Goal: Task Accomplishment & Management: Manage account settings

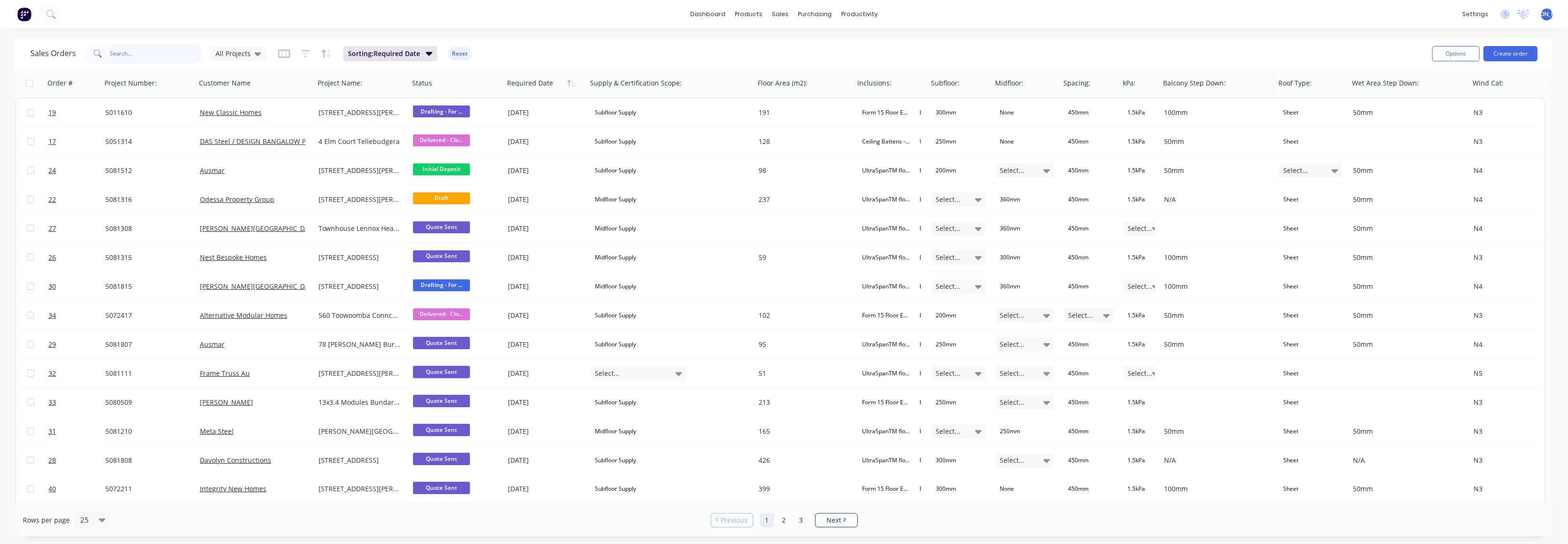
click at [156, 52] on input "text" at bounding box center [156, 54] width 93 height 19
click at [55, 12] on button at bounding box center [51, 14] width 24 height 19
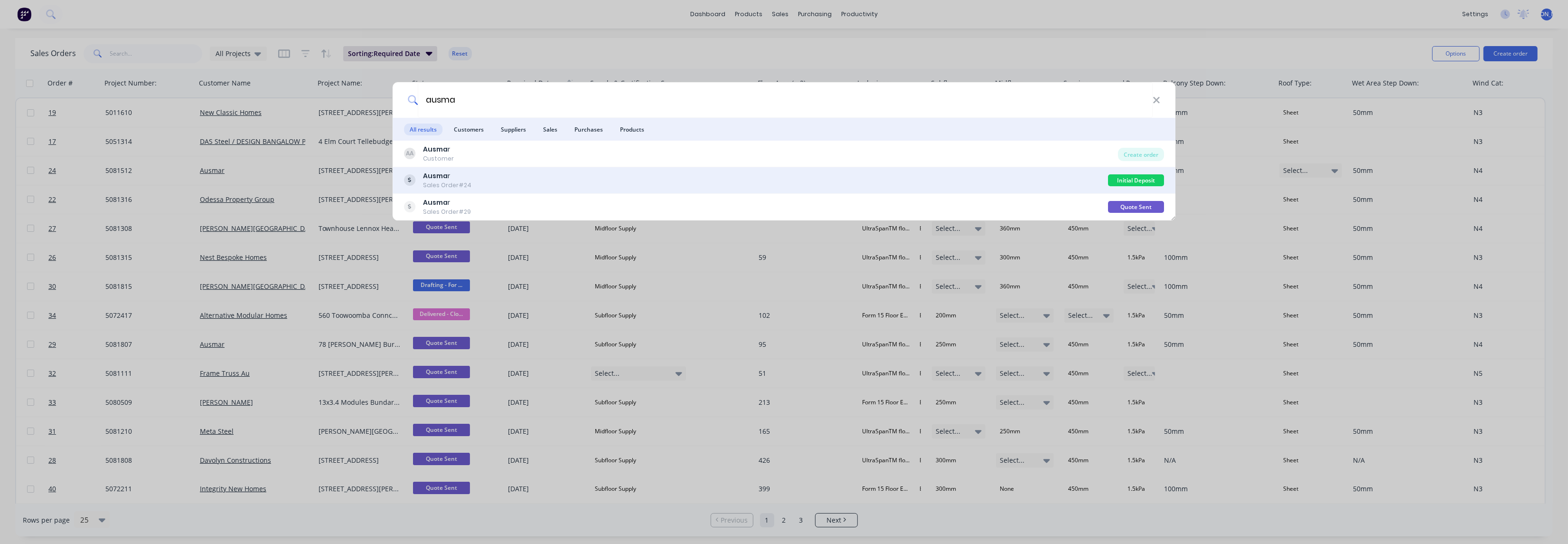
type input "ausma"
click at [1059, 188] on div "Ausma r Sales Order #24" at bounding box center [756, 180] width 704 height 18
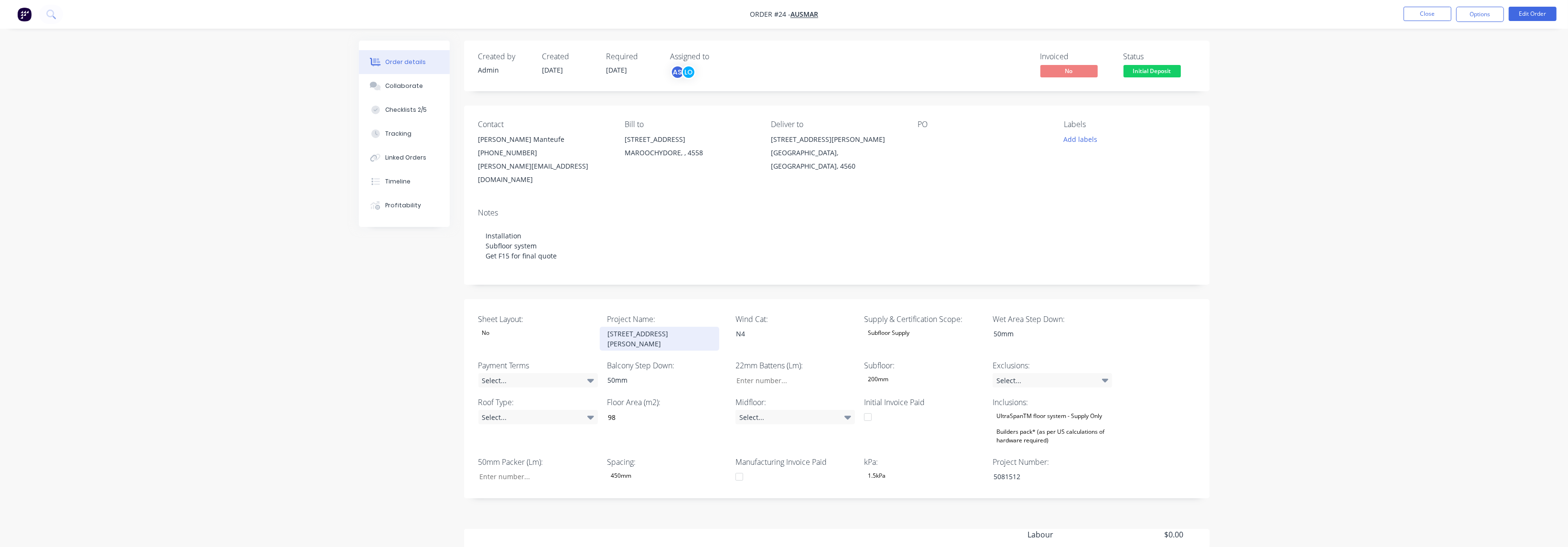
click at [645, 326] on div "[STREET_ADDRESS][PERSON_NAME]" at bounding box center [659, 338] width 119 height 24
click at [229, 333] on div "Order details Collaborate Checklists 2/5 Tracking Linked Orders Timeline Profit…" at bounding box center [784, 334] width 1568 height 668
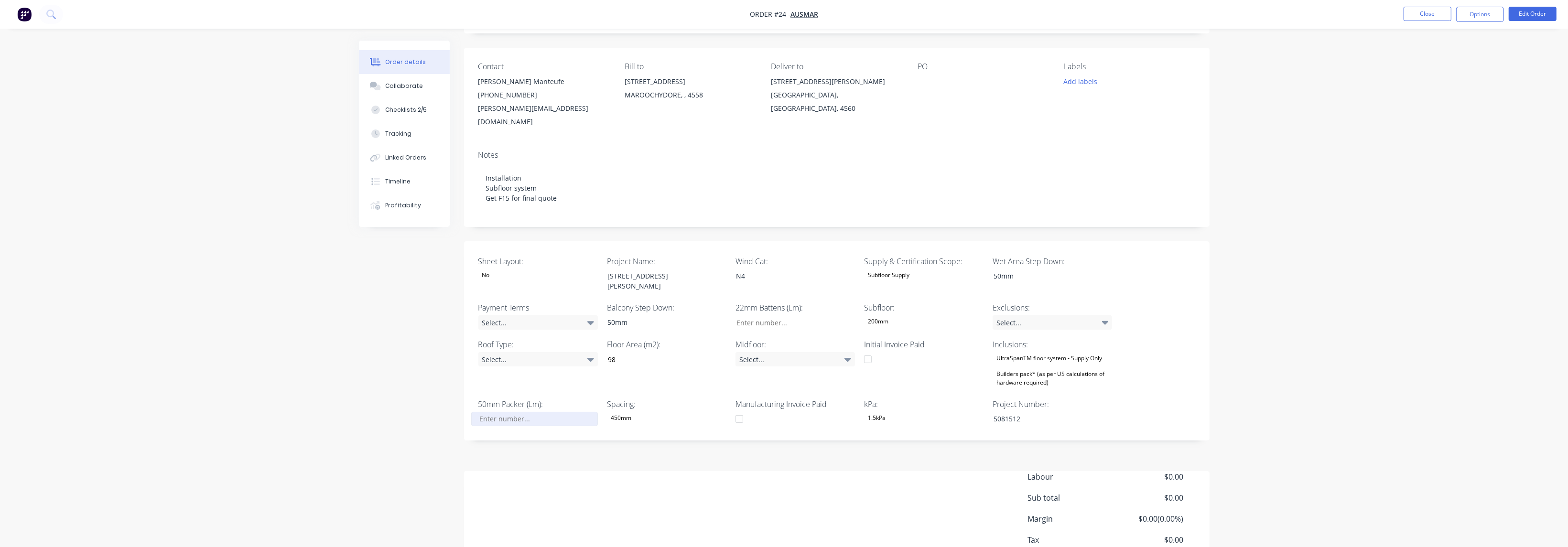
scroll to position [97, 0]
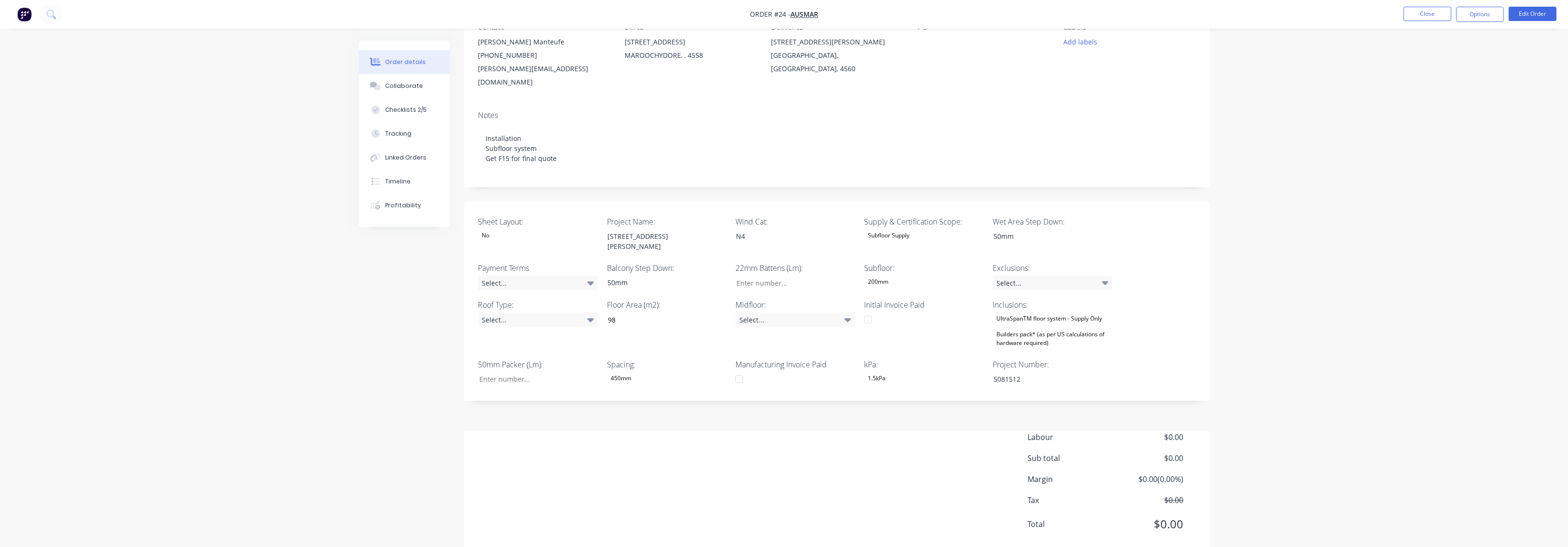
click at [1146, 494] on div "Labour $0.00 Sub total $0.00 Margin $0.00 ( 0.00 %) Tax $0.00 Total $0.00" at bounding box center [1112, 486] width 167 height 111
drag, startPoint x: 1183, startPoint y: 500, endPoint x: 1184, endPoint y: 493, distance: 7.1
click at [1176, 516] on span "$0.00" at bounding box center [1148, 524] width 70 height 17
click at [1341, 453] on div "Order details Collaborate Checklists 2/5 Tracking Linked Orders Timeline Profit…" at bounding box center [784, 236] width 1568 height 668
drag, startPoint x: 1180, startPoint y: 502, endPoint x: 1037, endPoint y: 410, distance: 170.0
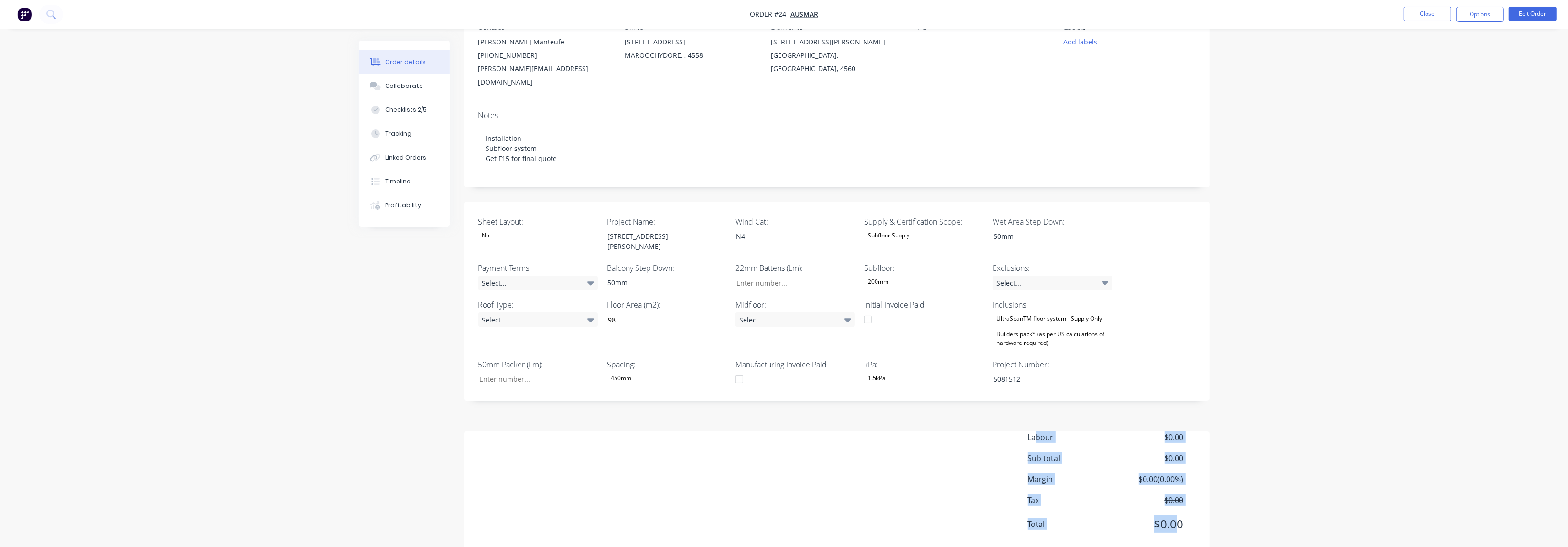
click at [1037, 431] on div "Labour $0.00 Sub total $0.00 Margin $0.00 ( 0.00 %) Tax $0.00 Total $0.00" at bounding box center [1112, 486] width 167 height 111
click at [997, 435] on div "Labour $0.00 Sub total $0.00 Margin $0.00 ( 0.00 %) Tax $0.00 Total $0.00" at bounding box center [837, 486] width 717 height 111
drag, startPoint x: 1183, startPoint y: 511, endPoint x: 1029, endPoint y: 412, distance: 183.1
click at [1029, 431] on div "Labour $0.00 Sub total $0.00 Margin $0.00 ( 0.00 %) Tax $0.00 Total $0.00" at bounding box center [1112, 486] width 167 height 111
click at [996, 441] on div "Labour $0.00 Sub total $0.00 Margin $0.00 ( 0.00 %) Tax $0.00 Total $0.00" at bounding box center [837, 486] width 717 height 111
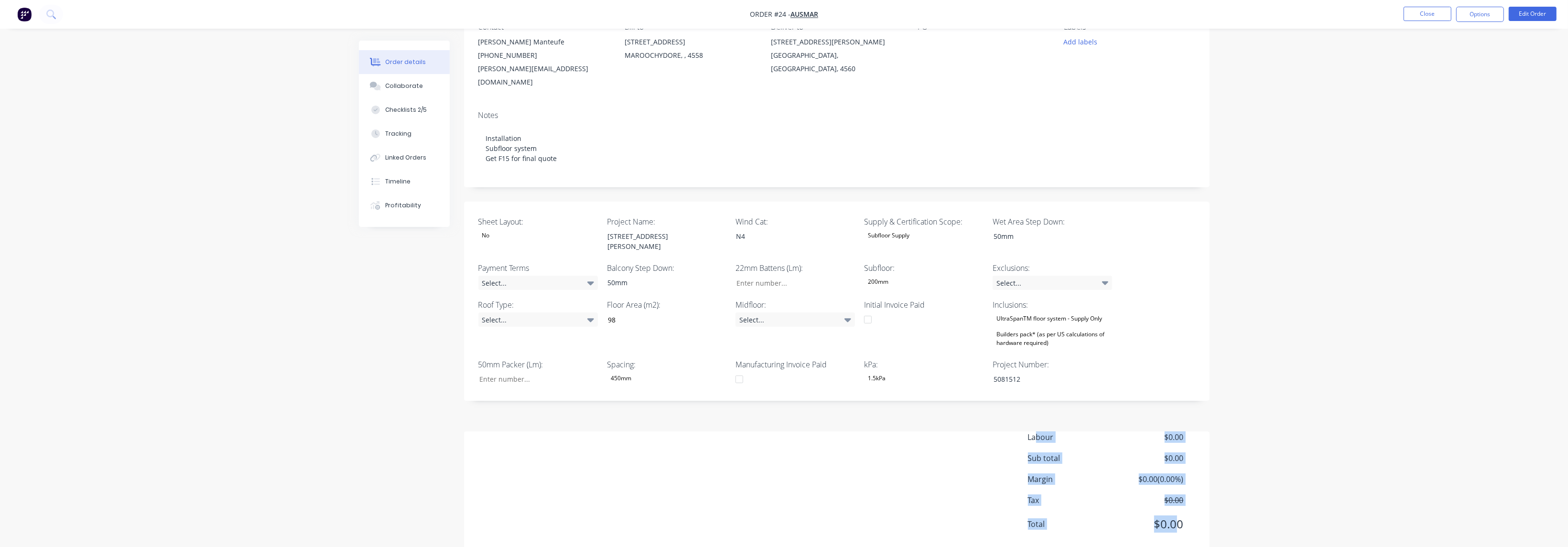
drag, startPoint x: 1034, startPoint y: 417, endPoint x: 1180, endPoint y: 498, distance: 167.0
click at [1180, 498] on div "Labour $0.00 Sub total $0.00 Margin $0.00 ( 0.00 %) Tax $0.00 Total $0.00" at bounding box center [1112, 486] width 167 height 111
click at [1180, 516] on span "$0.00" at bounding box center [1148, 524] width 70 height 17
click at [1183, 516] on span "$0.00" at bounding box center [1148, 524] width 70 height 17
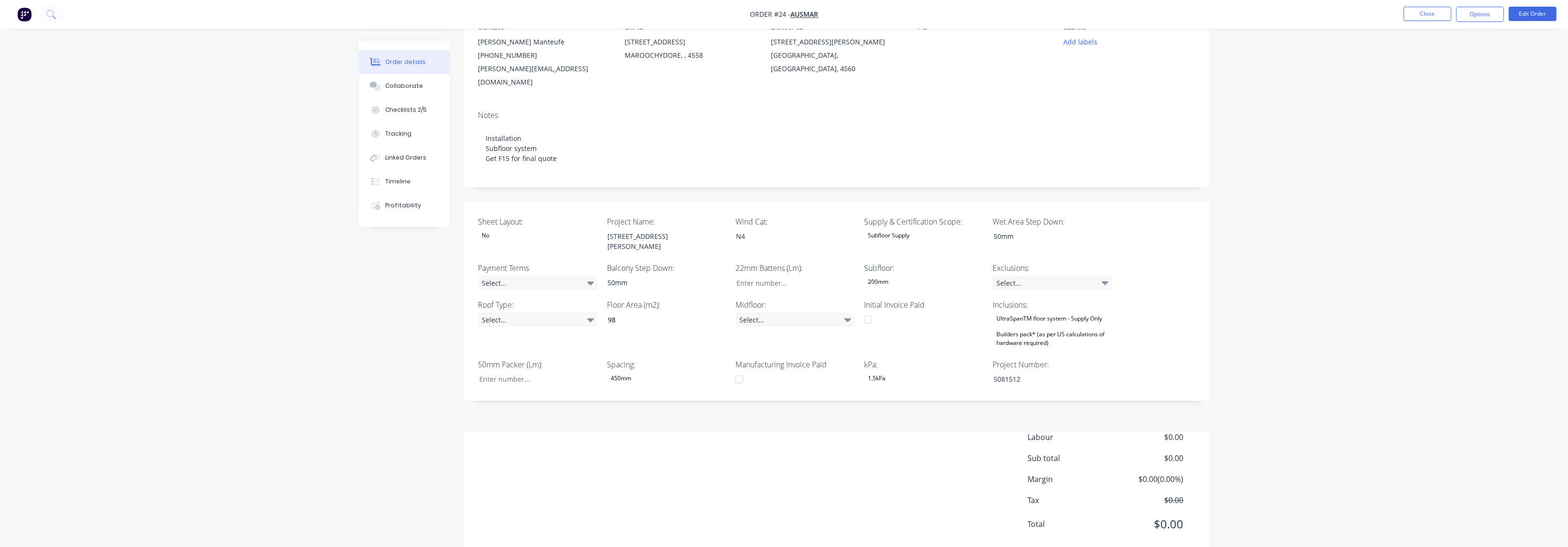
click at [1176, 516] on span "$0.00" at bounding box center [1148, 524] width 70 height 17
click at [1180, 516] on span "$0.00" at bounding box center [1148, 524] width 70 height 17
click at [1186, 516] on div "Total $0.00" at bounding box center [1112, 524] width 167 height 17
drag, startPoint x: 1181, startPoint y: 505, endPoint x: 1032, endPoint y: 417, distance: 173.0
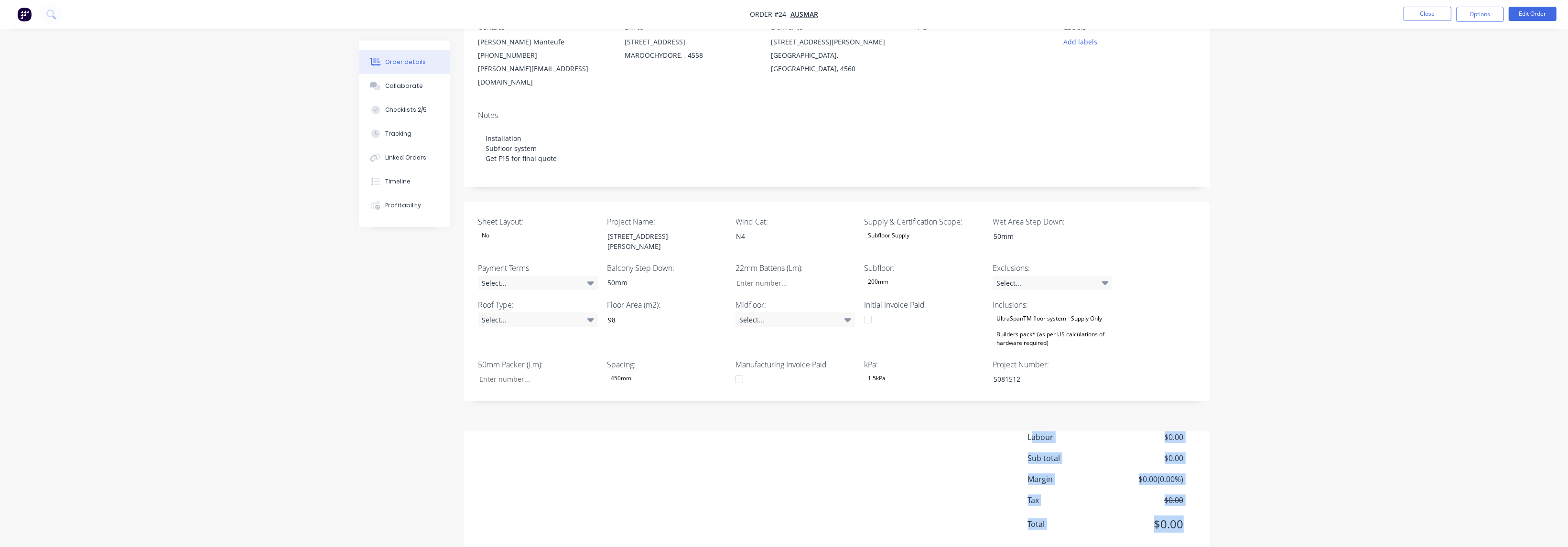
click at [1032, 431] on div "Labour $0.00 Sub total $0.00 Margin $0.00 ( 0.00 %) Tax $0.00 Total $0.00" at bounding box center [1112, 486] width 167 height 111
click at [1032, 431] on span "Labour" at bounding box center [1070, 437] width 85 height 12
drag, startPoint x: 1032, startPoint y: 418, endPoint x: 1177, endPoint y: 491, distance: 162.3
click at [1177, 491] on div "Labour $0.00 Sub total $0.00 Margin $0.00 ( 0.00 %) Tax $0.00 Total $0.00" at bounding box center [1112, 486] width 167 height 111
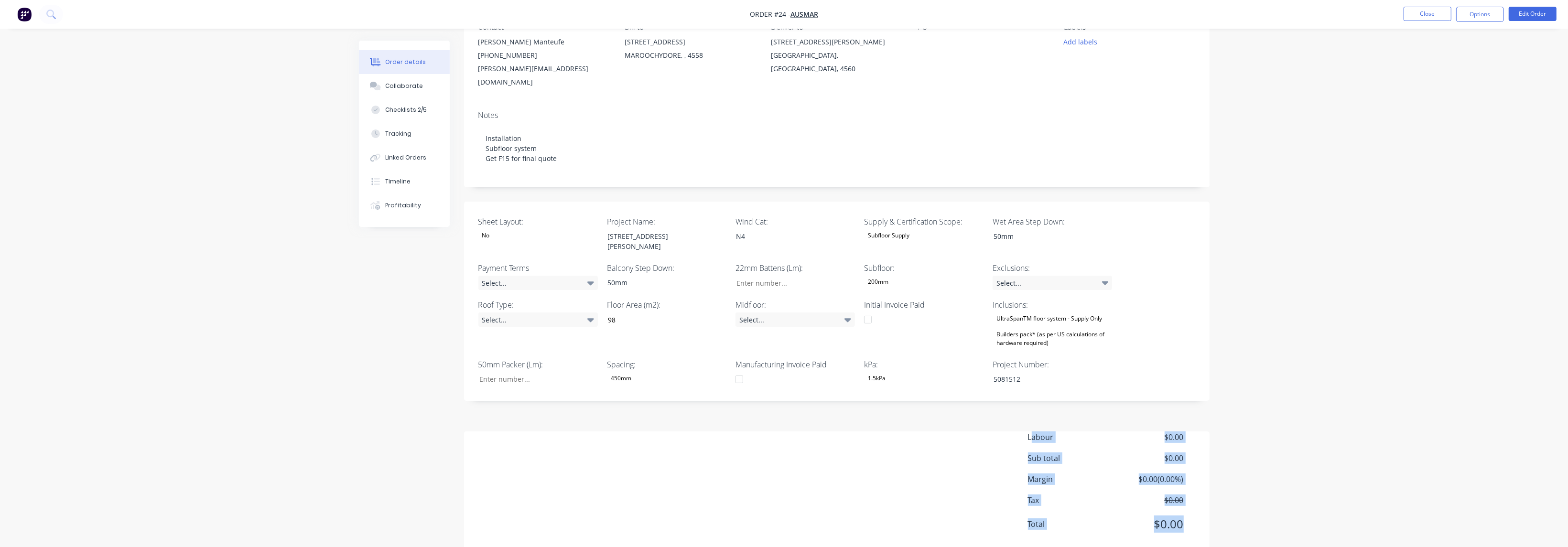
drag, startPoint x: 1181, startPoint y: 499, endPoint x: 1030, endPoint y: 416, distance: 172.3
click at [1030, 431] on div "Labour $0.00 Sub total $0.00 Margin $0.00 ( 0.00 %) Tax $0.00 Total $0.00" at bounding box center [1112, 486] width 167 height 111
click at [1030, 431] on span "Labour" at bounding box center [1070, 437] width 85 height 12
click at [963, 481] on div "Labour $0.00 Sub total $0.00 Margin $0.00 ( 0.00 %) Tax $0.00 Total $0.00" at bounding box center [837, 486] width 717 height 111
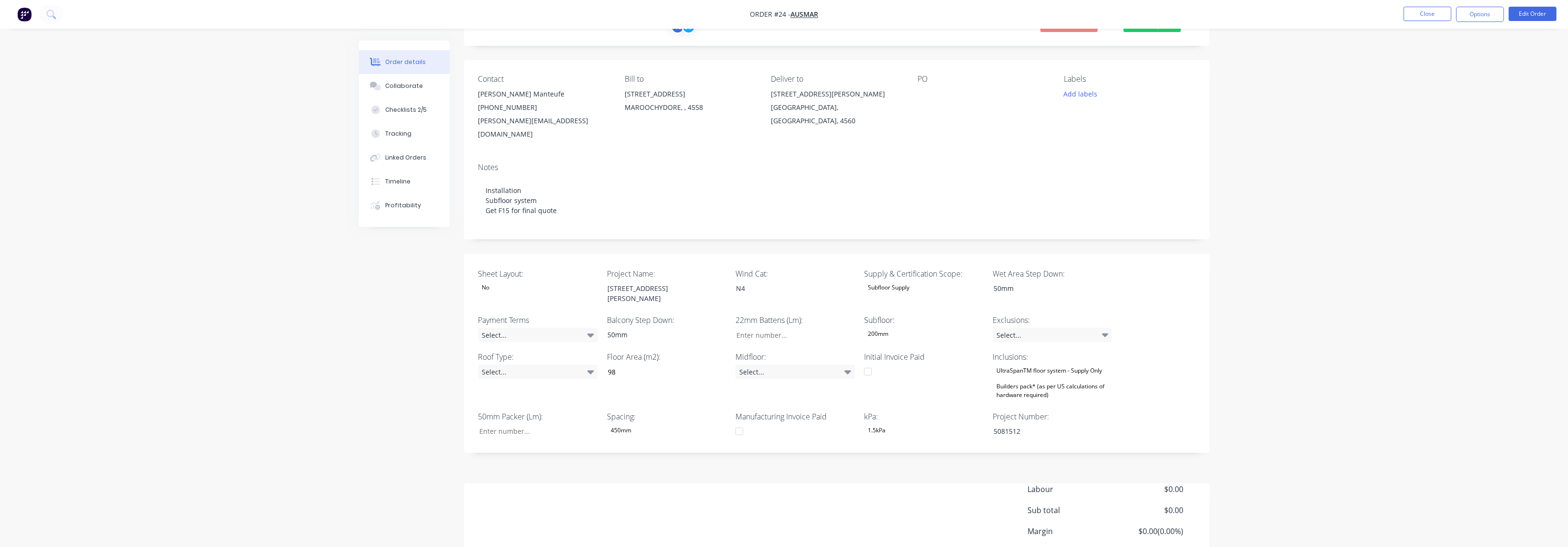
scroll to position [0, 0]
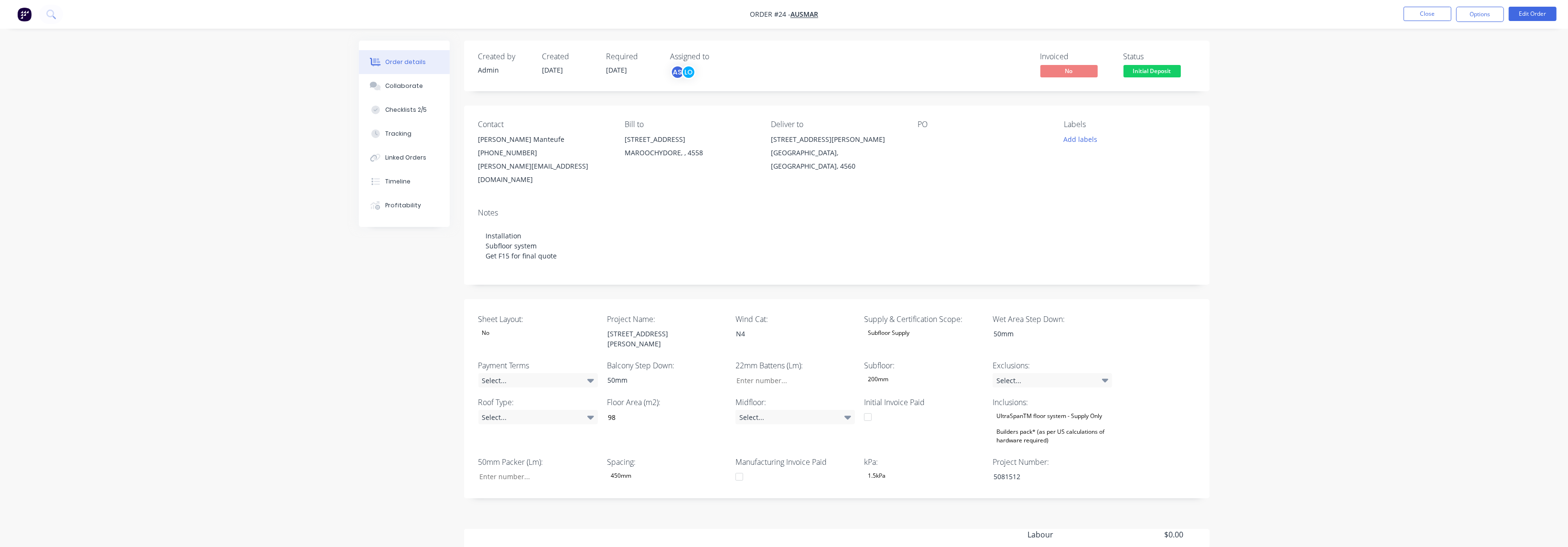
click at [1349, 159] on div "Order details Collaborate Checklists 2/5 Tracking Linked Orders Timeline Profit…" at bounding box center [784, 334] width 1568 height 668
click at [1428, 16] on button "Close" at bounding box center [1428, 13] width 48 height 14
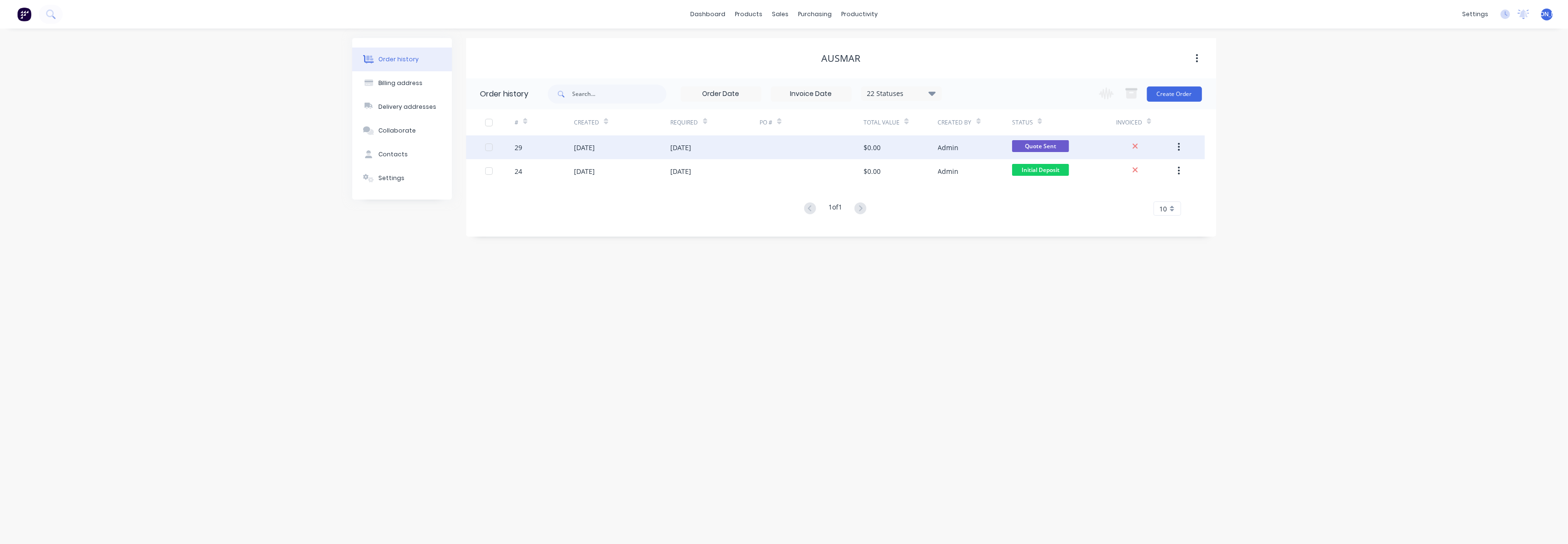
click at [659, 154] on div "[DATE]" at bounding box center [622, 147] width 96 height 24
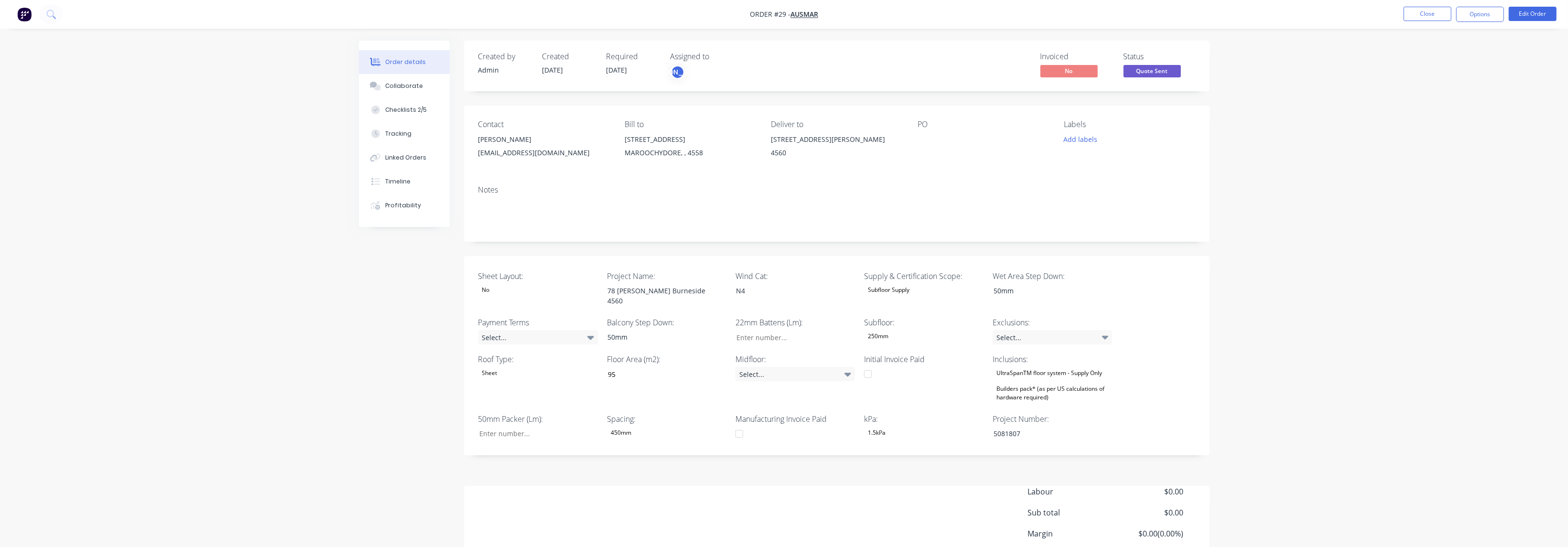
click at [1236, 209] on div "Order details Collaborate Checklists 2/5 Tracking Linked Orders Timeline Profit…" at bounding box center [784, 312] width 1568 height 625
click at [1475, 12] on button "Options" at bounding box center [1480, 14] width 48 height 15
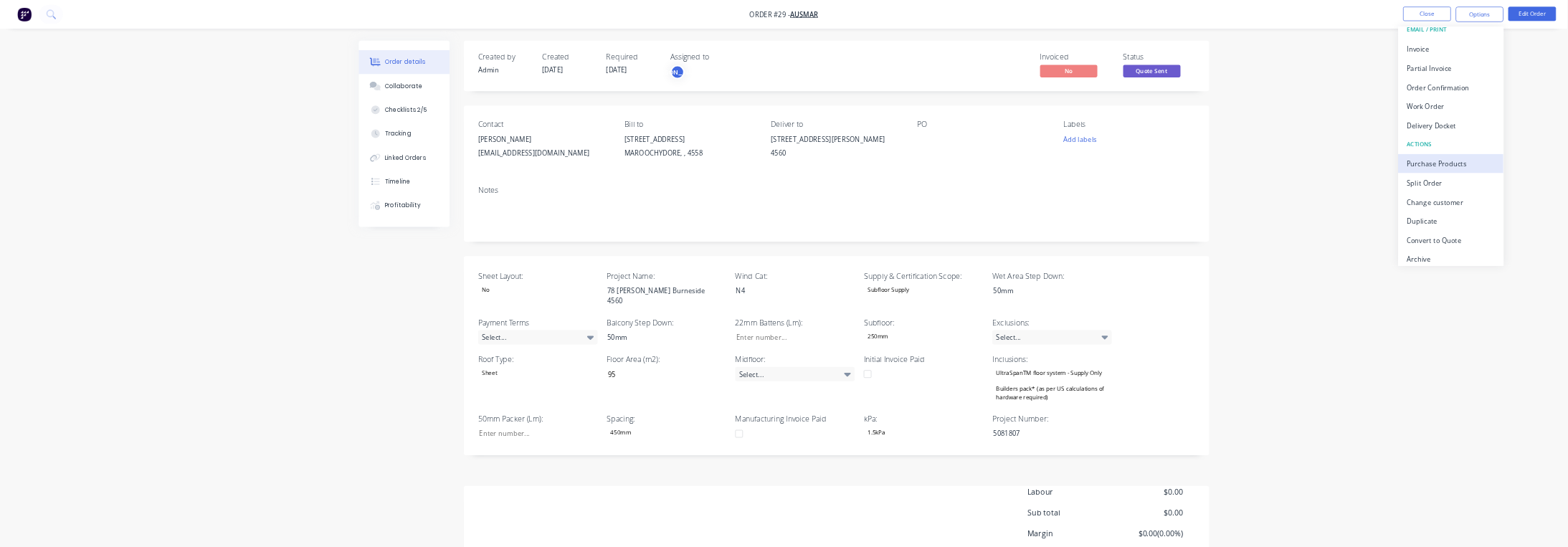
scroll to position [21, 0]
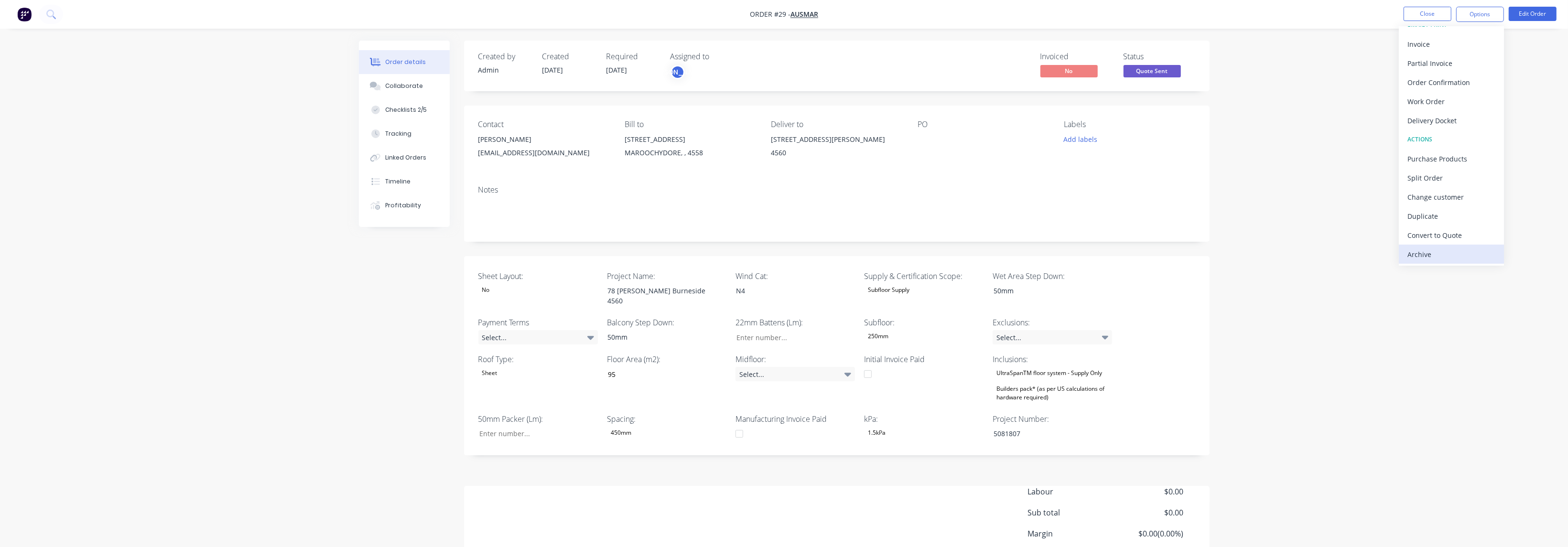
click at [1456, 250] on div "Archive" at bounding box center [1452, 254] width 88 height 14
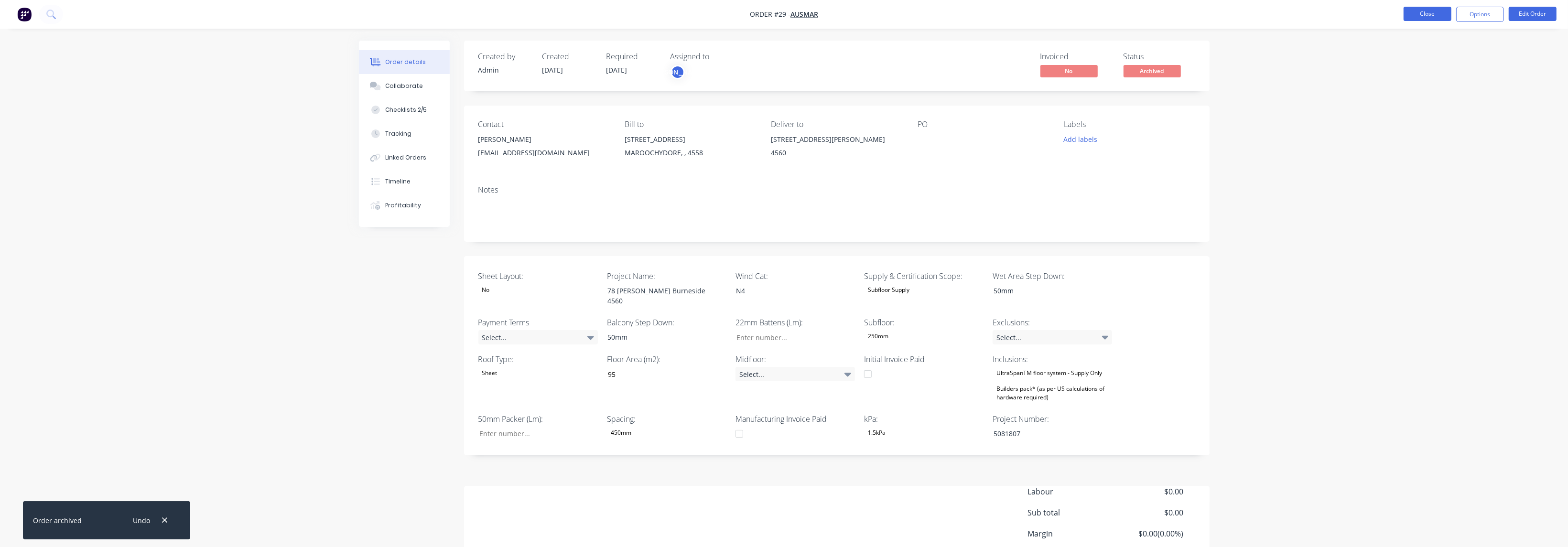
click at [1425, 12] on button "Close" at bounding box center [1428, 13] width 48 height 14
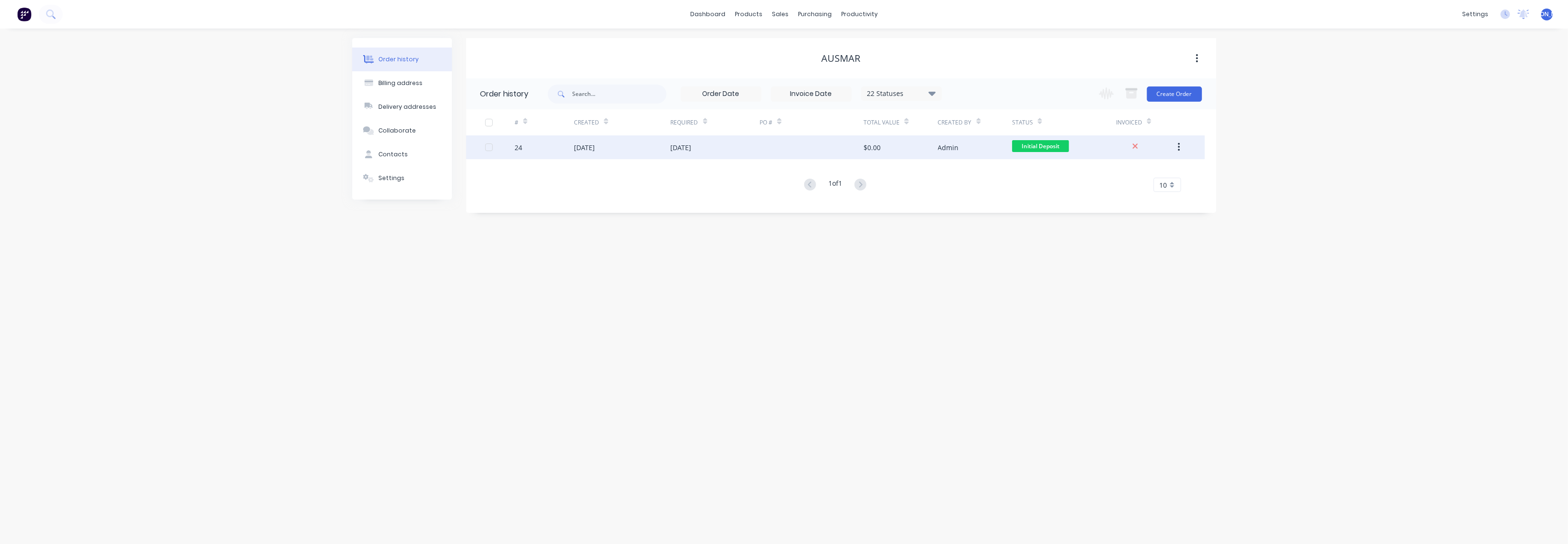
drag, startPoint x: 1046, startPoint y: 295, endPoint x: 1177, endPoint y: 139, distance: 203.7
click at [1048, 291] on div "Order history Billing address Delivery addresses Collaborate Contacts Settings …" at bounding box center [784, 286] width 1568 height 515
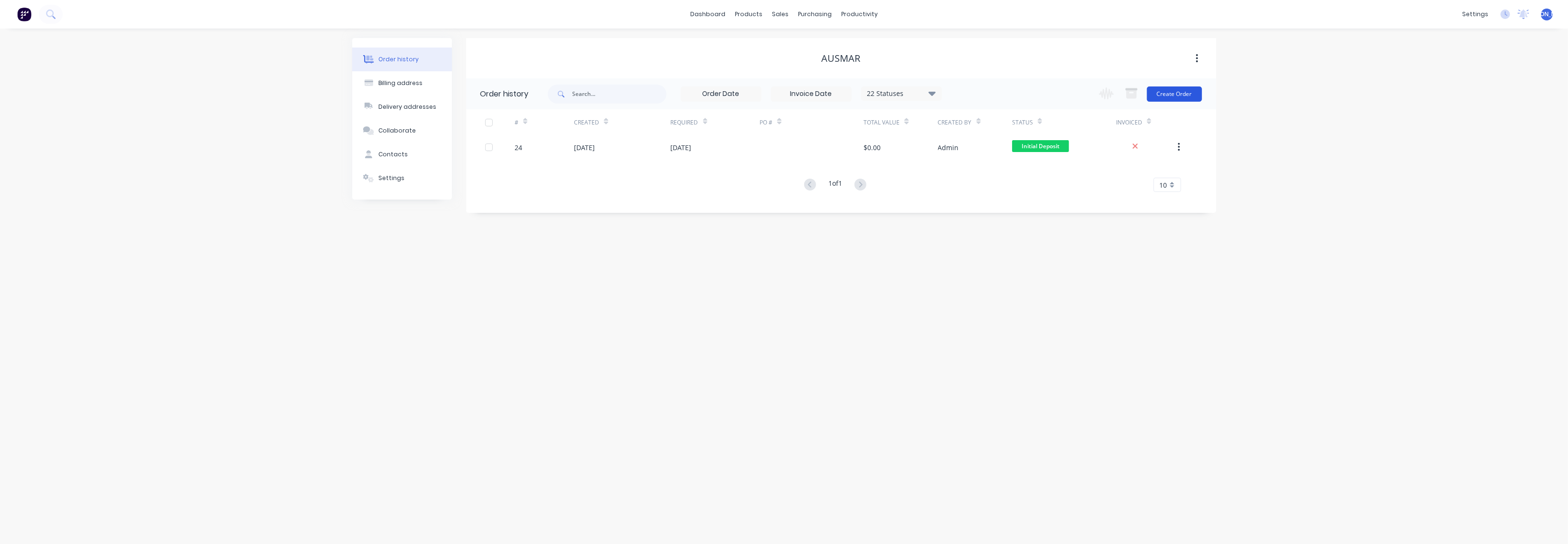
click at [1175, 91] on button "Create Order" at bounding box center [1174, 94] width 55 height 15
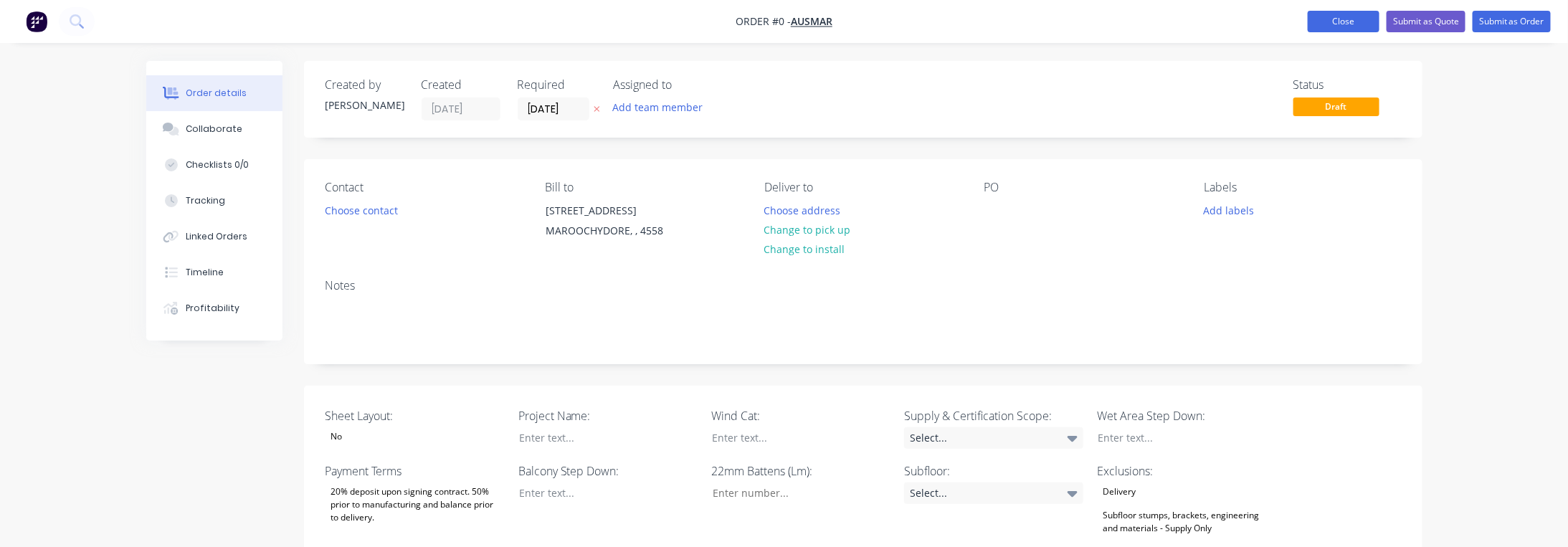
click at [1331, 18] on button "Close" at bounding box center [1344, 21] width 72 height 21
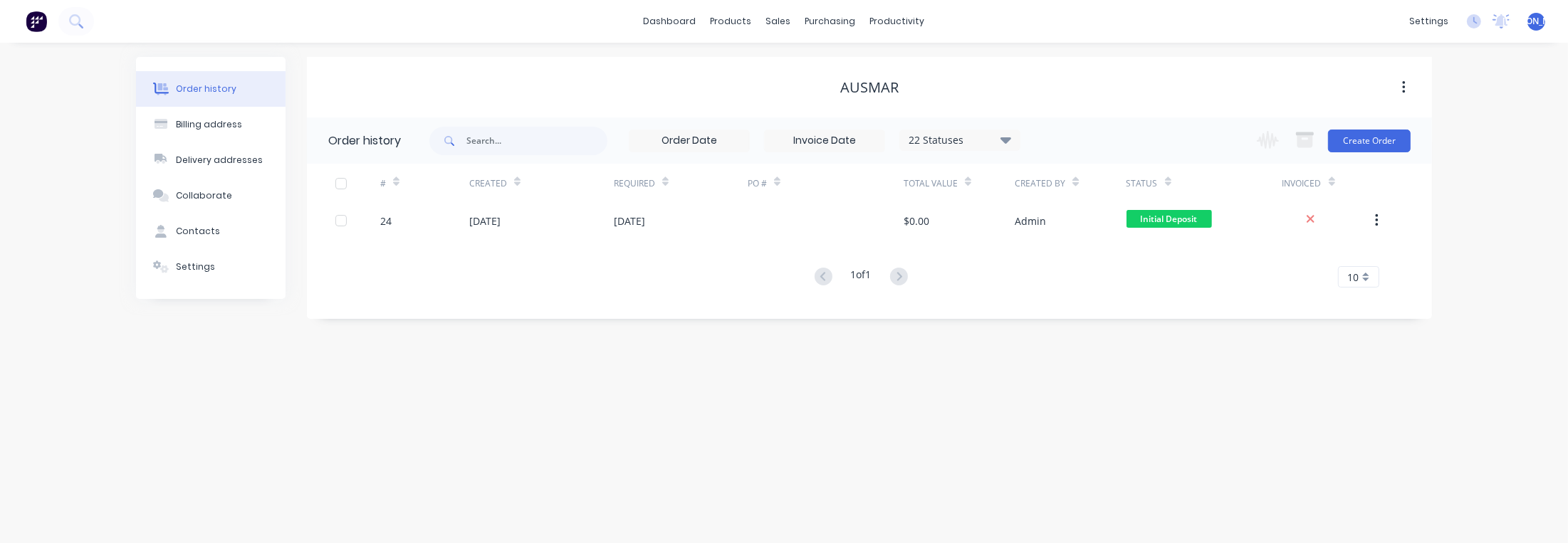
click at [1522, 259] on div "Order history Billing address Delivery addresses Collaborate Contacts Settings …" at bounding box center [784, 293] width 1568 height 500
click at [174, 89] on button "Order history" at bounding box center [211, 89] width 150 height 36
click at [33, 20] on img at bounding box center [36, 21] width 21 height 21
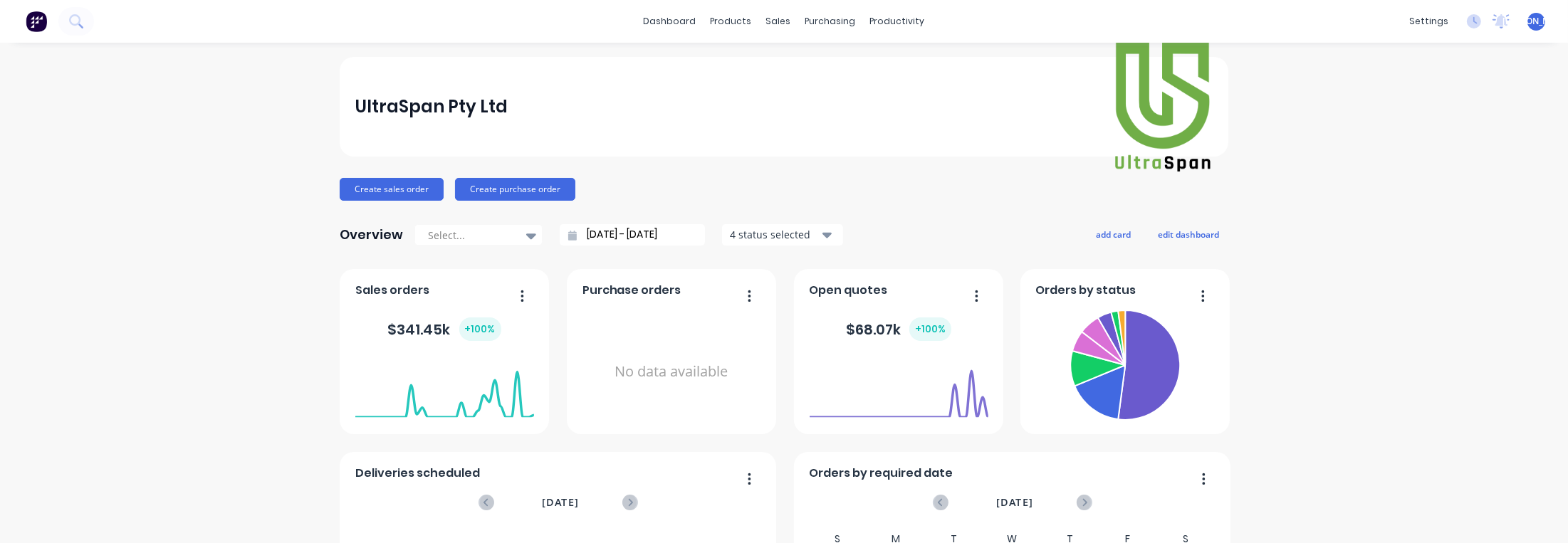
click at [1365, 128] on div "UltraSpan Pty Ltd Create sales order Create purchase order Overview Select... […" at bounding box center [784, 428] width 1568 height 743
drag, startPoint x: 899, startPoint y: 63, endPoint x: 899, endPoint y: 52, distance: 11.0
click at [899, 63] on div "Workflow" at bounding box center [917, 68] width 43 height 13
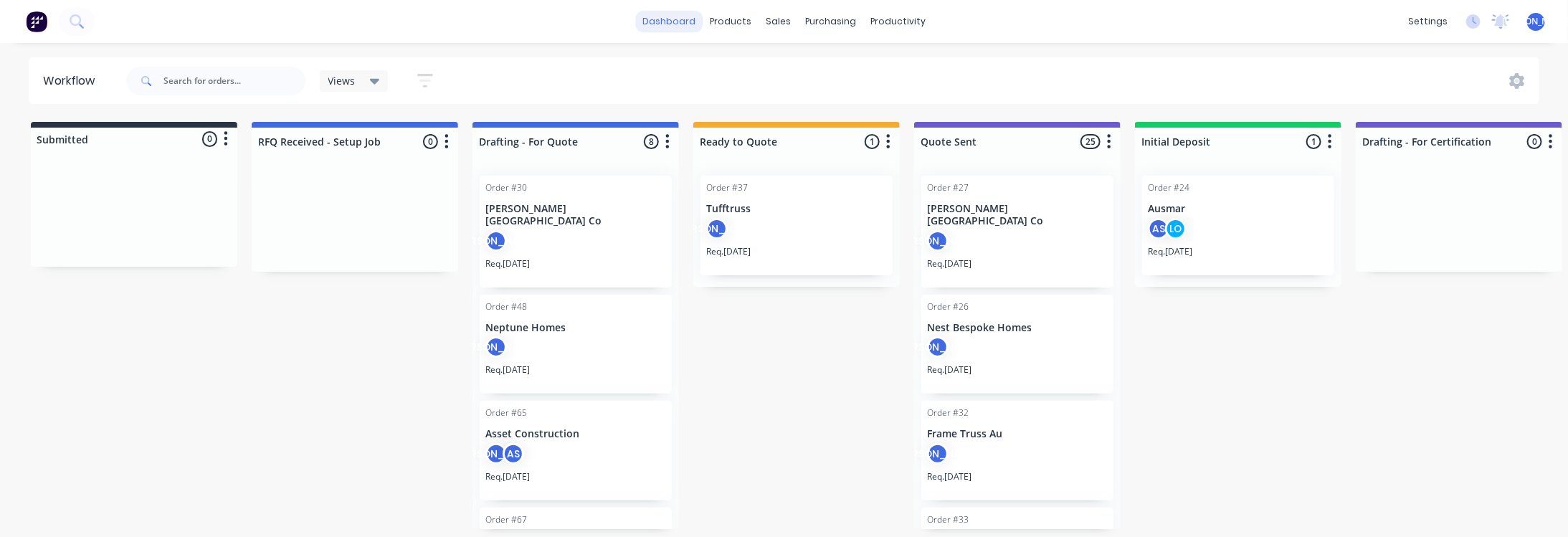
click at [676, 25] on link "dashboard" at bounding box center [668, 21] width 67 height 21
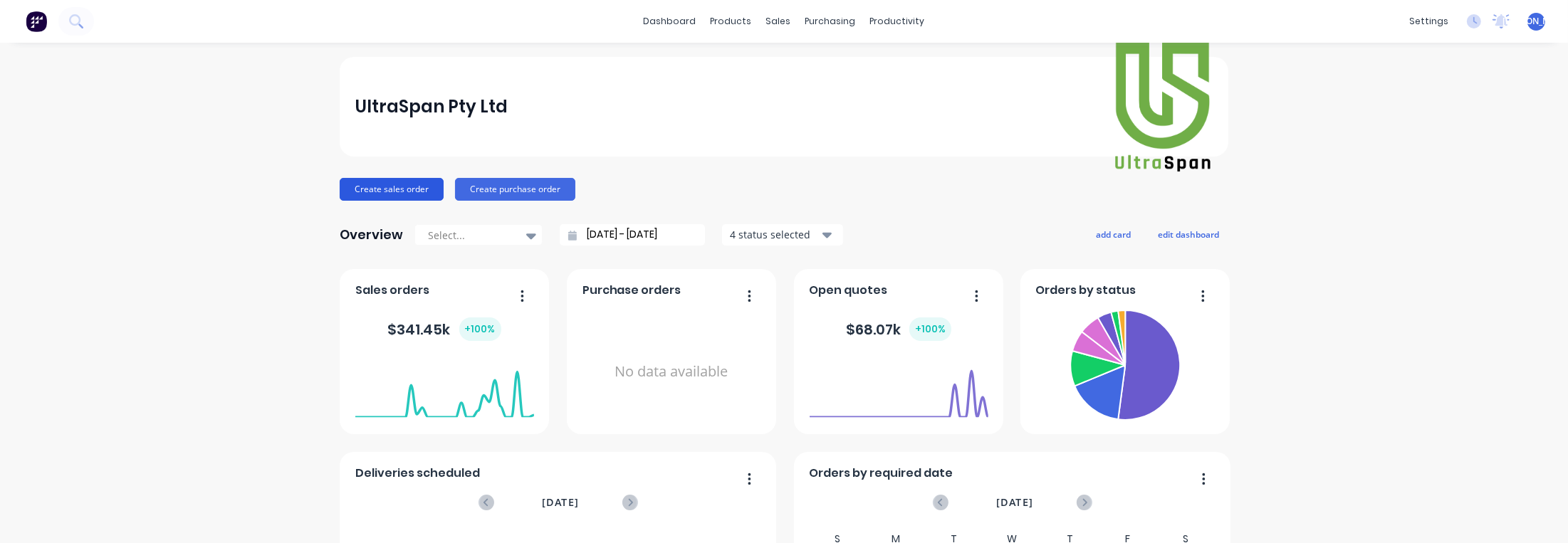
click at [394, 193] on button "Create sales order" at bounding box center [392, 189] width 104 height 23
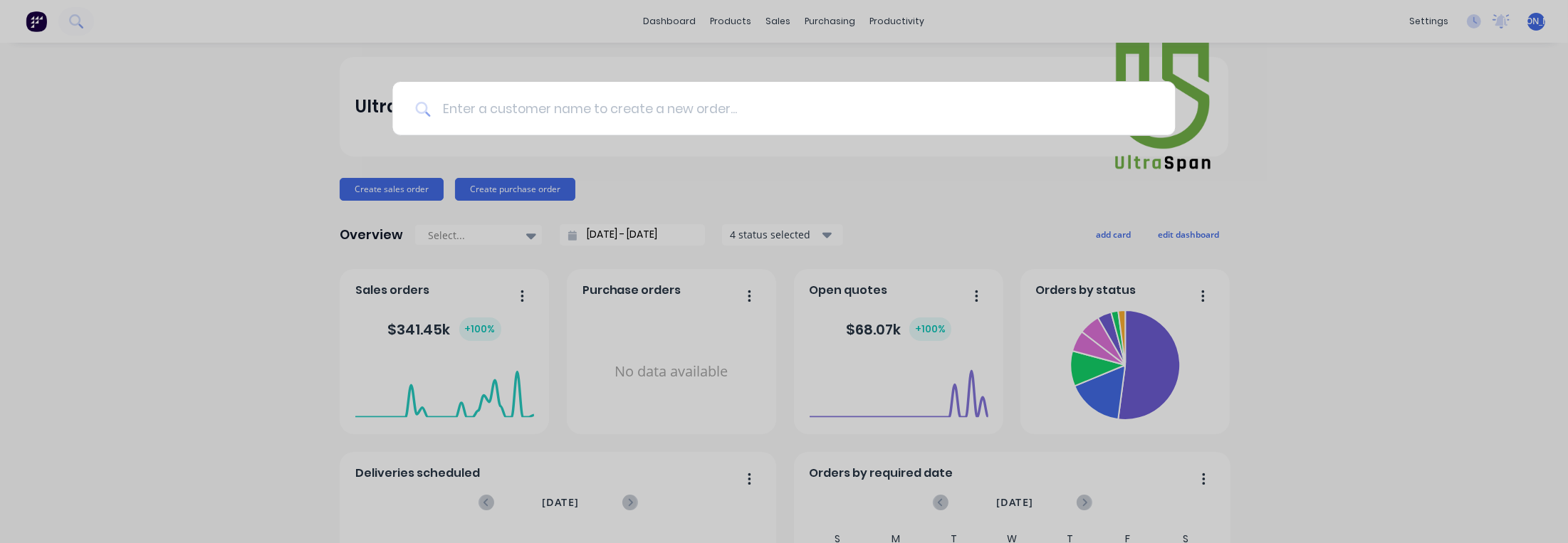
click at [493, 102] on input at bounding box center [792, 109] width 721 height 53
click at [914, 114] on input at bounding box center [792, 109] width 721 height 53
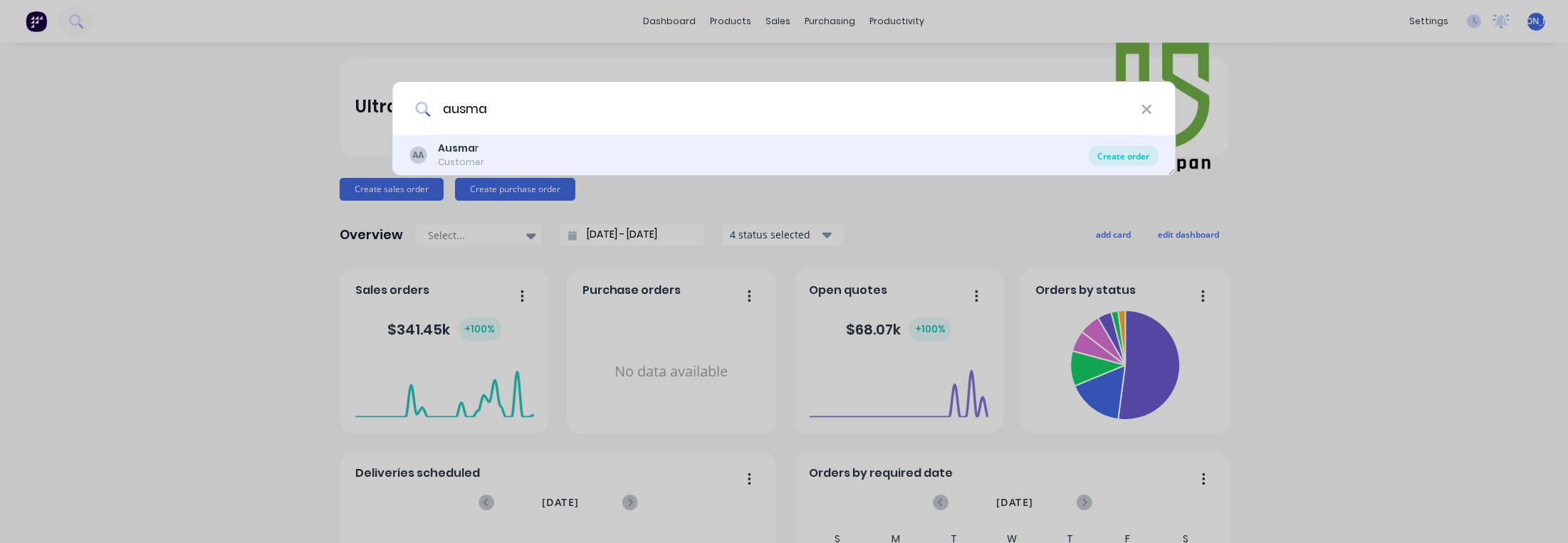
type input "ausma"
click at [1113, 155] on div "Create order" at bounding box center [1124, 156] width 69 height 20
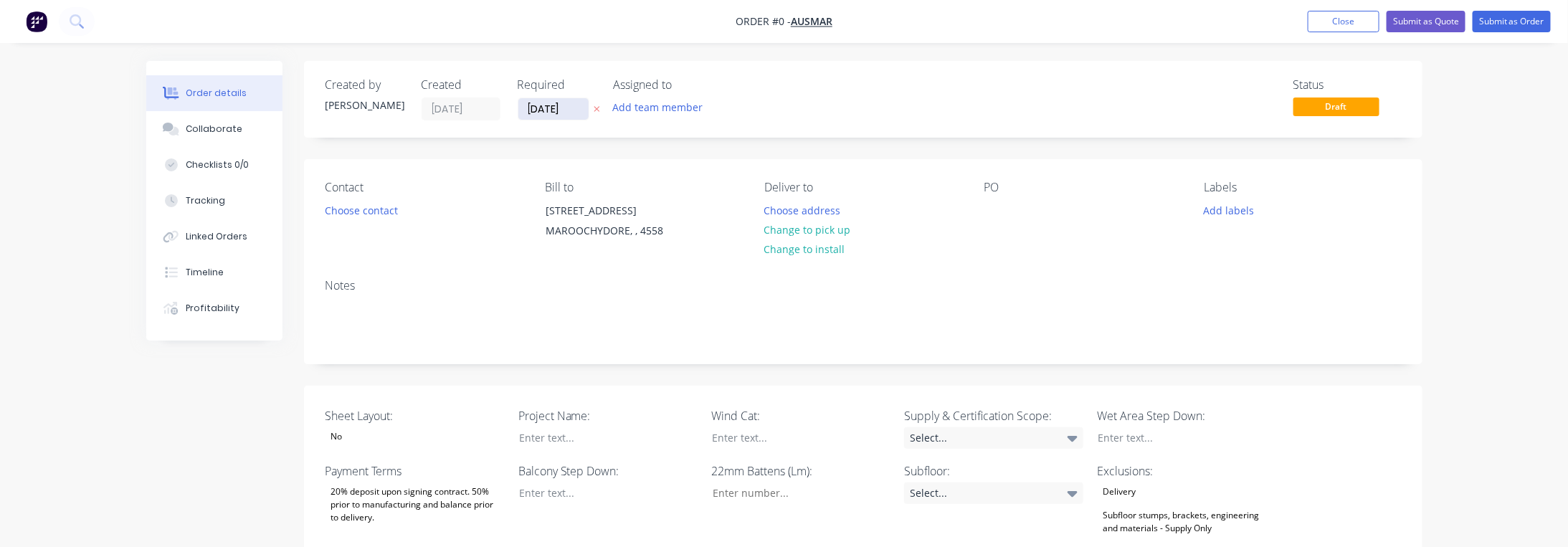
click at [548, 108] on input "[DATE]" at bounding box center [553, 108] width 70 height 21
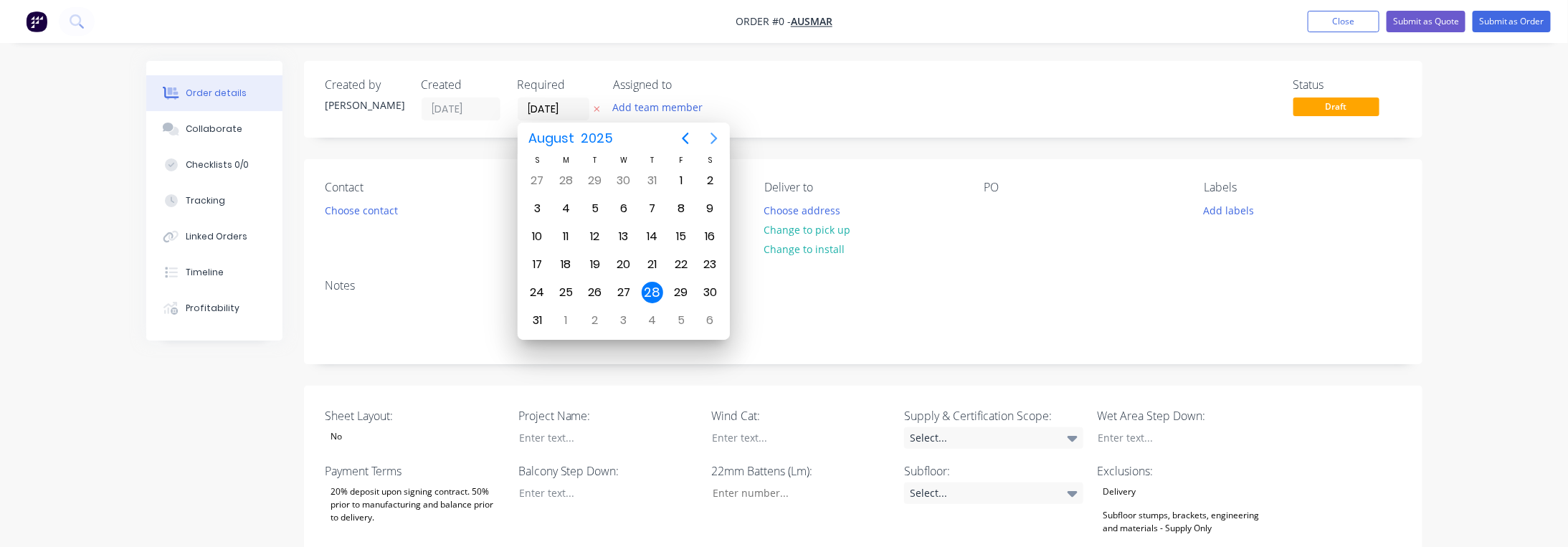
click at [713, 141] on icon "Next page" at bounding box center [714, 138] width 6 height 11
click at [567, 211] on div "3" at bounding box center [565, 208] width 21 height 21
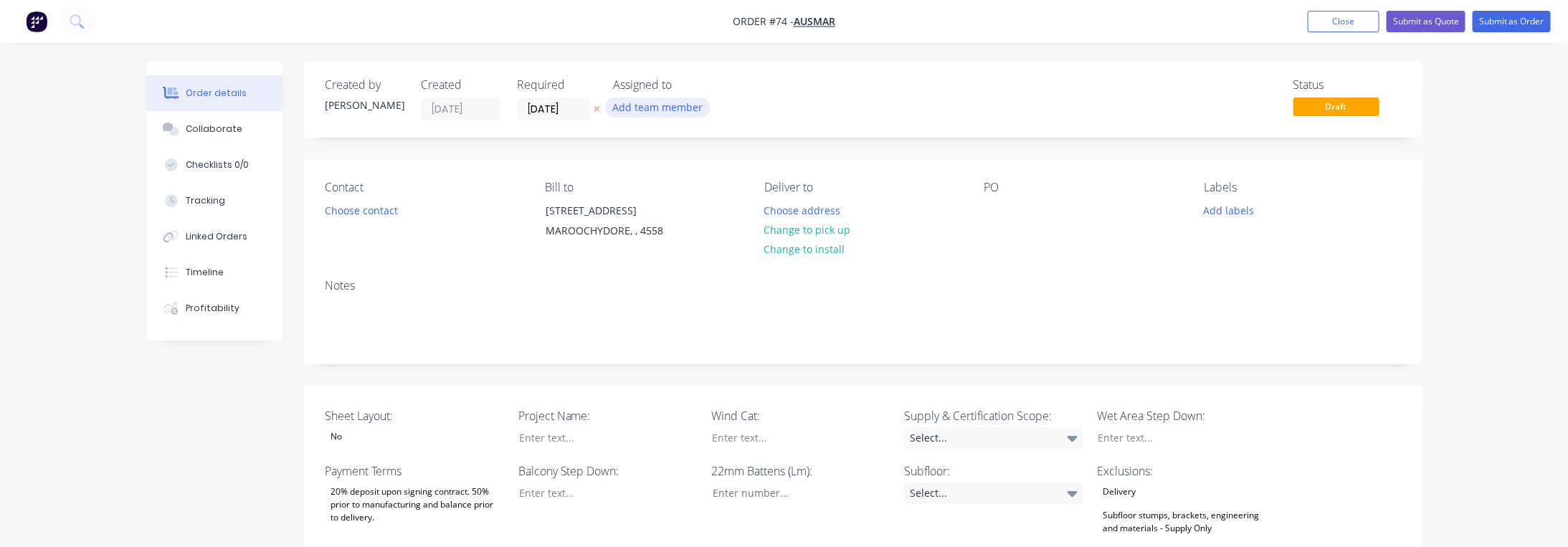
click at [665, 109] on button "Add team member" at bounding box center [657, 107] width 106 height 19
click at [777, 71] on div "Created by [PERSON_NAME] Created [DATE] Required [DATE] Assigned to Add team me…" at bounding box center [863, 98] width 1119 height 76
drag, startPoint x: 536, startPoint y: 86, endPoint x: 526, endPoint y: 82, distance: 10.8
click at [526, 82] on div "Required" at bounding box center [557, 85] width 79 height 14
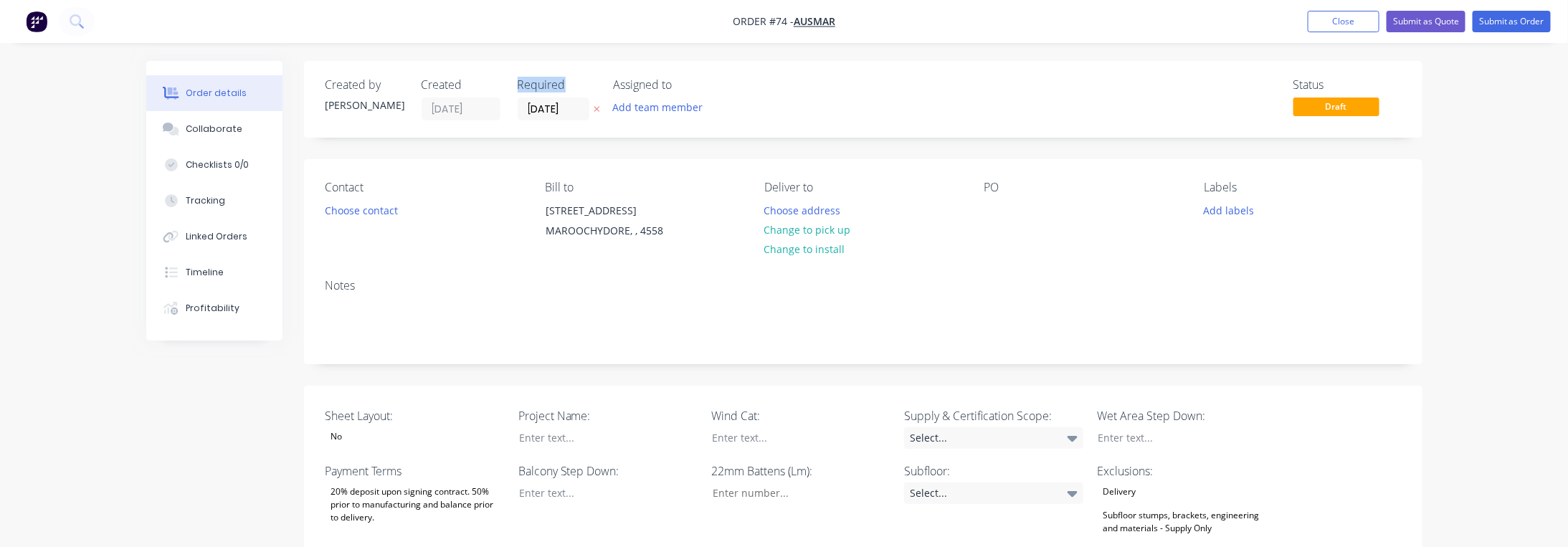
drag, startPoint x: 520, startPoint y: 85, endPoint x: 565, endPoint y: 91, distance: 45.4
click at [565, 91] on div "Required" at bounding box center [557, 85] width 79 height 14
click at [558, 87] on div "Required" at bounding box center [557, 85] width 79 height 14
drag, startPoint x: 533, startPoint y: 84, endPoint x: 519, endPoint y: 83, distance: 14.0
click at [519, 83] on div "Required" at bounding box center [557, 85] width 79 height 14
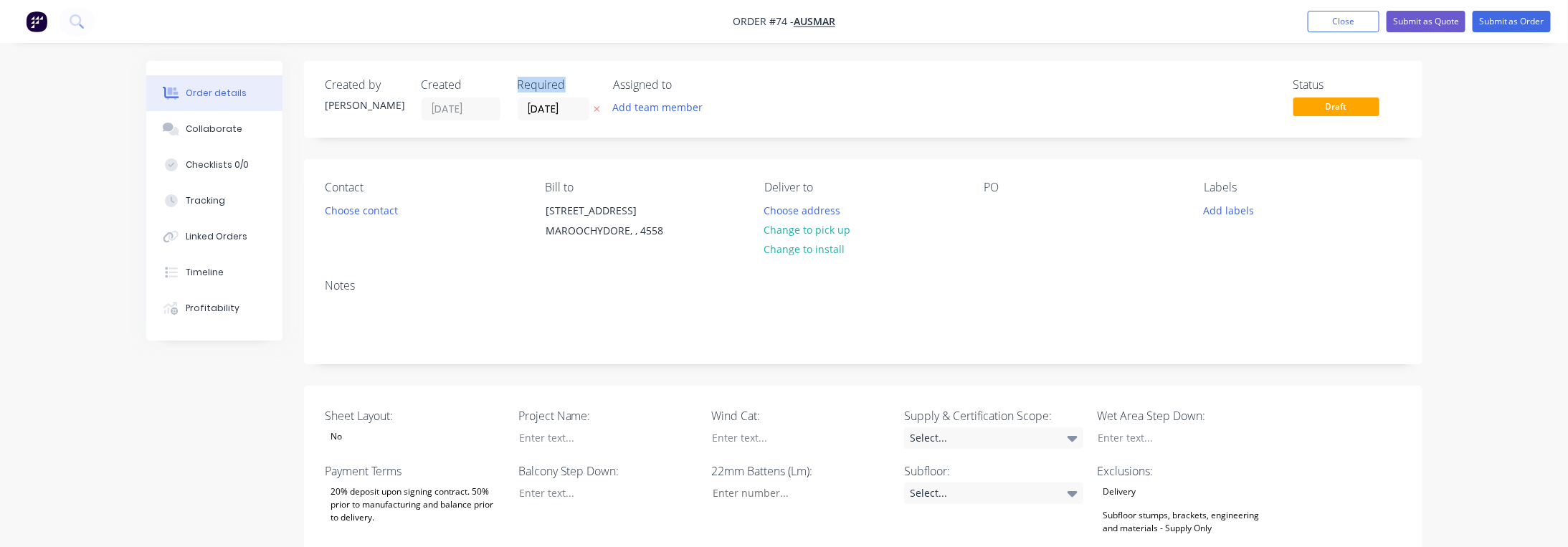
click at [519, 83] on div "Required" at bounding box center [557, 85] width 79 height 14
click at [568, 109] on input "[DATE]" at bounding box center [553, 108] width 70 height 21
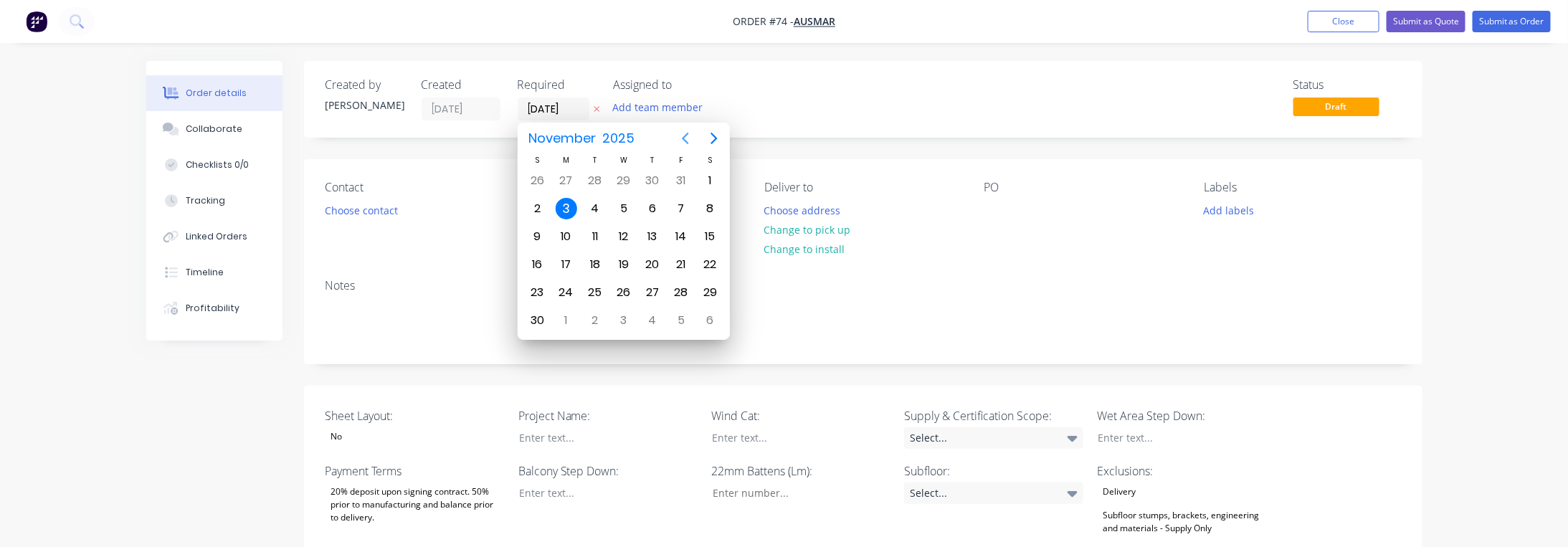
click at [688, 139] on icon "Previous page" at bounding box center [685, 138] width 17 height 17
click at [718, 136] on icon "Next page" at bounding box center [713, 138] width 17 height 17
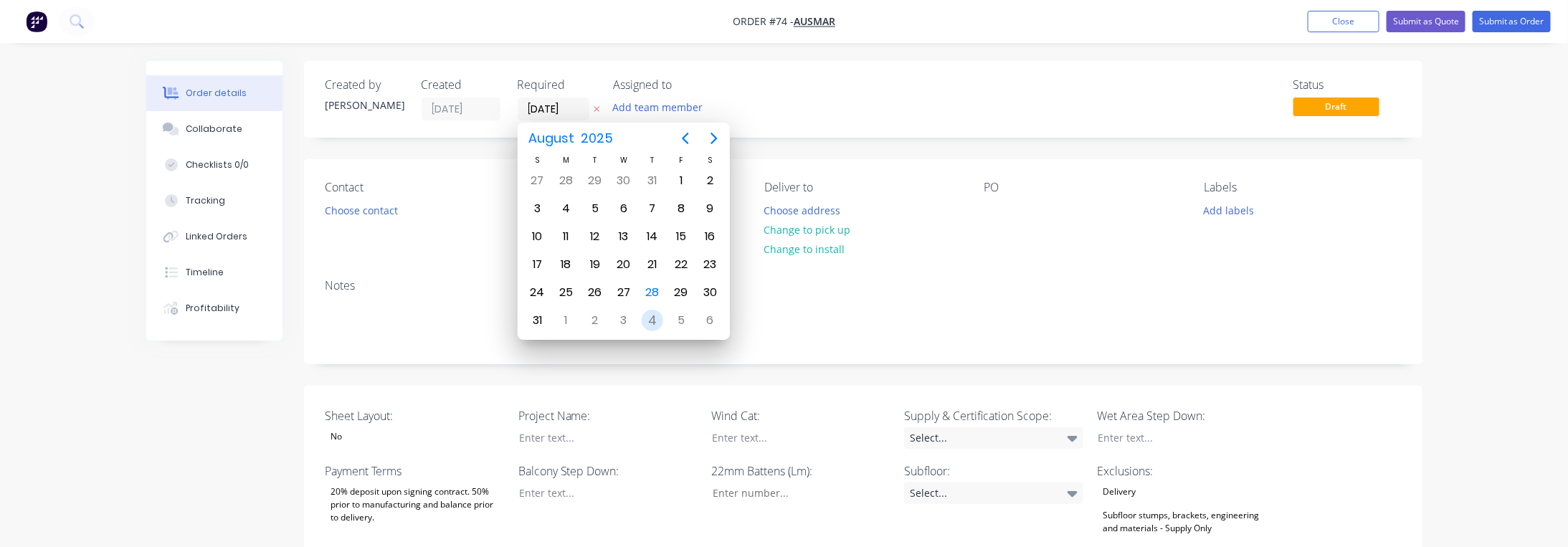
click at [654, 317] on div "4" at bounding box center [652, 320] width 21 height 21
type input "[DATE]"
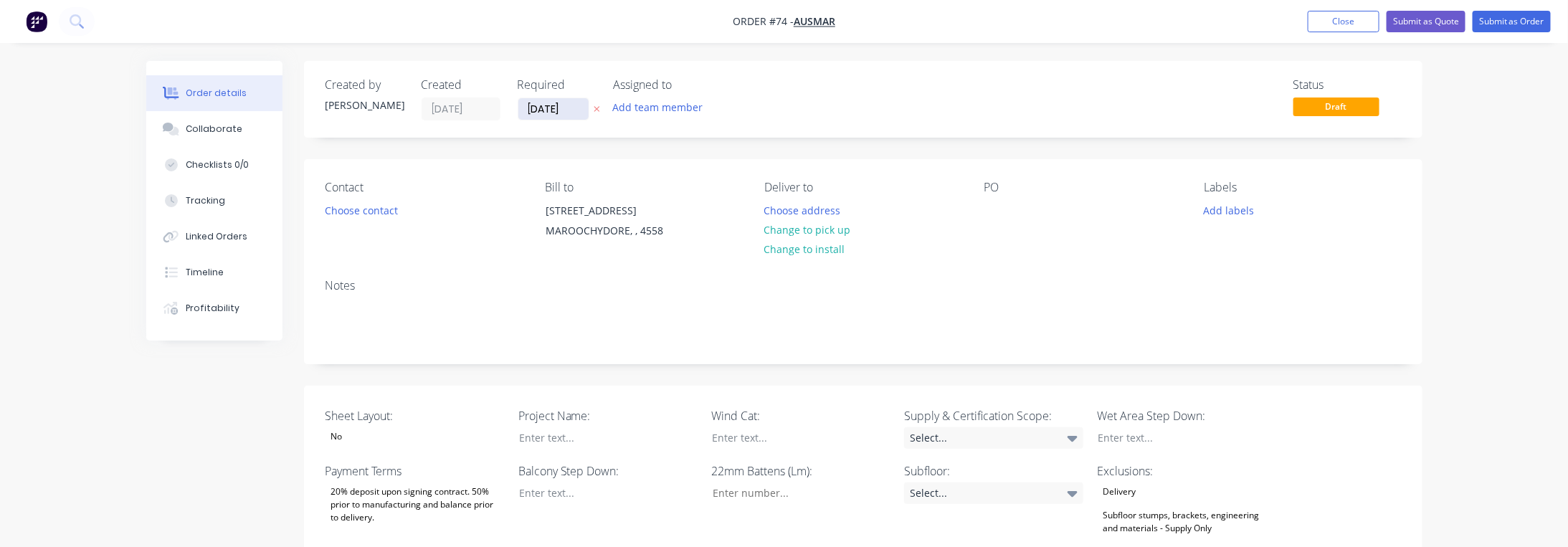
click at [536, 111] on input "[DATE]" at bounding box center [553, 108] width 70 height 21
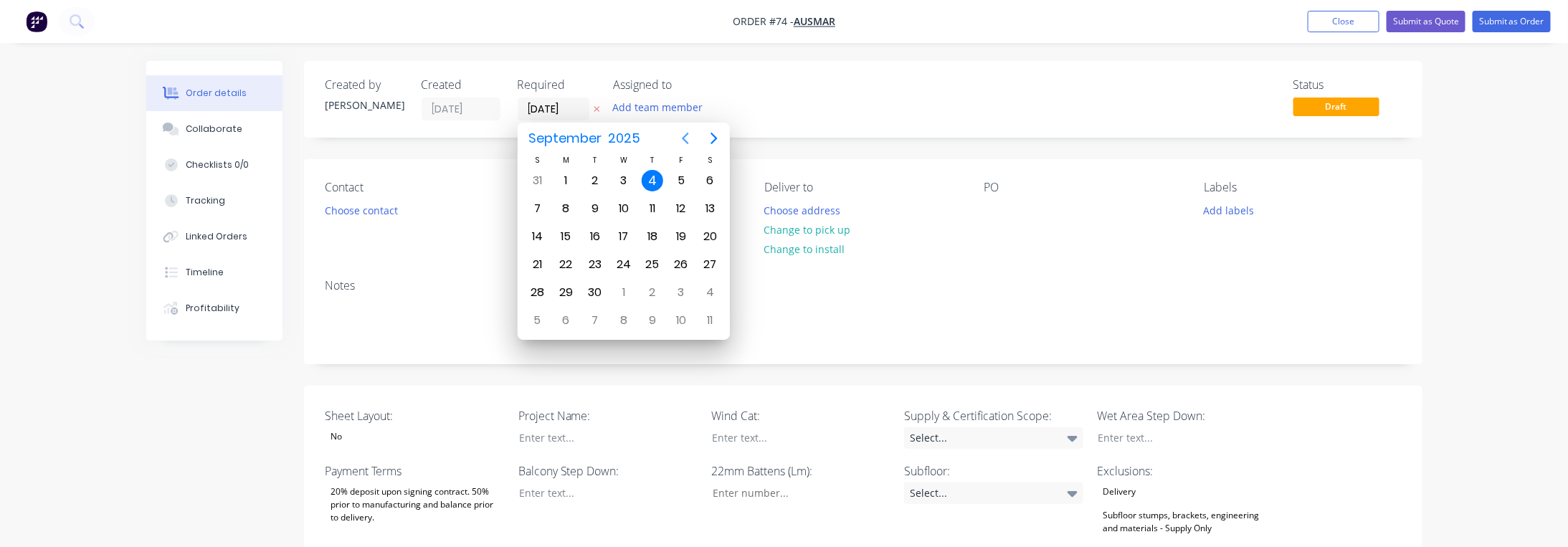
click at [687, 136] on icon "Previous page" at bounding box center [685, 138] width 17 height 17
click at [704, 133] on button "Next page" at bounding box center [713, 138] width 28 height 28
click at [711, 136] on icon "Next page" at bounding box center [713, 138] width 17 height 17
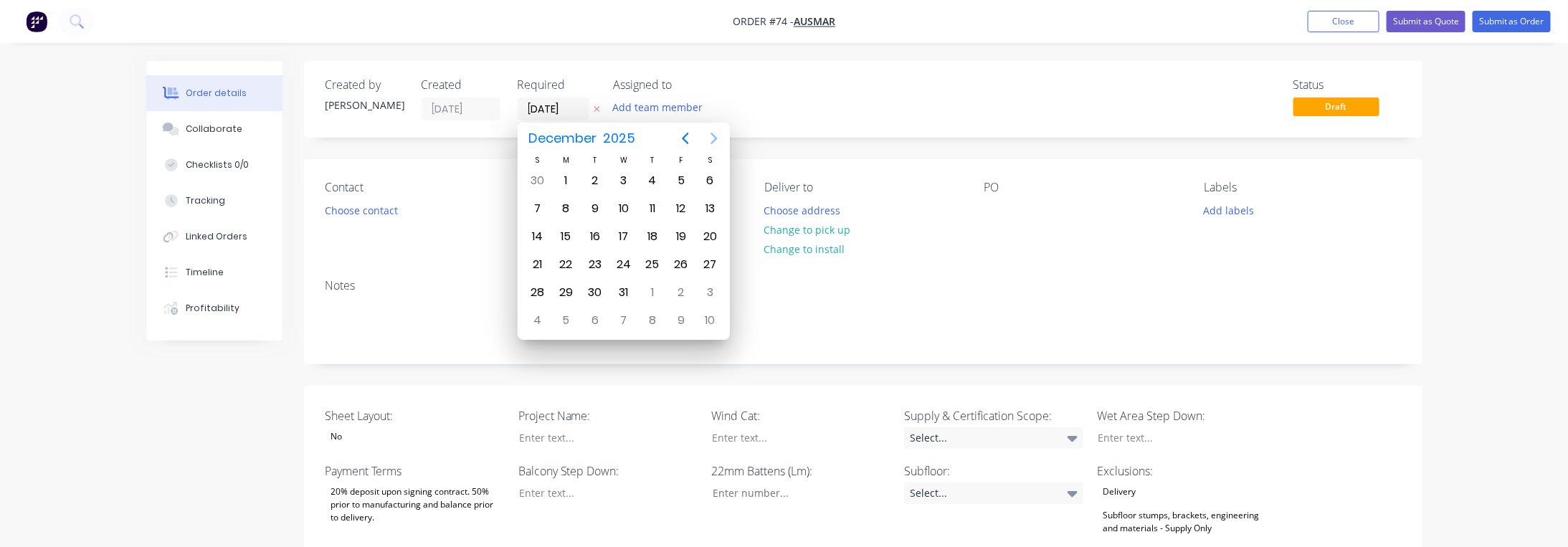
click at [711, 136] on icon "Next page" at bounding box center [713, 138] width 17 height 17
click at [686, 135] on icon "Previous page" at bounding box center [685, 138] width 6 height 11
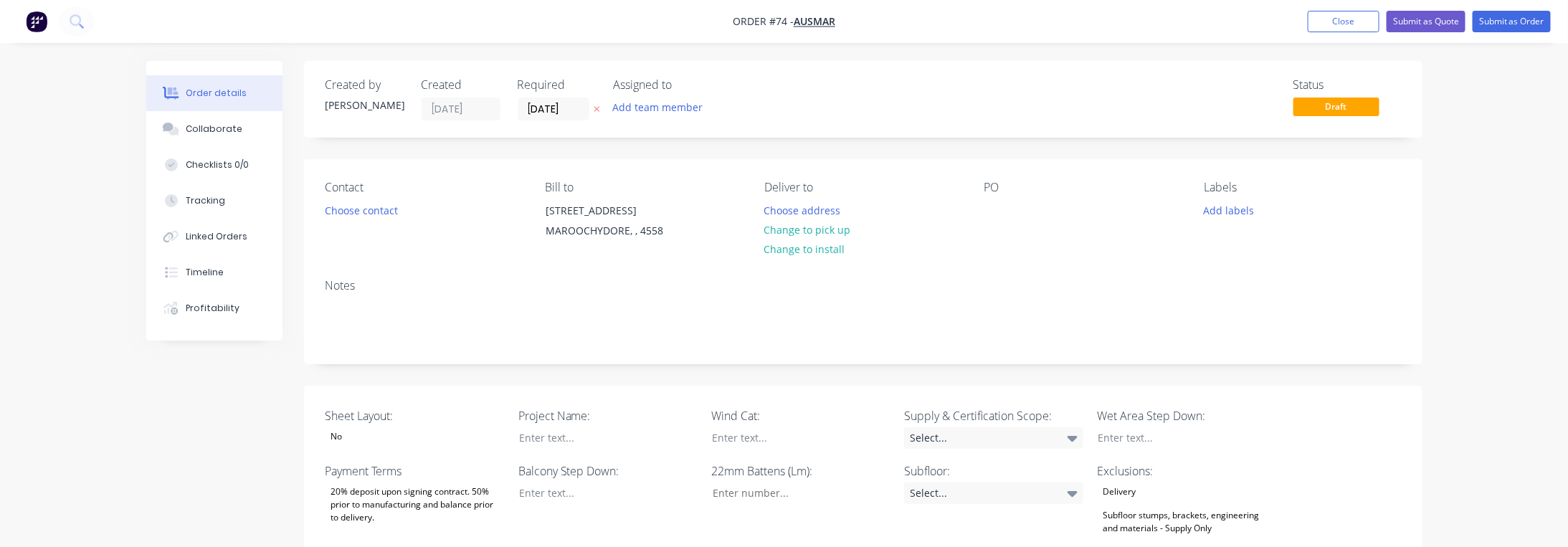
click at [700, 119] on div "Add team member" at bounding box center [686, 108] width 143 height 21
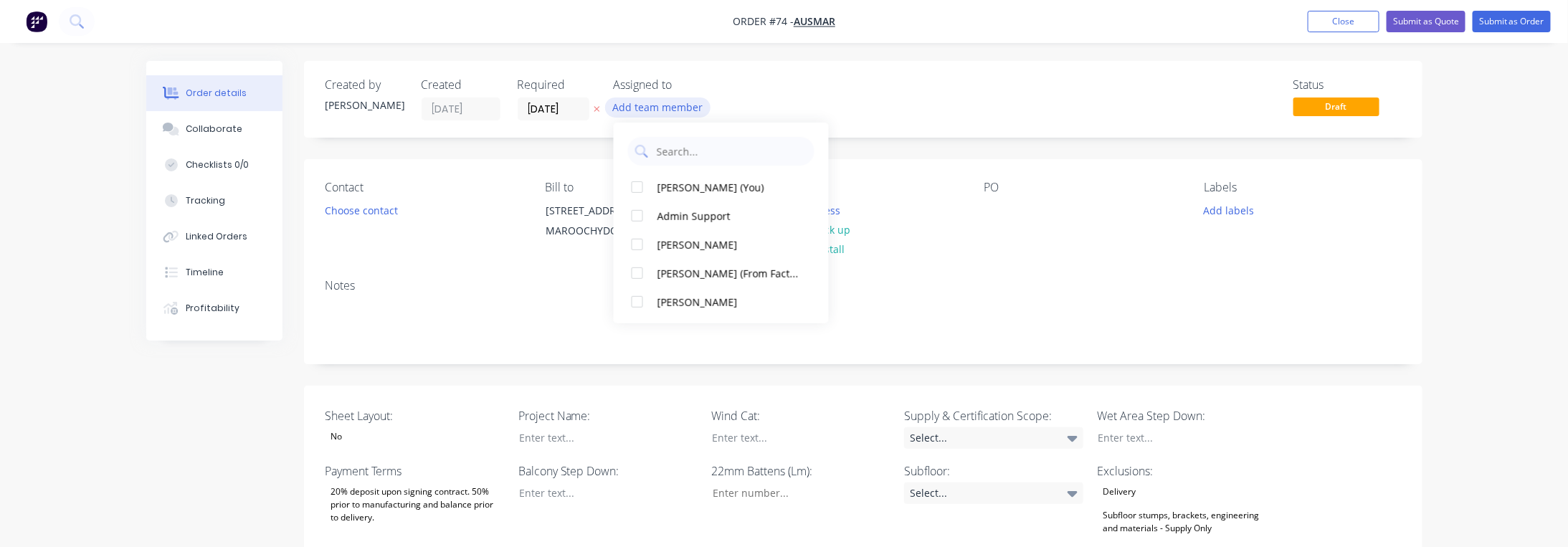
click at [686, 105] on button "Add team member" at bounding box center [657, 107] width 106 height 19
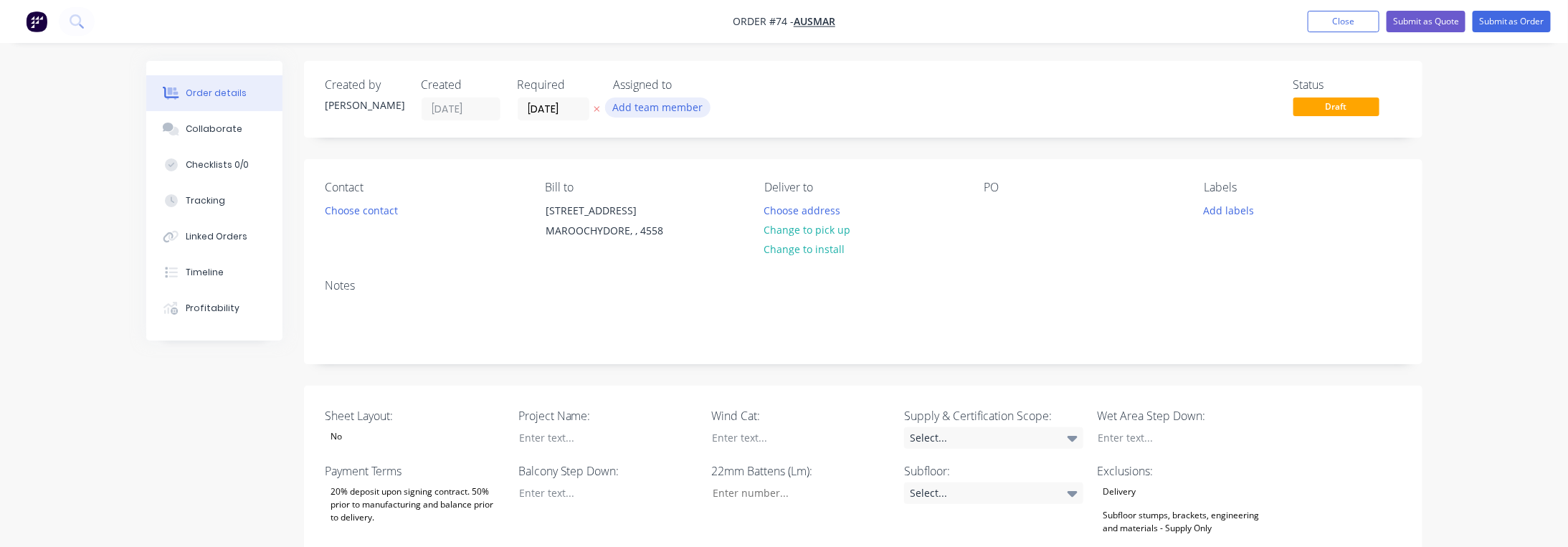
click at [670, 100] on button "Add team member" at bounding box center [657, 107] width 106 height 19
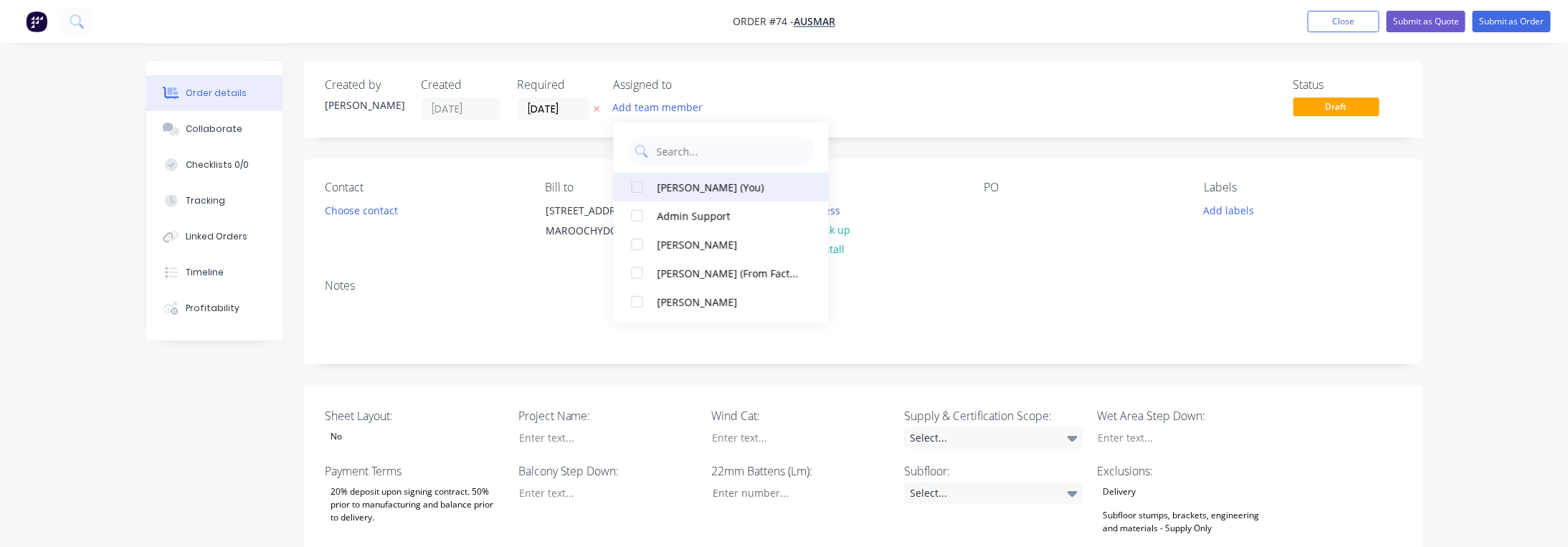
click at [751, 180] on div "[PERSON_NAME] (You)" at bounding box center [729, 187] width 143 height 15
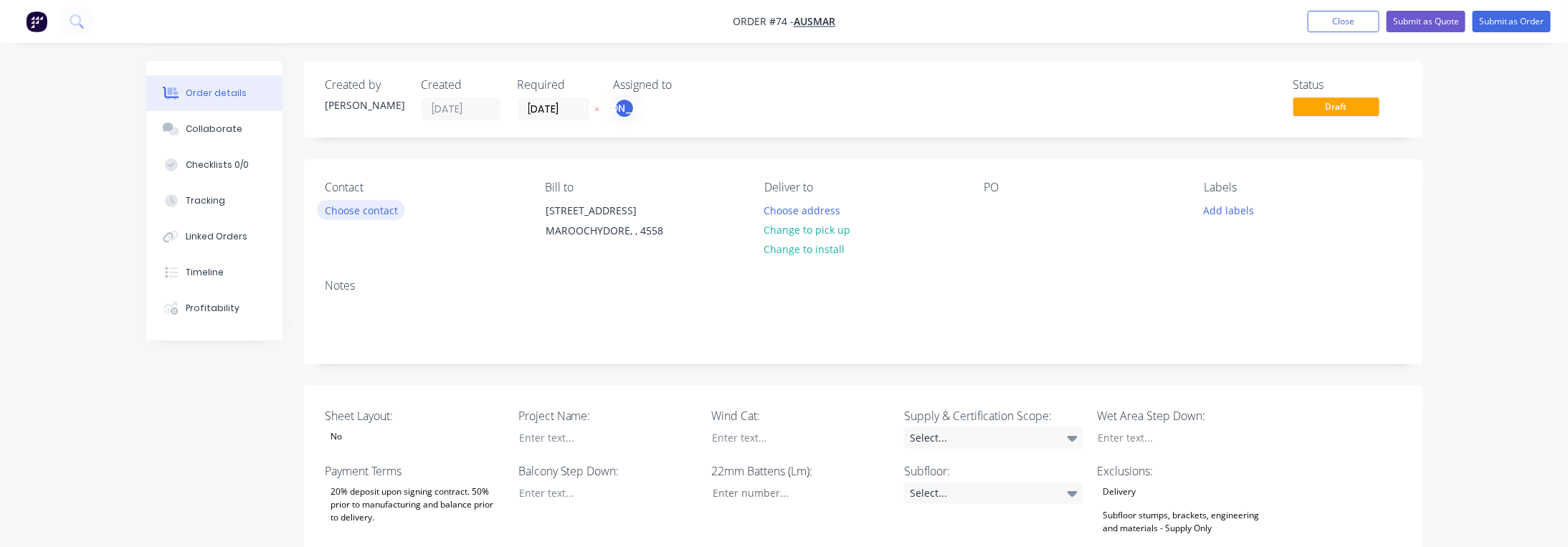
click at [349, 207] on button "Choose contact" at bounding box center [361, 210] width 88 height 19
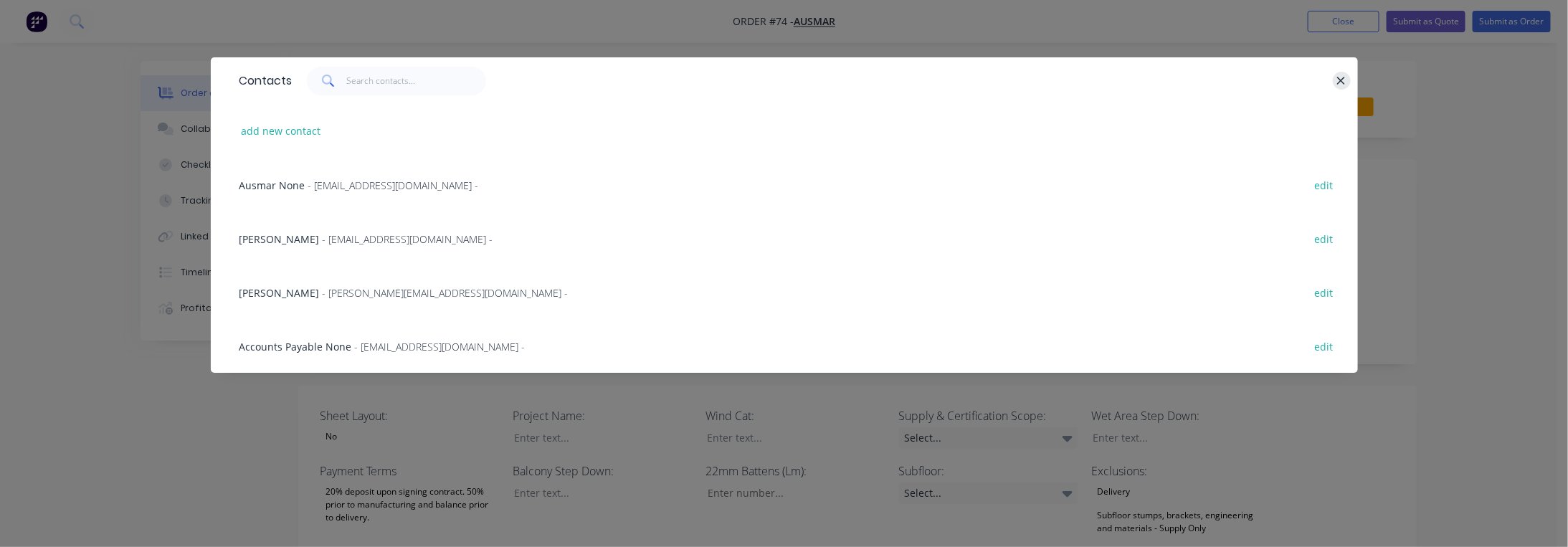
click at [1343, 78] on icon "button" at bounding box center [1341, 80] width 8 height 8
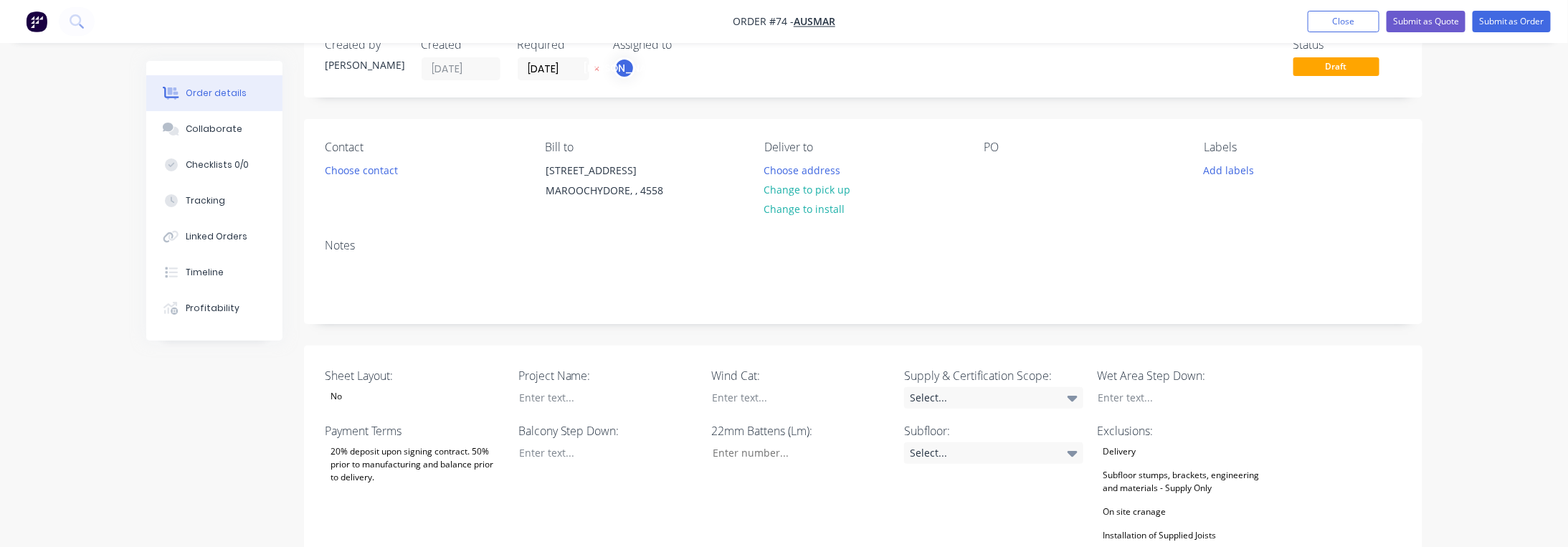
scroll to position [71, 0]
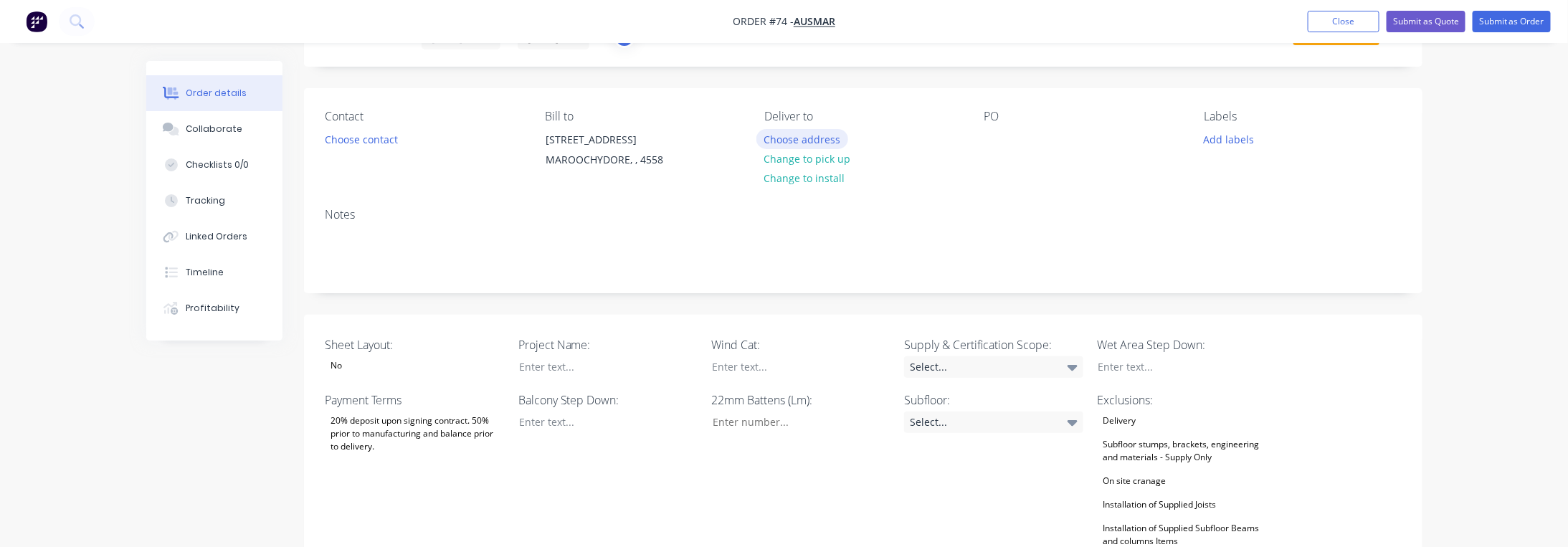
click at [782, 134] on button "Choose address" at bounding box center [802, 138] width 92 height 19
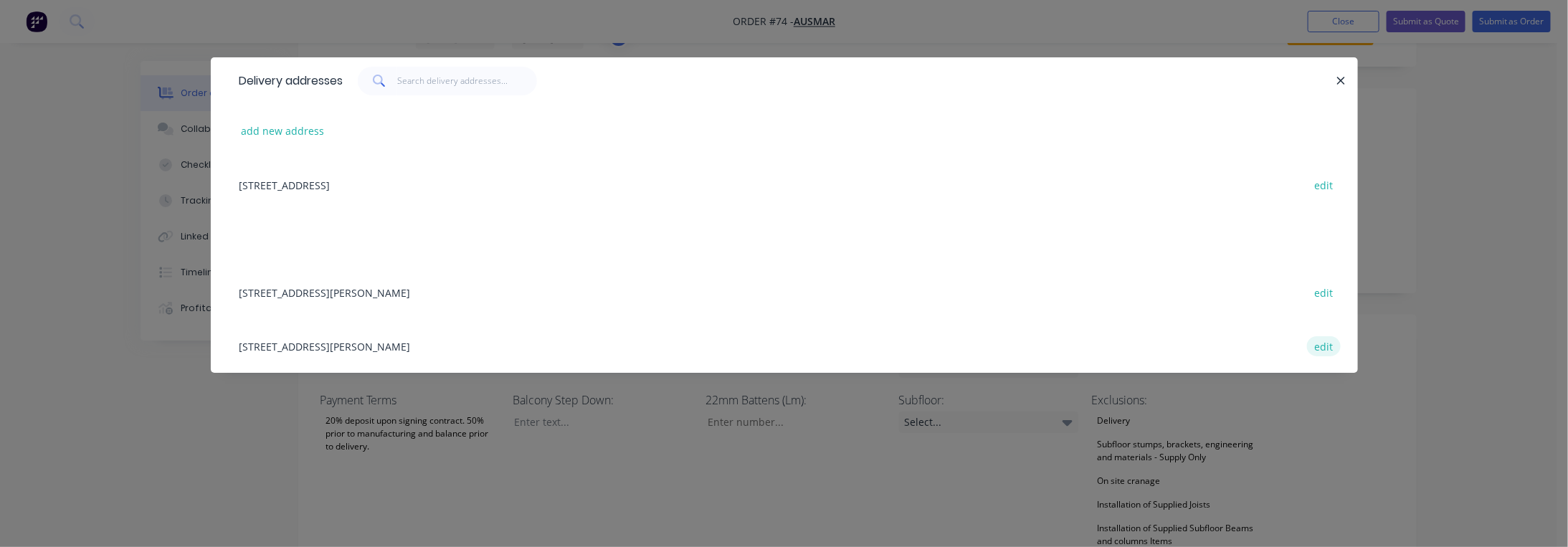
click at [1324, 337] on button "edit" at bounding box center [1324, 346] width 34 height 19
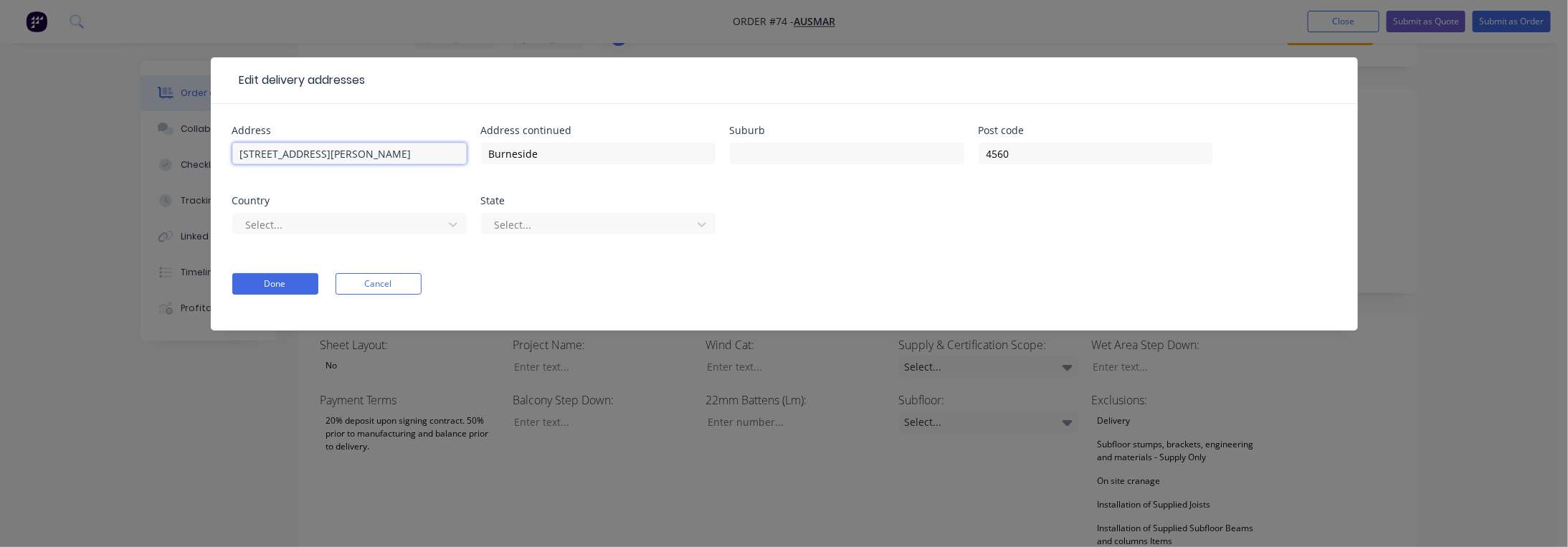
click at [251, 150] on input "[STREET_ADDRESS][PERSON_NAME]" at bounding box center [349, 153] width 234 height 21
click at [310, 150] on input "[STREET_ADDRESS][PERSON_NAME]" at bounding box center [349, 153] width 234 height 21
type input "[STREET_ADDRESS][PERSON_NAME]"
click at [577, 158] on input "Burneside" at bounding box center [597, 153] width 234 height 21
drag, startPoint x: 512, startPoint y: 155, endPoint x: 422, endPoint y: 161, distance: 90.2
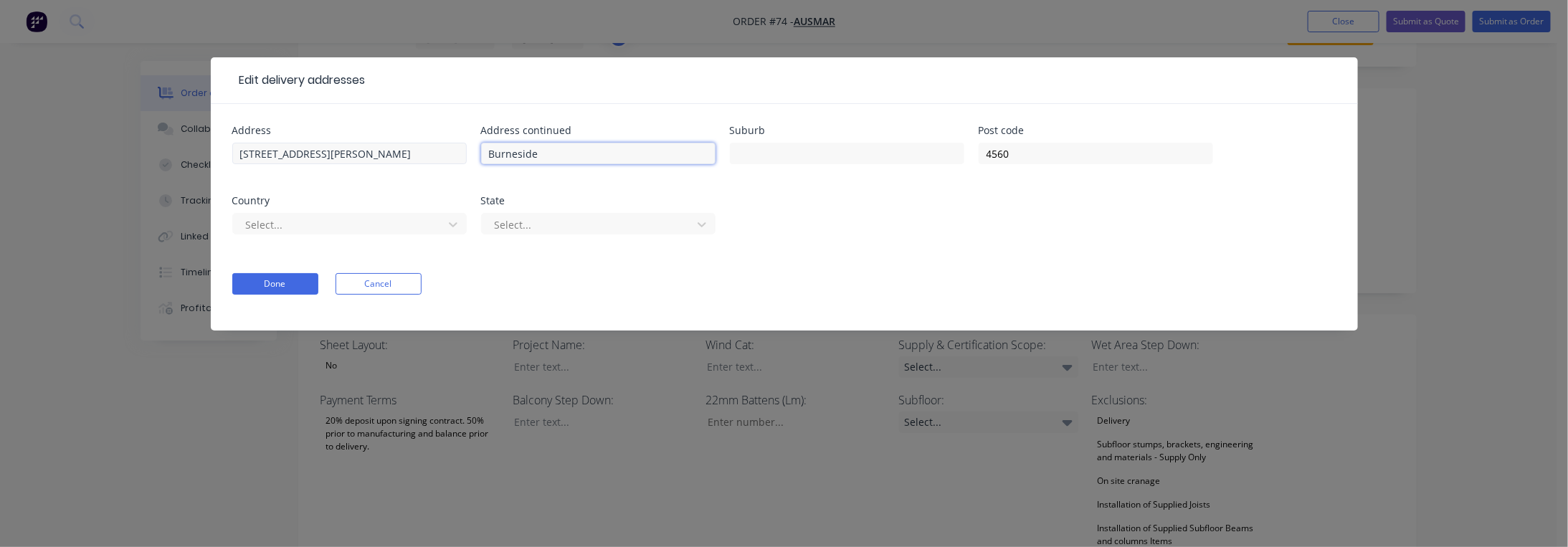
click at [422, 161] on div "Address [STREET_ADDRESS][PERSON_NAME] Address continued Burneside Suburb Post c…" at bounding box center [784, 188] width 1104 height 126
click at [790, 153] on input "text" at bounding box center [846, 153] width 234 height 21
paste input "Burneside"
type input "Burneside"
drag, startPoint x: 508, startPoint y: 150, endPoint x: 435, endPoint y: 152, distance: 73.0
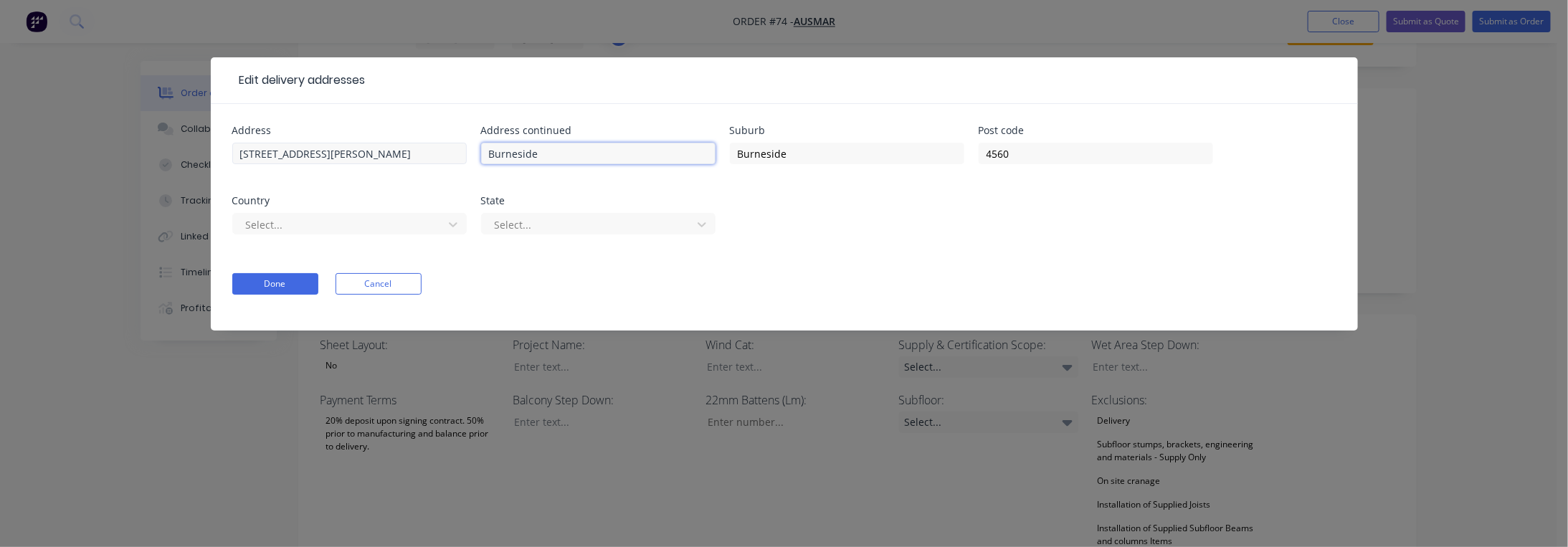
click at [435, 152] on div "Address [STREET_ADDRESS][PERSON_NAME] Address continued Burneside Suburb Burnes…" at bounding box center [784, 188] width 1104 height 126
click at [1024, 165] on div "4560" at bounding box center [1096, 160] width 234 height 42
click at [367, 220] on div at bounding box center [340, 224] width 191 height 17
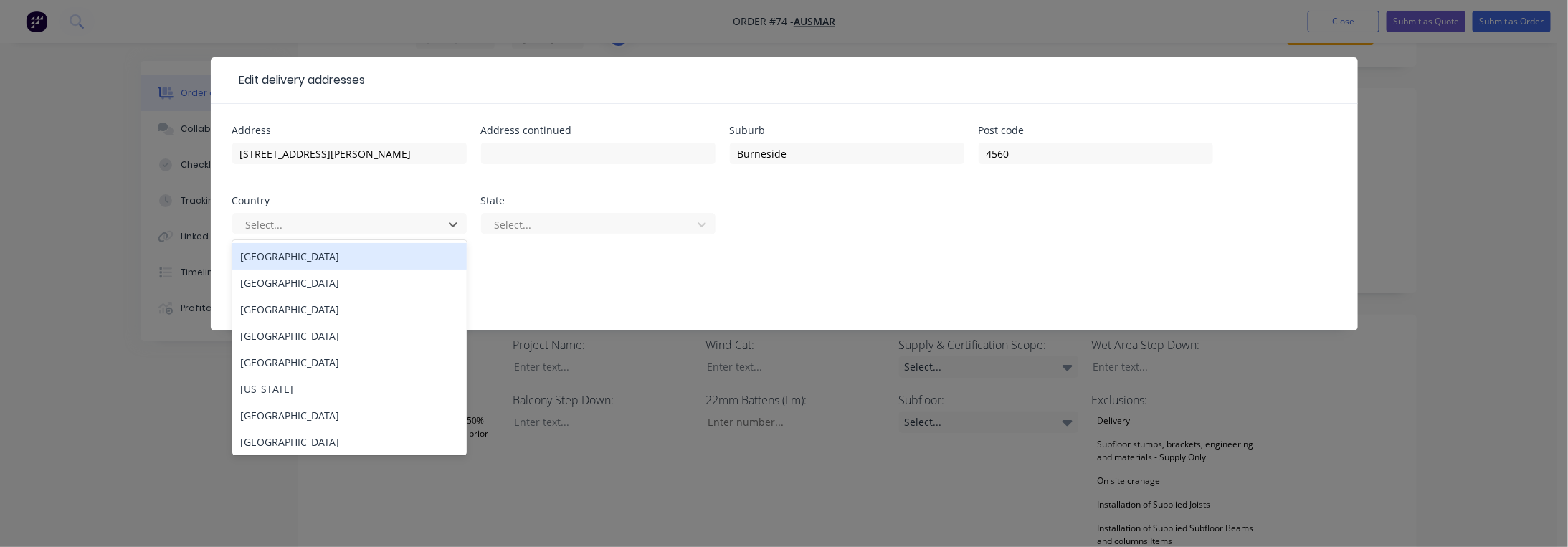
click at [314, 258] on div "[GEOGRAPHIC_DATA]" at bounding box center [349, 256] width 234 height 27
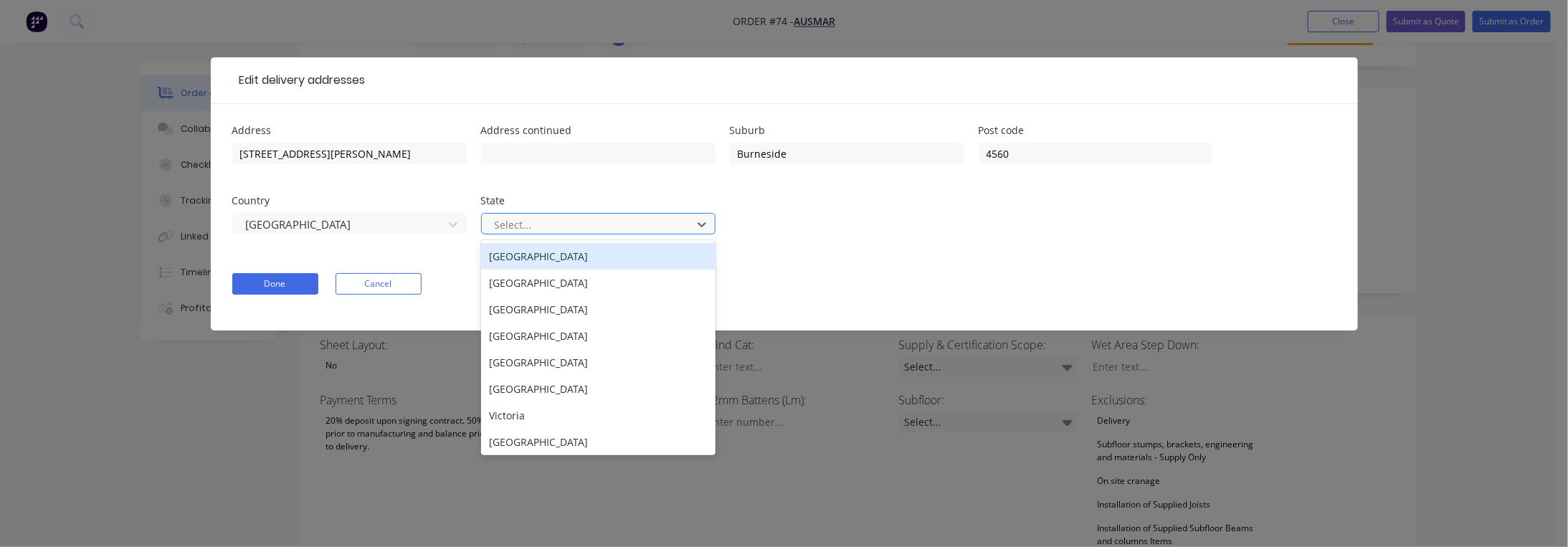
click at [524, 222] on div at bounding box center [589, 224] width 191 height 17
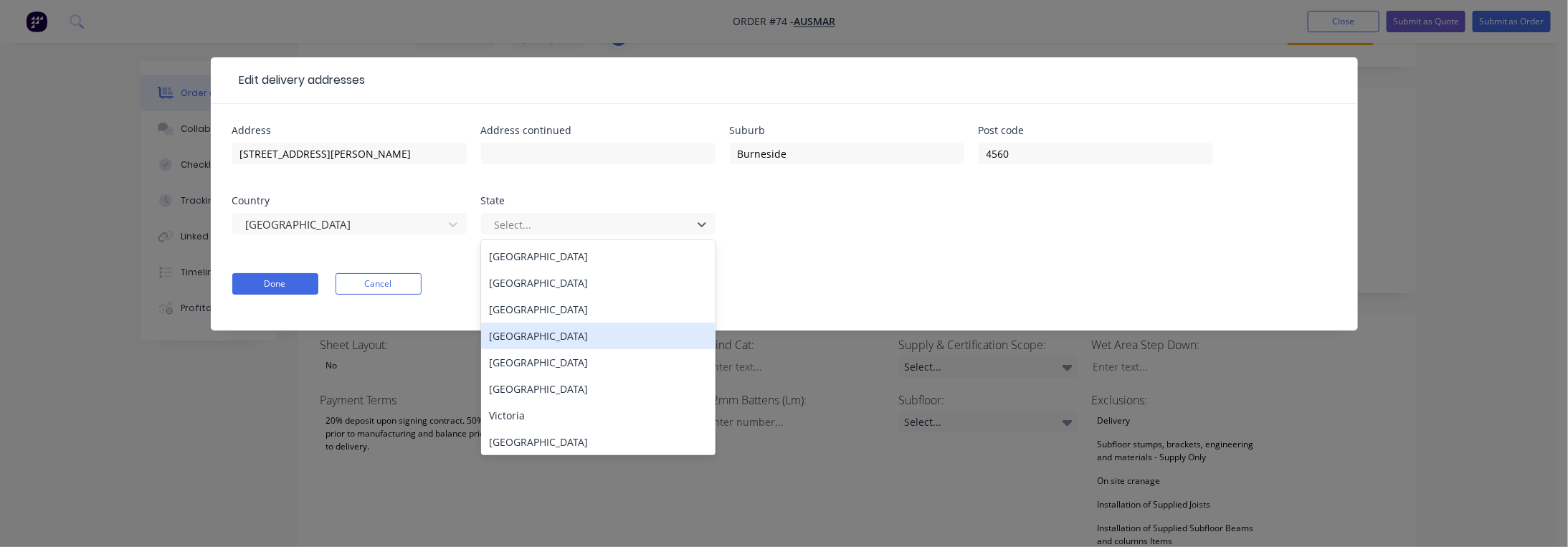
click at [559, 334] on div "[GEOGRAPHIC_DATA]" at bounding box center [597, 336] width 234 height 27
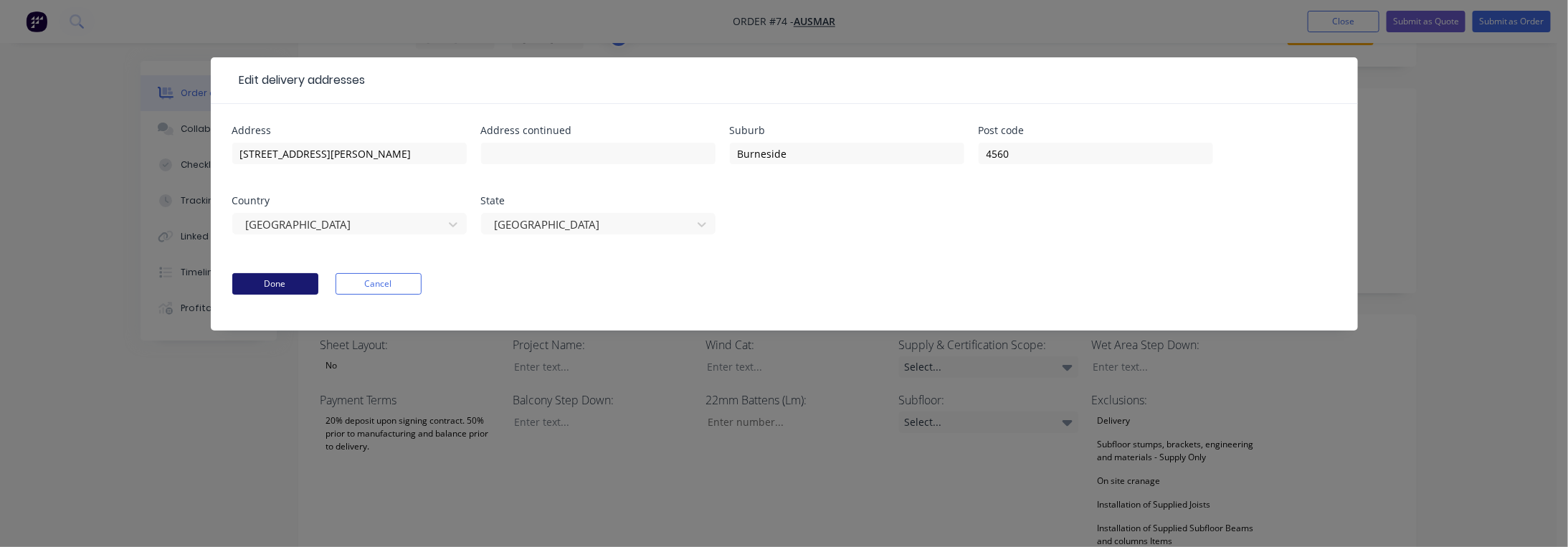
click at [281, 288] on button "Done" at bounding box center [276, 283] width 86 height 21
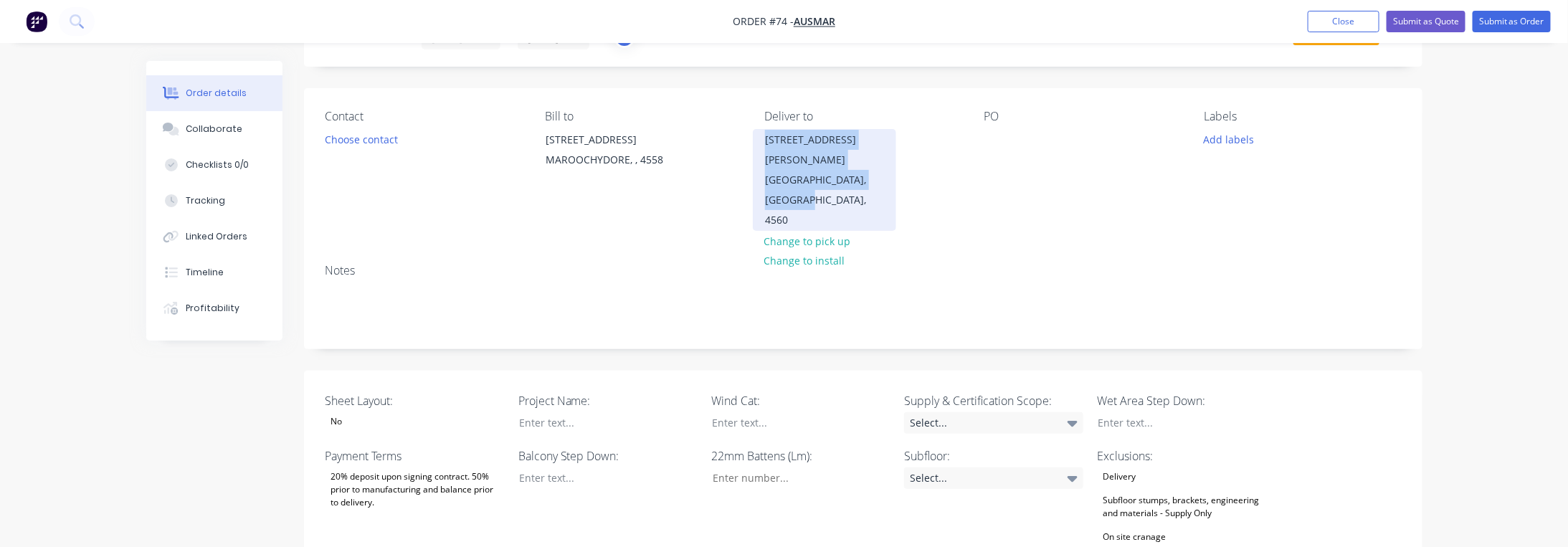
drag, startPoint x: 799, startPoint y: 177, endPoint x: 764, endPoint y: 133, distance: 56.2
click at [764, 133] on div "[STREET_ADDRESS][PERSON_NAME]" at bounding box center [824, 179] width 143 height 102
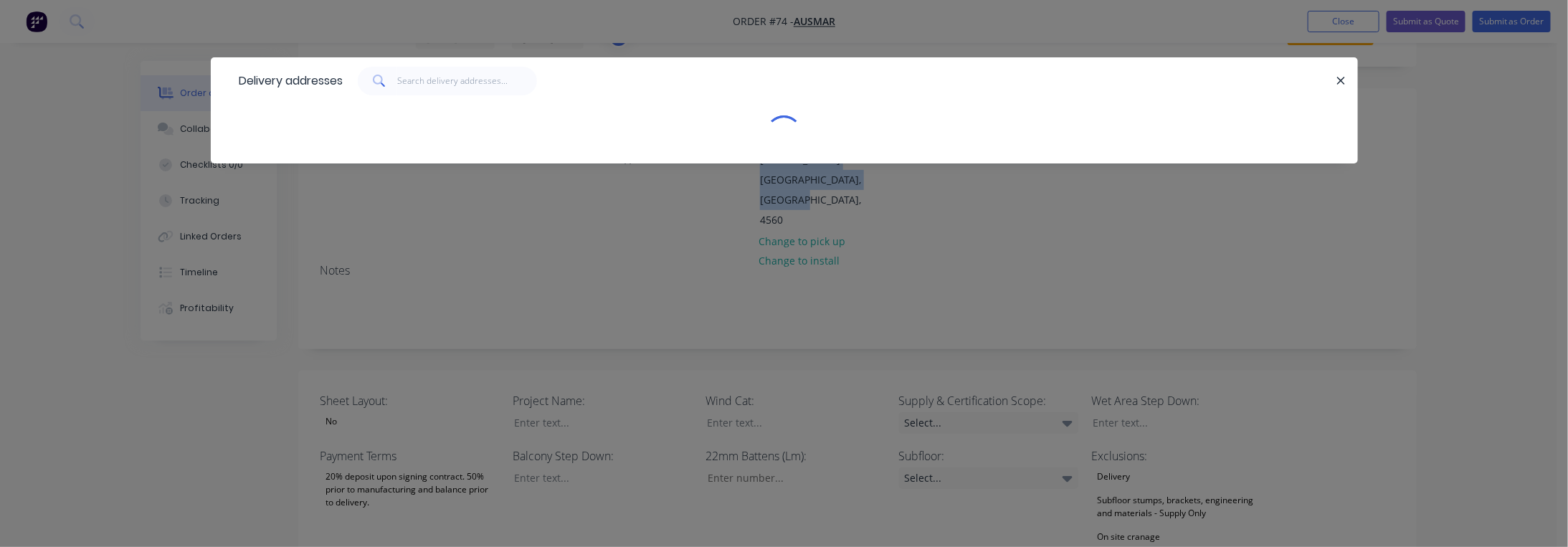
copy div "[STREET_ADDRESS][PERSON_NAME]"
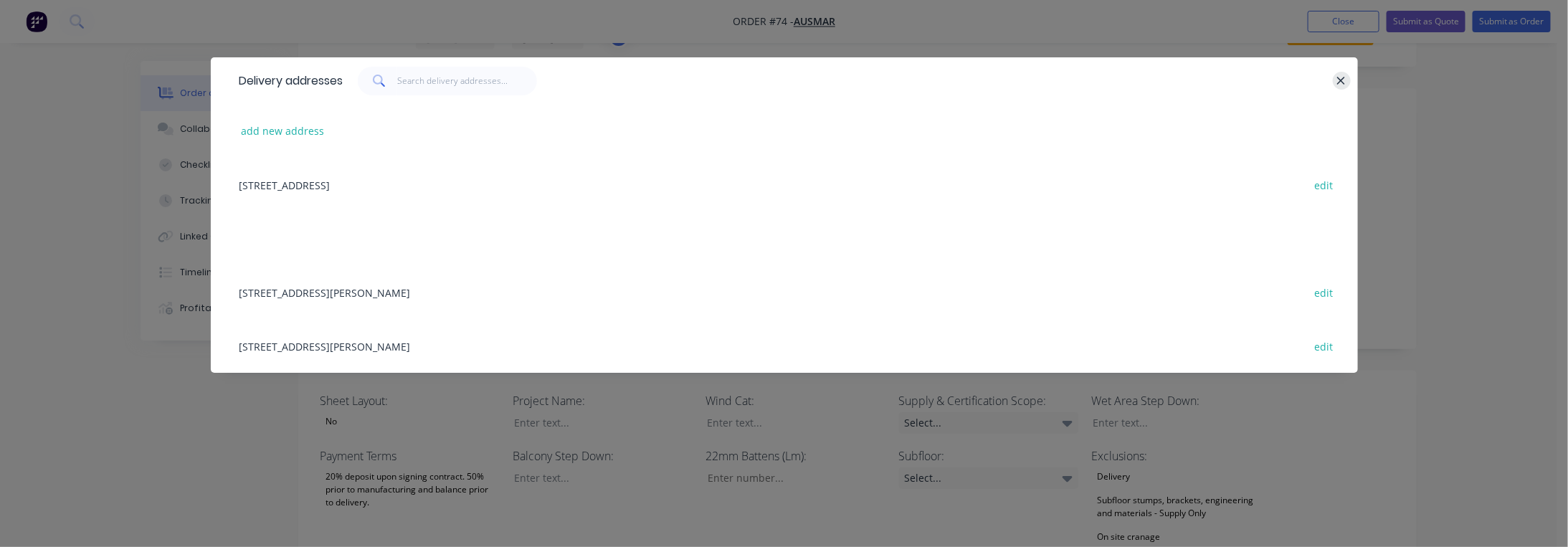
click at [1344, 79] on icon "button" at bounding box center [1341, 81] width 9 height 13
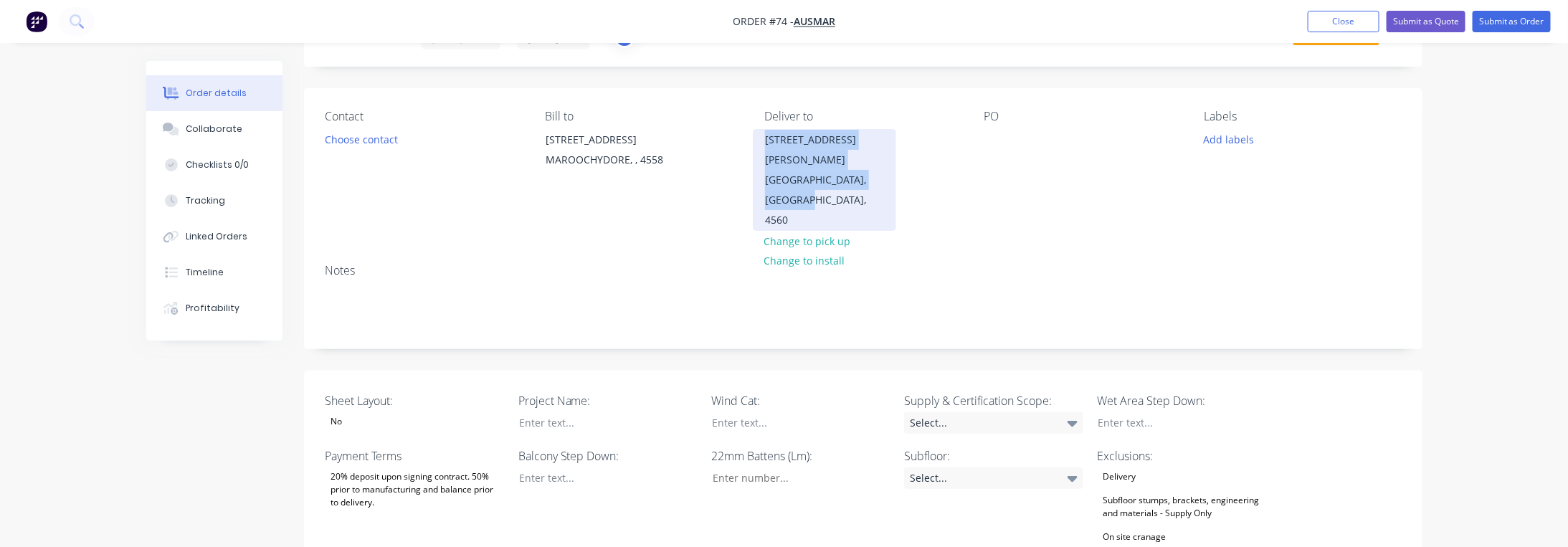
copy div "[STREET_ADDRESS][PERSON_NAME]"
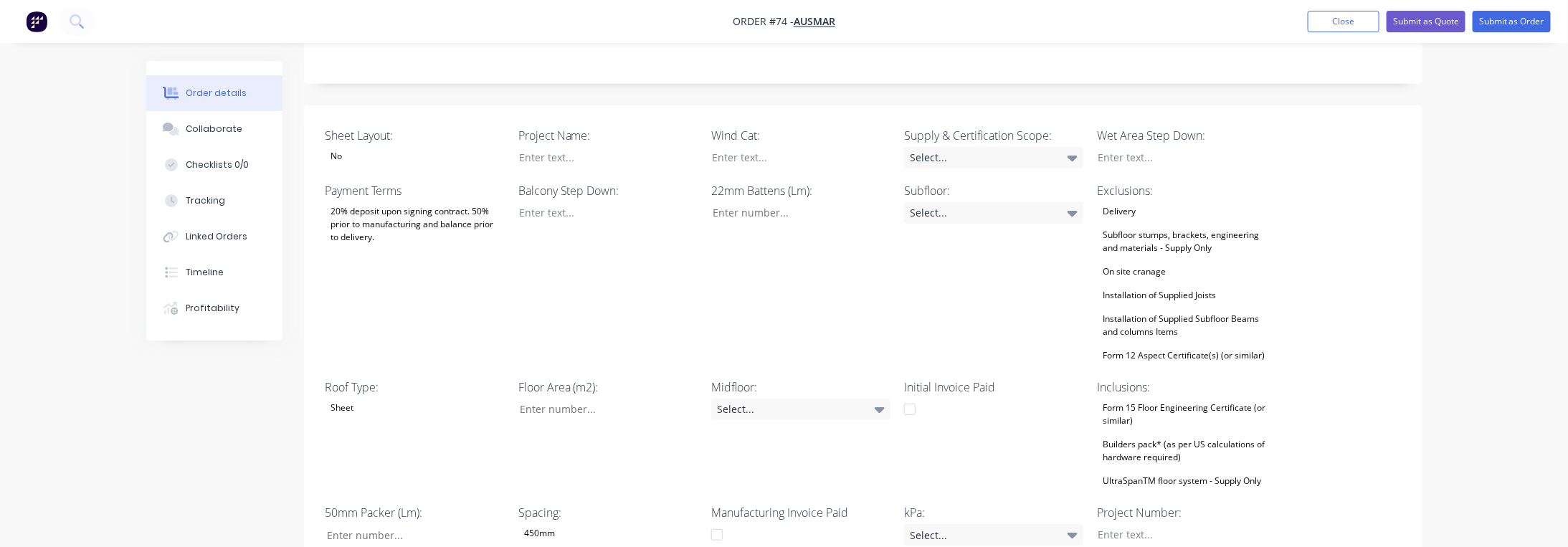
scroll to position [358, 0]
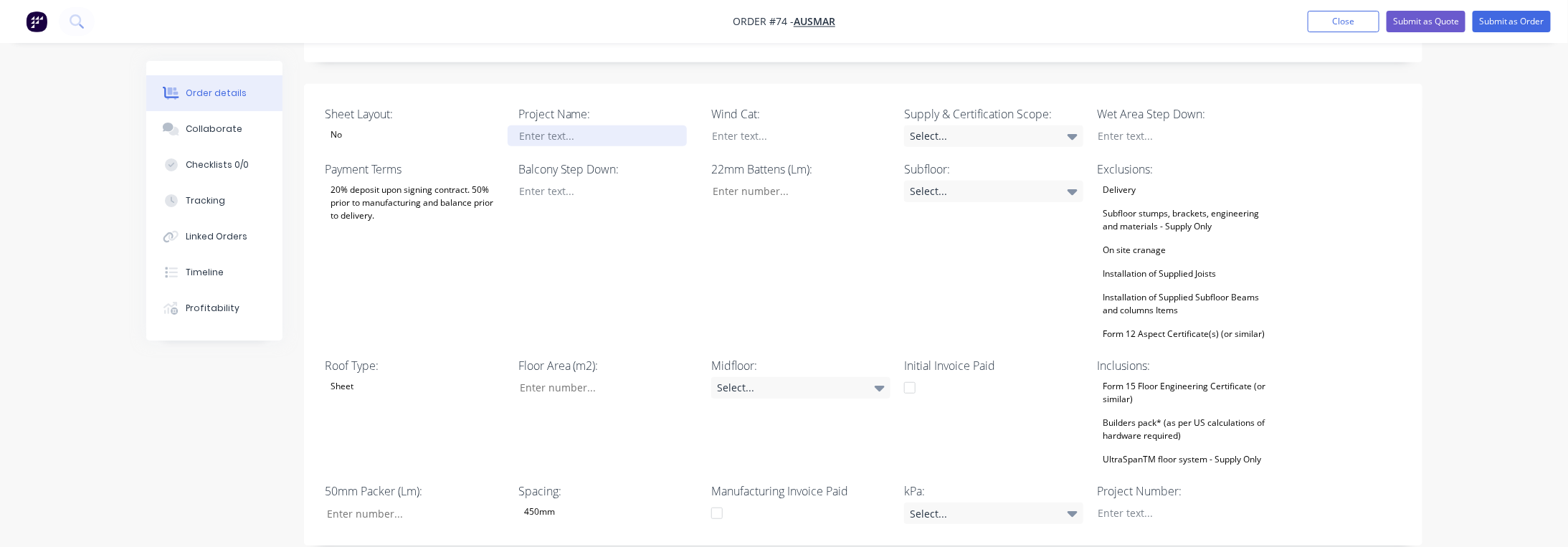
click at [555, 125] on div at bounding box center [597, 135] width 179 height 21
click at [207, 413] on div "Created by [PERSON_NAME] Created [DATE] Required [DATE] Assigned to JO Status D…" at bounding box center [784, 368] width 1276 height 1329
click at [564, 125] on div at bounding box center [597, 135] width 179 height 21
paste div
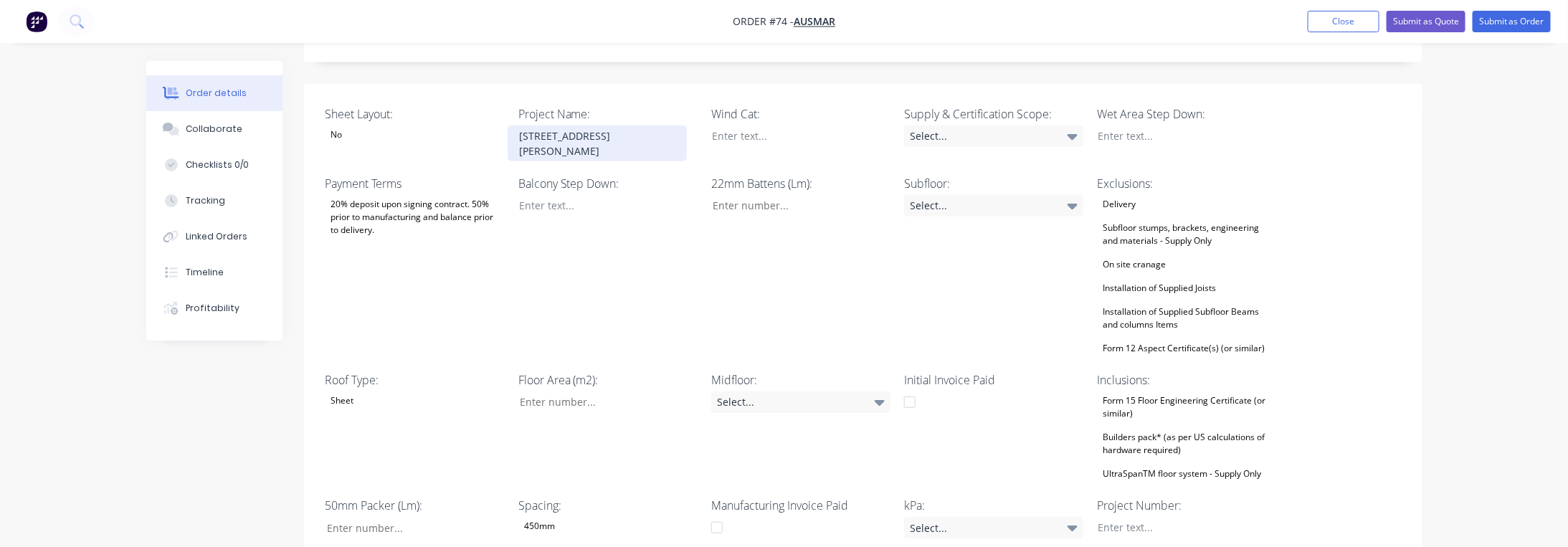
click at [578, 125] on div "[STREET_ADDRESS][PERSON_NAME]" at bounding box center [597, 142] width 179 height 36
click at [1165, 517] on div at bounding box center [1176, 527] width 179 height 21
click at [573, 125] on div "[STREET_ADDRESS][PERSON_NAME]" at bounding box center [597, 142] width 179 height 36
drag, startPoint x: 623, startPoint y: 113, endPoint x: 494, endPoint y: 92, distance: 130.7
click at [494, 92] on div "Sheet Layout: No Project Name: [STREET_ADDRESS][PERSON_NAME] Wind Cat: Supply &…" at bounding box center [863, 322] width 1119 height 477
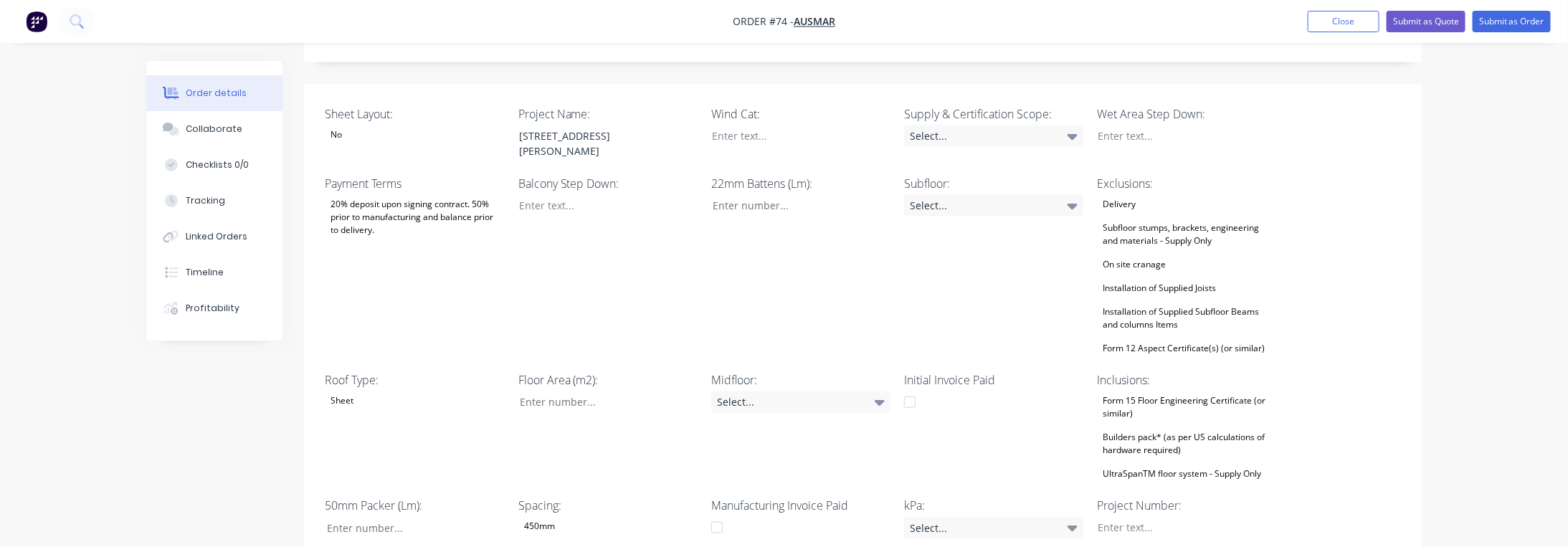
click at [159, 461] on div "Created by [PERSON_NAME] Created [DATE] Required [DATE] Assigned to JO Status D…" at bounding box center [784, 375] width 1276 height 1344
click at [584, 125] on div "[STREET_ADDRESS][PERSON_NAME]" at bounding box center [597, 142] width 179 height 36
drag, startPoint x: 619, startPoint y: 110, endPoint x: 488, endPoint y: 89, distance: 132.7
click at [490, 89] on div "Sheet Layout: No Project Name: [STREET_ADDRESS][PERSON_NAME] Wind Cat: Supply &…" at bounding box center [863, 322] width 1119 height 477
click at [246, 370] on div "Created by [PERSON_NAME] Created [DATE] Required [DATE] Assigned to JO Status D…" at bounding box center [784, 375] width 1276 height 1344
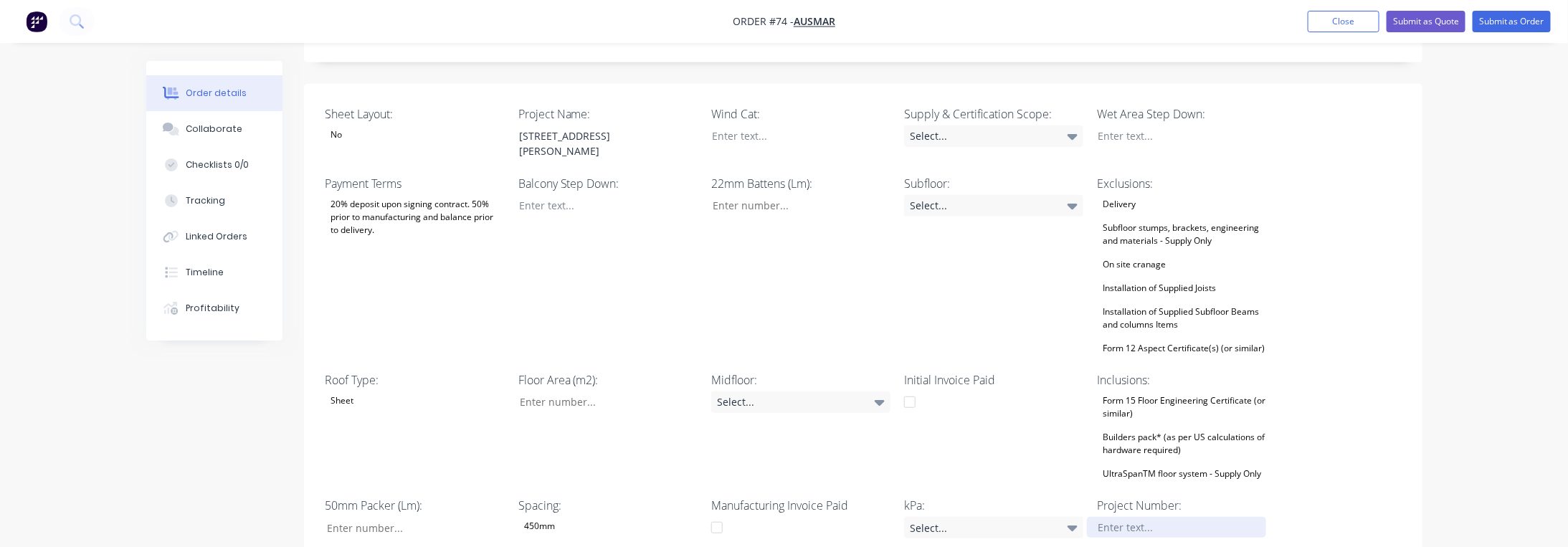
click at [1115, 517] on div at bounding box center [1176, 527] width 179 height 21
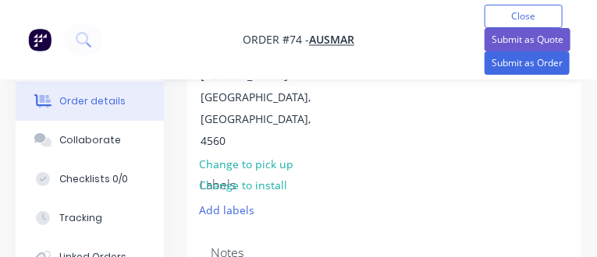
drag, startPoint x: 444, startPoint y: 146, endPoint x: 554, endPoint y: 0, distance: 182.7
click at [444, 146] on div "Contact Choose contact Bill to [STREET_ADDRESS] Deliver to [STREET_ADDRESS][PER…" at bounding box center [384, 73] width 394 height 321
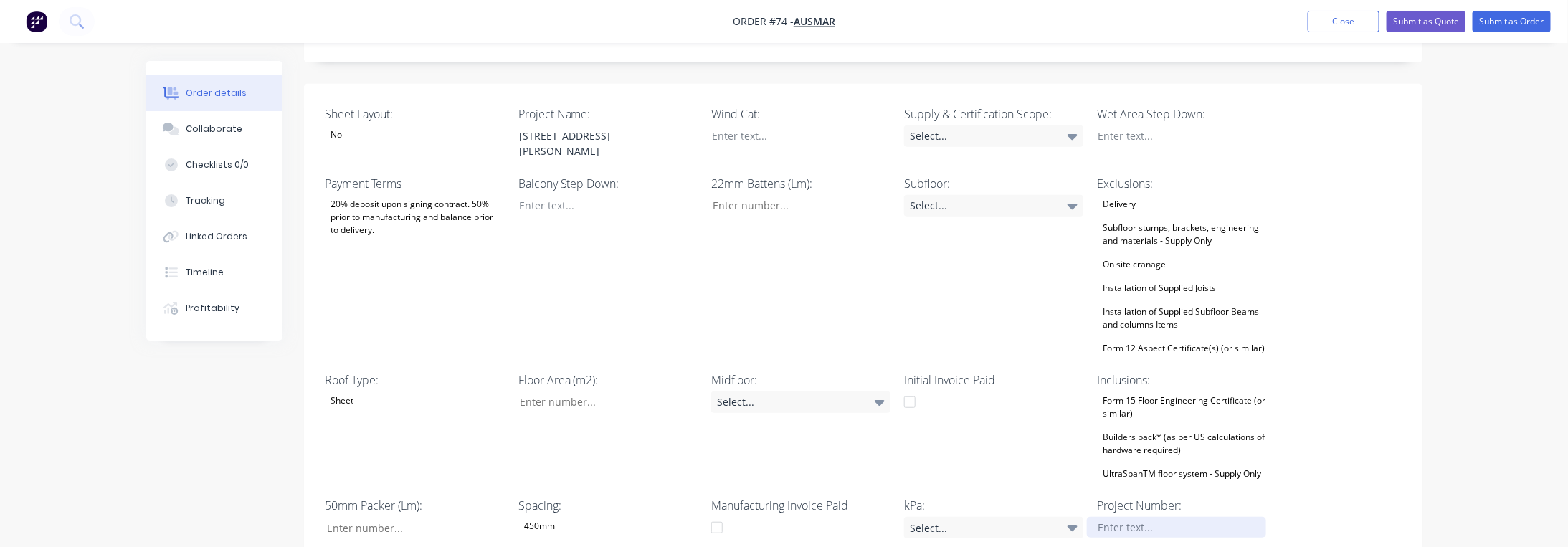
click at [1181, 517] on div at bounding box center [1176, 527] width 179 height 21
paste div
click at [1413, 433] on div "Sheet Layout: No Project Name: [STREET_ADDRESS][PERSON_NAME] Wind Cat: Supply &…" at bounding box center [863, 322] width 1119 height 477
click at [1142, 517] on div "5081807" at bounding box center [1176, 527] width 179 height 21
drag, startPoint x: 1174, startPoint y: 490, endPoint x: 1089, endPoint y: 489, distance: 85.0
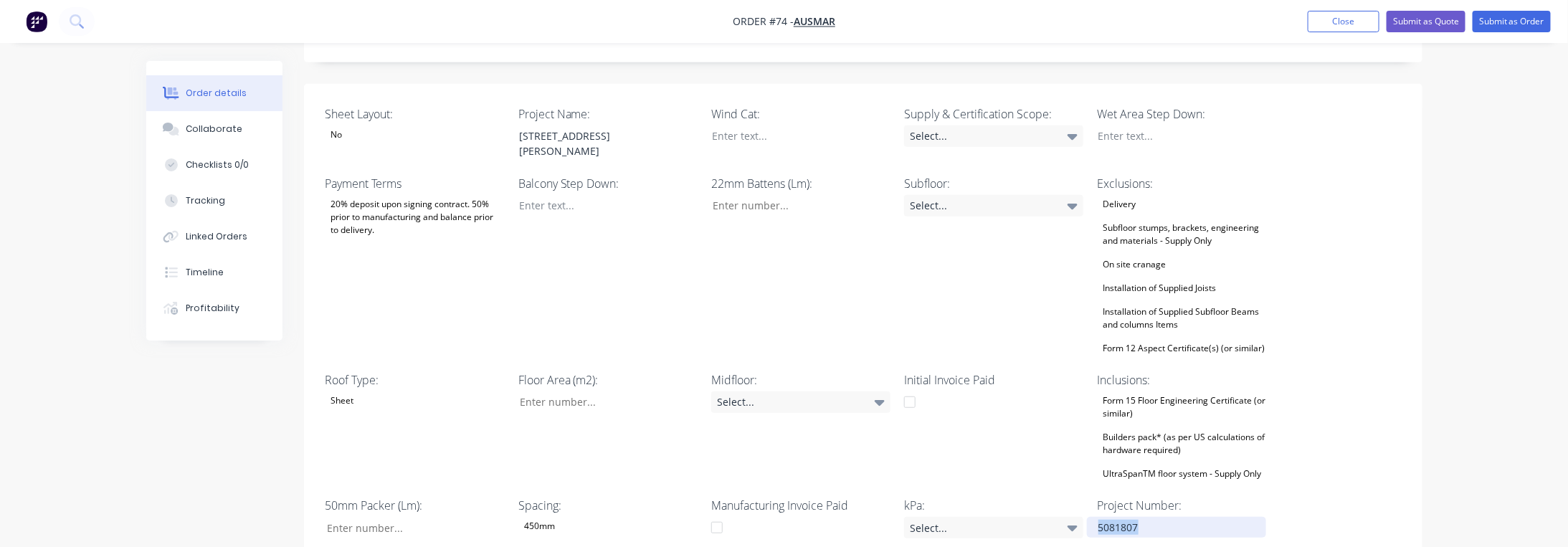
click at [1073, 489] on div "Sheet Layout: No Project Name: [STREET_ADDRESS][PERSON_NAME] Wind Cat: Supply &…" at bounding box center [863, 322] width 1119 height 477
click at [1438, 433] on div "Order details Collaborate Checklists 0/0 Tracking Linked Orders Timeline Profit…" at bounding box center [784, 345] width 1568 height 1405
drag, startPoint x: 1089, startPoint y: 486, endPoint x: 1046, endPoint y: 487, distance: 43.0
click at [1046, 487] on div "Sheet Layout: No Project Name: [STREET_ADDRESS][PERSON_NAME] Wind Cat: Supply &…" at bounding box center [863, 322] width 1119 height 477
click at [1437, 456] on div "Order details Collaborate Checklists 0/0 Tracking Linked Orders Timeline Profit…" at bounding box center [784, 345] width 1568 height 1405
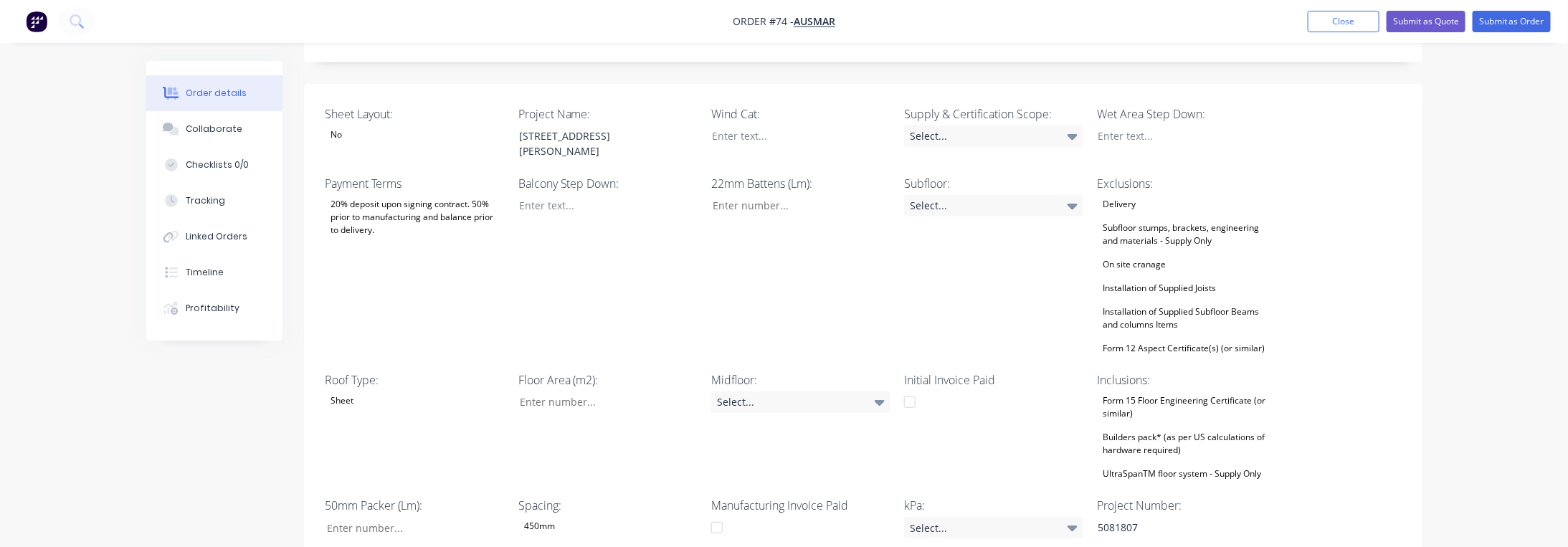
click at [345, 125] on div "No" at bounding box center [336, 134] width 23 height 18
click at [347, 188] on div "No" at bounding box center [347, 179] width 23 height 18
click at [746, 125] on div at bounding box center [790, 135] width 179 height 21
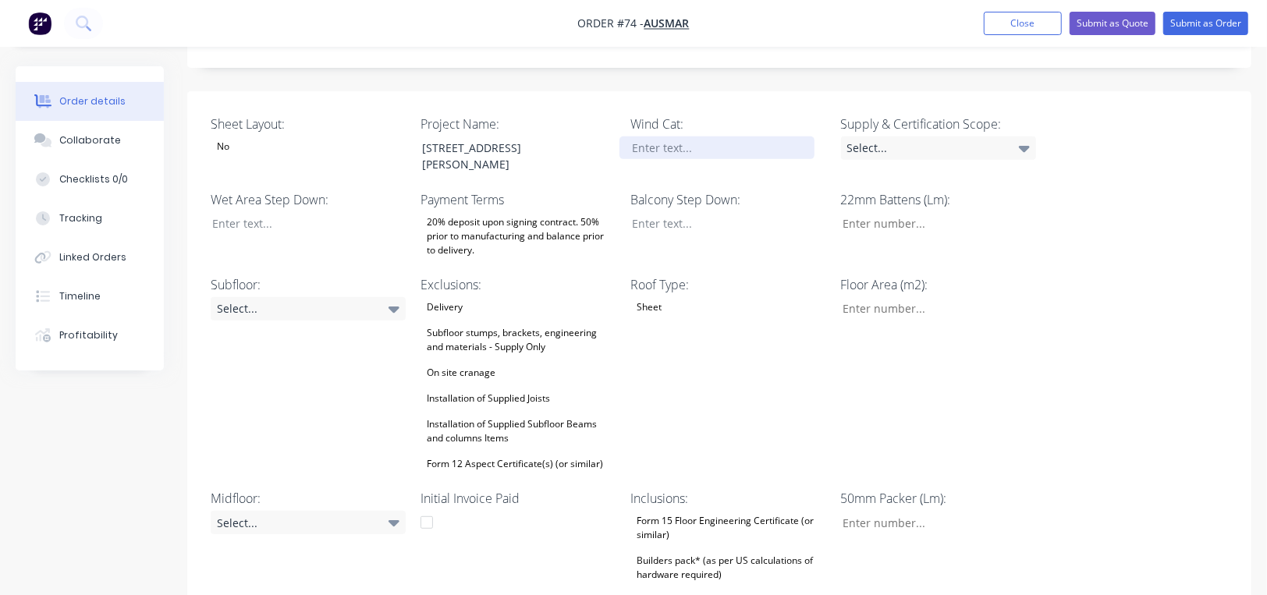
click at [657, 136] on div at bounding box center [716, 147] width 195 height 23
click at [1065, 119] on div "Sheet Layout: No Project Name: [STREET_ADDRESS][PERSON_NAME] Wind Cat: N4 Suppl…" at bounding box center [719, 393] width 1064 height 604
click at [777, 115] on div "Wind Cat: N4" at bounding box center [727, 145] width 195 height 61
click at [776, 136] on div "N4" at bounding box center [716, 147] width 195 height 23
click at [945, 136] on div "Select..." at bounding box center [938, 147] width 195 height 23
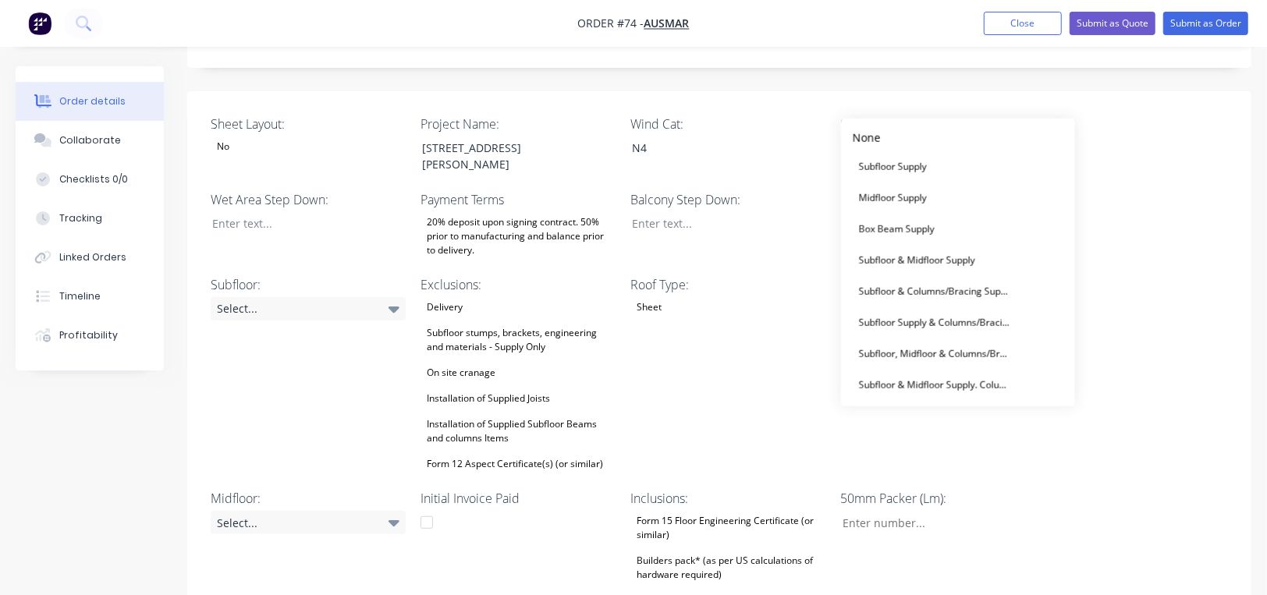
click at [1095, 107] on div "Sheet Layout: No Project Name: [STREET_ADDRESS][PERSON_NAME] Wind Cat: N4 Suppl…" at bounding box center [719, 393] width 1064 height 604
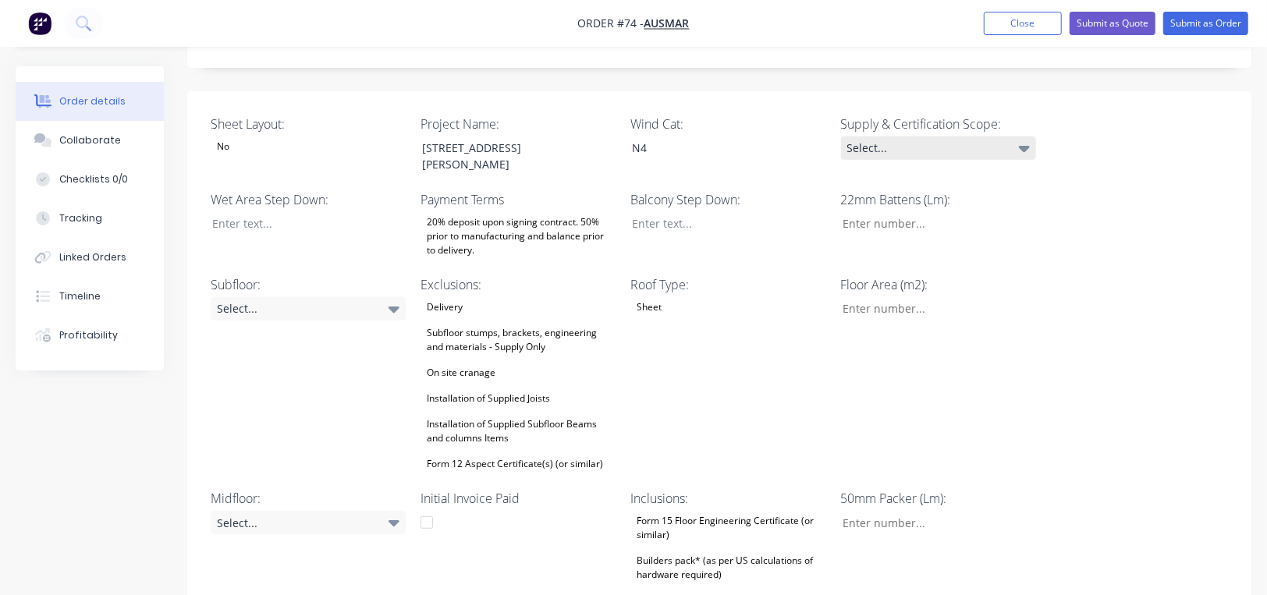
click at [949, 136] on div "Select..." at bounding box center [938, 147] width 195 height 23
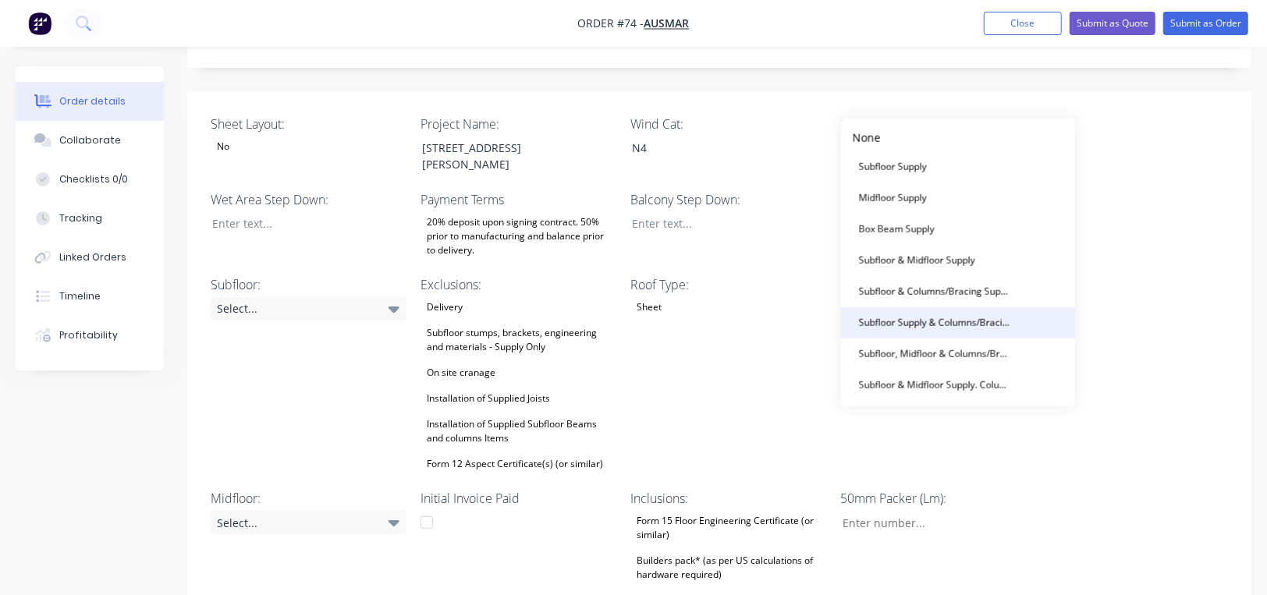
click at [1008, 317] on div "Subfloor Supply & Columns/Bracing Certification" at bounding box center [934, 323] width 164 height 20
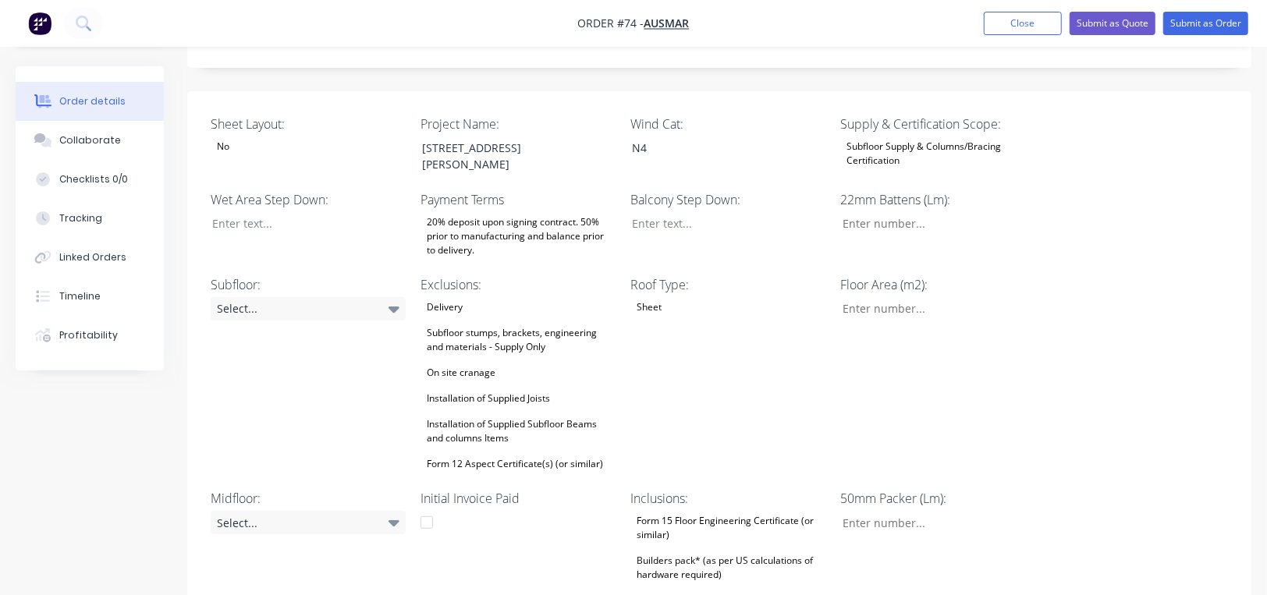
click at [948, 136] on div "Subfloor Supply & Columns/Bracing Certification" at bounding box center [938, 153] width 195 height 34
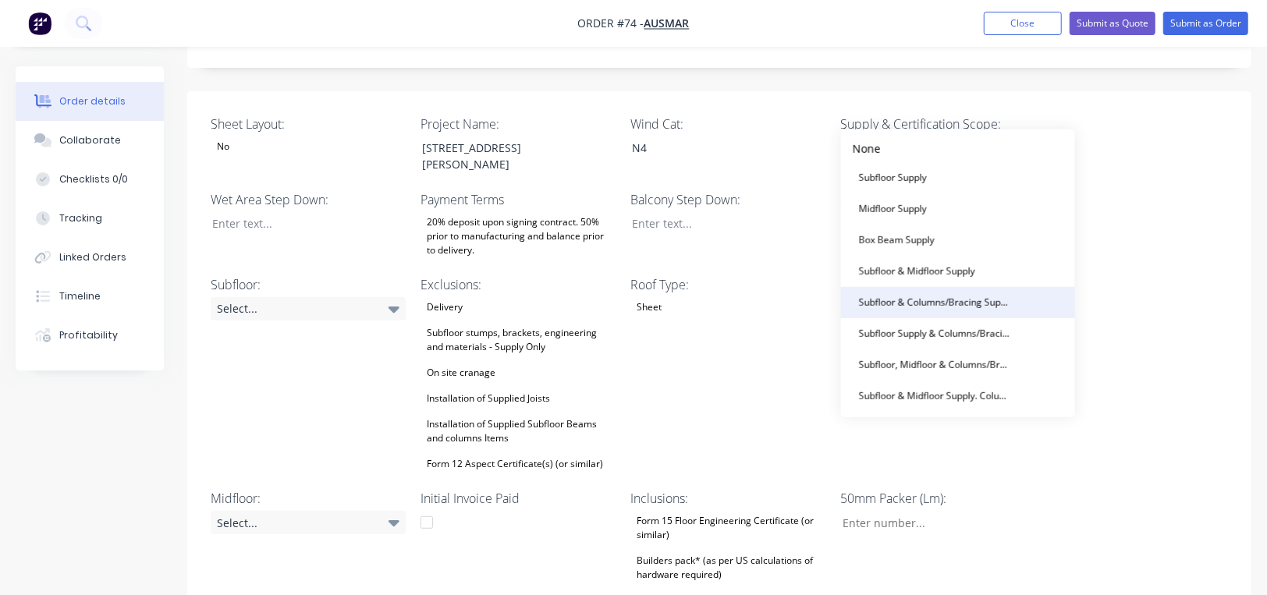
click at [974, 306] on div "Subfloor & Columns/Bracing Supply" at bounding box center [934, 302] width 164 height 20
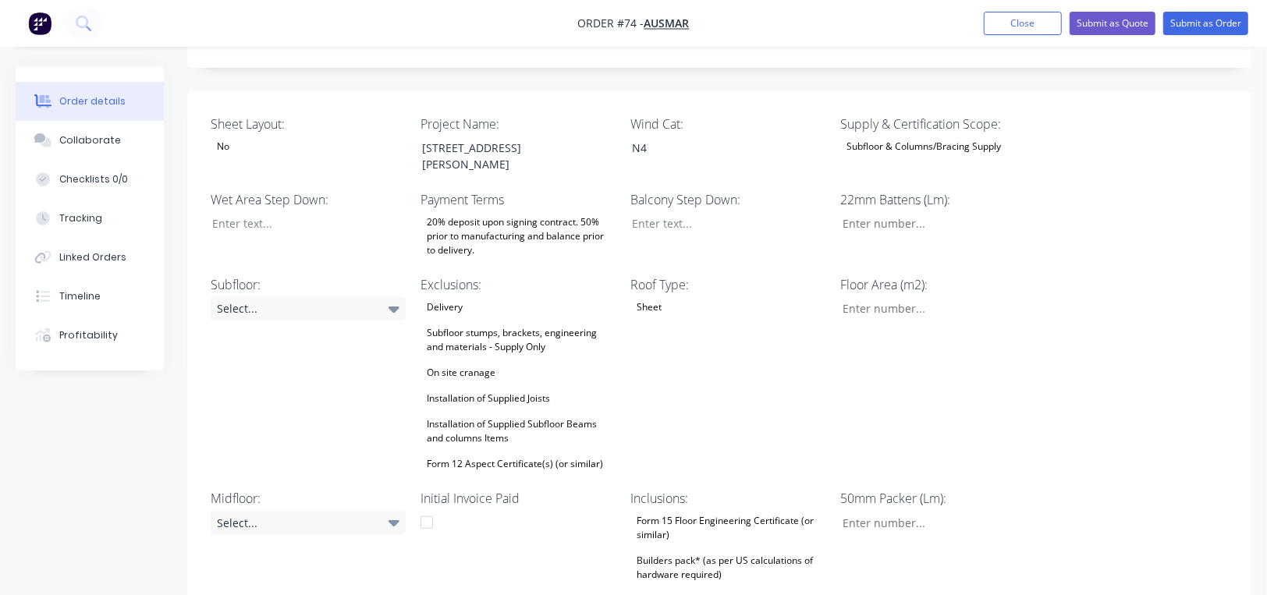
click at [932, 136] on div "Subfloor & Columns/Bracing Supply" at bounding box center [924, 146] width 167 height 20
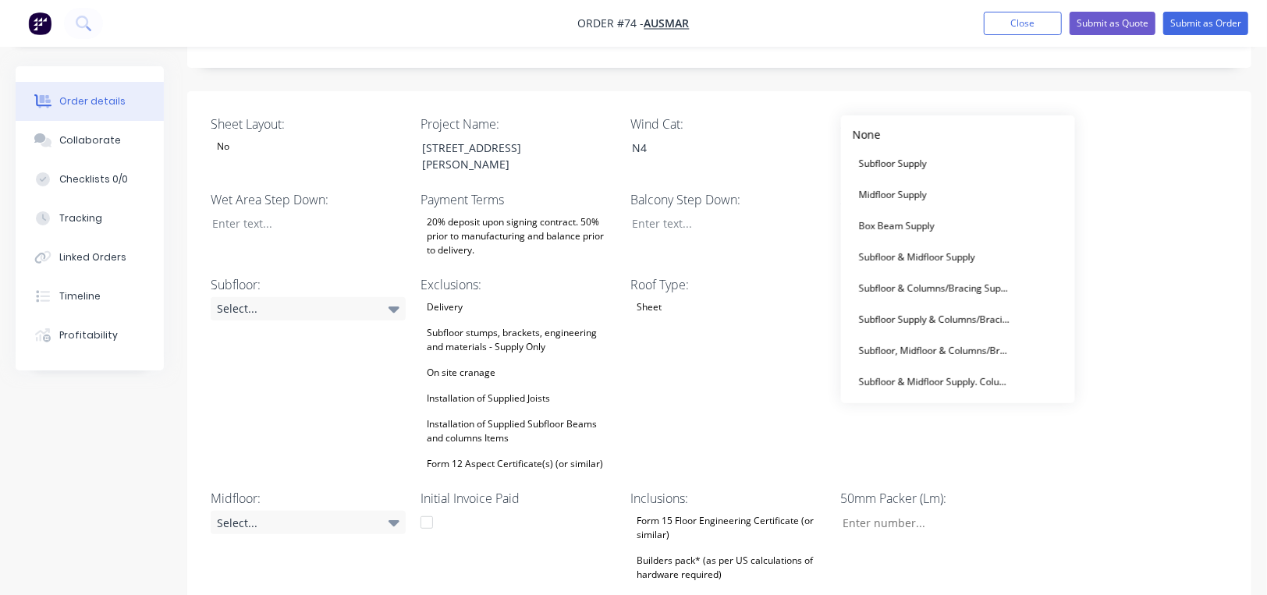
click at [1087, 121] on div "Sheet Layout: No Project Name: [STREET_ADDRESS][PERSON_NAME] Wind Cat: N4 Suppl…" at bounding box center [719, 393] width 1064 height 604
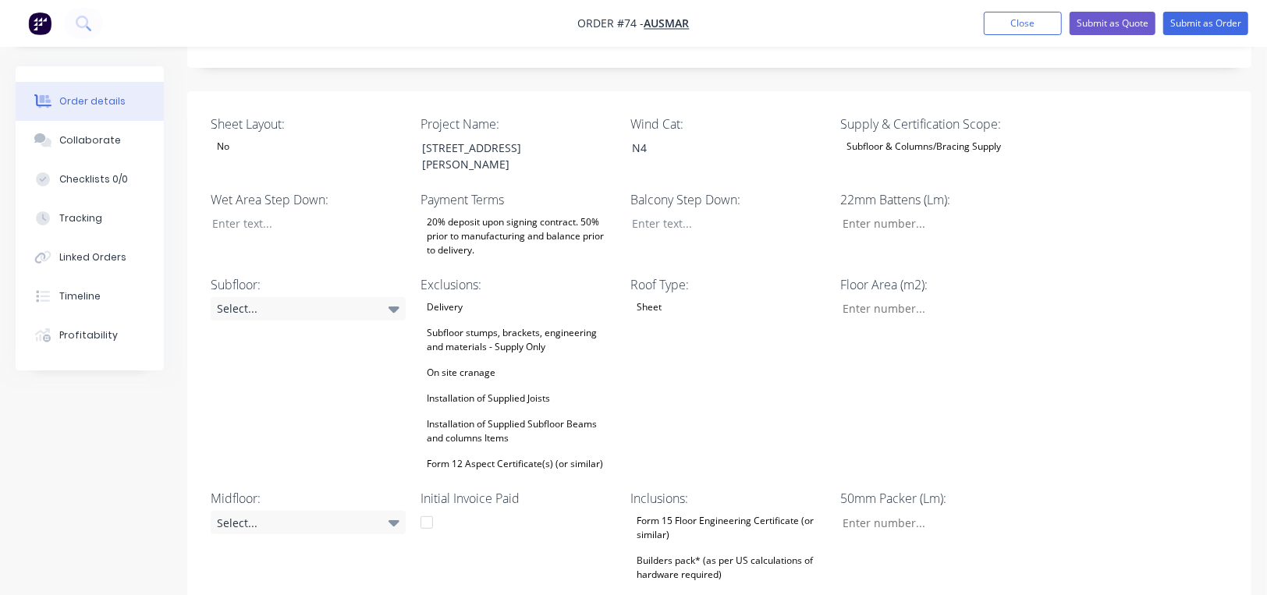
click at [960, 136] on div "Subfloor & Columns/Bracing Supply" at bounding box center [924, 146] width 167 height 20
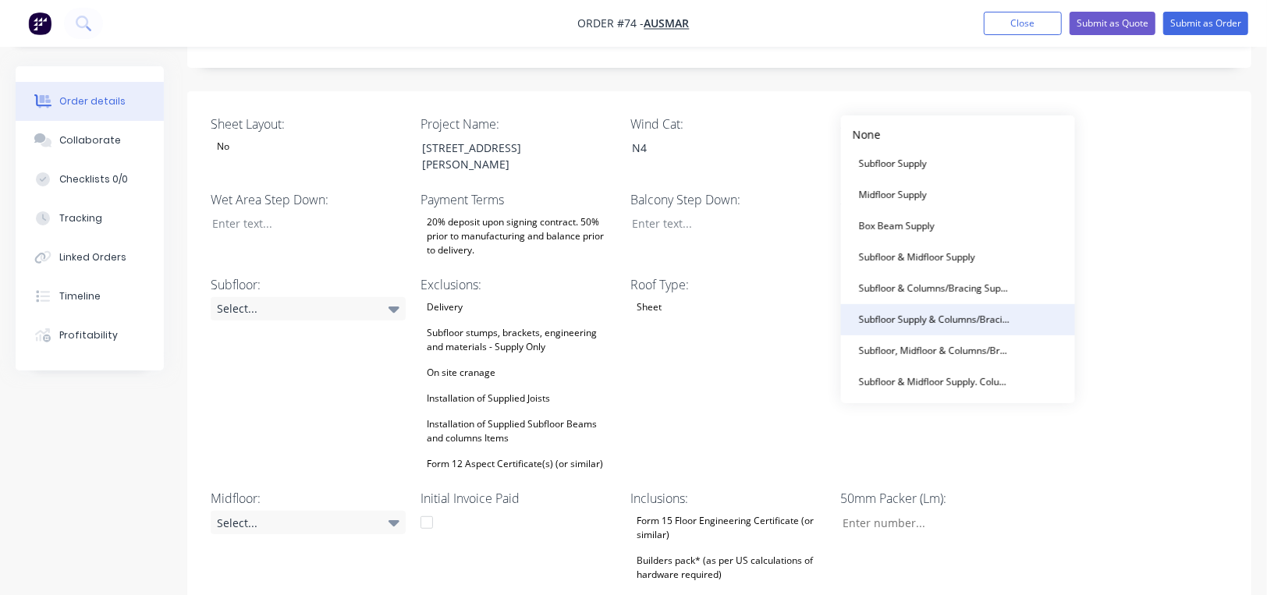
click at [905, 323] on div "Subfloor Supply & Columns/Bracing Certification" at bounding box center [934, 320] width 164 height 20
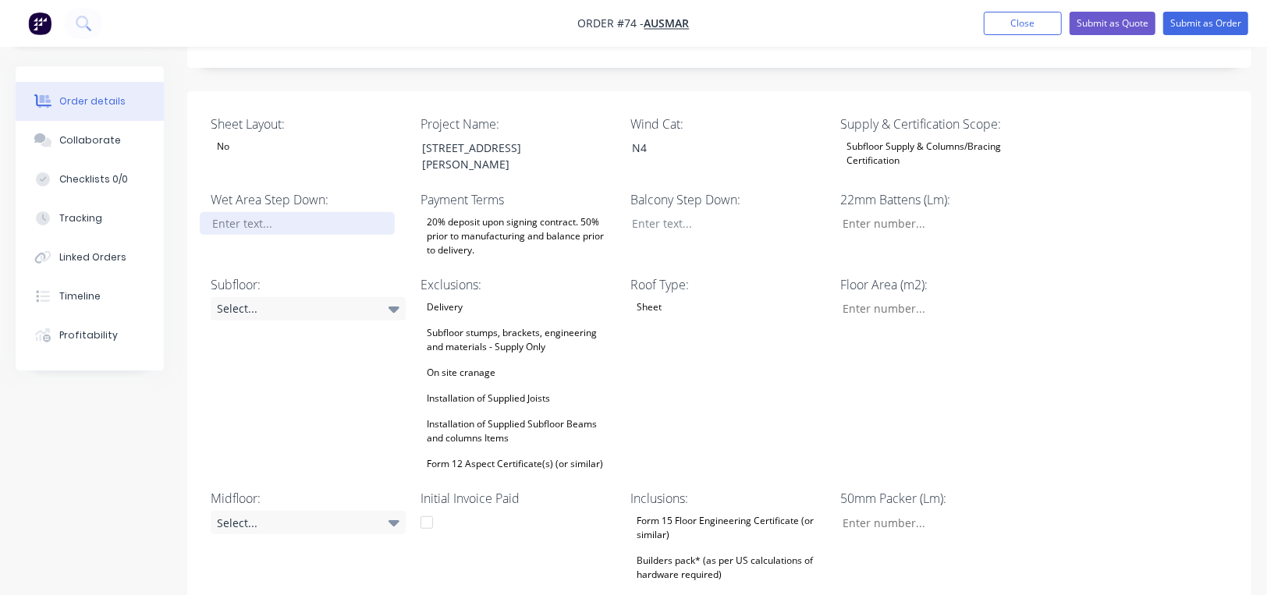
click at [289, 212] on div at bounding box center [297, 223] width 195 height 23
click at [314, 190] on label "Wet Area Step Down:" at bounding box center [308, 199] width 195 height 19
click at [313, 212] on div at bounding box center [297, 223] width 195 height 23
click at [310, 212] on div at bounding box center [297, 223] width 195 height 23
click at [880, 212] on input "Sheet Layout:" at bounding box center [932, 223] width 206 height 23
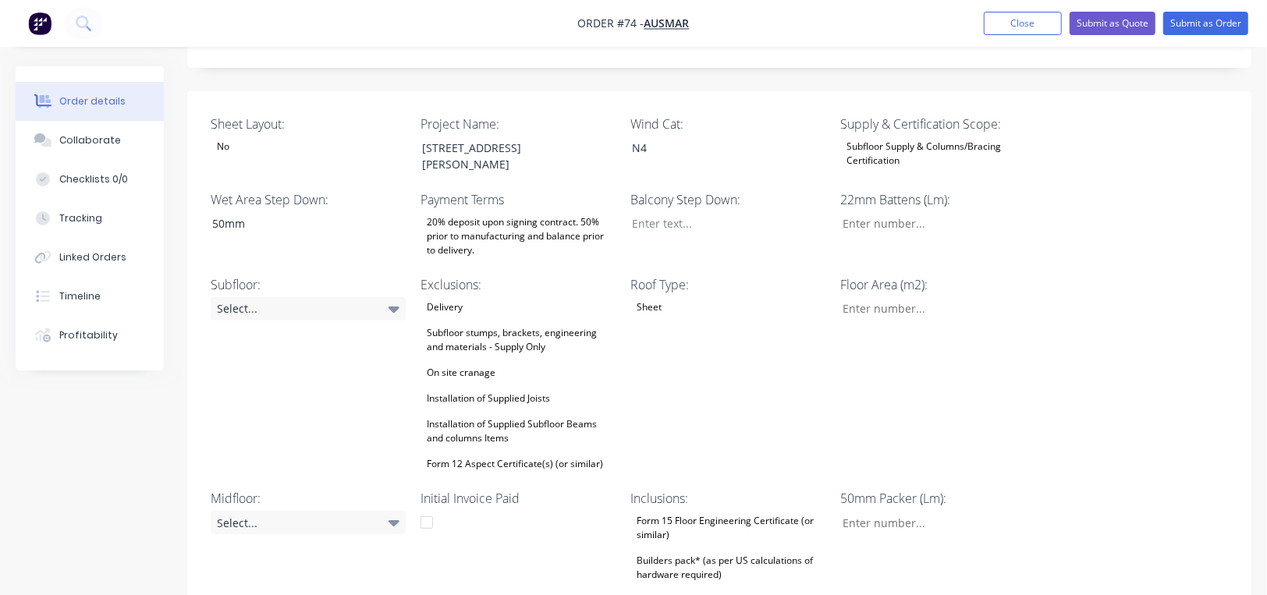
click at [1093, 241] on div "Sheet Layout: No Project Name: [STREET_ADDRESS][PERSON_NAME] Wind Cat: N4 Suppl…" at bounding box center [719, 393] width 1064 height 604
click at [693, 190] on div "Balcony Step Down:" at bounding box center [727, 225] width 195 height 70
click at [701, 212] on div at bounding box center [716, 223] width 195 height 23
click at [1125, 196] on div "Sheet Layout: No Project Name: [STREET_ADDRESS][PERSON_NAME] Wind Cat: N4 Suppl…" at bounding box center [719, 393] width 1064 height 604
click at [532, 212] on div "20% deposit upon signing contract. 50% prior to manufacturing and balance prior…" at bounding box center [517, 236] width 195 height 48
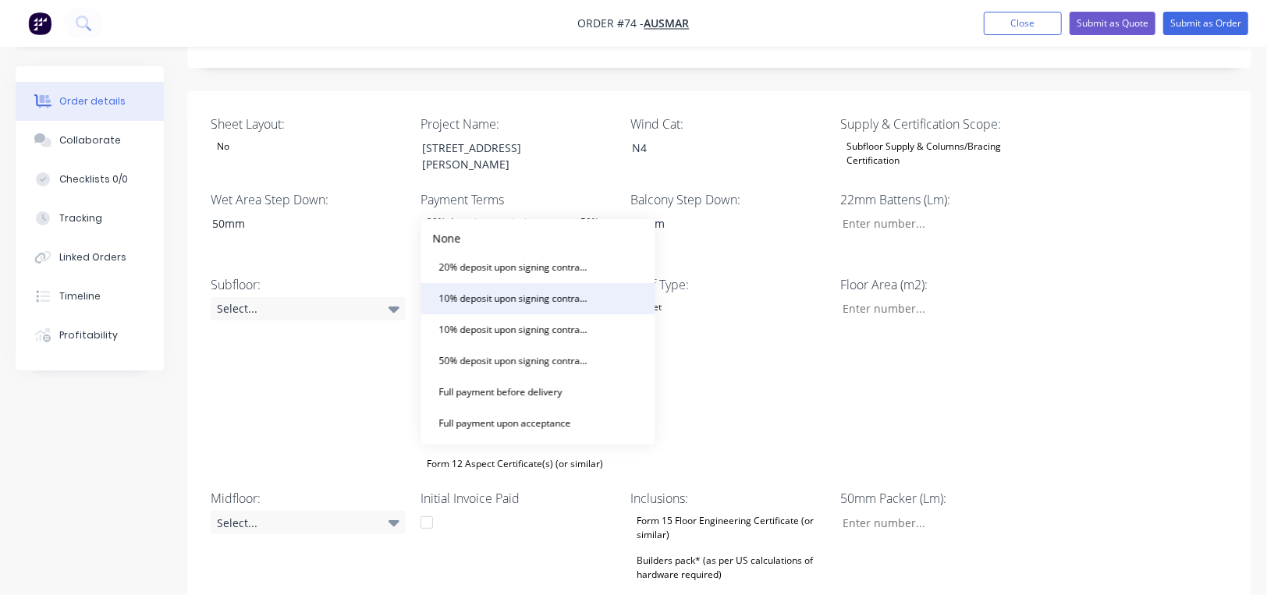
click at [594, 303] on div "10% deposit upon signing contract. 50% prior to manufacturing and balance prior…" at bounding box center [515, 299] width 164 height 20
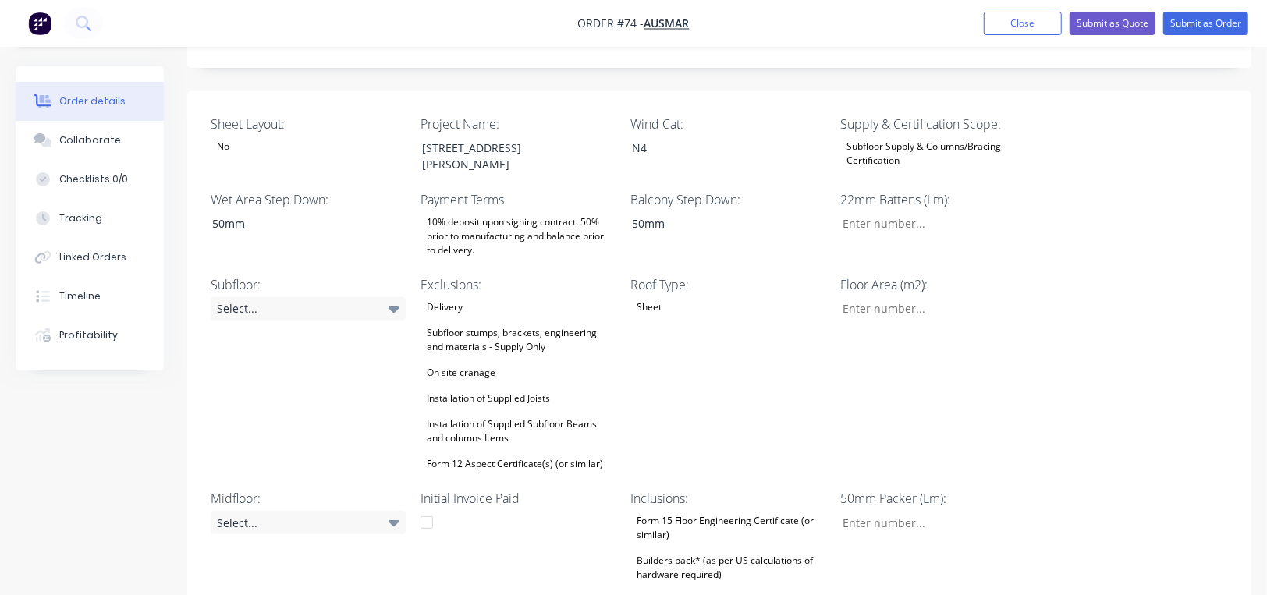
drag, startPoint x: 505, startPoint y: 186, endPoint x: 510, endPoint y: 200, distance: 15.8
click at [505, 212] on div "10% deposit upon signing contract. 50% prior to manufacturing and balance prior…" at bounding box center [517, 236] width 195 height 48
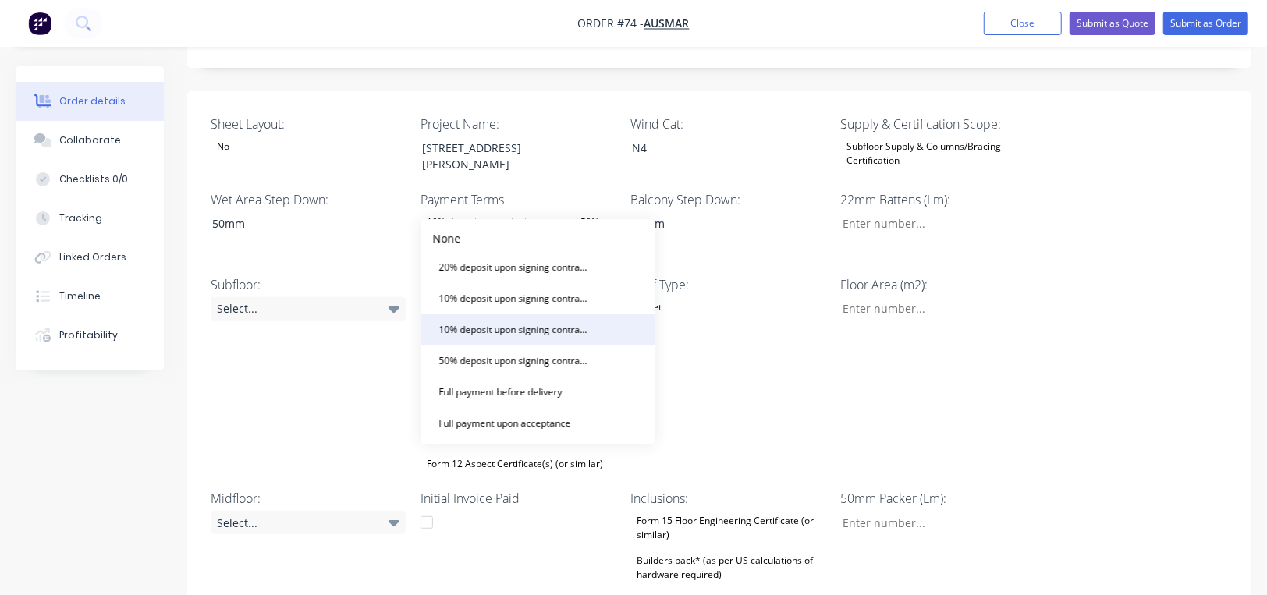
click at [553, 326] on div "10% deposit upon signing contract. Balance prior to delivery." at bounding box center [515, 330] width 164 height 20
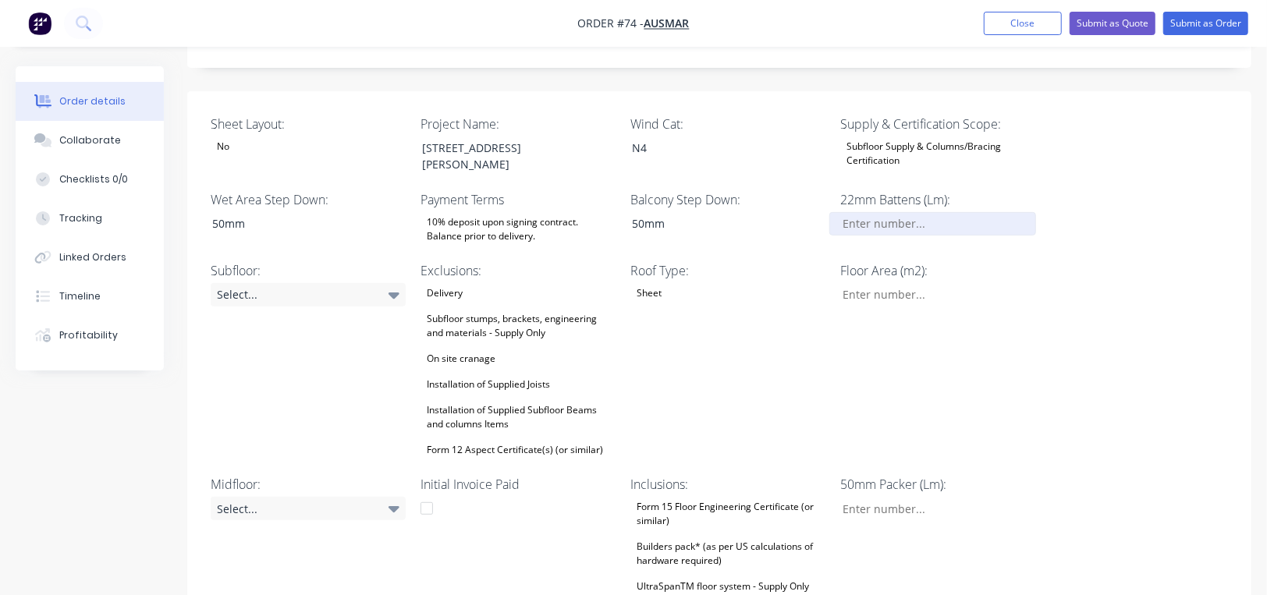
click at [864, 212] on input "Sheet Layout:" at bounding box center [932, 223] width 206 height 23
click at [948, 212] on input "Sheet Layout:" at bounding box center [932, 223] width 206 height 23
click at [1063, 168] on div "Sheet Layout: No Project Name: [STREET_ADDRESS][PERSON_NAME] Wind Cat: N4 Suppl…" at bounding box center [719, 386] width 1064 height 590
click at [1128, 331] on div "Sheet Layout: No Project Name: [STREET_ADDRESS][PERSON_NAME] Wind Cat: N4 Suppl…" at bounding box center [719, 386] width 1064 height 590
click at [925, 212] on input "Sheet Layout:" at bounding box center [932, 223] width 206 height 23
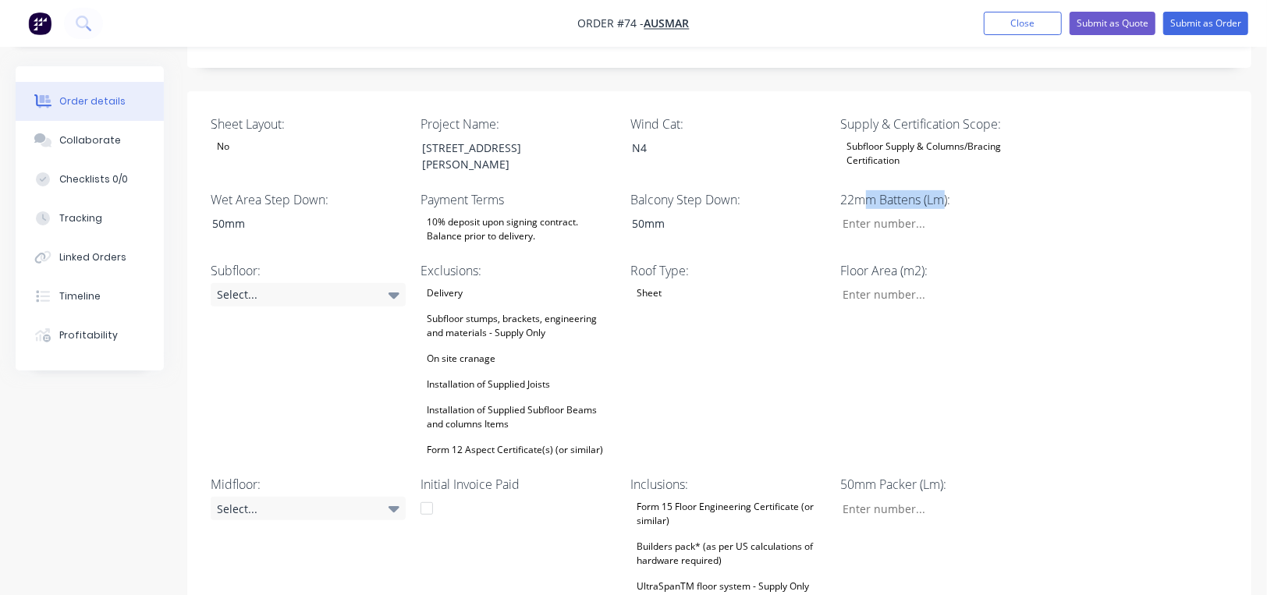
drag, startPoint x: 861, startPoint y: 151, endPoint x: 944, endPoint y: 150, distance: 83.5
click at [944, 190] on label "22mm Battens (Lm):" at bounding box center [938, 199] width 195 height 19
drag, startPoint x: 942, startPoint y: 151, endPoint x: 860, endPoint y: 149, distance: 81.9
click at [860, 190] on label "22mm Battens (Lm):" at bounding box center [938, 199] width 195 height 19
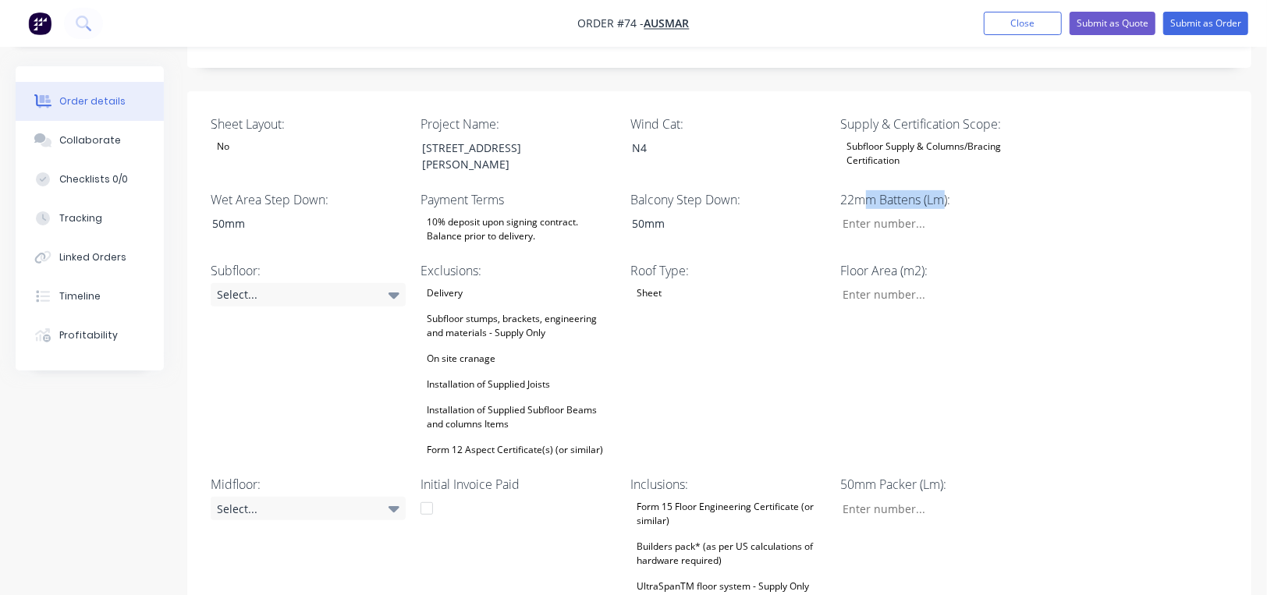
click at [860, 190] on label "22mm Battens (Lm):" at bounding box center [938, 199] width 195 height 19
click at [876, 212] on input "Sheet Layout:" at bounding box center [932, 223] width 206 height 23
type input "16"
click at [911, 212] on input "16" at bounding box center [932, 223] width 206 height 23
drag, startPoint x: 865, startPoint y: 179, endPoint x: 827, endPoint y: 179, distance: 37.4
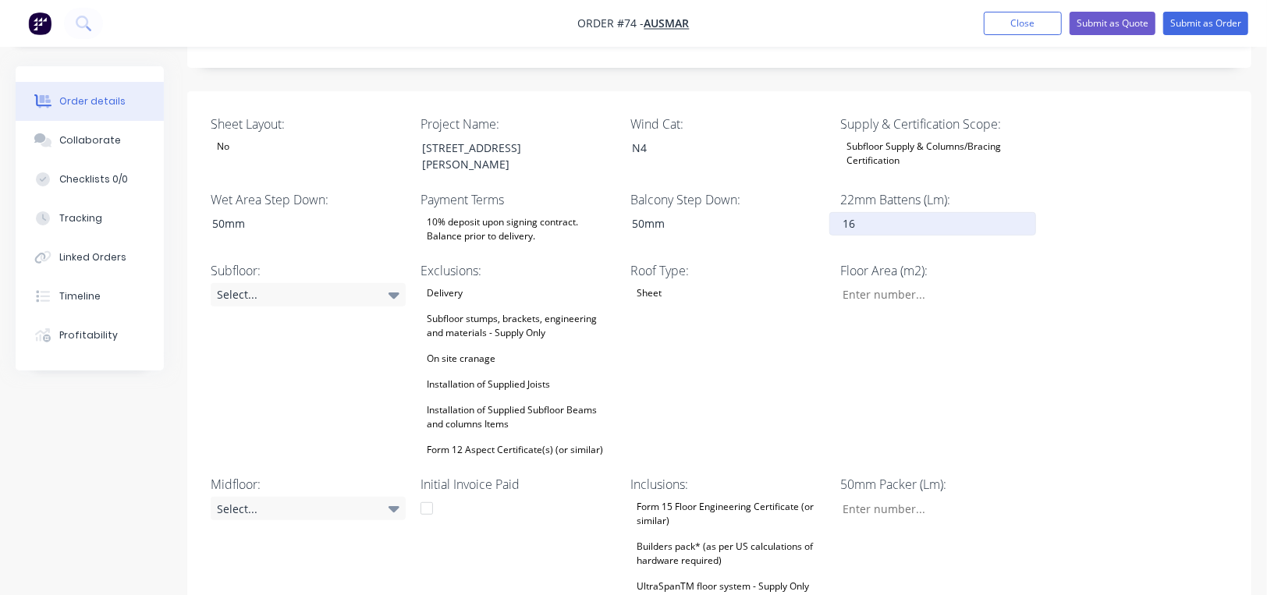
click at [827, 179] on div "Sheet Layout: No Project Name: [STREET_ADDRESS][PERSON_NAME] Wind Cat: N4 Suppl…" at bounding box center [719, 386] width 1064 height 590
click at [947, 190] on label "22mm Battens (Lm):" at bounding box center [938, 199] width 195 height 19
click at [296, 283] on div "Select..." at bounding box center [308, 294] width 195 height 23
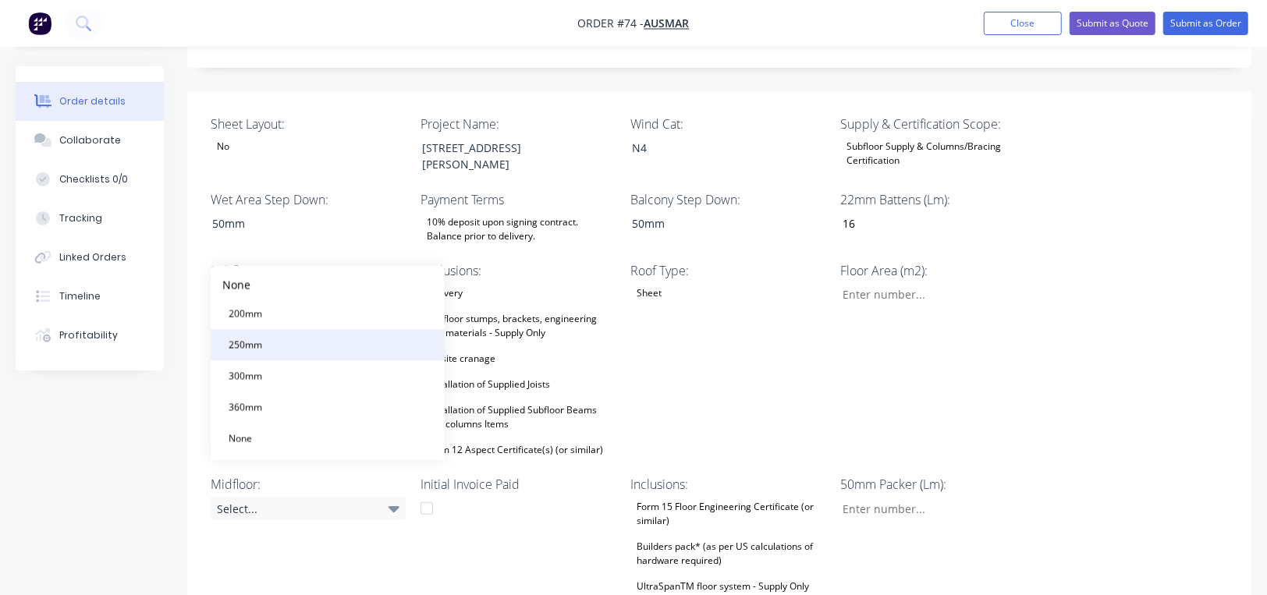
click at [291, 335] on button "250mm" at bounding box center [328, 345] width 234 height 31
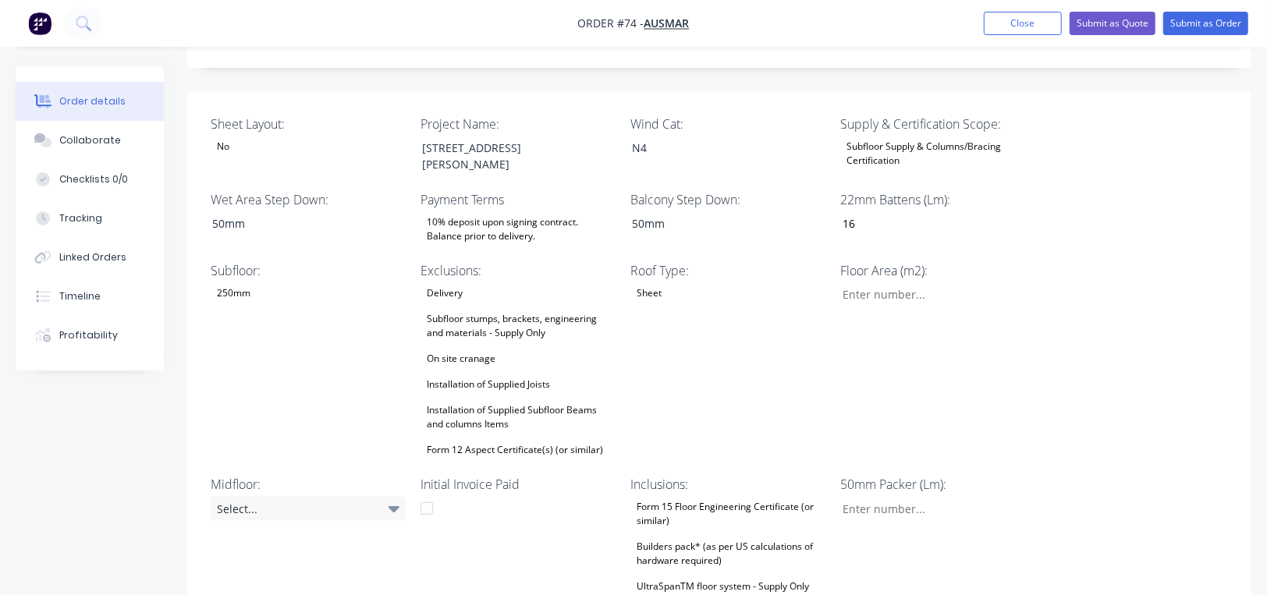
click at [497, 283] on div "Delivery Subfloor stumps, brackets, engineering and materials - Supply Only On …" at bounding box center [517, 371] width 195 height 177
click at [131, 432] on div "Created by [PERSON_NAME] Created [DATE] Required [DATE] Assigned to JO Status D…" at bounding box center [633, 443] width 1235 height 1532
click at [507, 283] on div "Delivery Subfloor stumps, brackets, engineering and materials - Supply Only On …" at bounding box center [517, 371] width 195 height 177
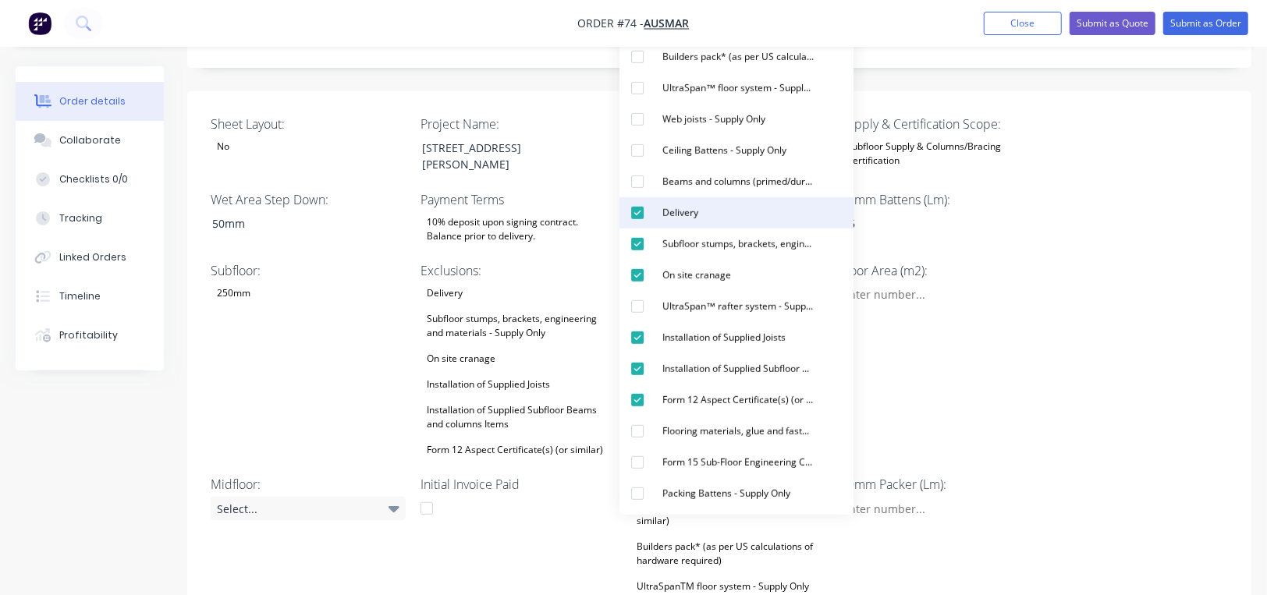
click at [708, 216] on button "Delivery" at bounding box center [736, 212] width 234 height 31
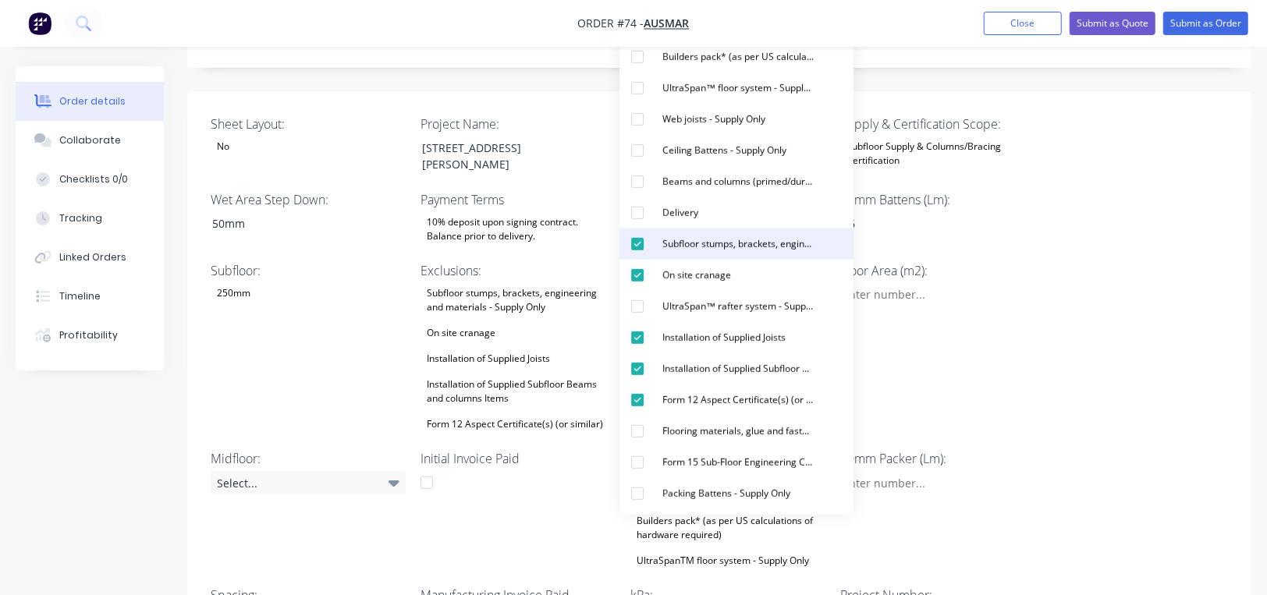
click at [746, 250] on div "Subfloor stumps, brackets, engineering and materials - Supply Only" at bounding box center [738, 244] width 164 height 20
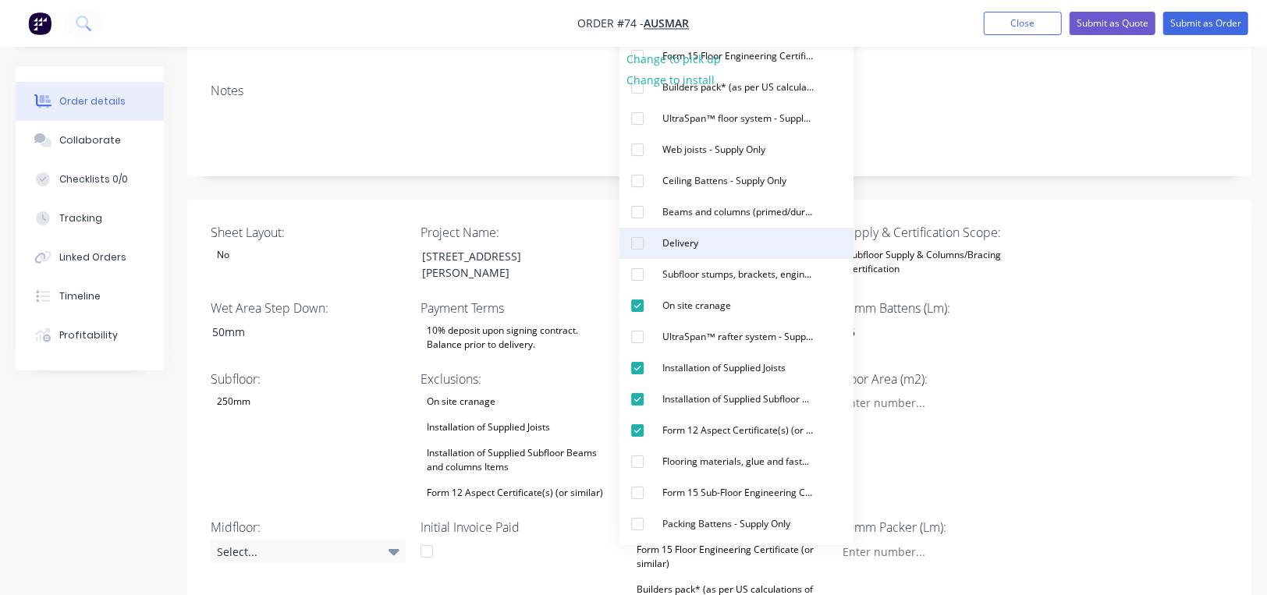
scroll to position [312, 0]
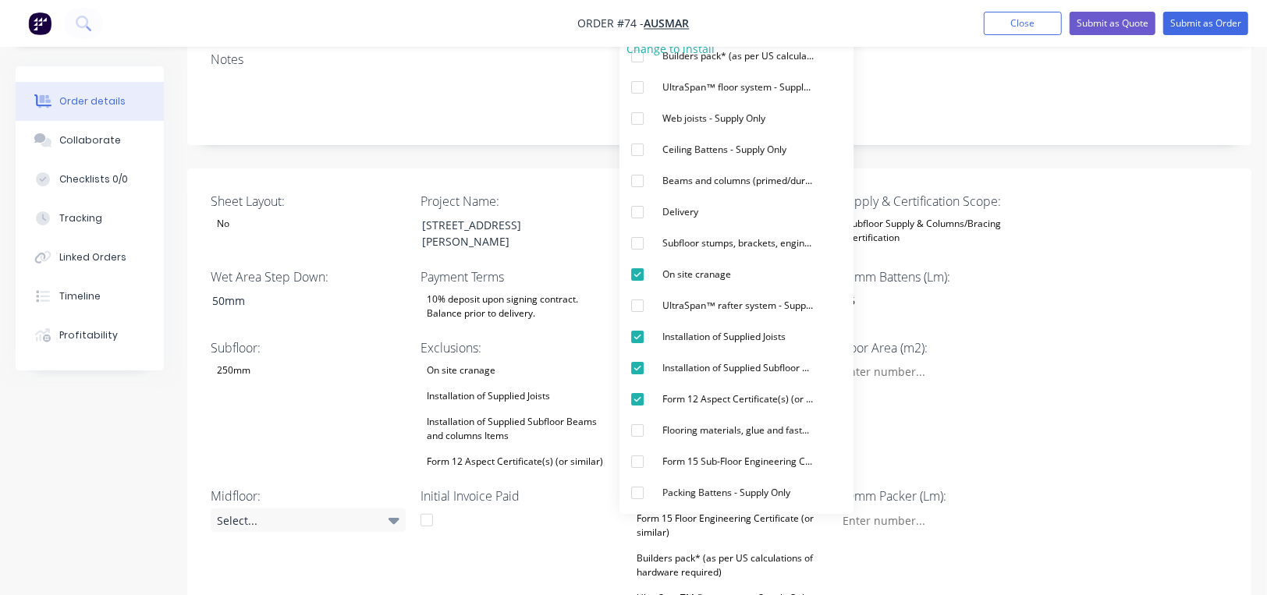
drag, startPoint x: 80, startPoint y: 485, endPoint x: 93, endPoint y: 485, distance: 12.5
click at [80, 492] on div "Created by [PERSON_NAME] Created [DATE] Required [DATE] Assigned to JO Status D…" at bounding box center [633, 487] width 1235 height 1467
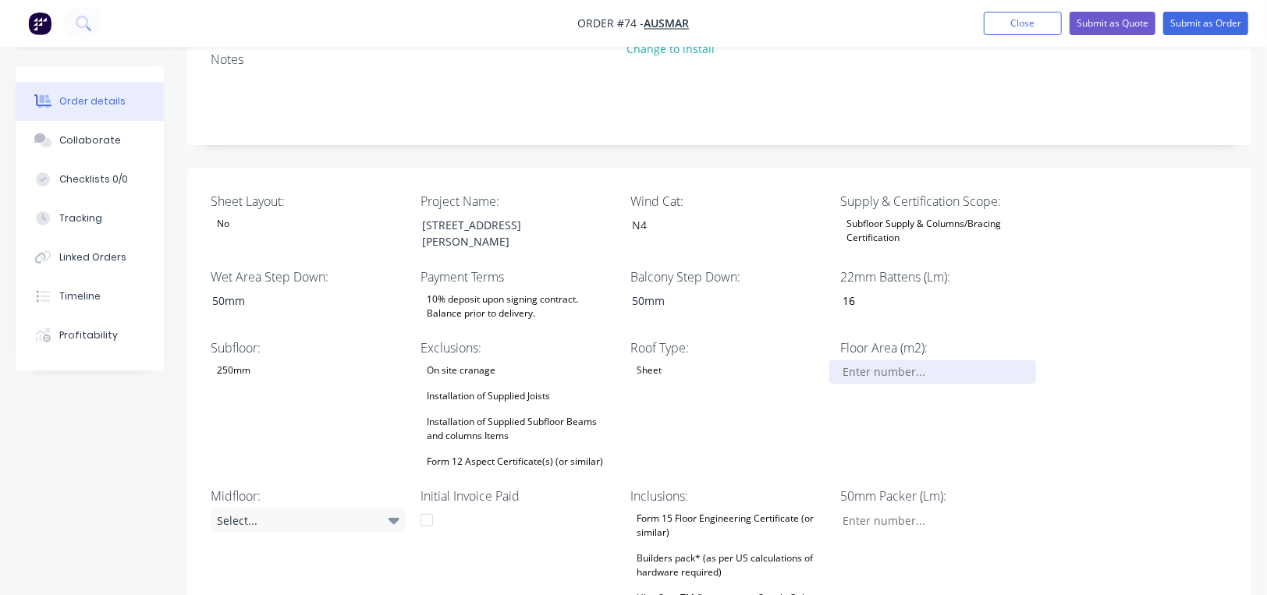
drag, startPoint x: 871, startPoint y: 324, endPoint x: 1099, endPoint y: 349, distance: 229.1
click at [871, 360] on input "Sheet Layout:" at bounding box center [932, 371] width 206 height 23
type input "95"
click at [1164, 400] on div "Sheet Layout: No Project Name: [STREET_ADDRESS][PERSON_NAME] Wind Cat: N4 Suppl…" at bounding box center [719, 430] width 1064 height 524
click at [335, 508] on div "Select..." at bounding box center [308, 519] width 195 height 23
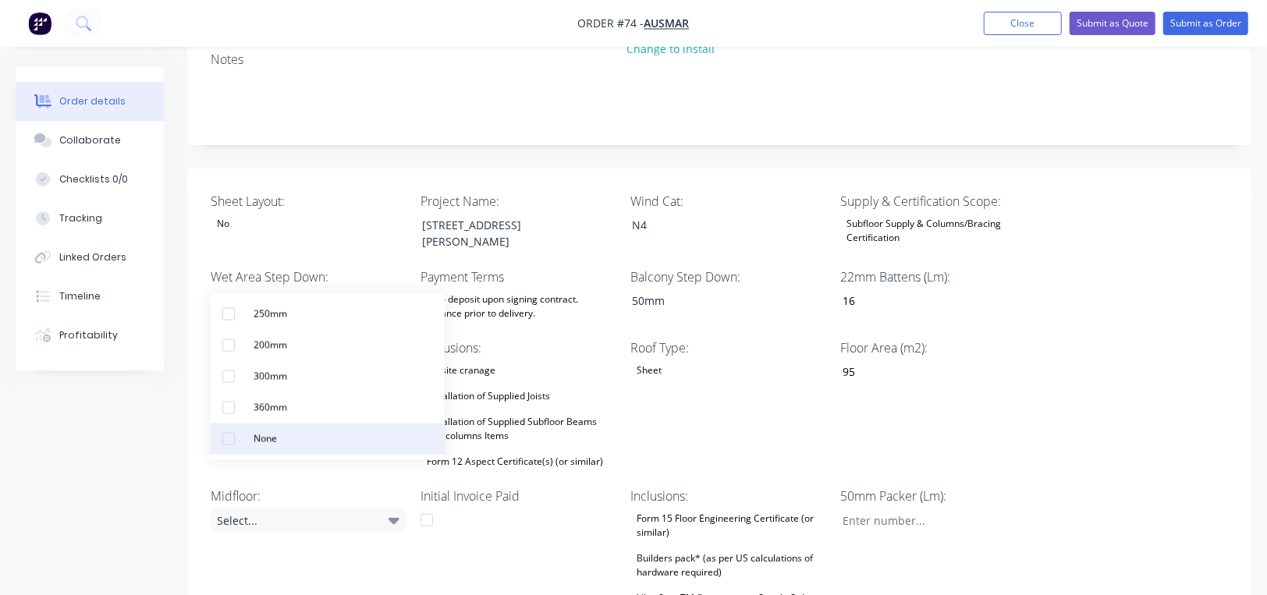
click at [295, 440] on button "None" at bounding box center [328, 438] width 234 height 31
click at [120, 459] on div "Created by [PERSON_NAME] Created [DATE] Required [DATE] Assigned to JO Status D…" at bounding box center [633, 487] width 1235 height 1467
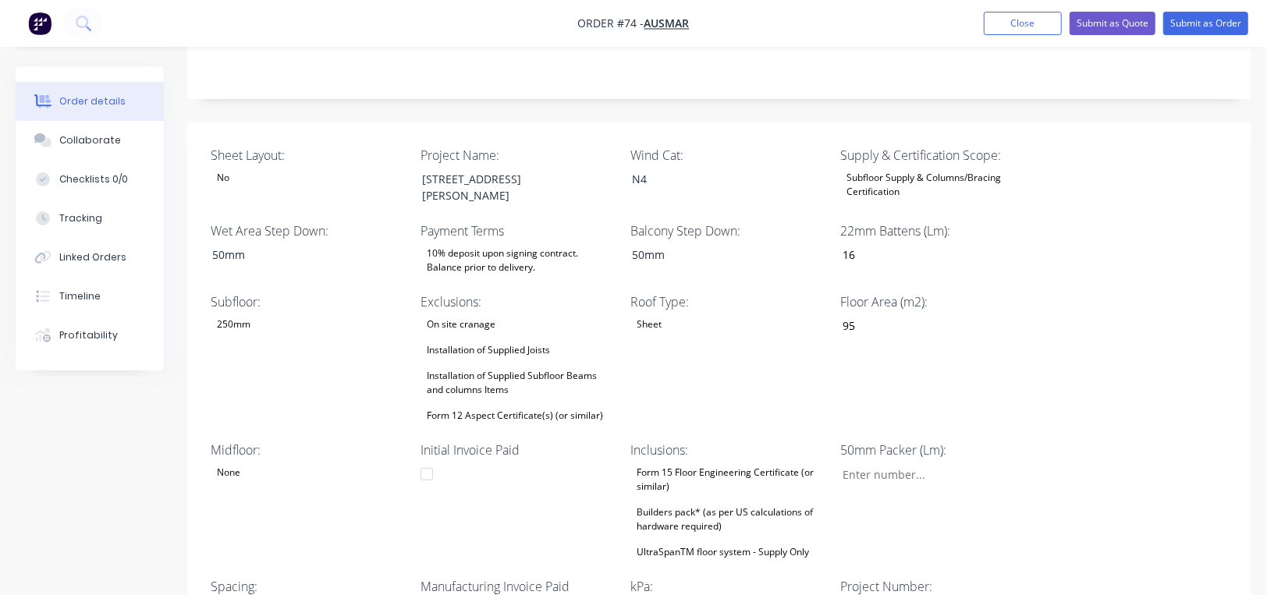
scroll to position [389, 0]
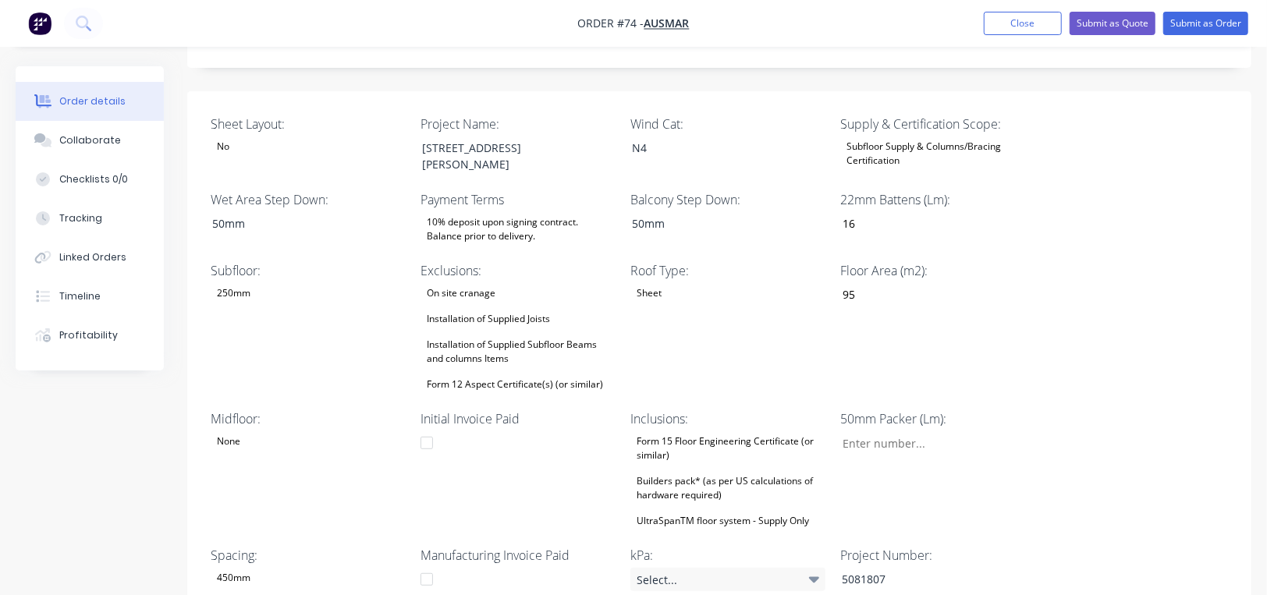
drag, startPoint x: 689, startPoint y: 377, endPoint x: 690, endPoint y: 394, distance: 16.5
click at [689, 409] on label "Inclusions:" at bounding box center [727, 418] width 195 height 19
click at [689, 431] on div "Form 15 Floor Engineering Certificate (or similar)" at bounding box center [727, 448] width 195 height 34
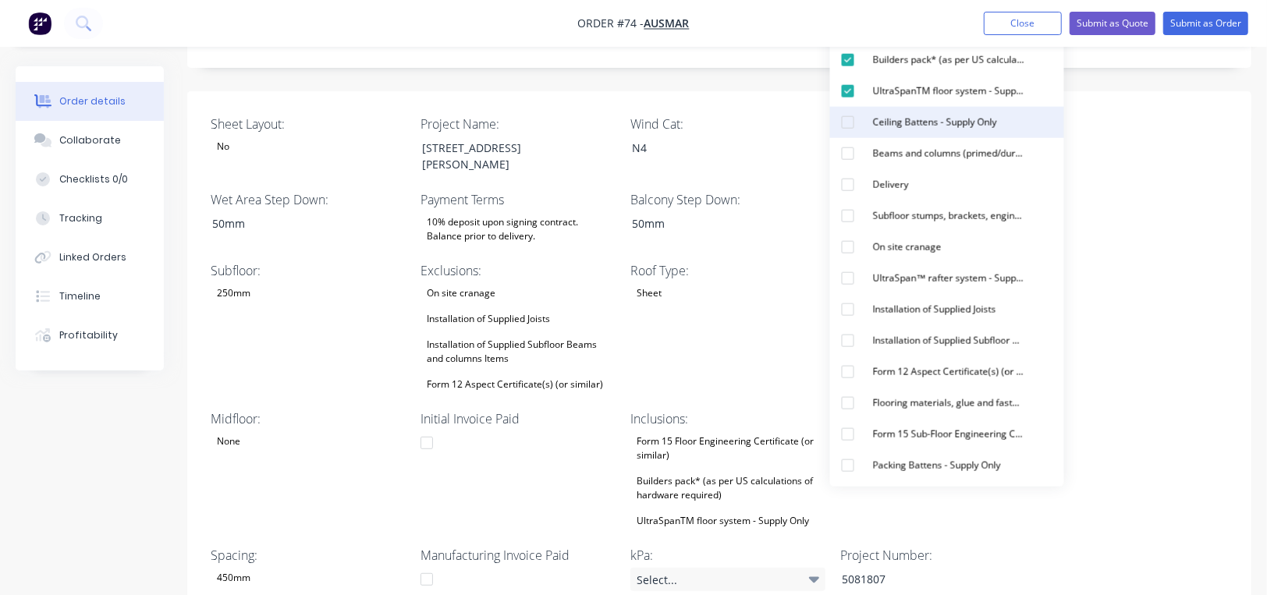
click at [957, 124] on div "Ceiling Battens - Supply Only" at bounding box center [934, 122] width 136 height 20
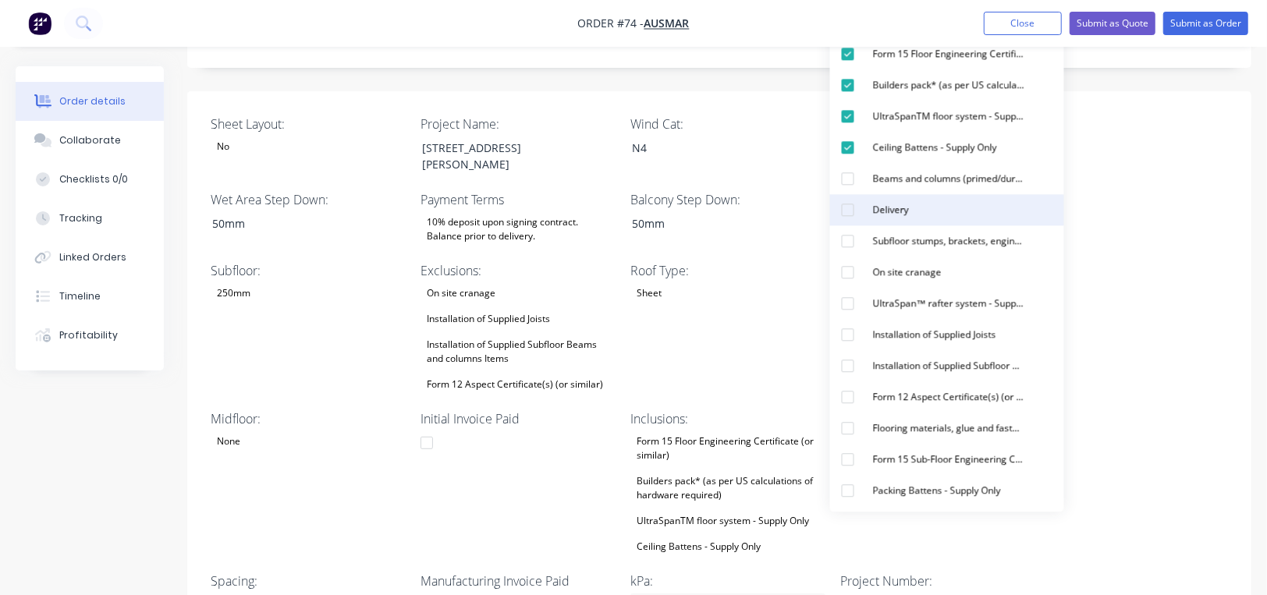
click at [952, 217] on button "Delivery" at bounding box center [947, 209] width 234 height 31
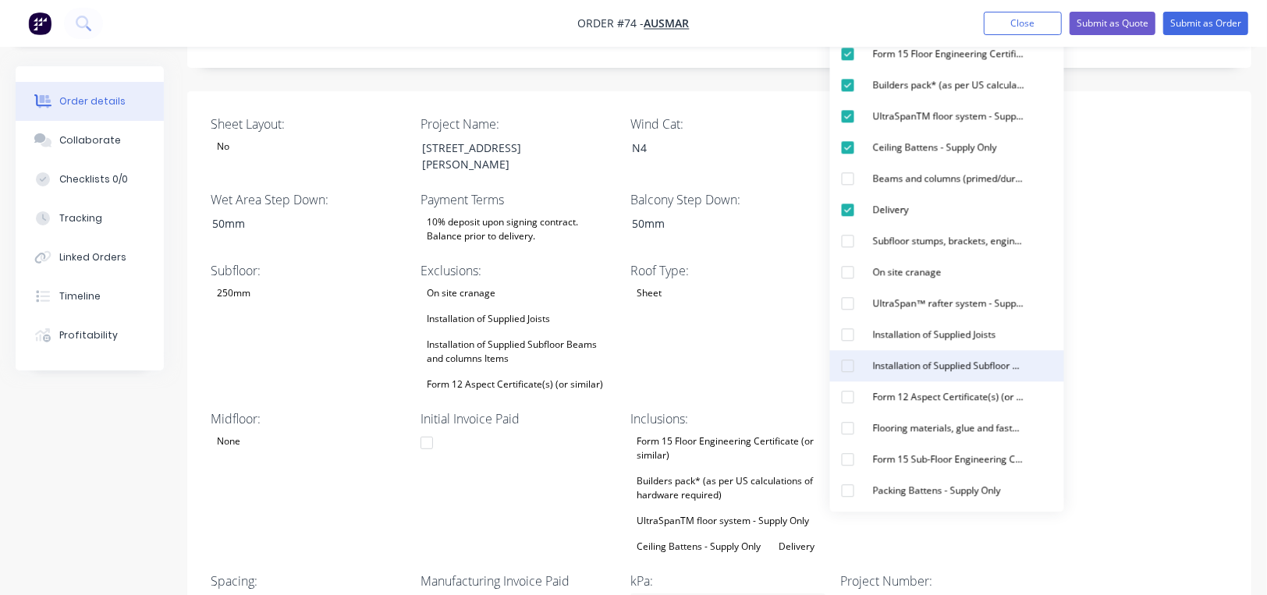
click at [930, 366] on div "Installation of Supplied Subfloor Beams and columns Items" at bounding box center [948, 366] width 164 height 20
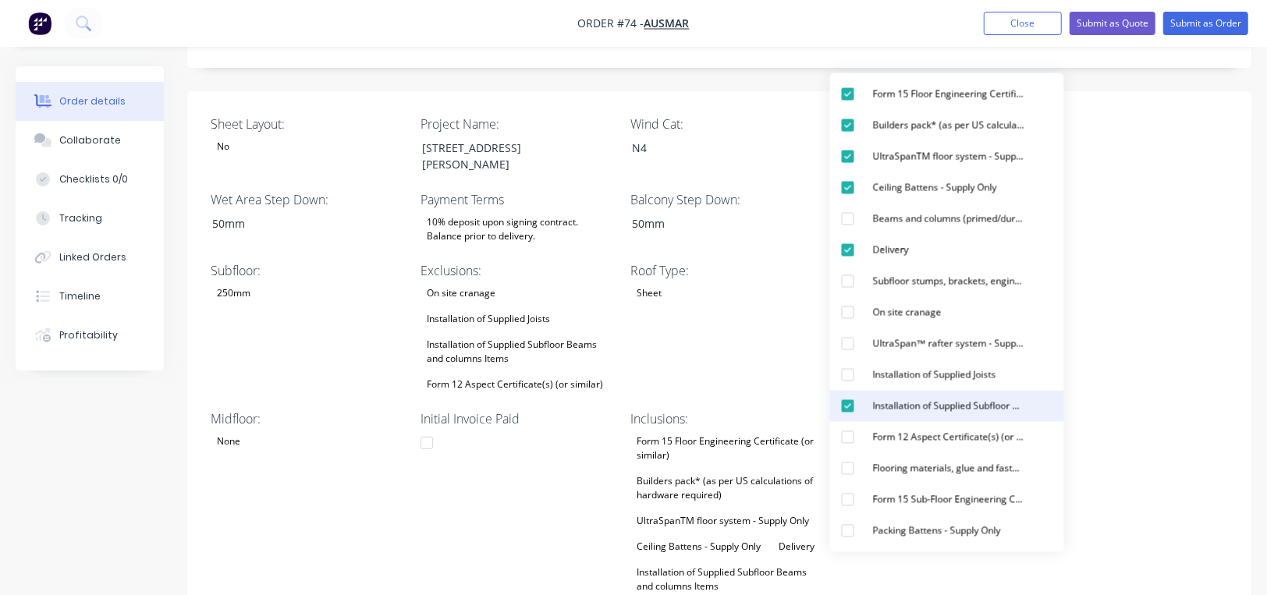
click at [849, 404] on div "button" at bounding box center [847, 406] width 31 height 31
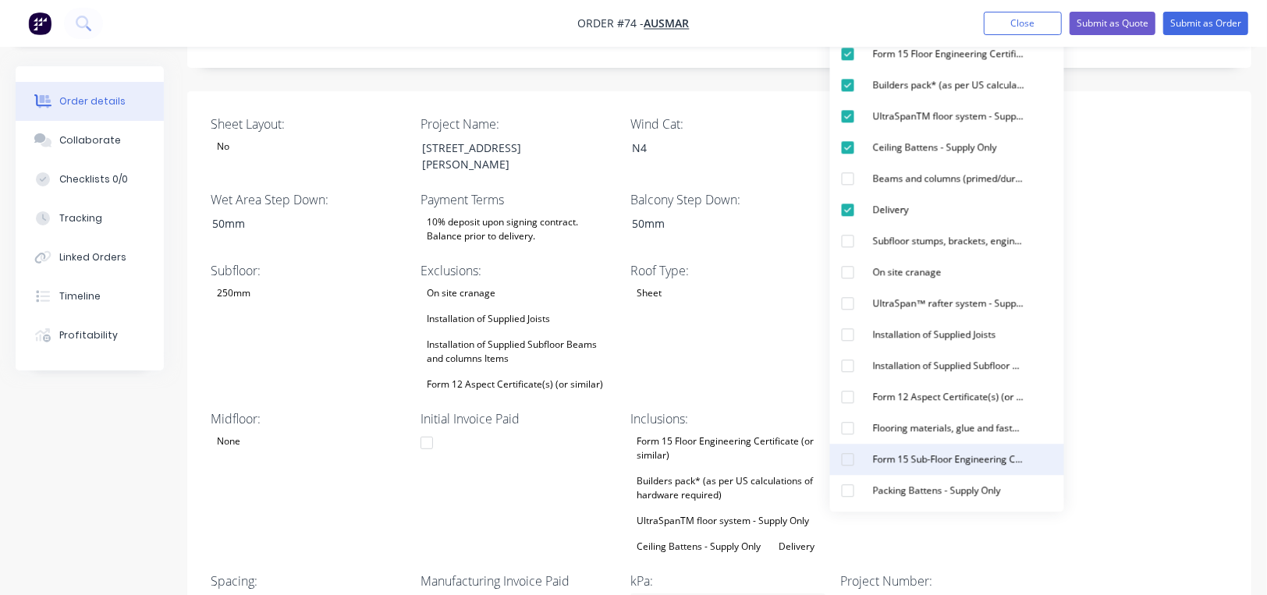
click at [958, 456] on div "Form 15 Sub-Floor Engineering Certificate (or similar)" at bounding box center [948, 459] width 164 height 20
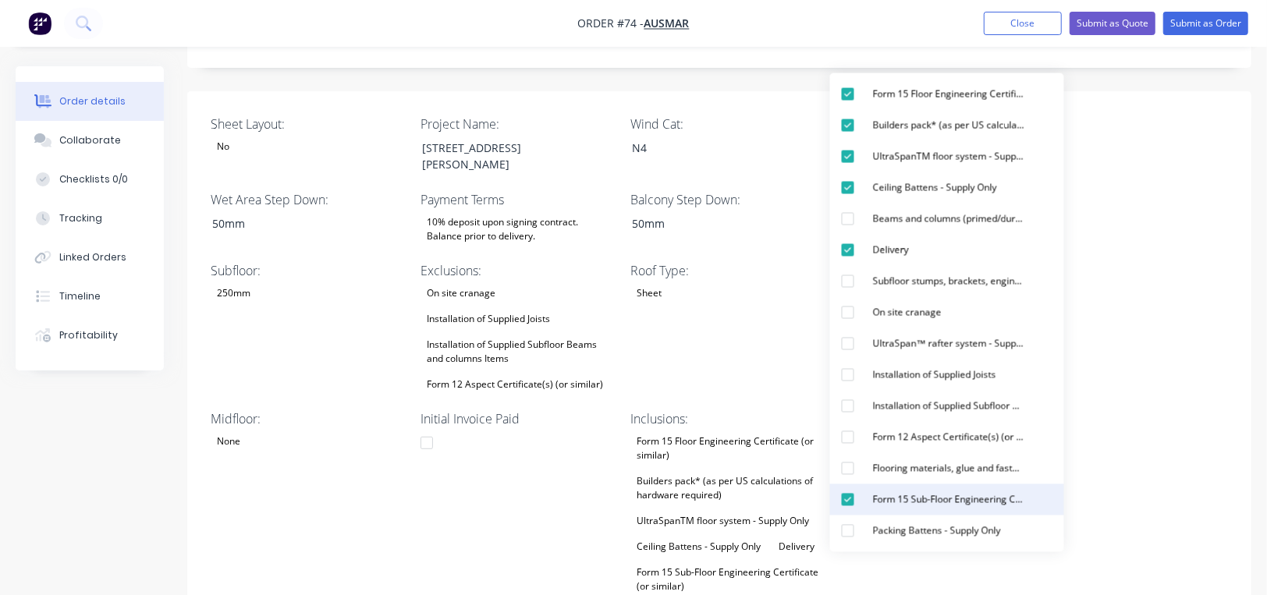
click at [973, 530] on div "Packing Battens - Supply Only" at bounding box center [936, 531] width 140 height 20
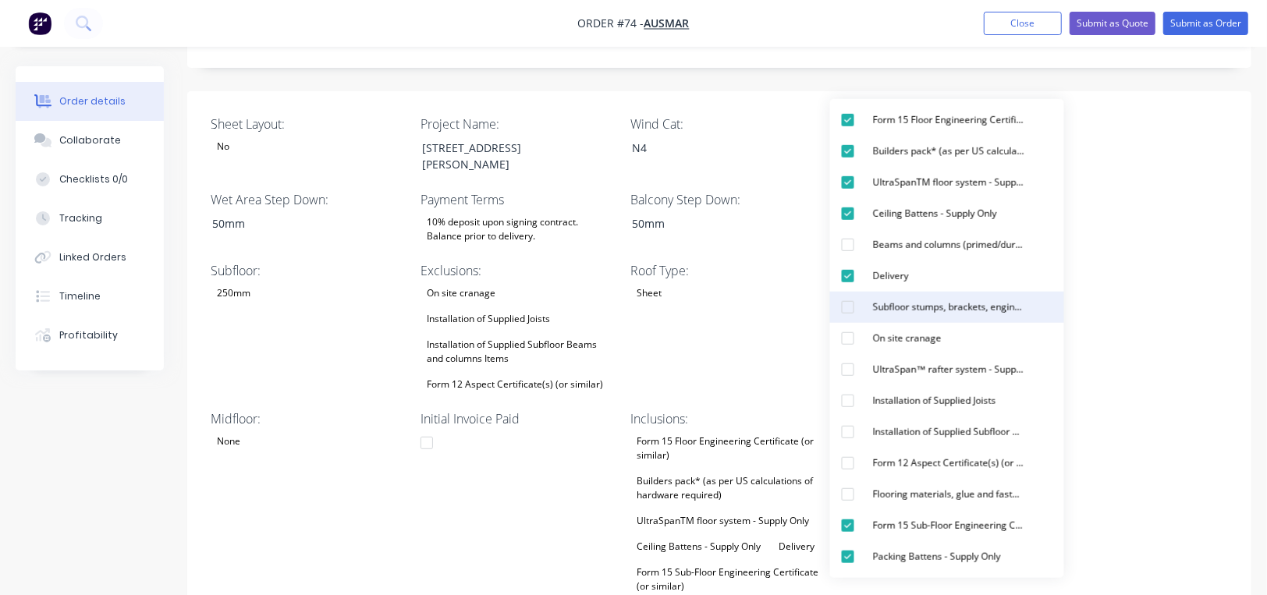
click at [929, 317] on button "Subfloor stumps, brackets, engineering and materials - Supply Only" at bounding box center [947, 307] width 234 height 31
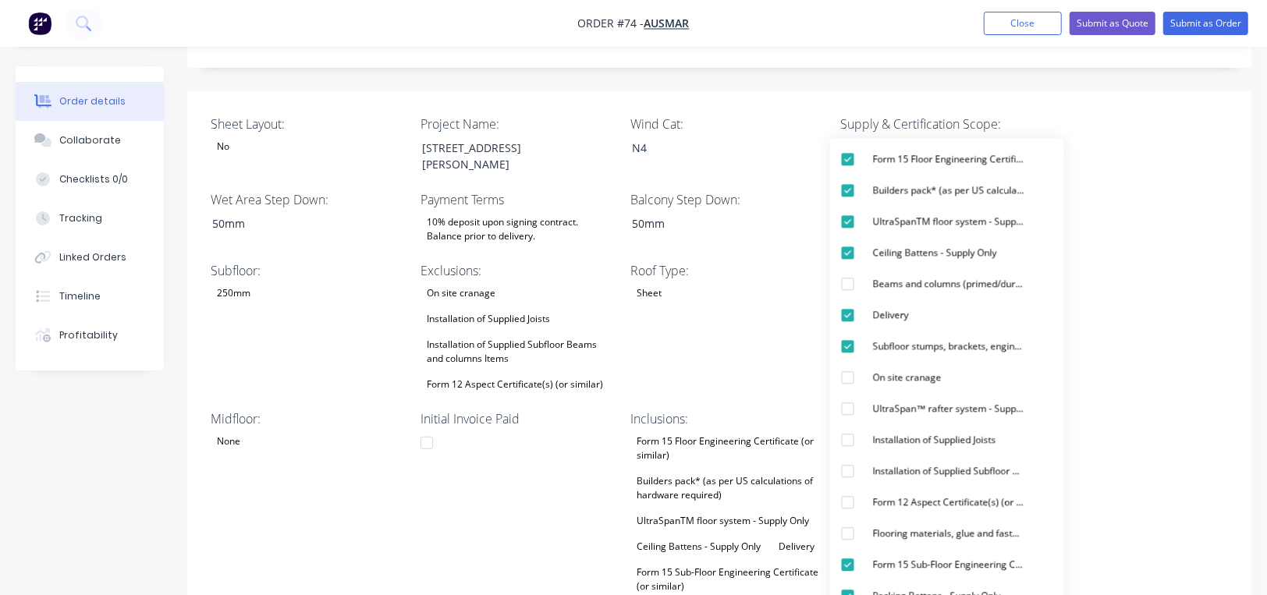
scroll to position [468, 0]
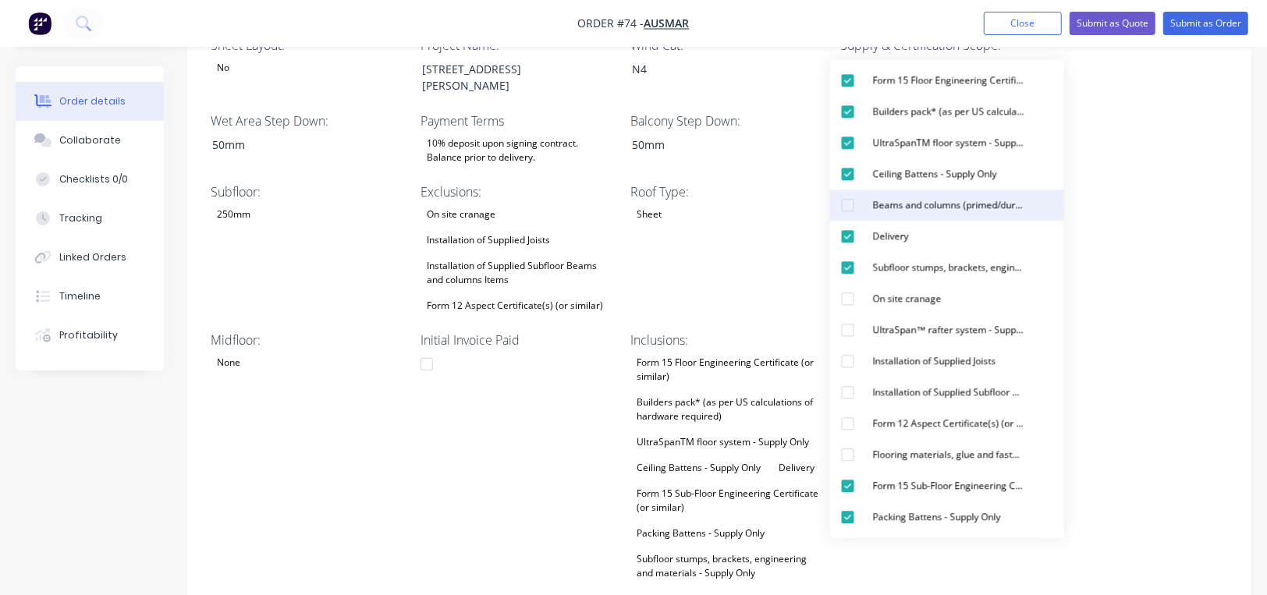
click at [931, 218] on button "Beams and columns (primed/duragal) - Supply Only as per Quote layout" at bounding box center [947, 205] width 234 height 31
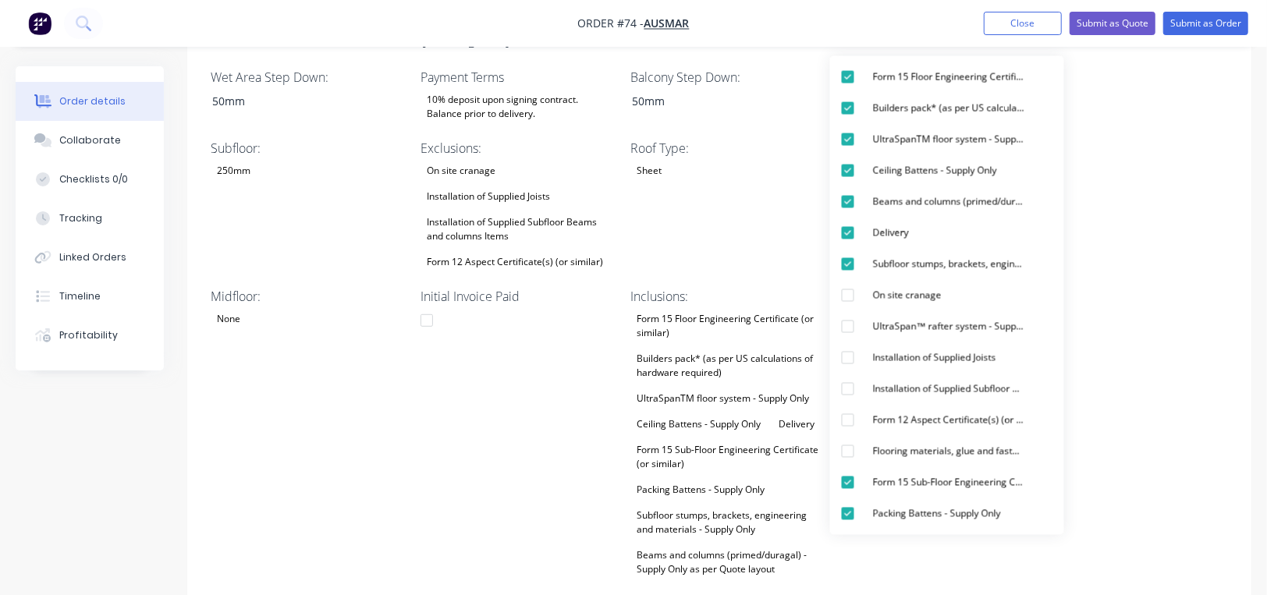
scroll to position [546, 0]
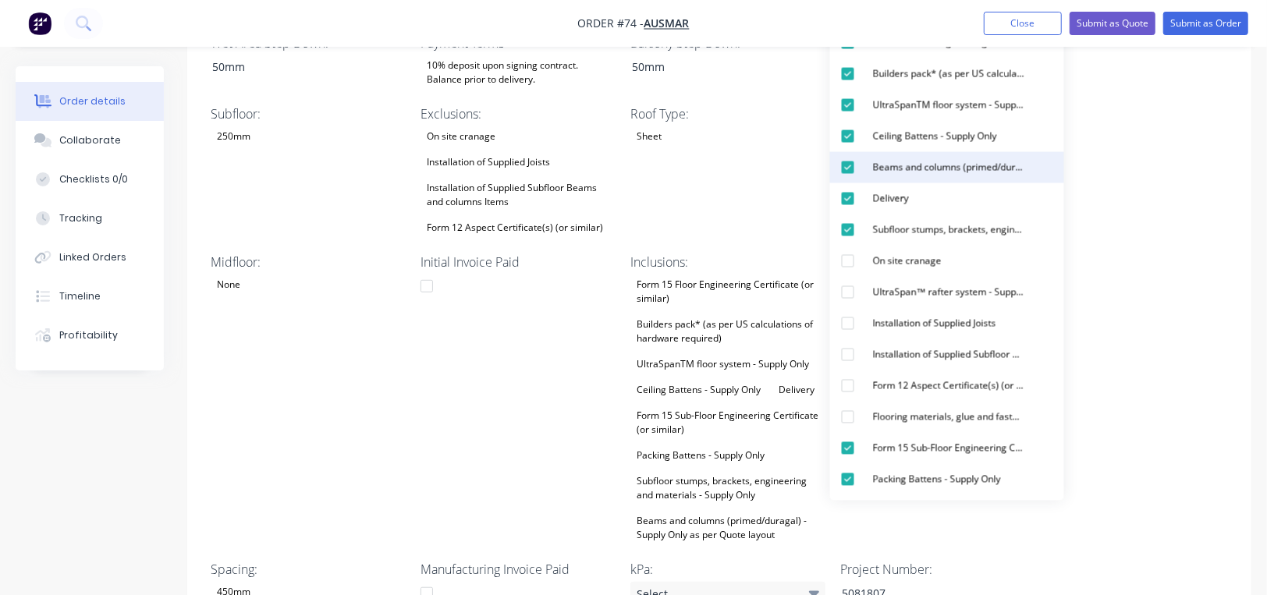
click at [961, 168] on div "Beams and columns (primed/duragal) - Supply Only as per Quote layout" at bounding box center [948, 168] width 164 height 20
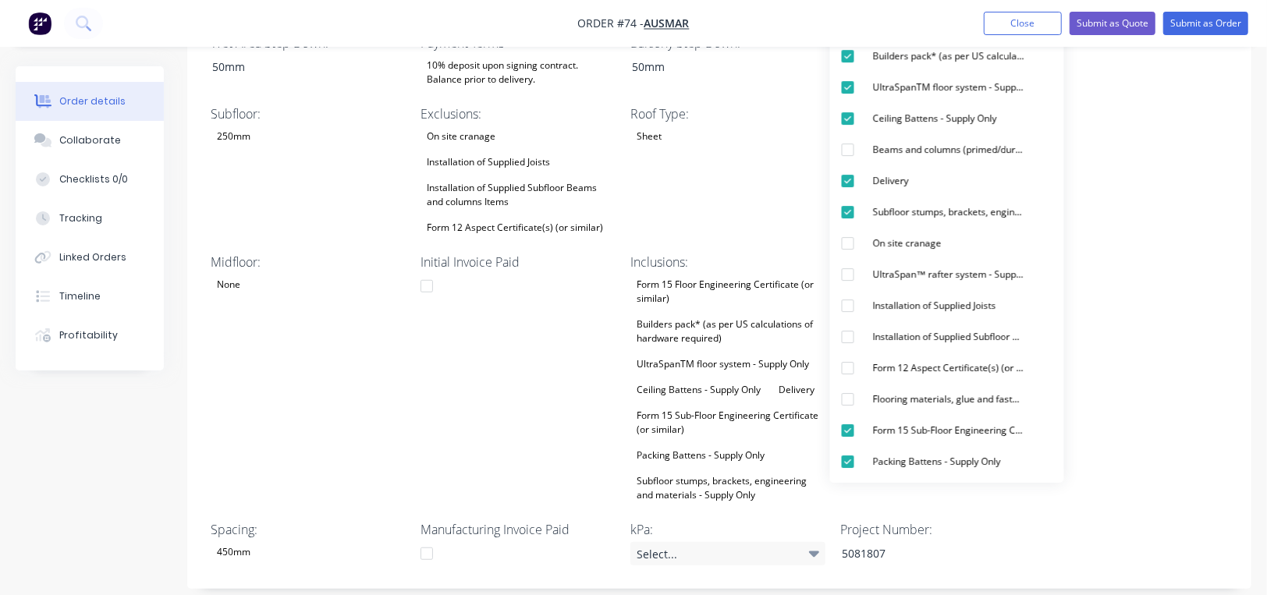
click at [85, 477] on div "Created by [PERSON_NAME] Created [DATE] Required [DATE] Assigned to JO Status D…" at bounding box center [633, 319] width 1235 height 1598
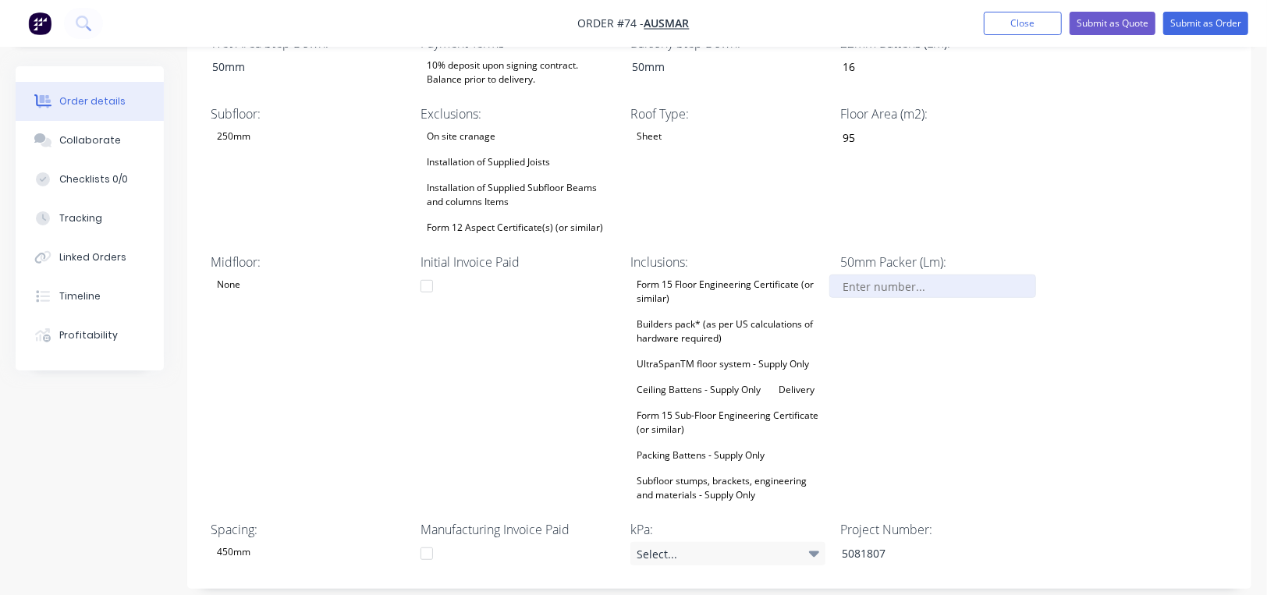
click at [898, 275] on input "Sheet Layout:" at bounding box center [932, 286] width 206 height 23
click at [933, 275] on input "Sheet Layout:" at bounding box center [932, 286] width 206 height 23
click at [1142, 240] on div "Sheet Layout: No Project Name: [STREET_ADDRESS][PERSON_NAME] Wind Cat: N4 Suppl…" at bounding box center [719, 261] width 1064 height 655
click at [700, 542] on div "Select..." at bounding box center [727, 553] width 195 height 23
drag, startPoint x: 897, startPoint y: 232, endPoint x: 831, endPoint y: 243, distance: 66.4
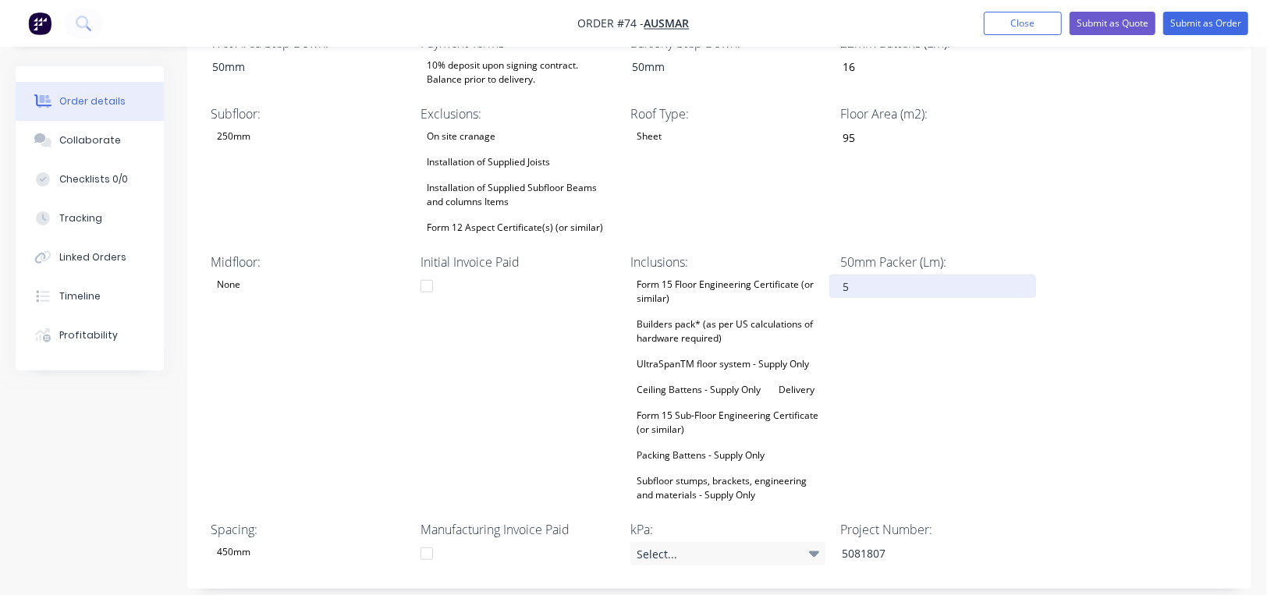
click at [831, 275] on input "5" at bounding box center [932, 286] width 206 height 23
type input "1"
click at [1136, 285] on div "Sheet Layout: No Project Name: [STREET_ADDRESS][PERSON_NAME] Wind Cat: N4 Suppl…" at bounding box center [719, 261] width 1064 height 655
click at [701, 542] on div "Select..." at bounding box center [727, 553] width 195 height 23
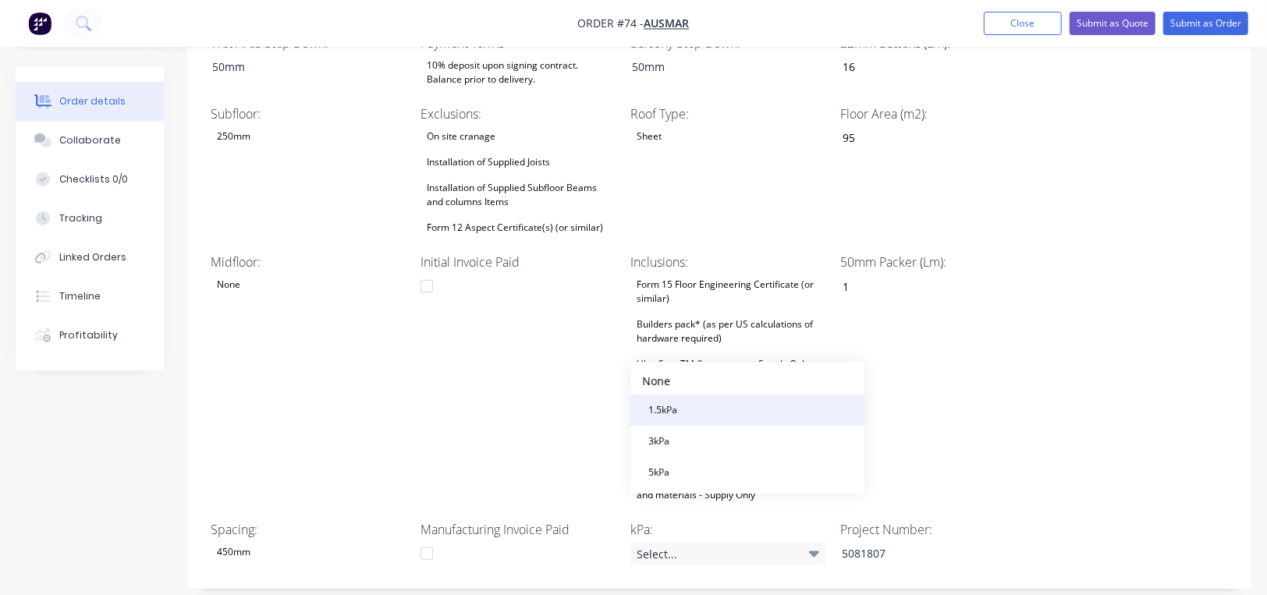
click at [710, 409] on button "1.5kPa" at bounding box center [747, 410] width 234 height 31
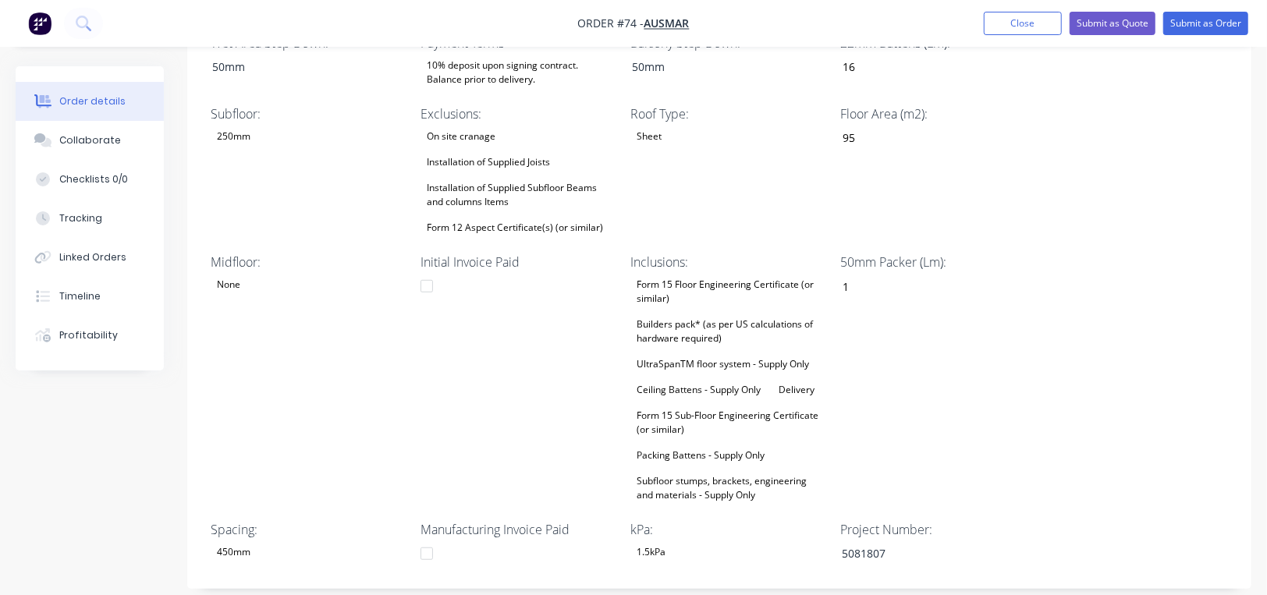
drag, startPoint x: 1154, startPoint y: 369, endPoint x: 1153, endPoint y: 377, distance: 8.6
click at [1154, 369] on div "Sheet Layout: No Project Name: [STREET_ADDRESS][PERSON_NAME] Wind Cat: N4 Suppl…" at bounding box center [719, 261] width 1064 height 655
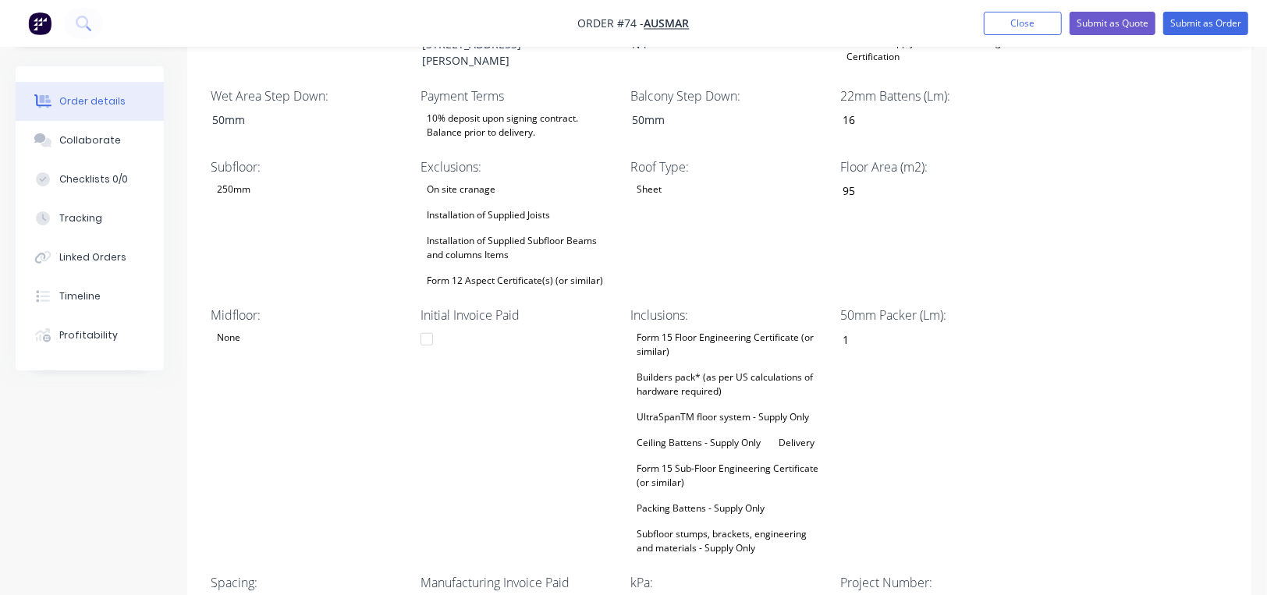
scroll to position [468, 0]
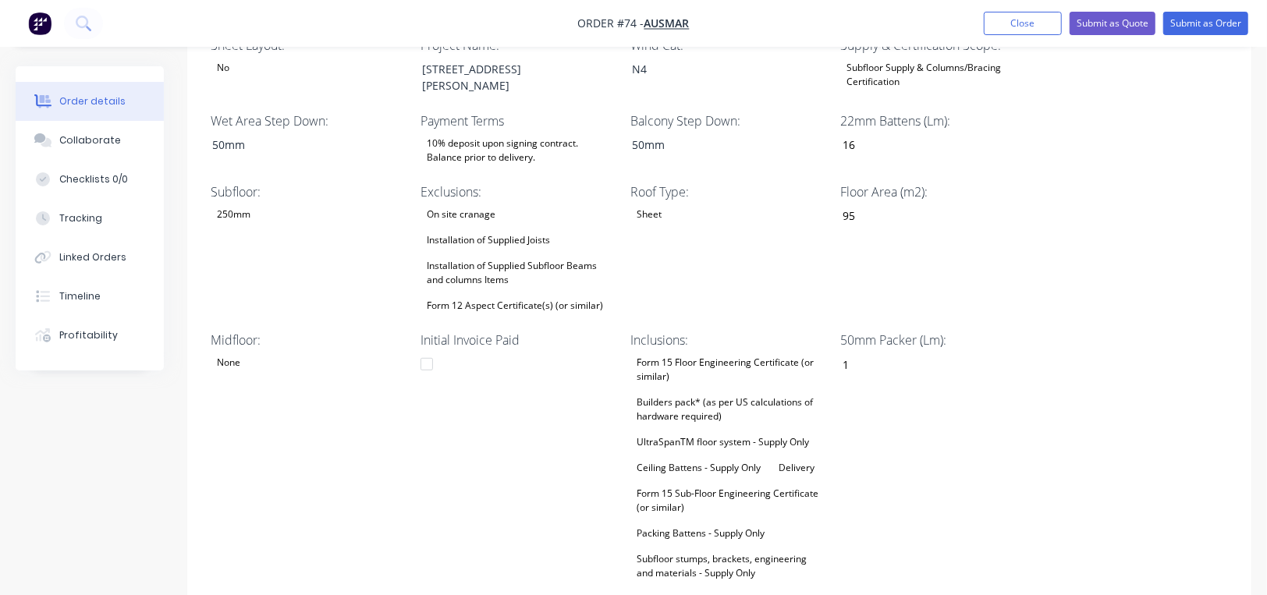
click at [1135, 298] on div "Sheet Layout: No Project Name: [STREET_ADDRESS][PERSON_NAME] Wind Cat: N4 Suppl…" at bounding box center [719, 339] width 1064 height 655
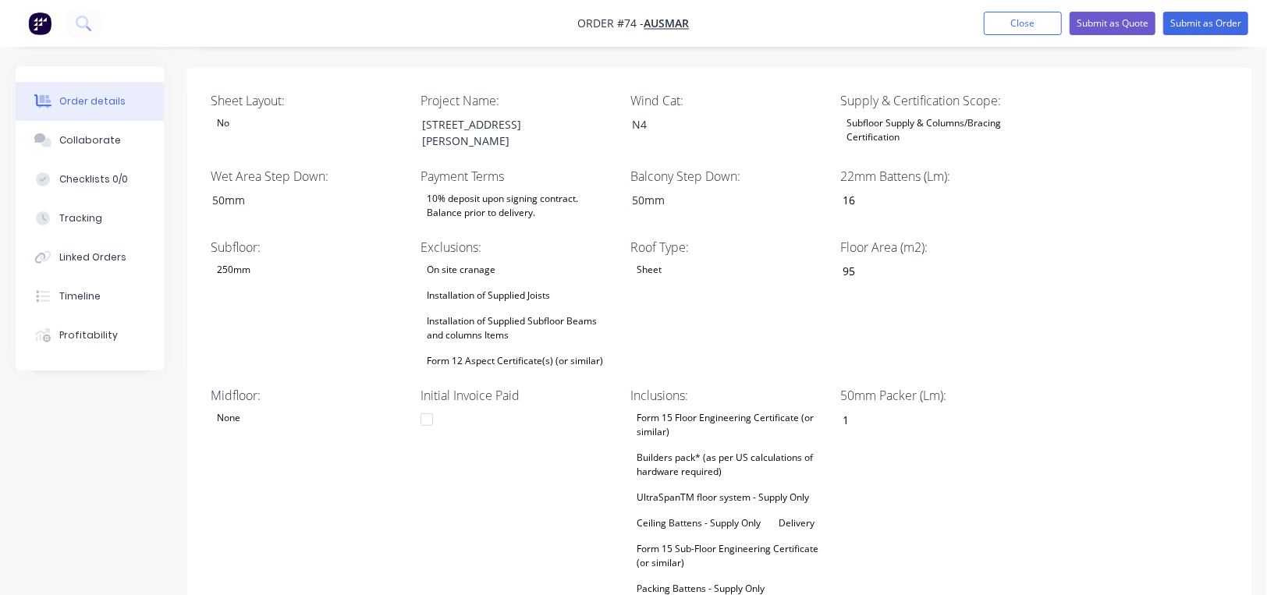
scroll to position [389, 0]
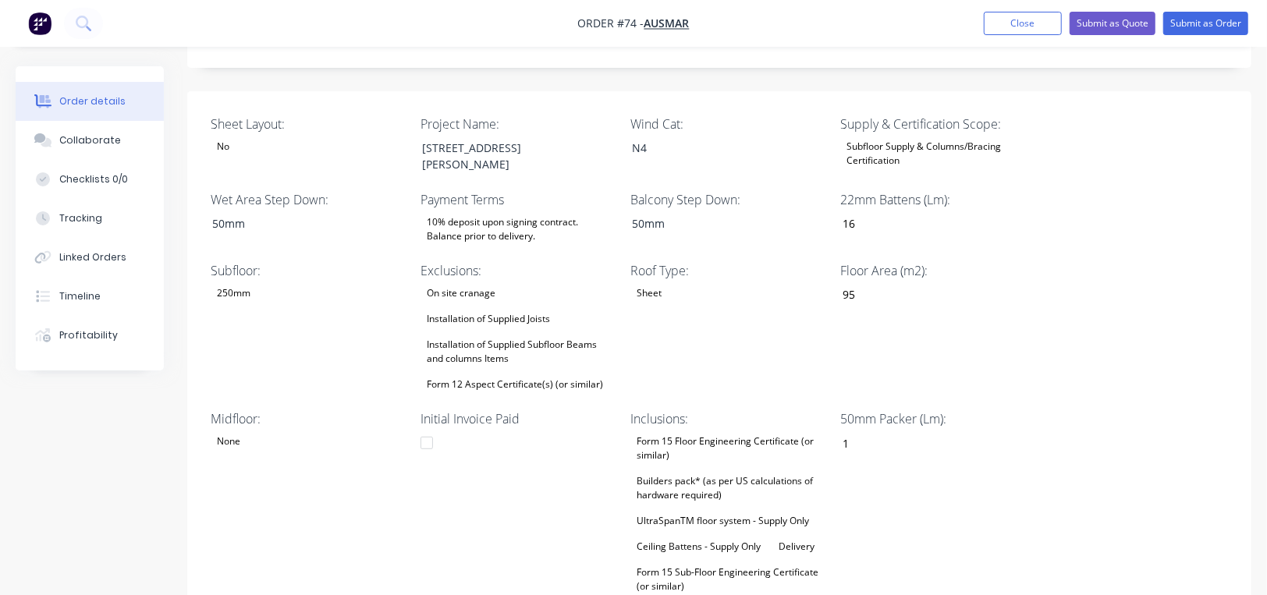
click at [1139, 294] on div "Sheet Layout: No Project Name: [STREET_ADDRESS][PERSON_NAME] Wind Cat: N4 Suppl…" at bounding box center [719, 418] width 1064 height 655
click at [900, 261] on label "Floor Area (m2):" at bounding box center [938, 270] width 195 height 19
drag, startPoint x: 908, startPoint y: 227, endPoint x: 862, endPoint y: 227, distance: 46.0
click at [862, 261] on label "Floor Area (m2):" at bounding box center [938, 270] width 195 height 19
click at [852, 261] on label "Floor Area (m2):" at bounding box center [938, 270] width 195 height 19
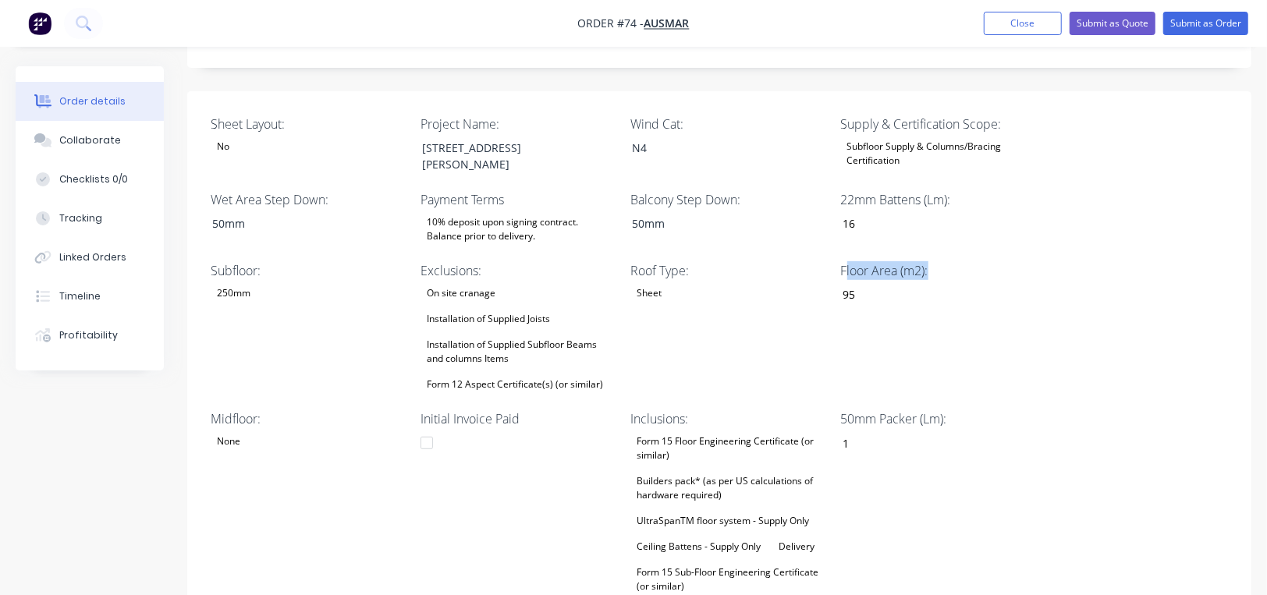
drag, startPoint x: 845, startPoint y: 220, endPoint x: 931, endPoint y: 232, distance: 87.5
click at [931, 261] on label "Floor Area (m2):" at bounding box center [938, 270] width 195 height 19
click at [924, 261] on label "Floor Area (m2):" at bounding box center [938, 270] width 195 height 19
drag, startPoint x: 922, startPoint y: 225, endPoint x: 849, endPoint y: 220, distance: 72.7
click at [849, 261] on label "Floor Area (m2):" at bounding box center [938, 270] width 195 height 19
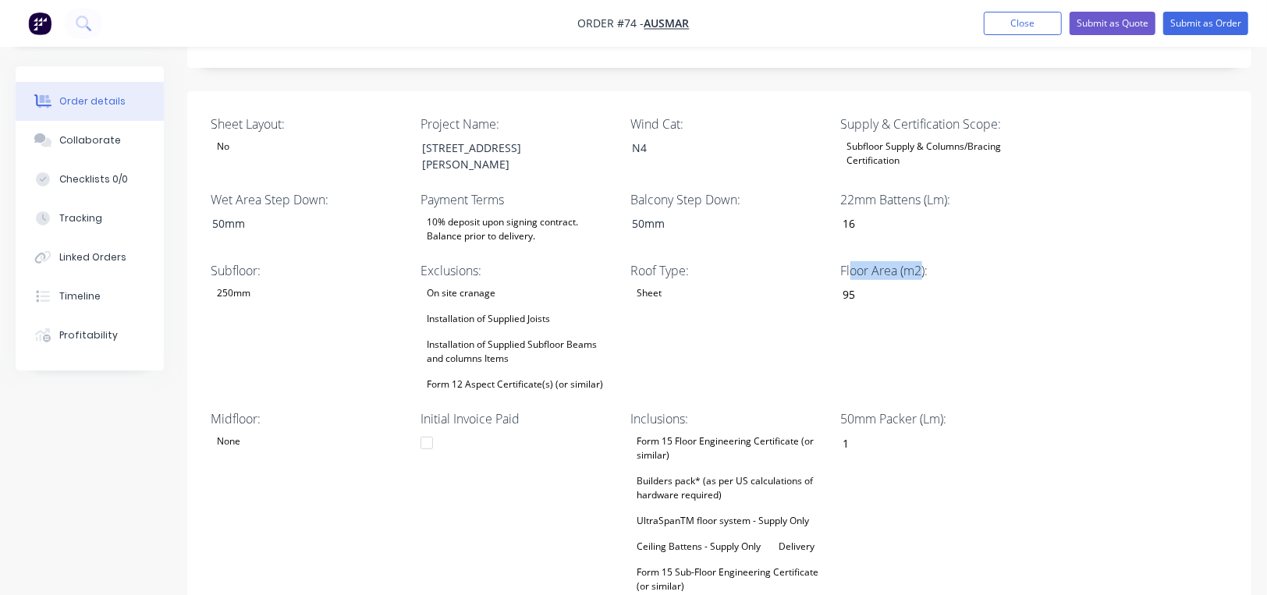
click at [849, 261] on label "Floor Area (m2):" at bounding box center [938, 270] width 195 height 19
drag, startPoint x: 843, startPoint y: 221, endPoint x: 937, endPoint y: 235, distance: 94.5
click at [937, 261] on div "Floor Area (m2): 95" at bounding box center [938, 327] width 195 height 133
click at [929, 261] on label "Floor Area (m2):" at bounding box center [938, 270] width 195 height 19
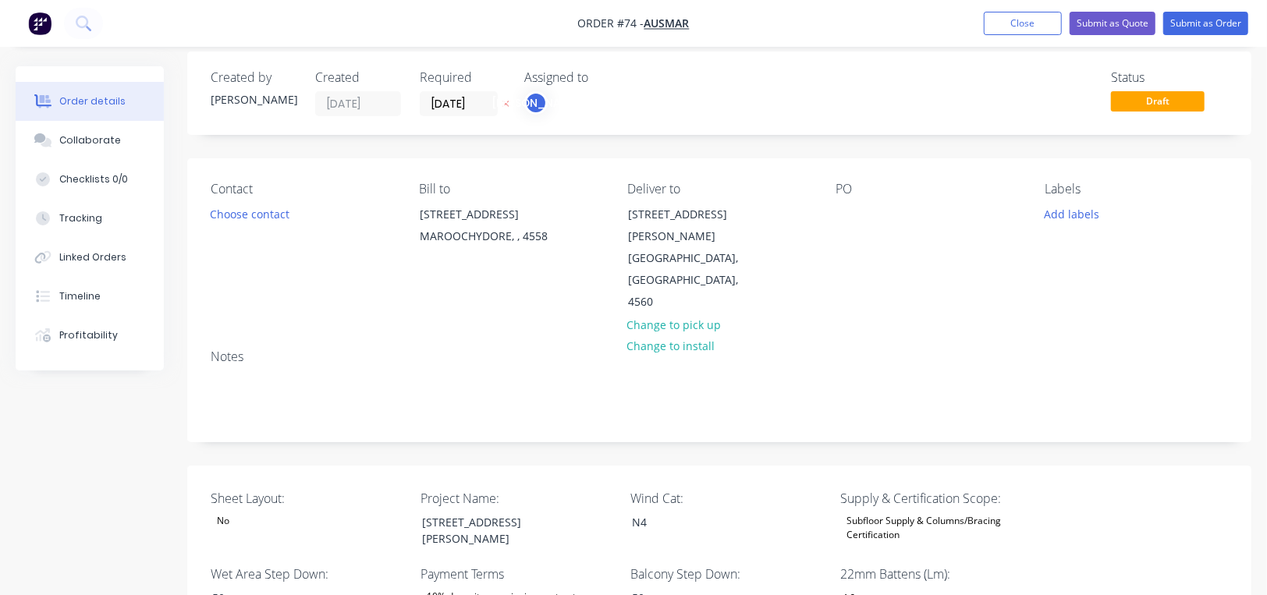
scroll to position [0, 0]
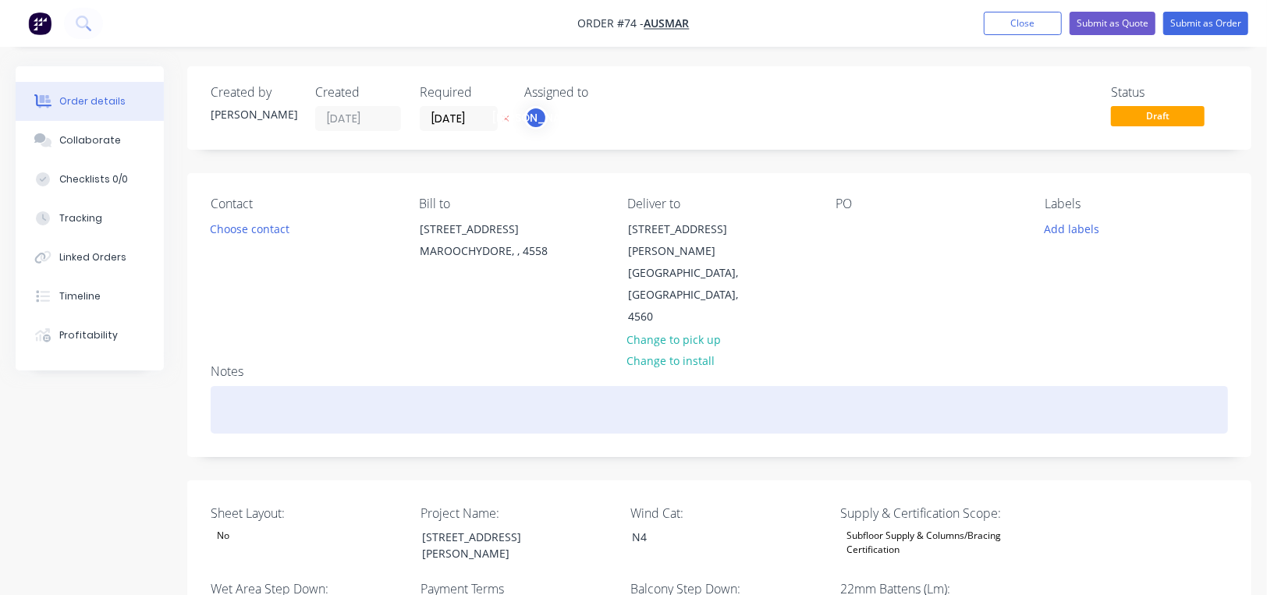
click at [273, 386] on div at bounding box center [719, 410] width 1017 height 48
click at [562, 386] on div at bounding box center [719, 410] width 1017 height 48
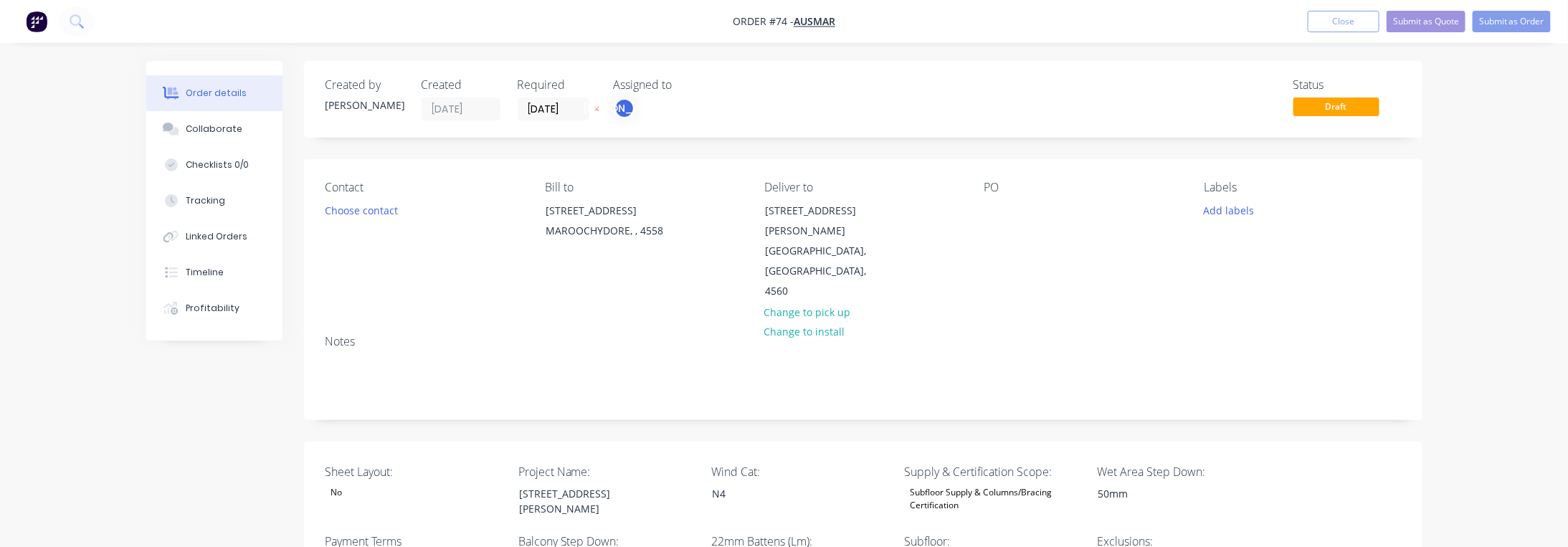
click at [994, 211] on div at bounding box center [995, 211] width 23 height 21
click at [395, 205] on button "Choose contact" at bounding box center [361, 210] width 88 height 19
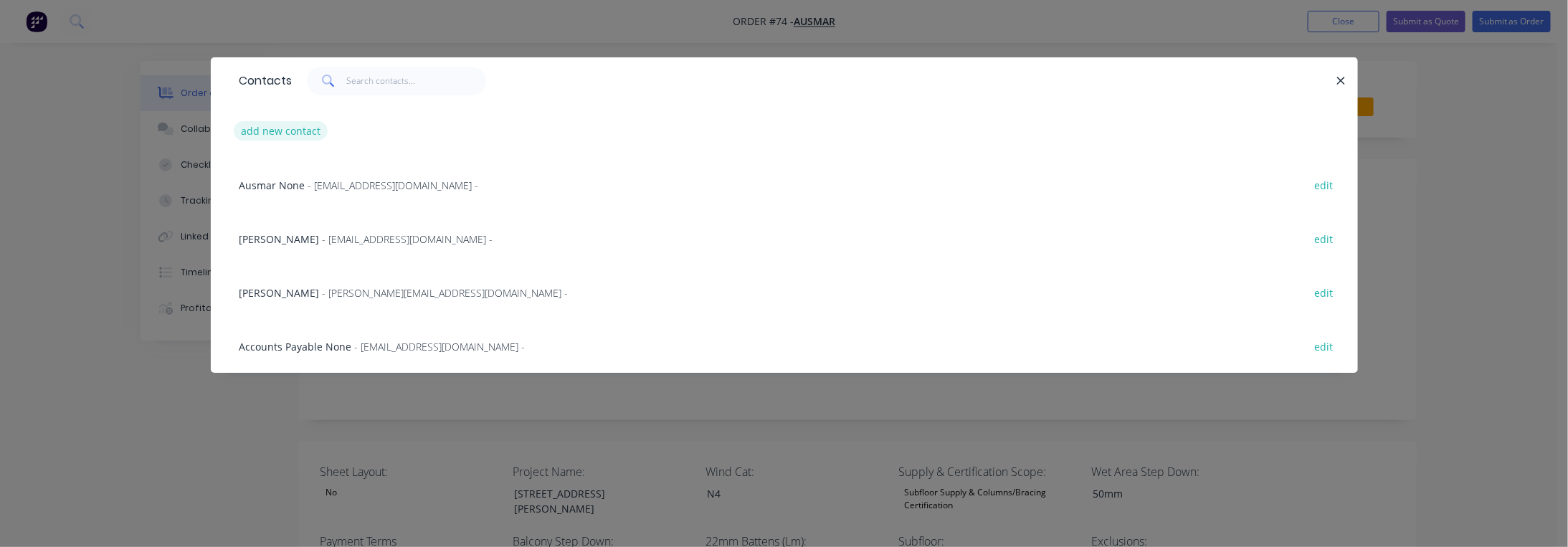
click at [285, 127] on button "add new contact" at bounding box center [280, 131] width 95 height 19
select select "AU"
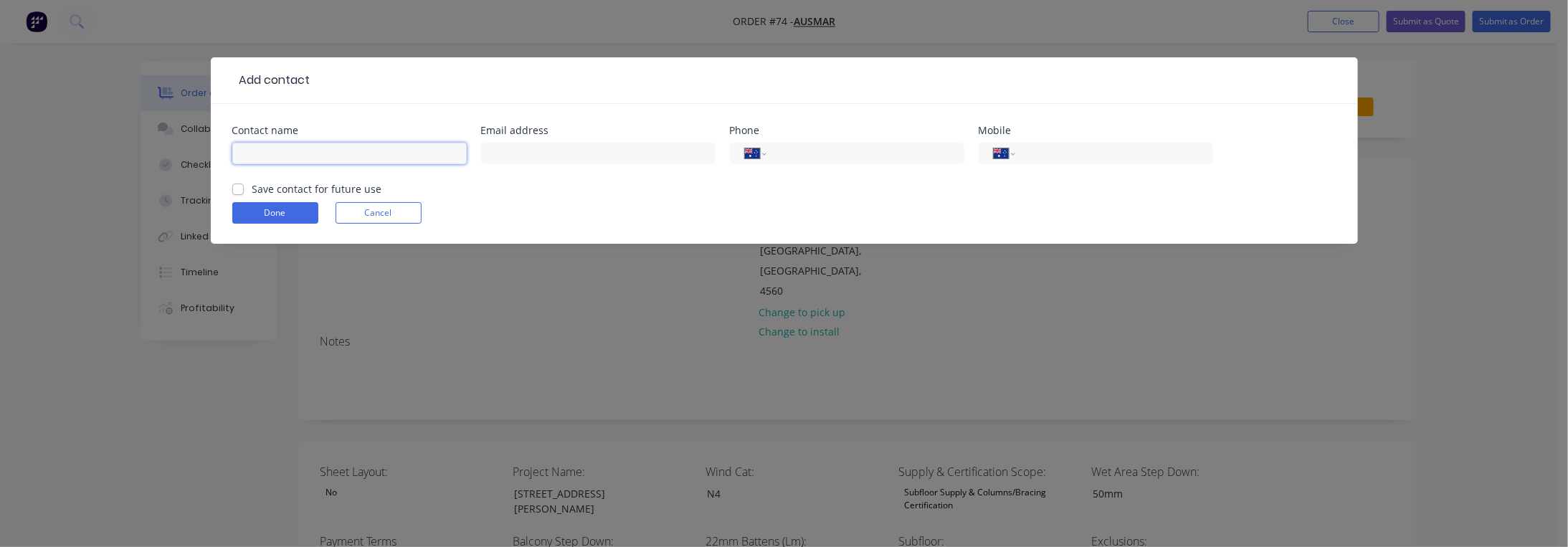
click at [361, 148] on input "text" at bounding box center [349, 153] width 234 height 21
click at [286, 158] on input "[PERSON_NAME]" at bounding box center [349, 153] width 234 height 21
paste input "[PERSON_NAME]"
type input "[PERSON_NAME]"
click at [549, 161] on input "text" at bounding box center [597, 153] width 234 height 21
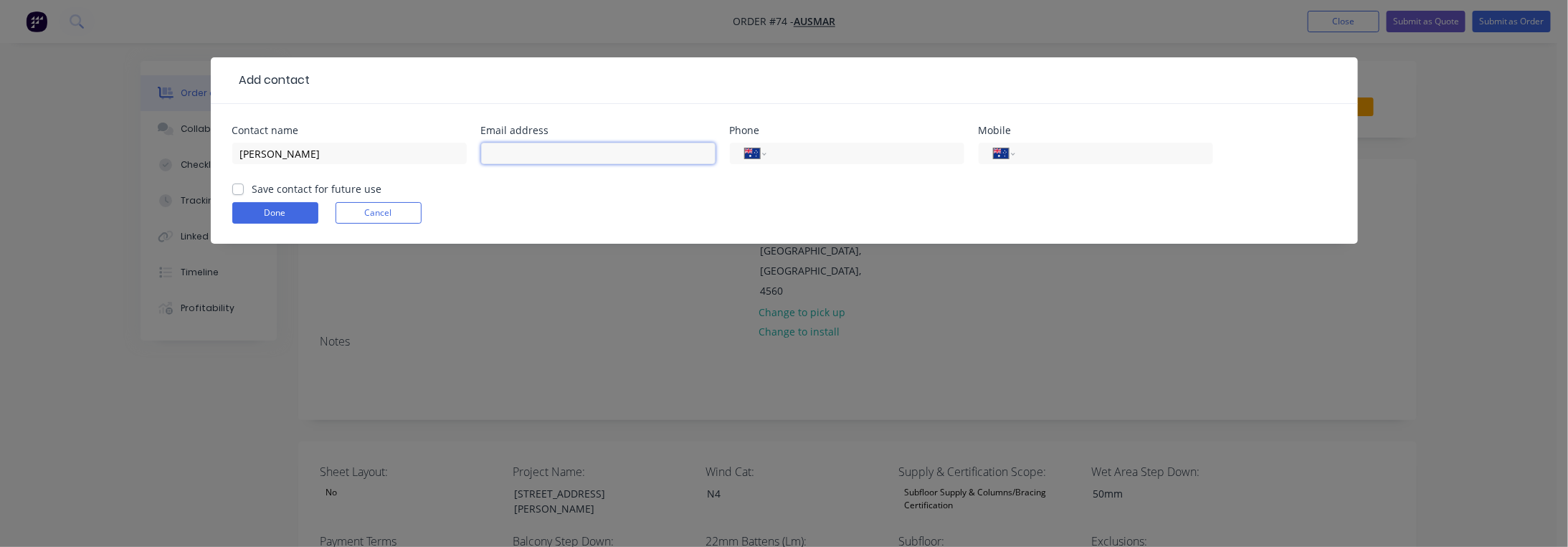
paste input "[PERSON_NAME][EMAIL_ADDRESS][DOMAIN_NAME]"
type input "[PERSON_NAME][EMAIL_ADDRESS][DOMAIN_NAME]"
click at [848, 157] on input "tel" at bounding box center [862, 154] width 172 height 17
type input "1800"
drag, startPoint x: 818, startPoint y: 156, endPoint x: 727, endPoint y: 156, distance: 91.0
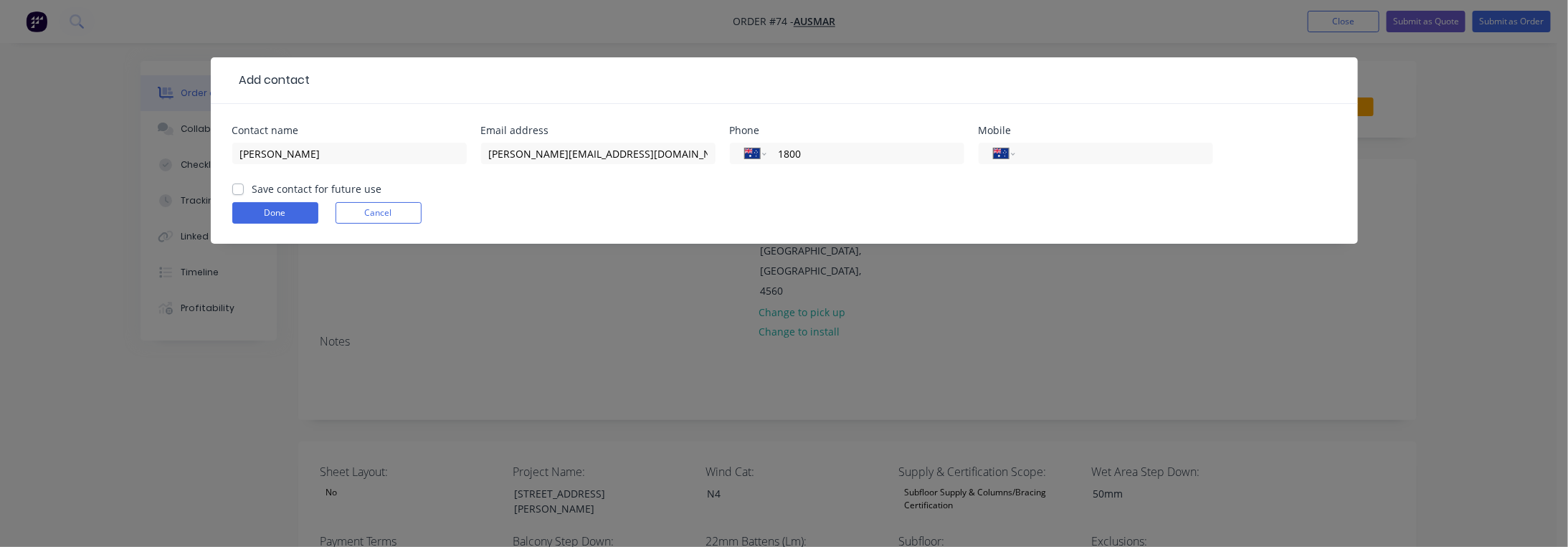
click at [727, 156] on div "Contact name [PERSON_NAME] Email address [PERSON_NAME][EMAIL_ADDRESS][DOMAIN_NA…" at bounding box center [784, 153] width 1104 height 56
click at [275, 187] on label "Save contact for future use" at bounding box center [317, 188] width 130 height 15
click at [244, 187] on input "Save contact for future use" at bounding box center [238, 188] width 11 height 14
checkbox input "true"
click at [275, 217] on button "Done" at bounding box center [276, 212] width 86 height 21
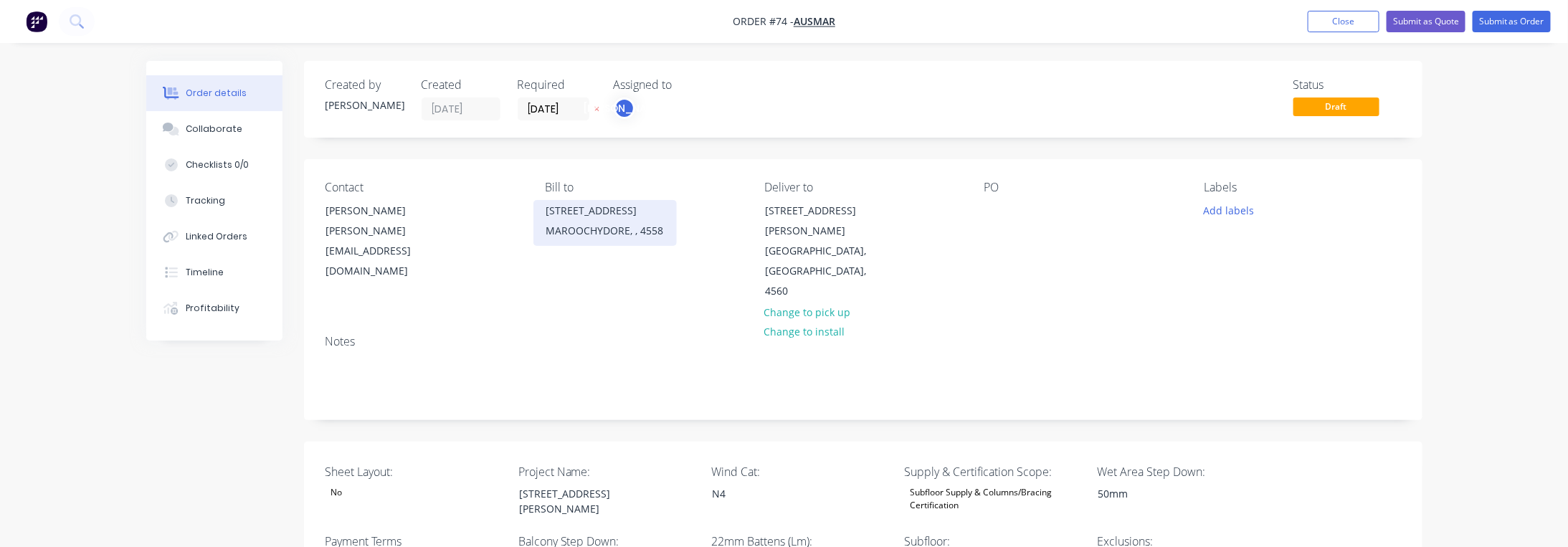
click at [641, 238] on div "MAROOCHYDORE, , 4558" at bounding box center [605, 231] width 119 height 20
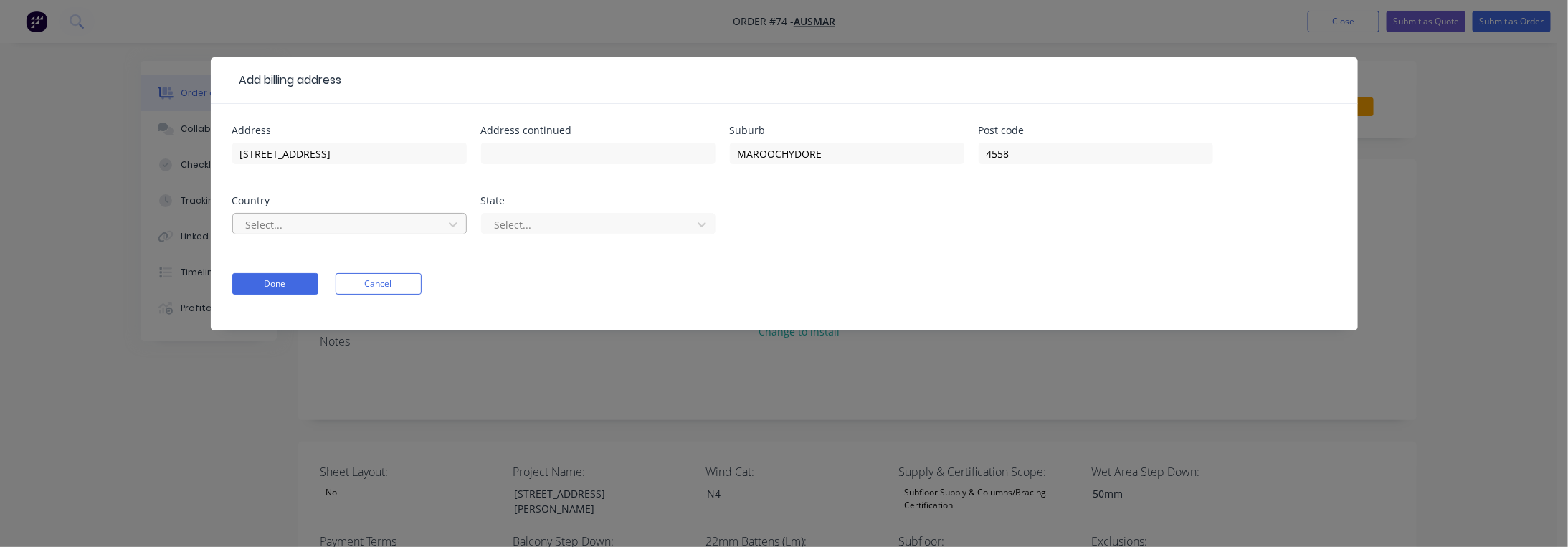
click at [340, 220] on div at bounding box center [340, 224] width 191 height 17
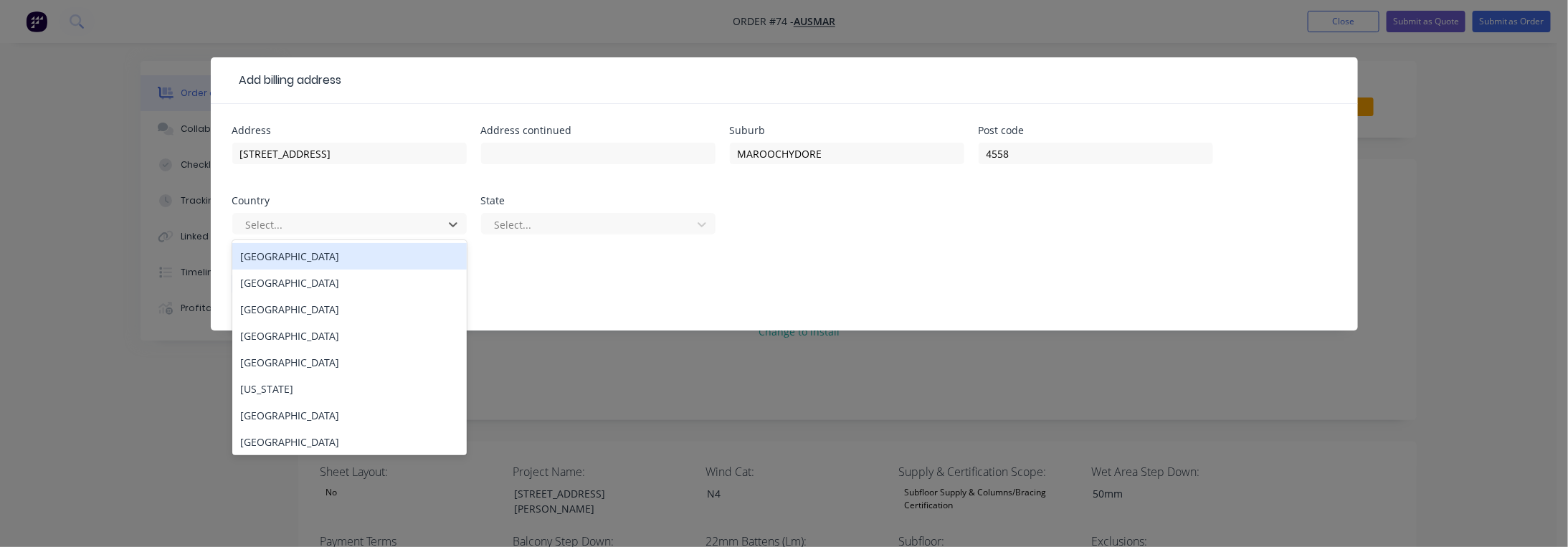
click at [321, 262] on div "[GEOGRAPHIC_DATA]" at bounding box center [349, 256] width 234 height 27
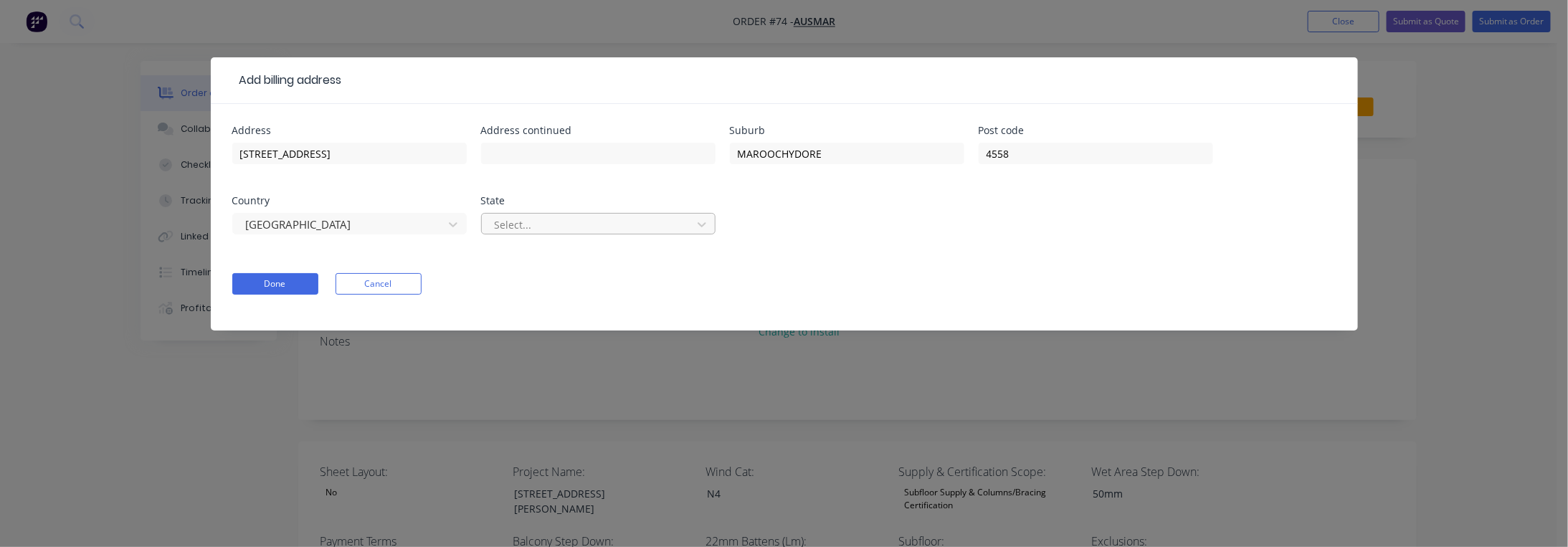
click at [571, 217] on div at bounding box center [589, 224] width 191 height 17
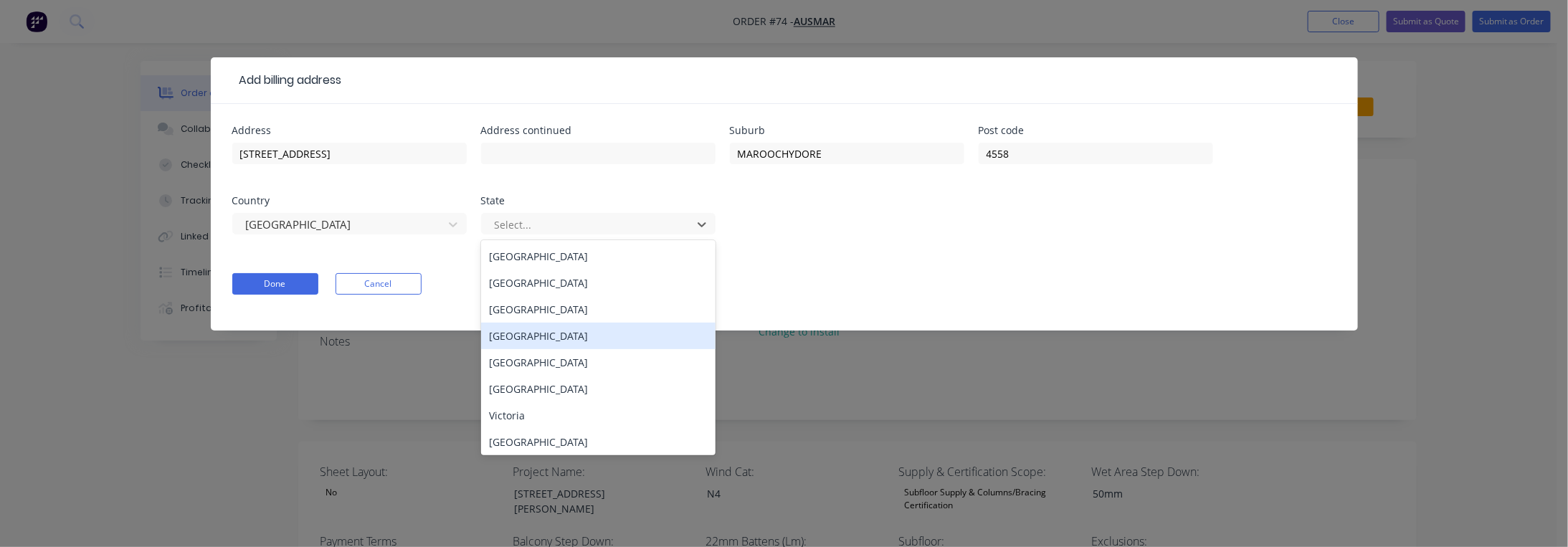
click at [574, 340] on div "[GEOGRAPHIC_DATA]" at bounding box center [597, 336] width 234 height 27
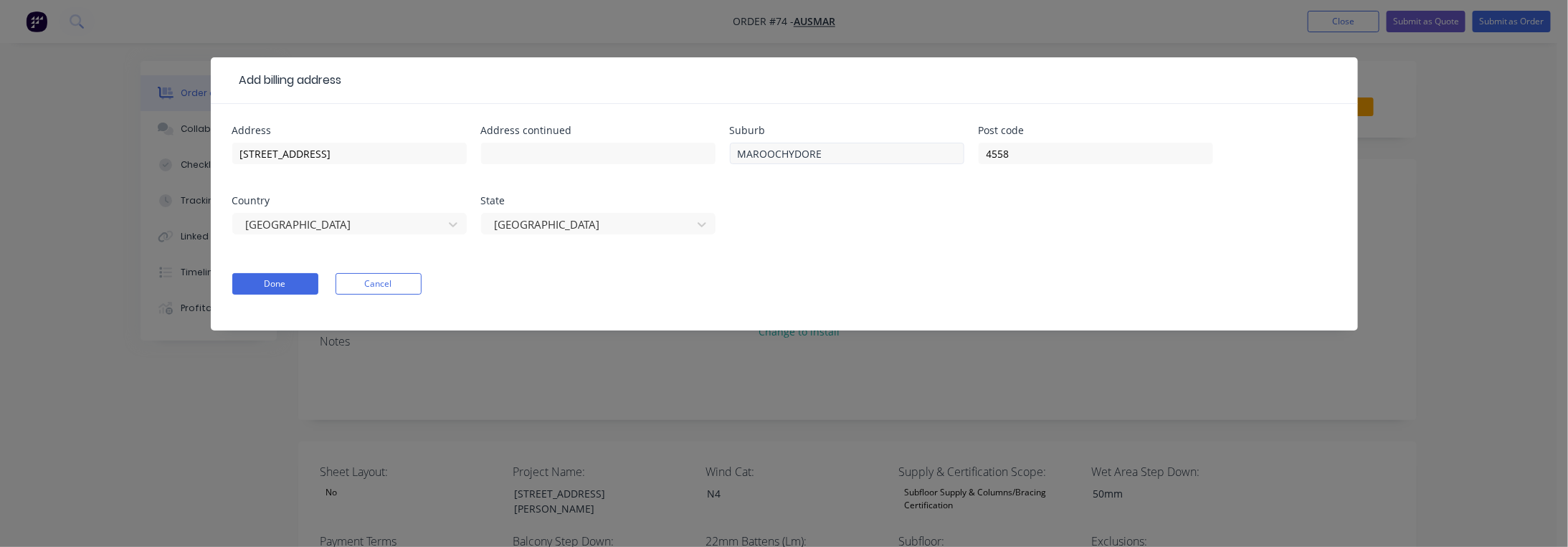
drag, startPoint x: 855, startPoint y: 139, endPoint x: 862, endPoint y: 148, distance: 11.4
click at [855, 142] on div "Suburb MAROOCHYDORE" at bounding box center [846, 153] width 234 height 56
drag, startPoint x: 867, startPoint y: 148, endPoint x: 744, endPoint y: 154, distance: 123.1
click at [744, 154] on input "MAROOCHYDORE" at bounding box center [846, 153] width 234 height 21
type input "Maroochydore"
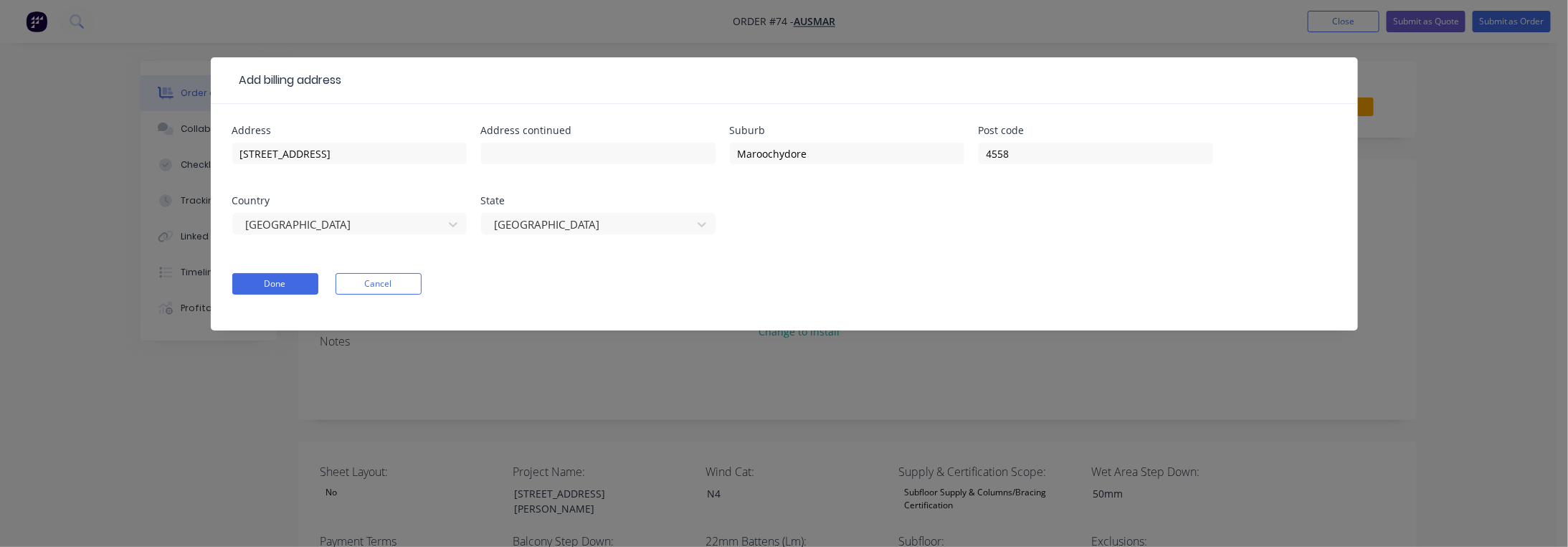
click at [816, 249] on div "Address [STREET_ADDRESS]" at bounding box center [784, 188] width 1104 height 126
click at [347, 154] on input "[STREET_ADDRESS]" at bounding box center [349, 153] width 234 height 21
click at [889, 268] on form "Address [STREET_ADDRESS] Address continued Suburb [GEOGRAPHIC_DATA] Post code 4…" at bounding box center [784, 227] width 1104 height 205
click at [268, 281] on button "Done" at bounding box center [276, 283] width 86 height 21
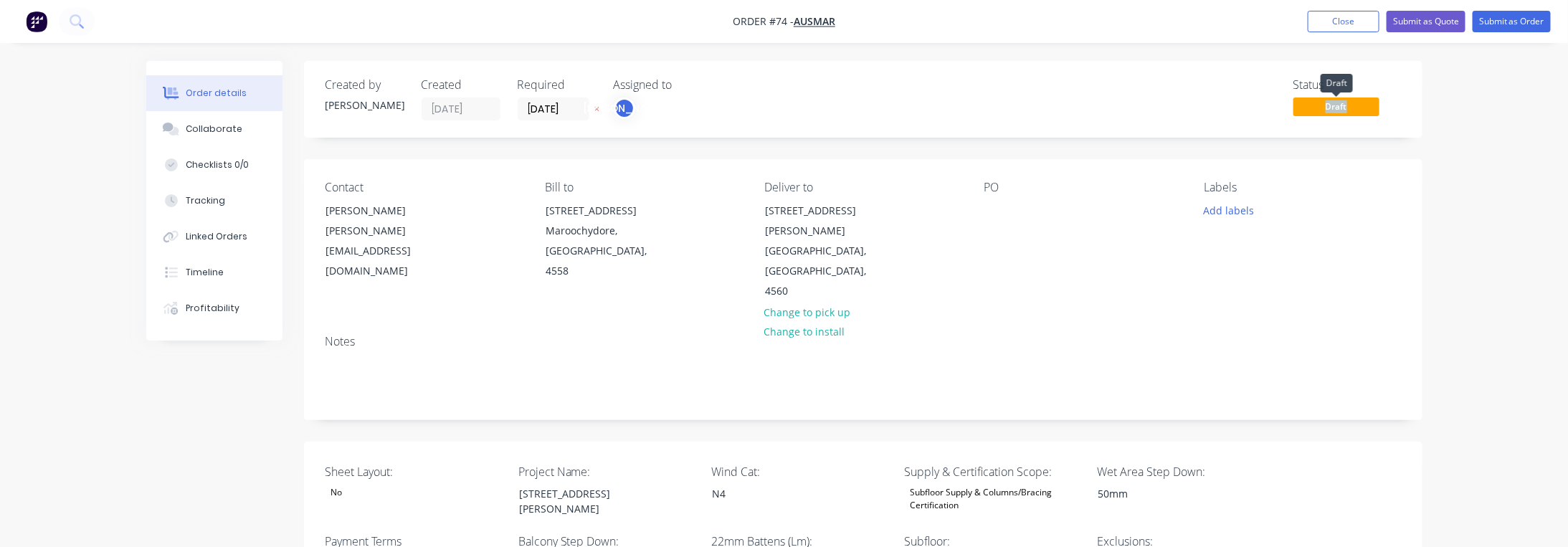
drag, startPoint x: 1314, startPoint y: 110, endPoint x: 1356, endPoint y: 114, distance: 42.2
click at [1356, 114] on span "Draft" at bounding box center [1336, 106] width 86 height 17
click at [1354, 113] on span "Draft" at bounding box center [1336, 106] width 86 height 17
click at [1408, 20] on button "Submit as Quote" at bounding box center [1426, 21] width 79 height 21
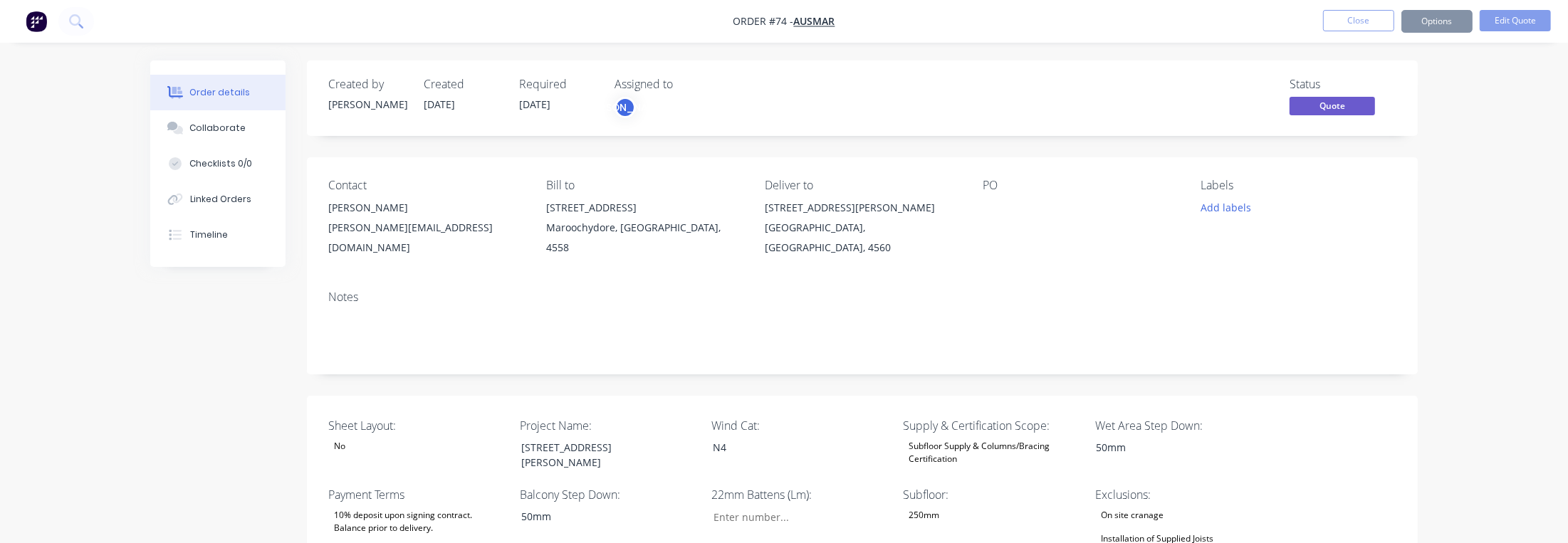
type input "16"
type input "95"
type input "1"
click at [1437, 16] on button "Options" at bounding box center [1426, 21] width 71 height 23
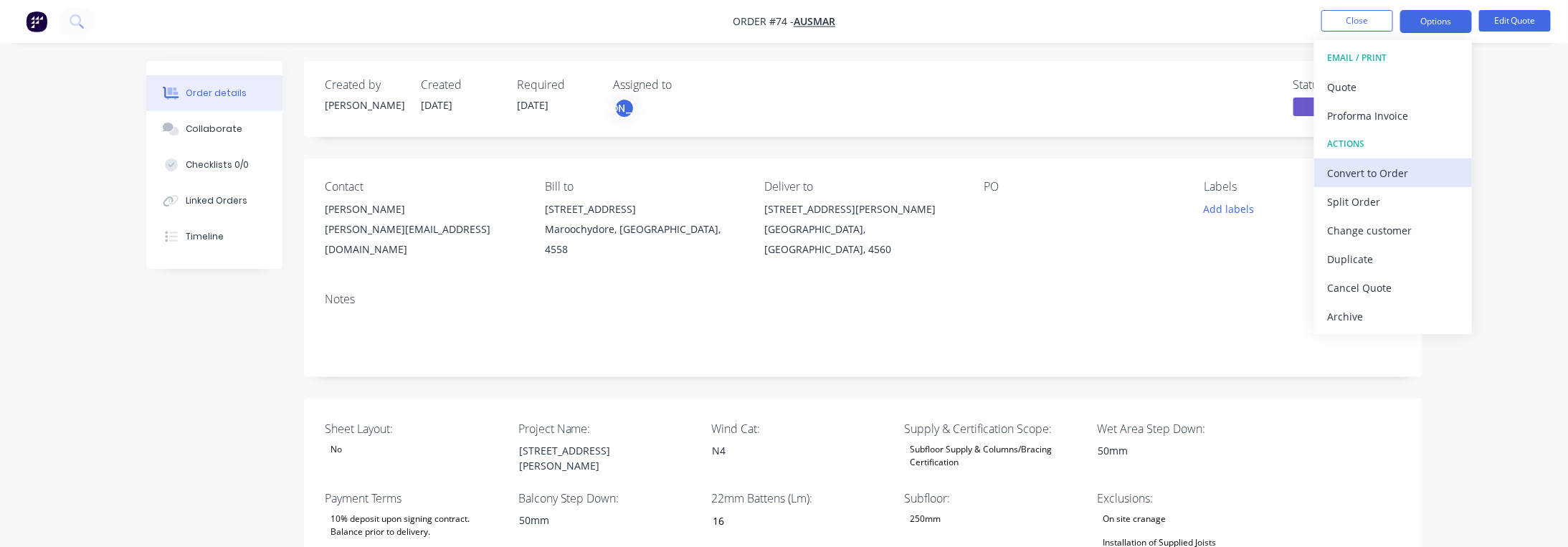
click at [1410, 176] on div "Convert to Order" at bounding box center [1393, 173] width 132 height 21
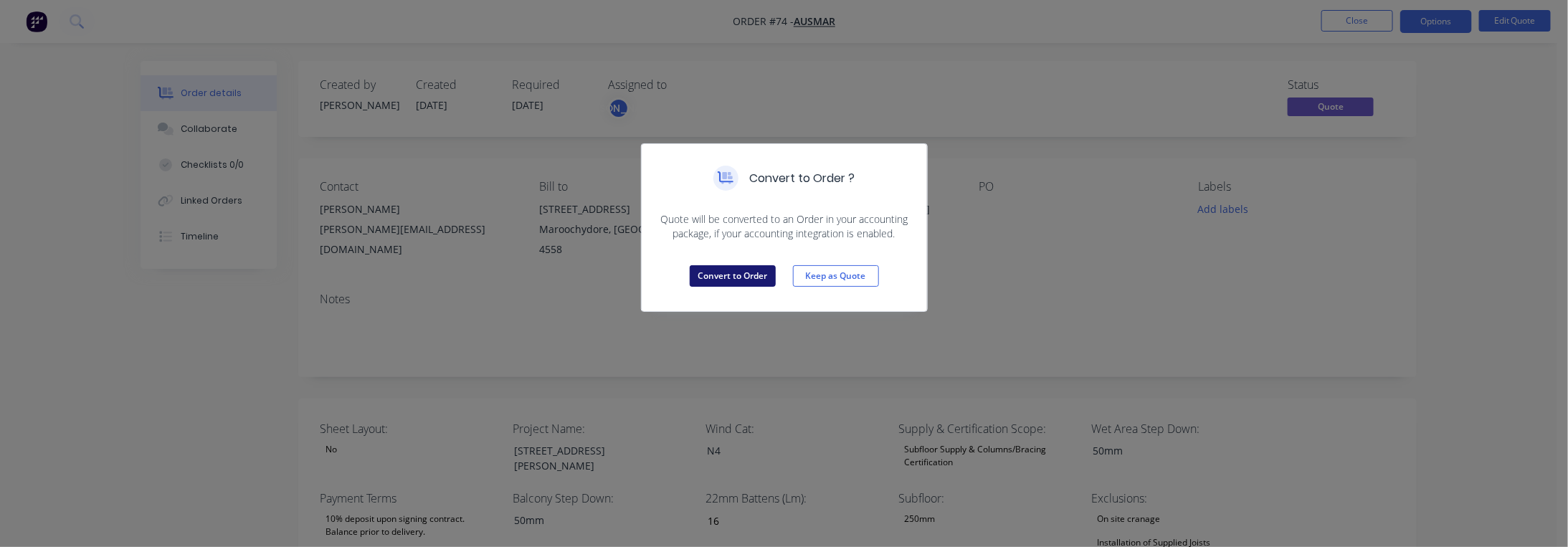
click at [732, 272] on button "Convert to Order" at bounding box center [733, 276] width 86 height 21
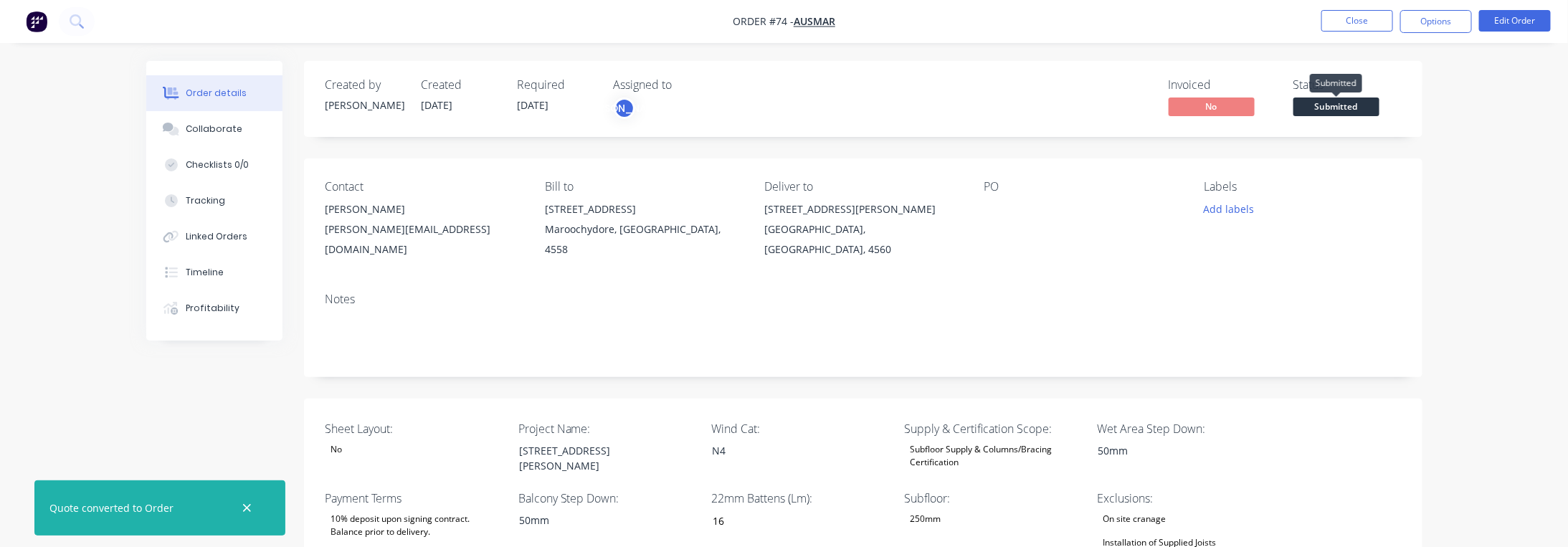
click at [1338, 104] on span "Submitted" at bounding box center [1336, 106] width 86 height 17
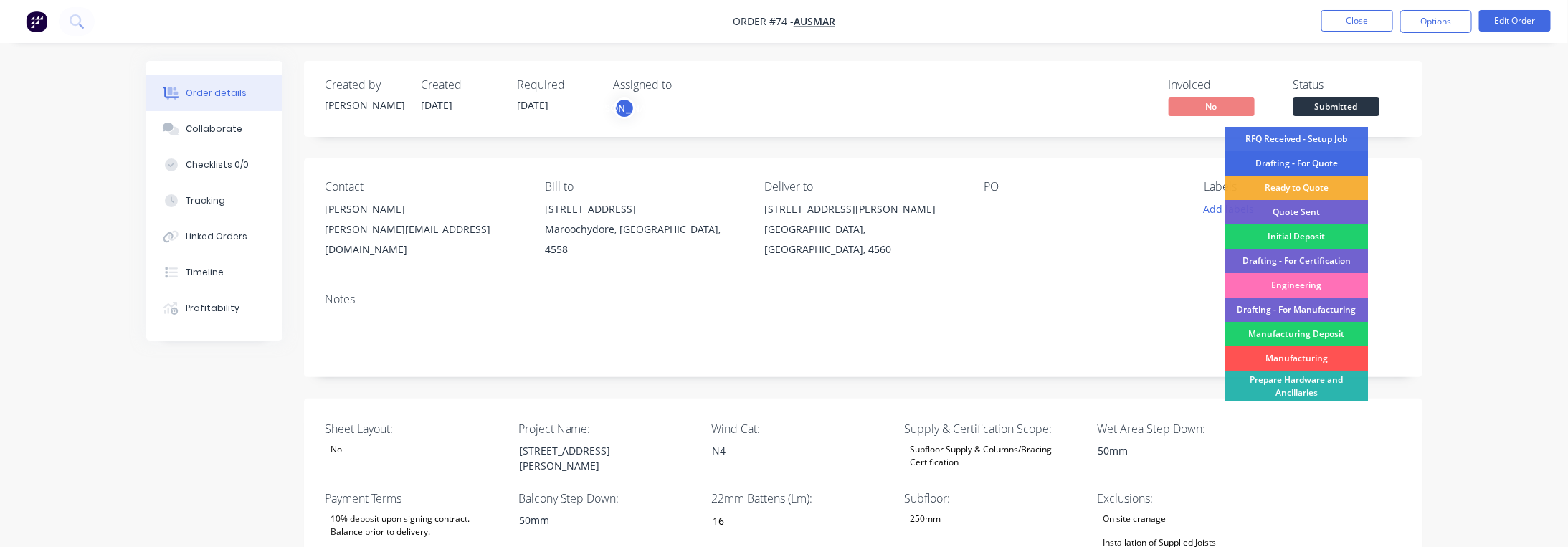
click at [1301, 161] on div "Drafting - For Quote" at bounding box center [1297, 164] width 143 height 25
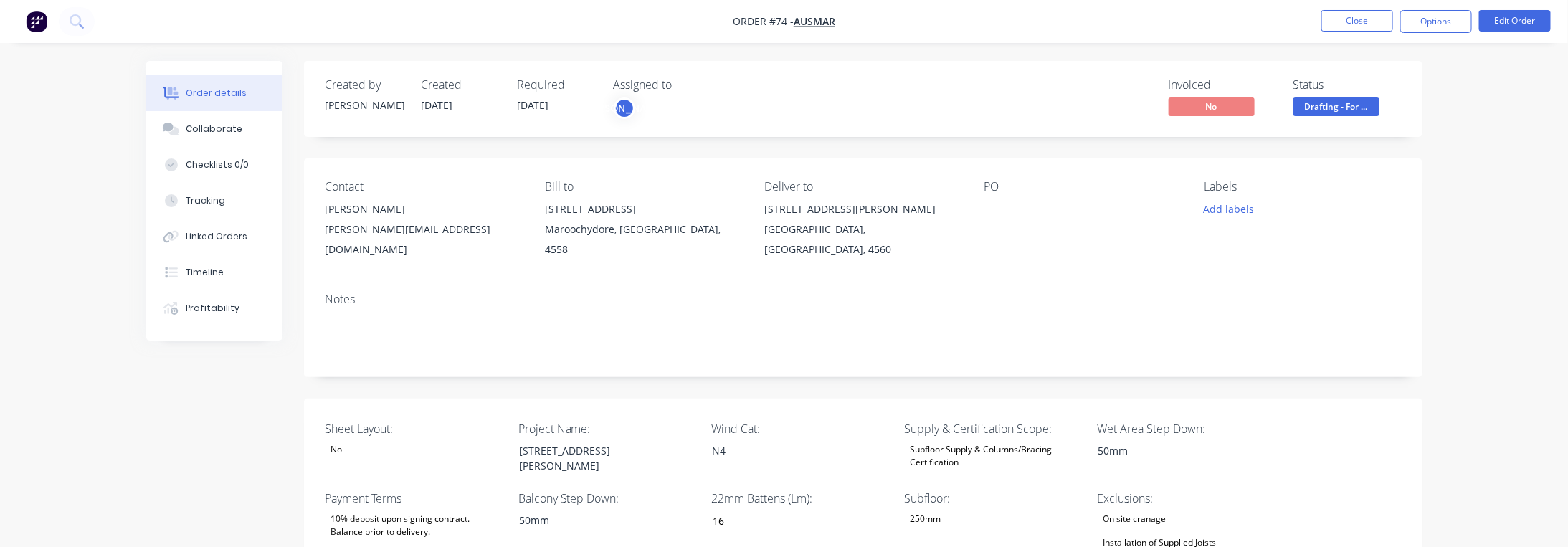
click at [1308, 109] on span "Drafting - For ..." at bounding box center [1336, 106] width 86 height 17
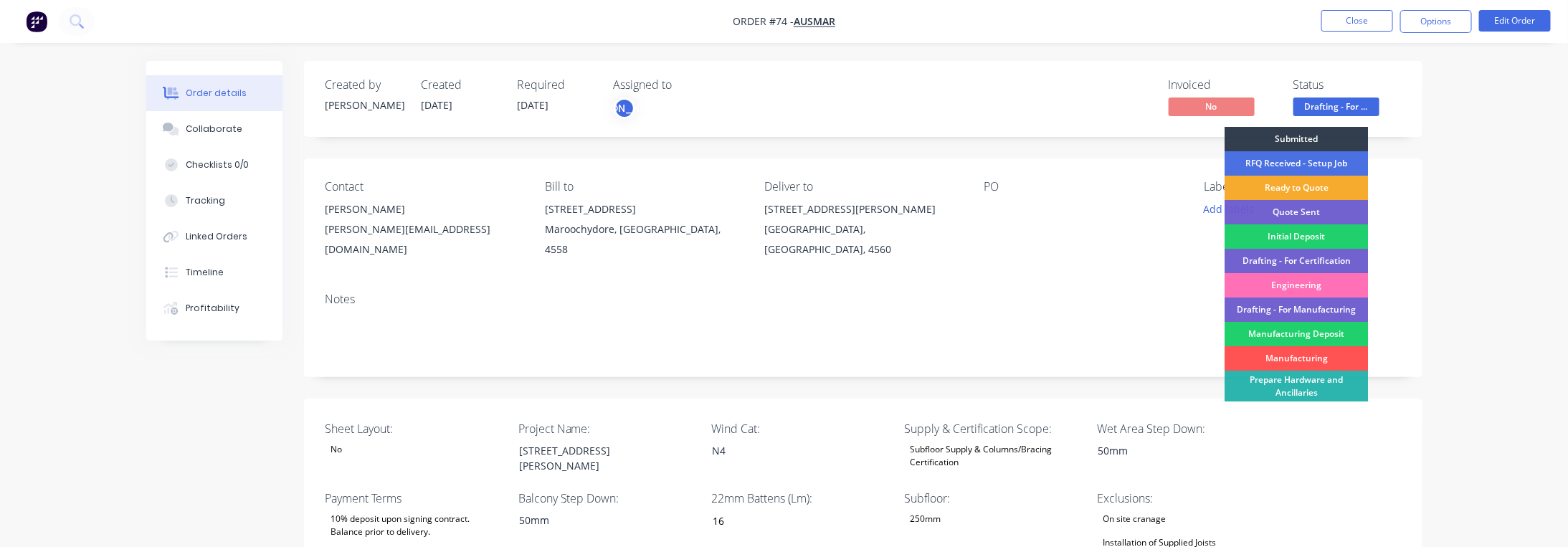
click at [1326, 188] on div "Ready to Quote" at bounding box center [1297, 188] width 143 height 25
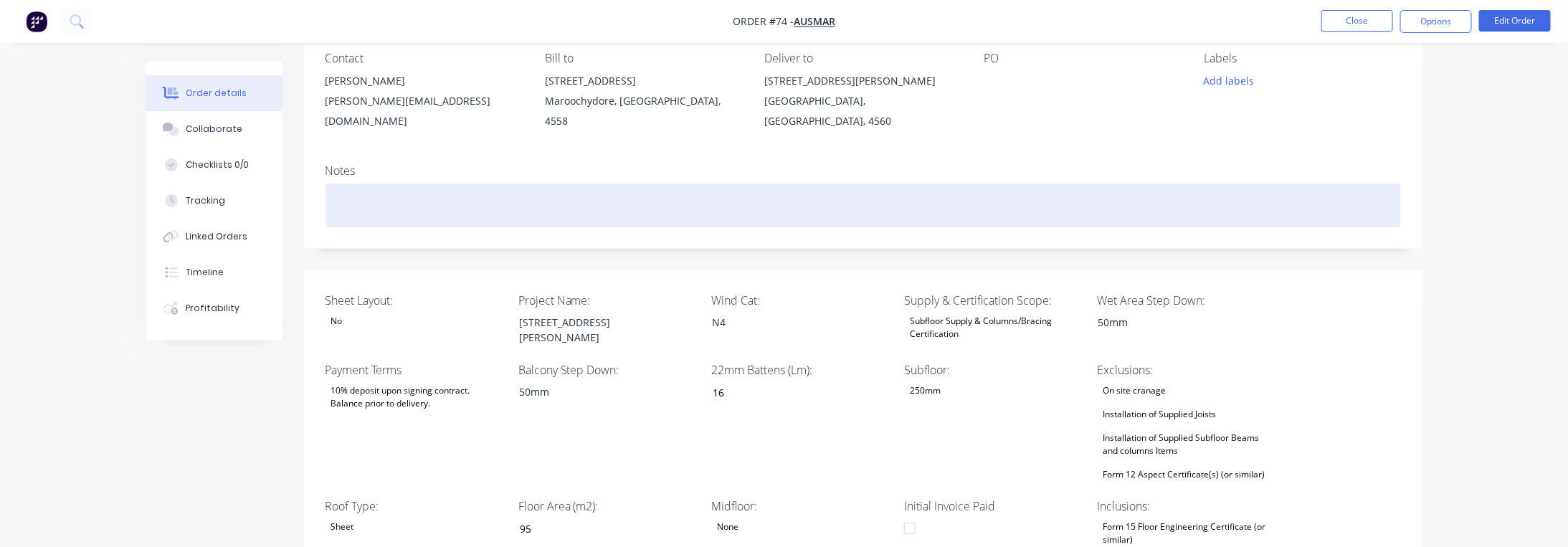
scroll to position [127, 0]
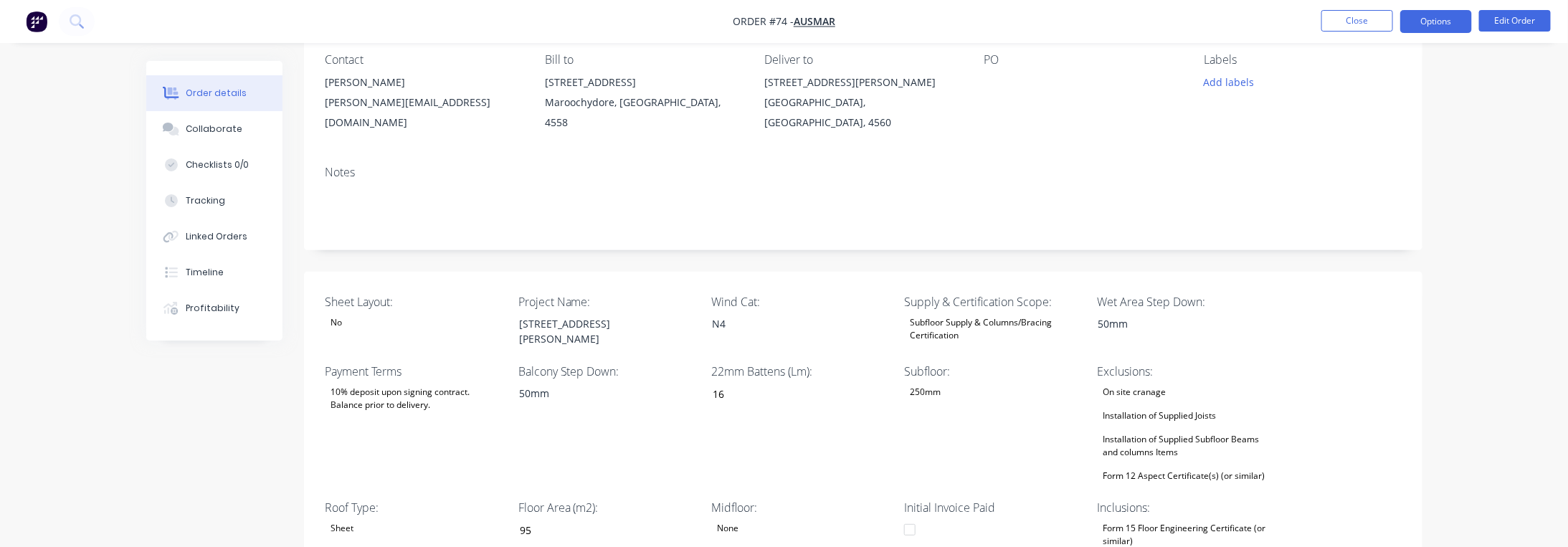
click at [1443, 24] on button "Options" at bounding box center [1436, 21] width 72 height 23
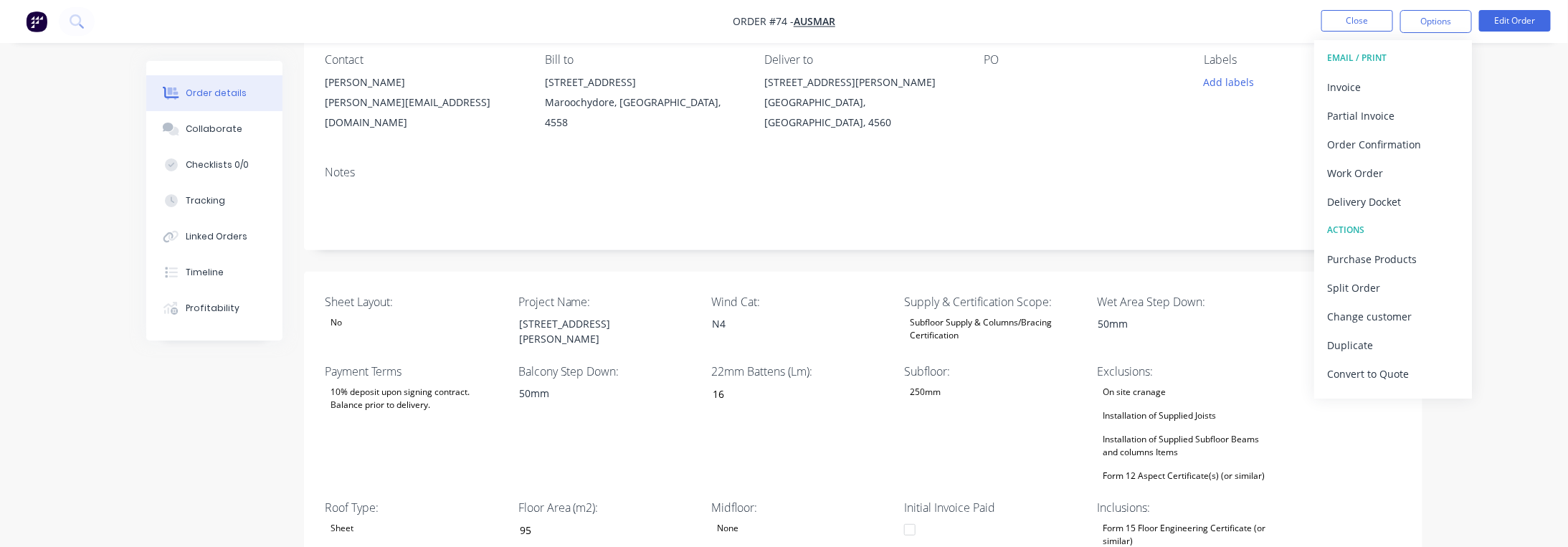
click at [1536, 74] on div "Order details Collaborate Checklists 0/0 Tracking Linked Orders Timeline Profit…" at bounding box center [784, 468] width 1568 height 1191
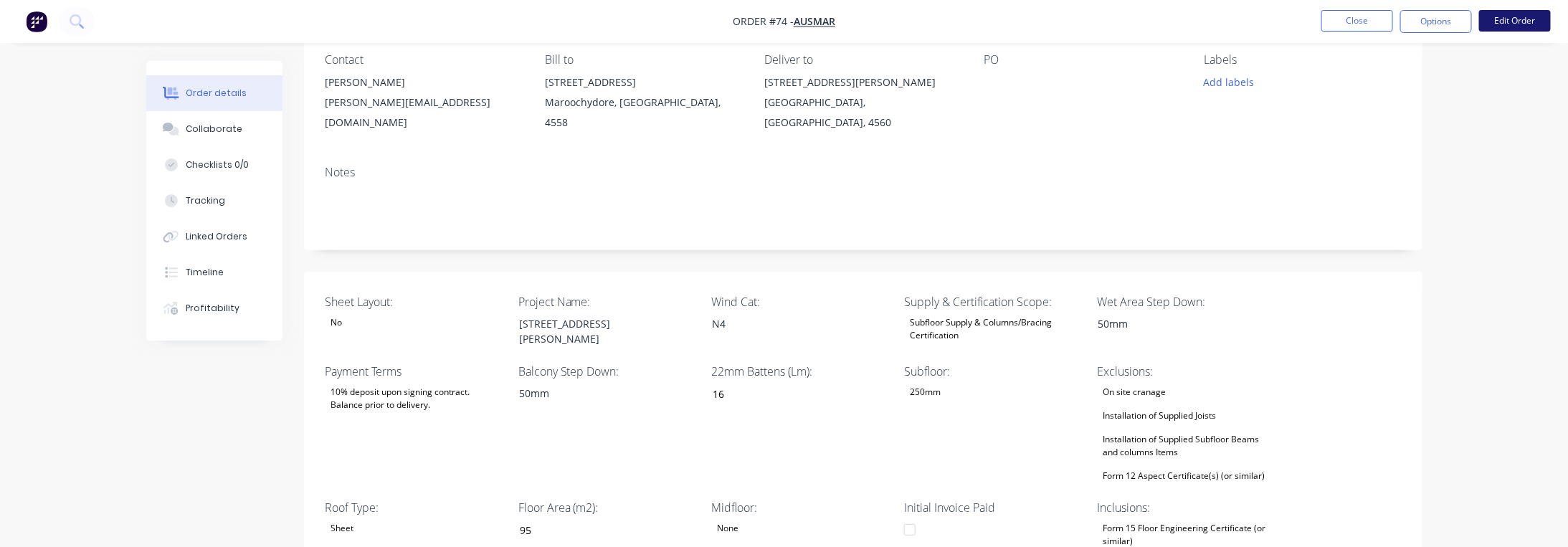
click at [1512, 17] on button "Edit Order" at bounding box center [1515, 20] width 72 height 21
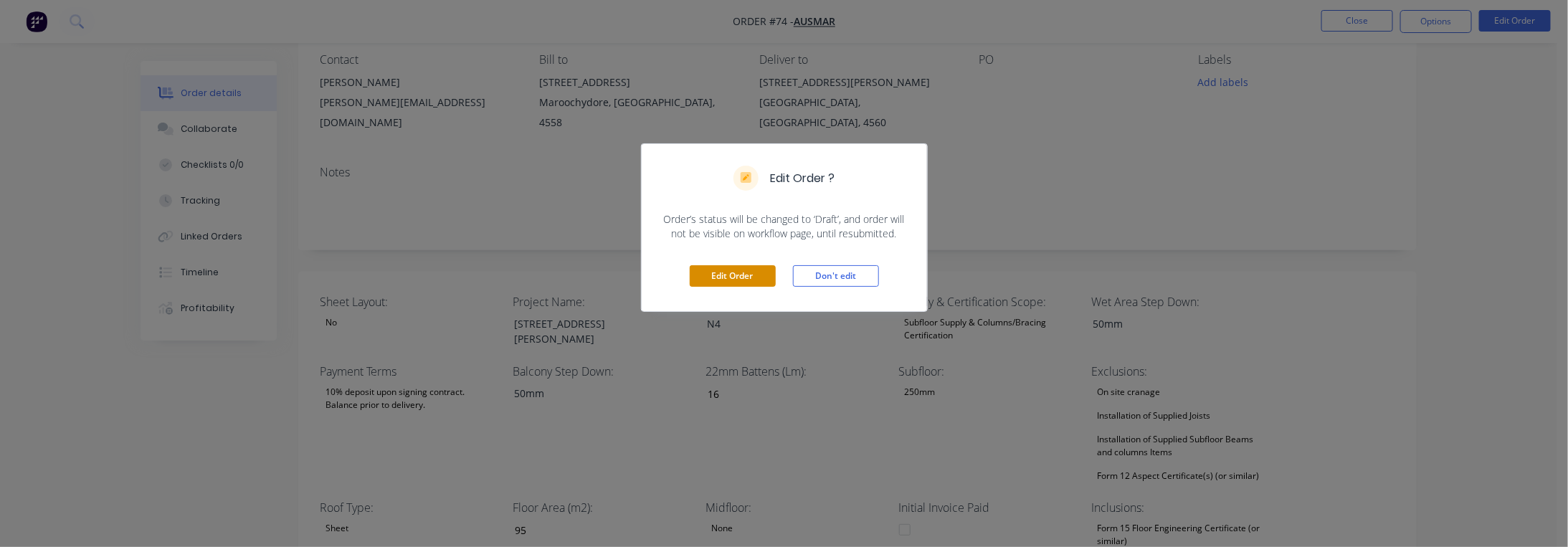
click at [718, 273] on button "Edit Order" at bounding box center [733, 276] width 86 height 21
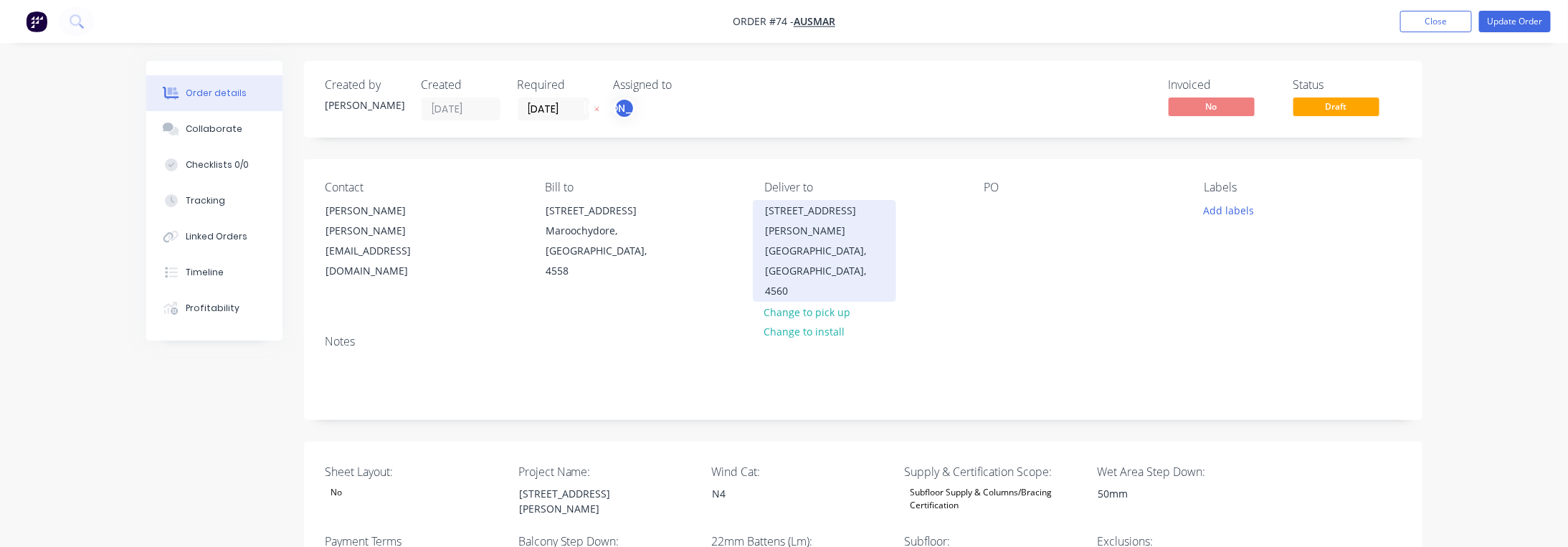
click at [787, 211] on div "[STREET_ADDRESS][PERSON_NAME]" at bounding box center [824, 221] width 119 height 40
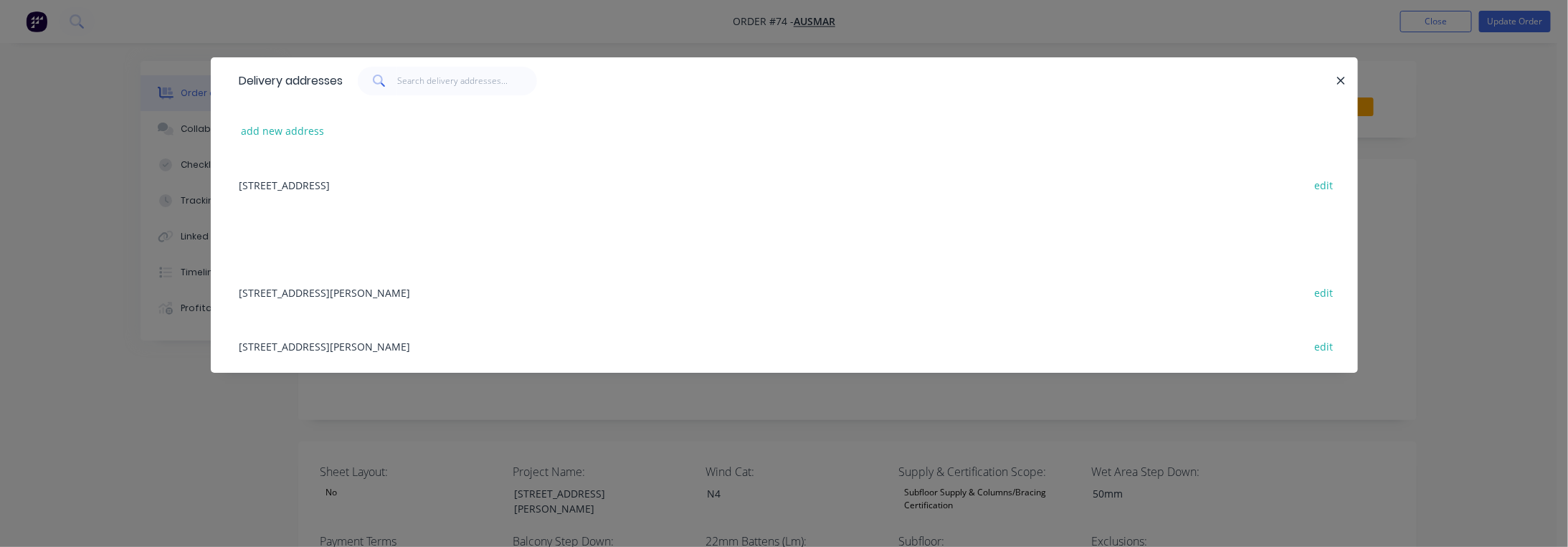
click at [288, 291] on div "[STREET_ADDRESS][PERSON_NAME]" at bounding box center [784, 292] width 1104 height 53
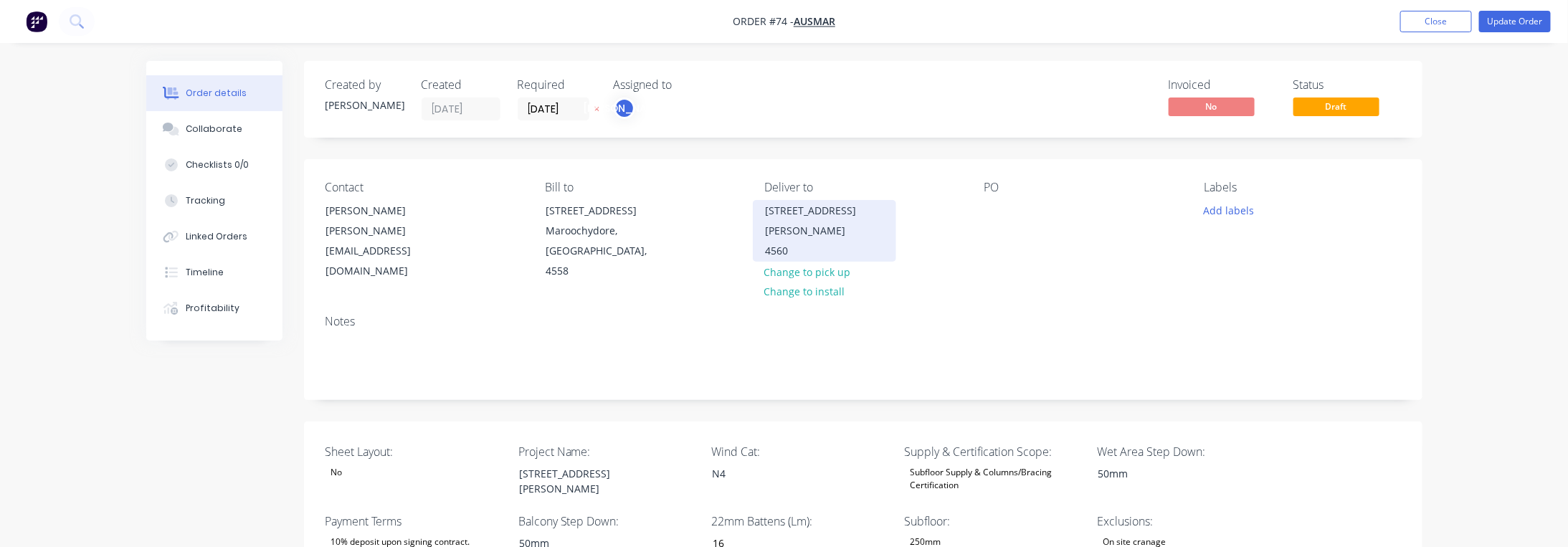
click at [803, 220] on div "[STREET_ADDRESS][PERSON_NAME]" at bounding box center [824, 221] width 119 height 40
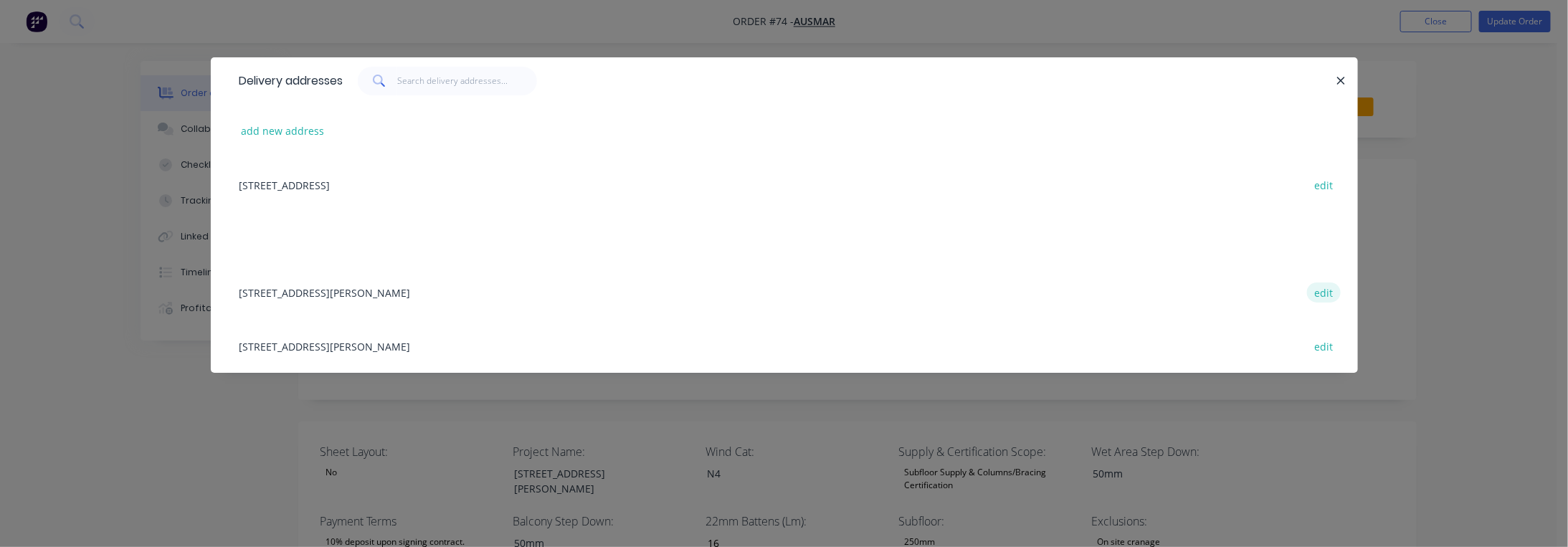
click at [1319, 288] on button "edit" at bounding box center [1324, 291] width 34 height 19
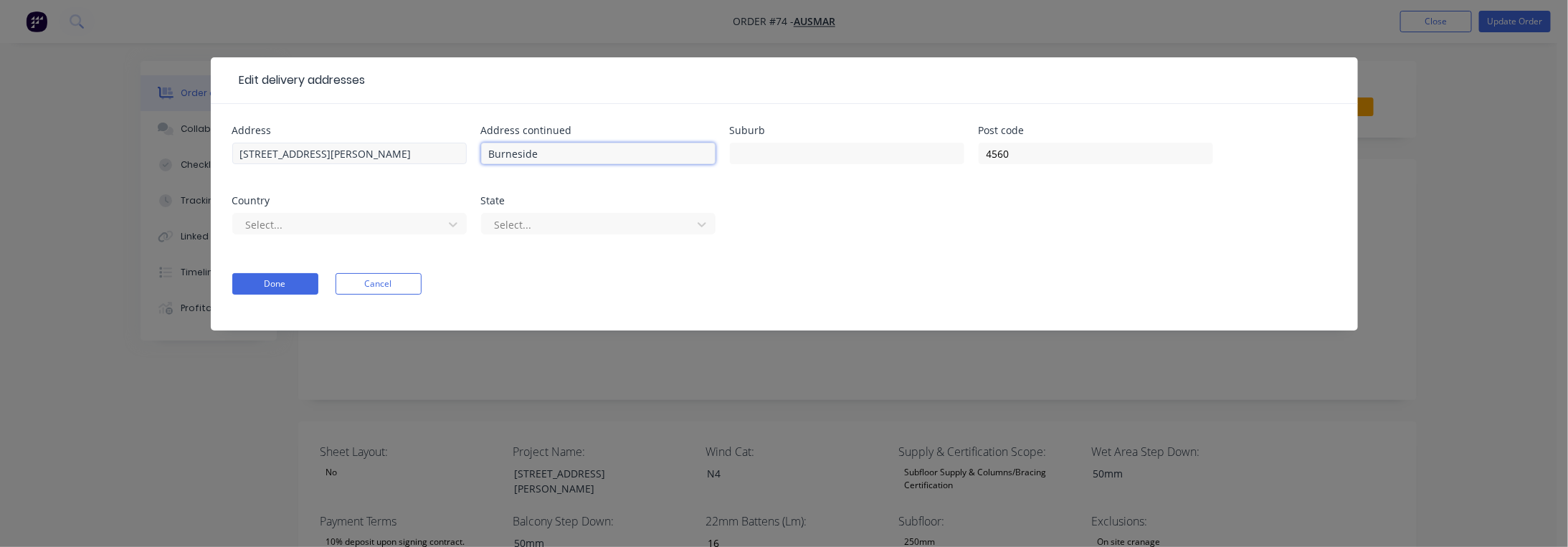
drag, startPoint x: 453, startPoint y: 152, endPoint x: 409, endPoint y: 153, distance: 44.0
click at [409, 153] on div "Address [STREET_ADDRESS][PERSON_NAME] Address continued Burneside Suburb Post c…" at bounding box center [784, 188] width 1104 height 126
drag, startPoint x: 813, startPoint y: 156, endPoint x: 813, endPoint y: 148, distance: 8.0
click at [813, 153] on input "text" at bounding box center [846, 153] width 234 height 21
paste input "Burneside"
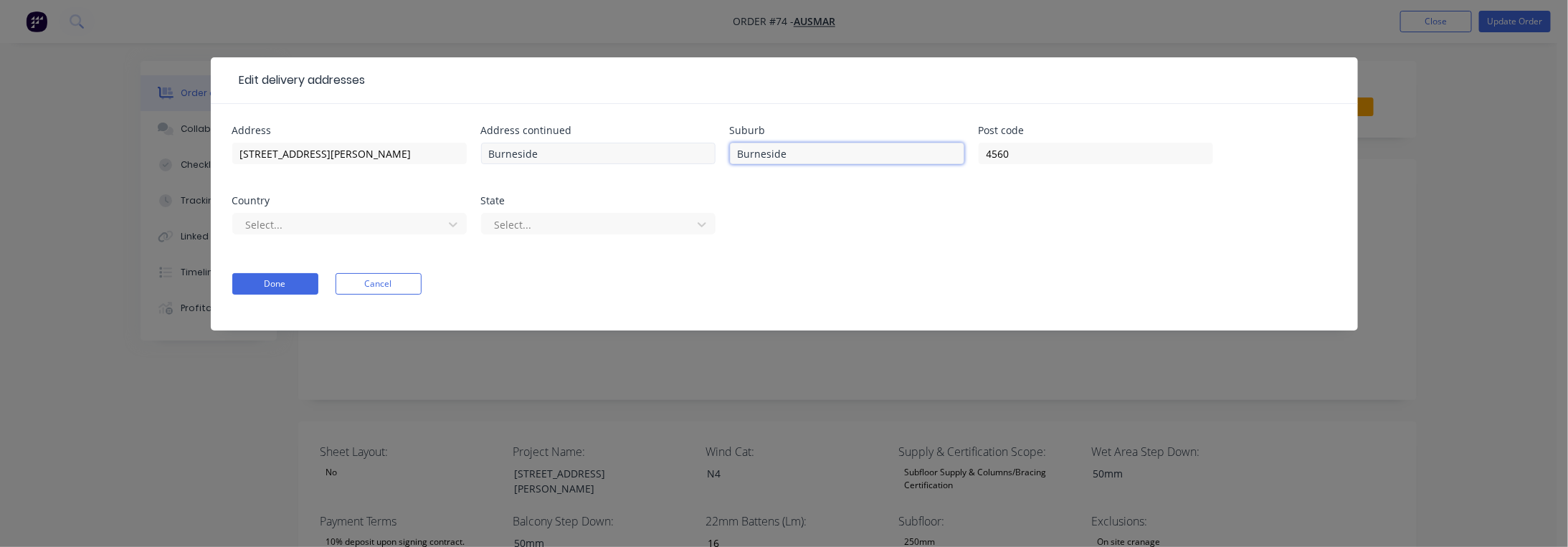
type input "Burneside"
drag, startPoint x: 491, startPoint y: 154, endPoint x: 325, endPoint y: 147, distance: 166.1
click at [316, 158] on div "Address [STREET_ADDRESS][PERSON_NAME] Address continued Burneside Suburb Burnes…" at bounding box center [784, 188] width 1104 height 126
click at [288, 220] on div at bounding box center [340, 224] width 191 height 17
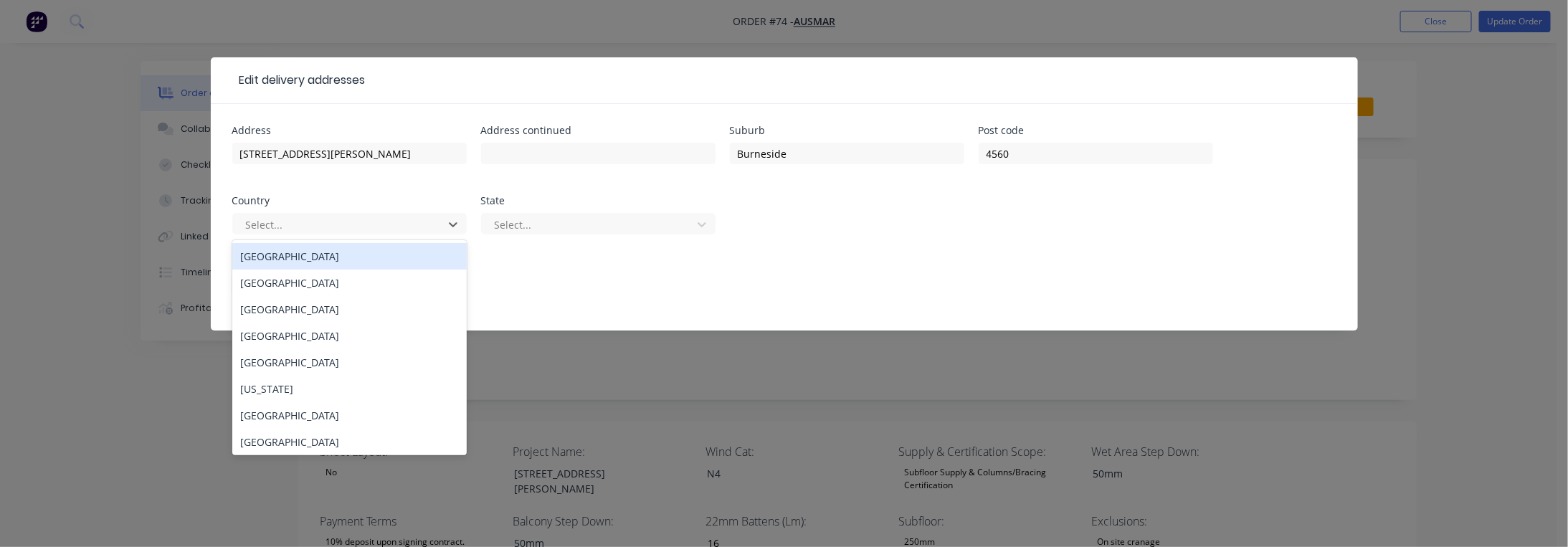
click at [330, 259] on div "[GEOGRAPHIC_DATA]" at bounding box center [349, 256] width 234 height 27
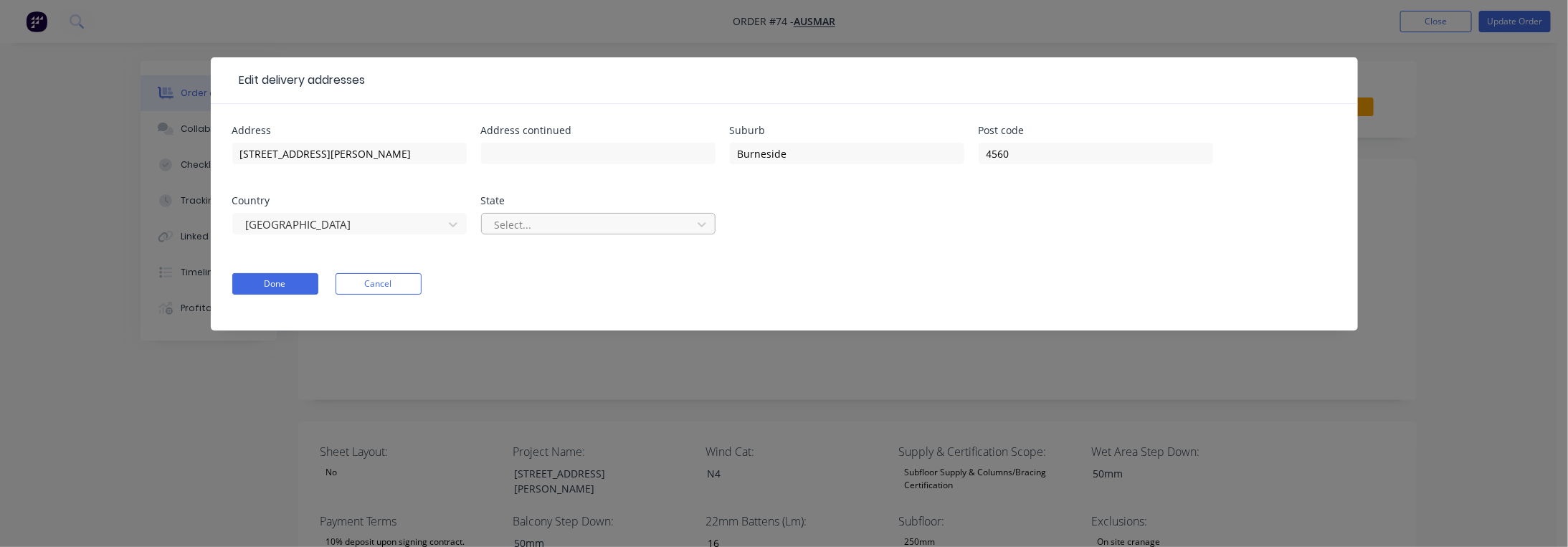
click at [559, 223] on div at bounding box center [589, 224] width 191 height 17
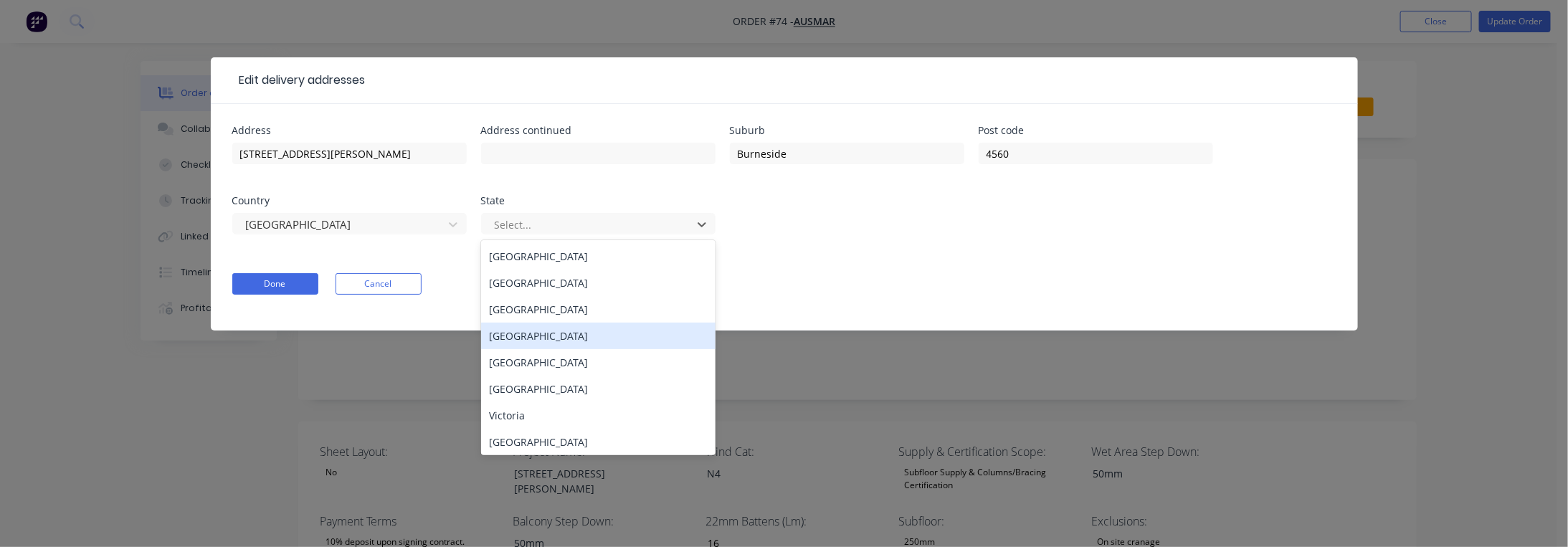
click at [555, 327] on div "[GEOGRAPHIC_DATA]" at bounding box center [597, 336] width 234 height 27
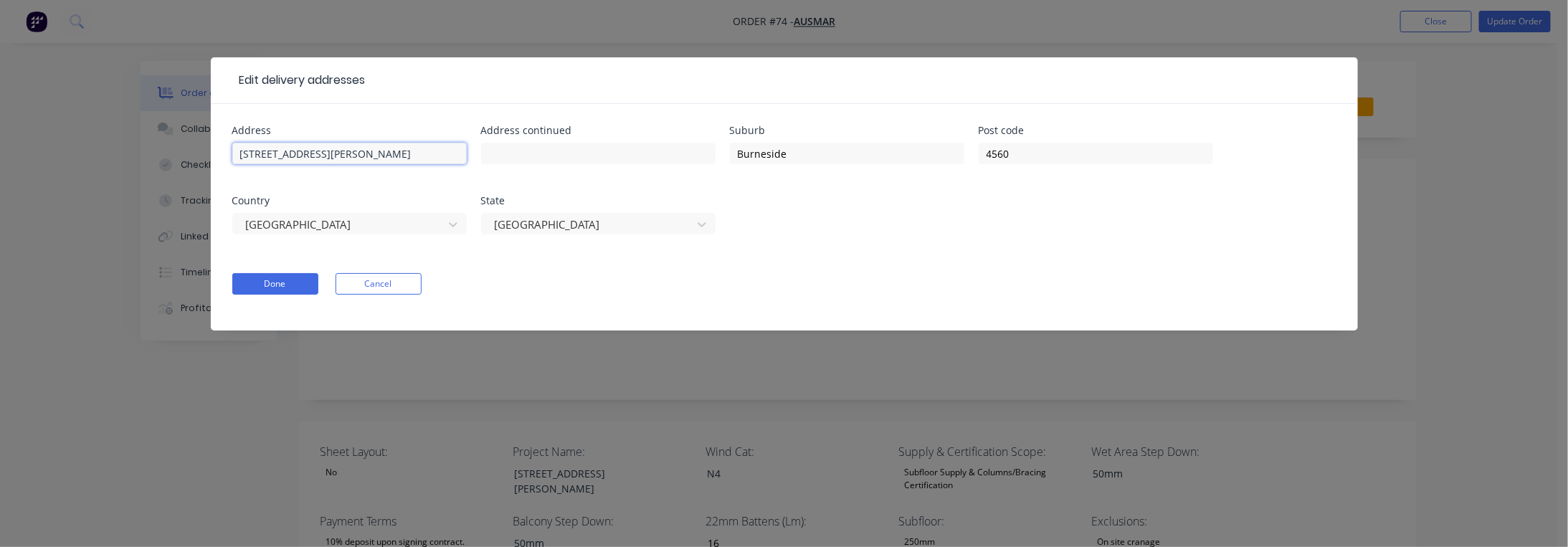
click at [363, 152] on input "[STREET_ADDRESS][PERSON_NAME]" at bounding box center [349, 153] width 234 height 21
type input "[STREET_ADDRESS][PERSON_NAME]"
click at [266, 278] on button "Done" at bounding box center [276, 283] width 86 height 21
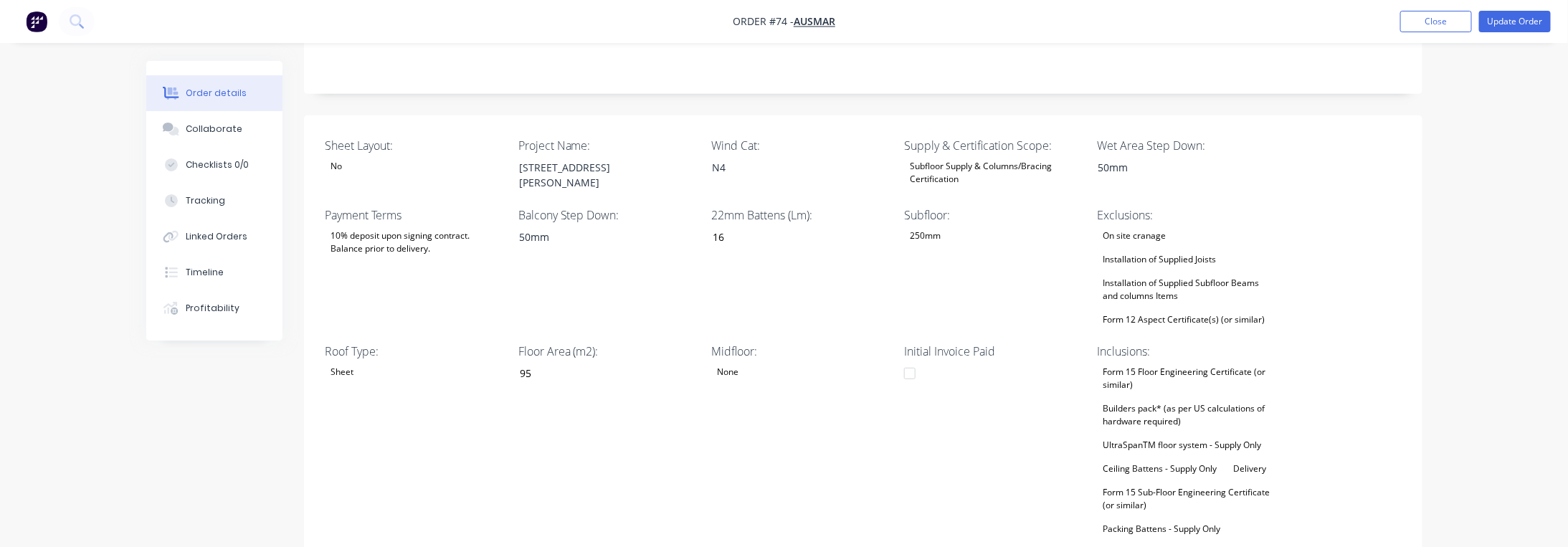
scroll to position [358, 0]
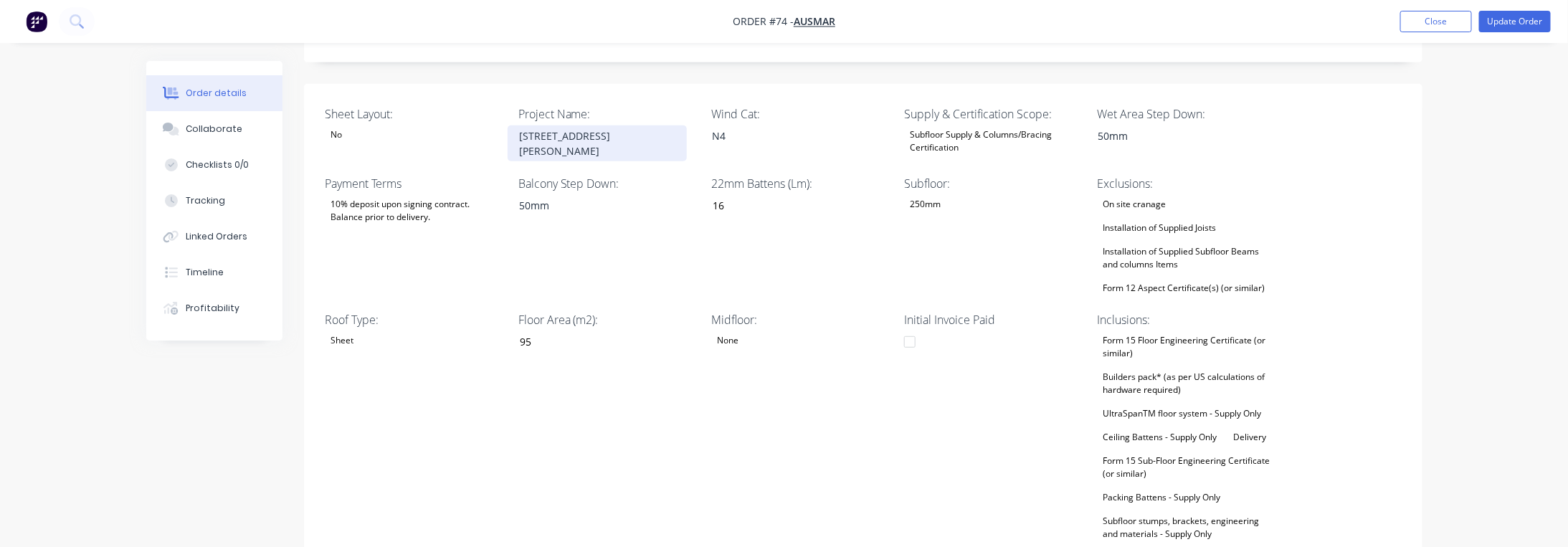
click at [531, 125] on div "[STREET_ADDRESS][PERSON_NAME]" at bounding box center [597, 142] width 179 height 36
click at [236, 467] on div "Created by [PERSON_NAME] Created [DATE] Required [DATE] Assigned to JO Invoiced…" at bounding box center [784, 405] width 1276 height 1404
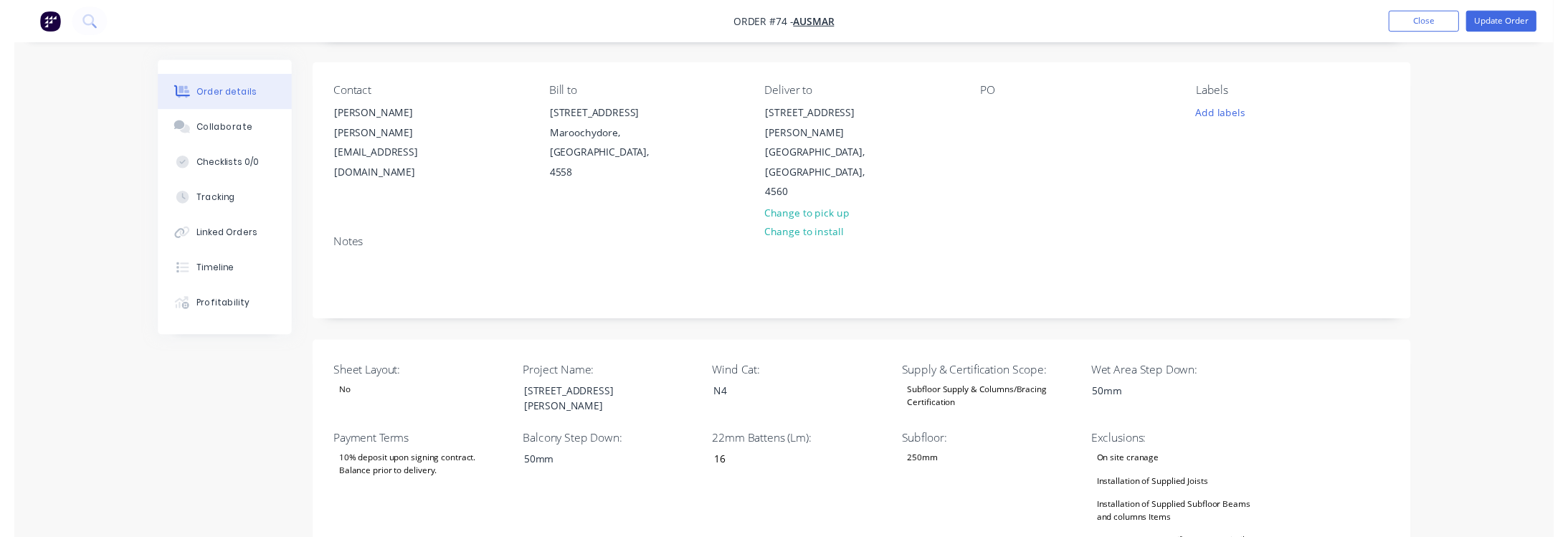
scroll to position [0, 0]
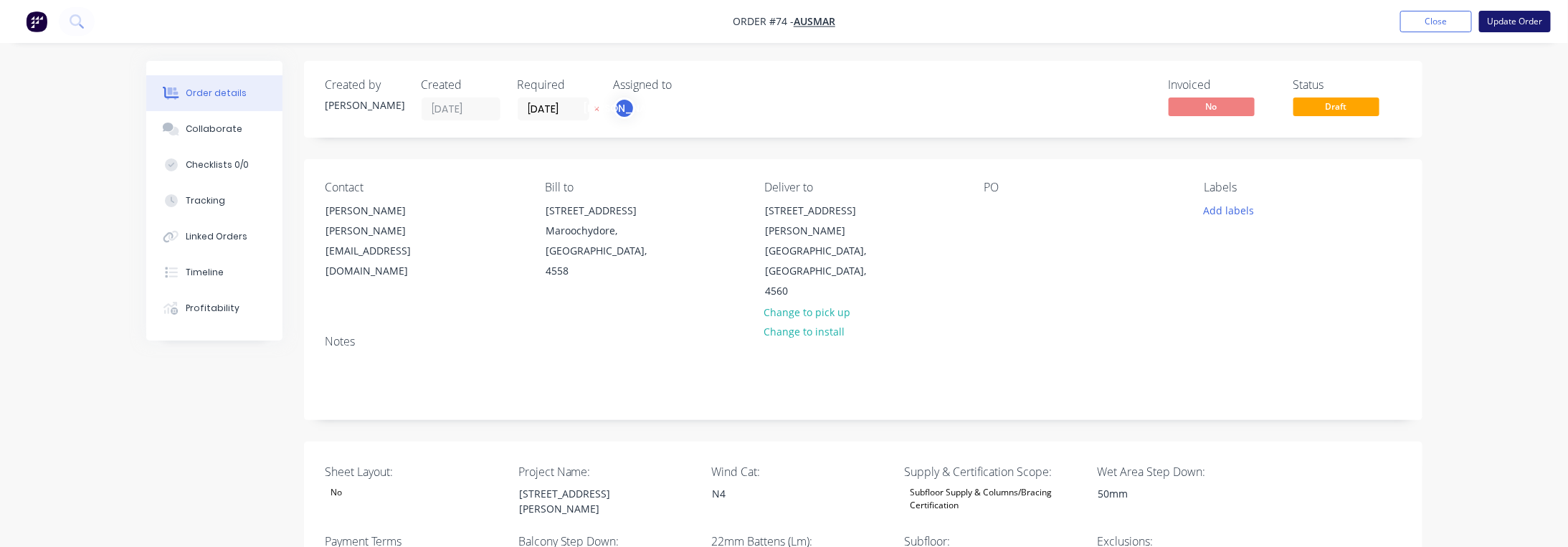
click at [1504, 22] on button "Update Order" at bounding box center [1515, 21] width 72 height 21
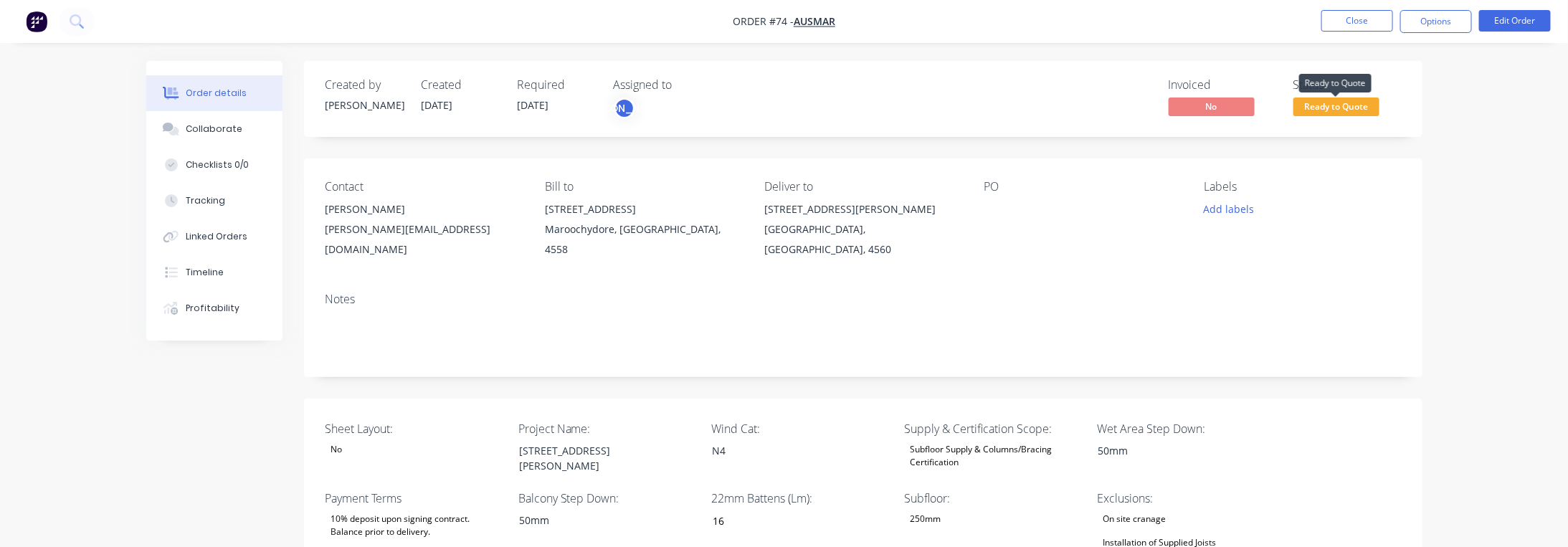
click at [1353, 106] on span "Ready to Quote" at bounding box center [1336, 106] width 86 height 17
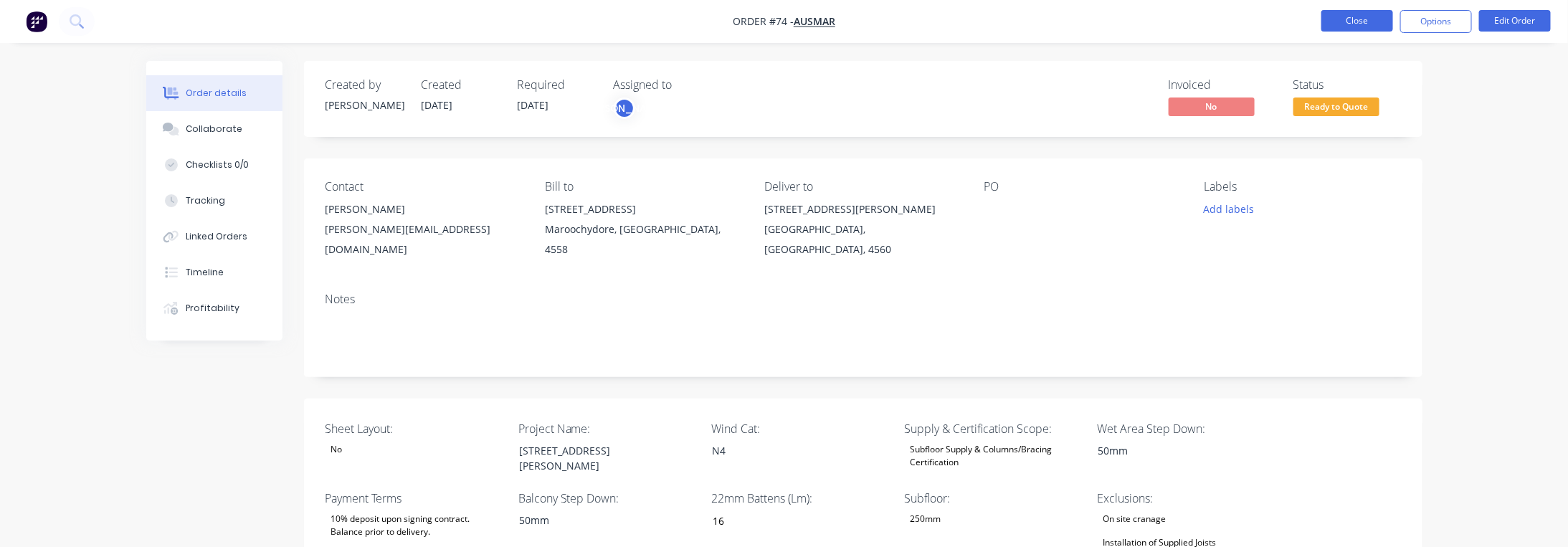
click at [1367, 23] on button "Close" at bounding box center [1357, 20] width 72 height 21
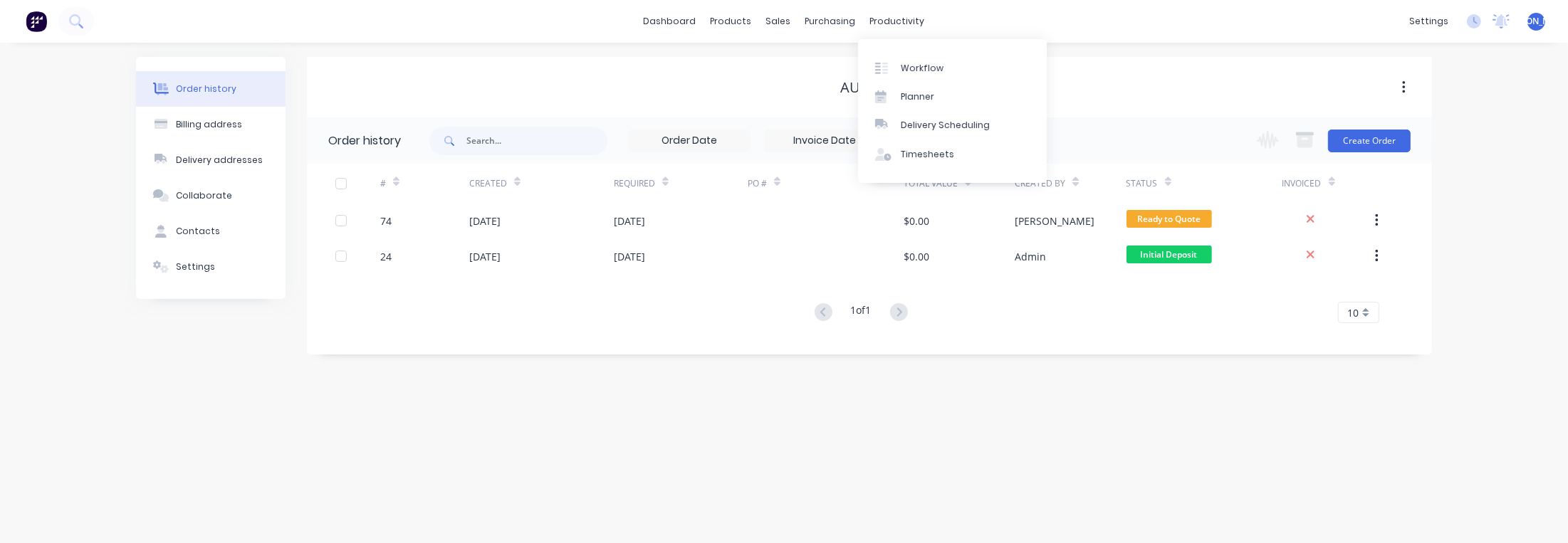
click at [904, 53] on link "Workflow" at bounding box center [952, 67] width 189 height 28
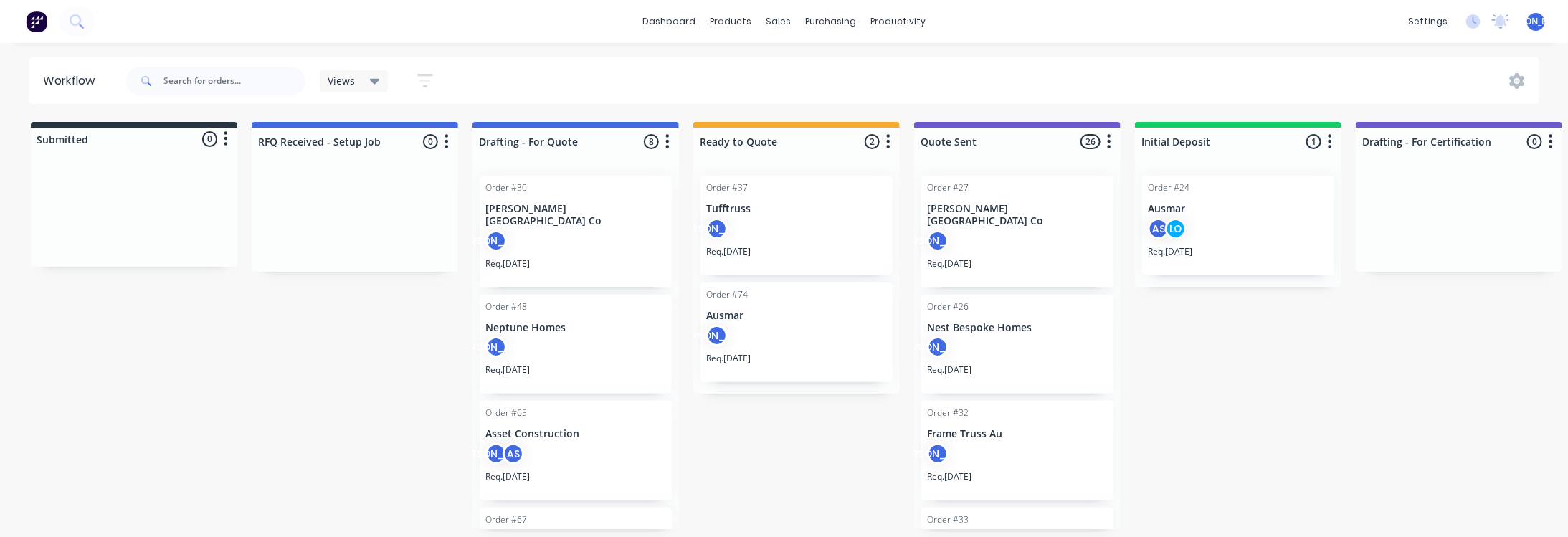
scroll to position [2, 0]
click at [756, 342] on div "[PERSON_NAME]" at bounding box center [796, 338] width 181 height 28
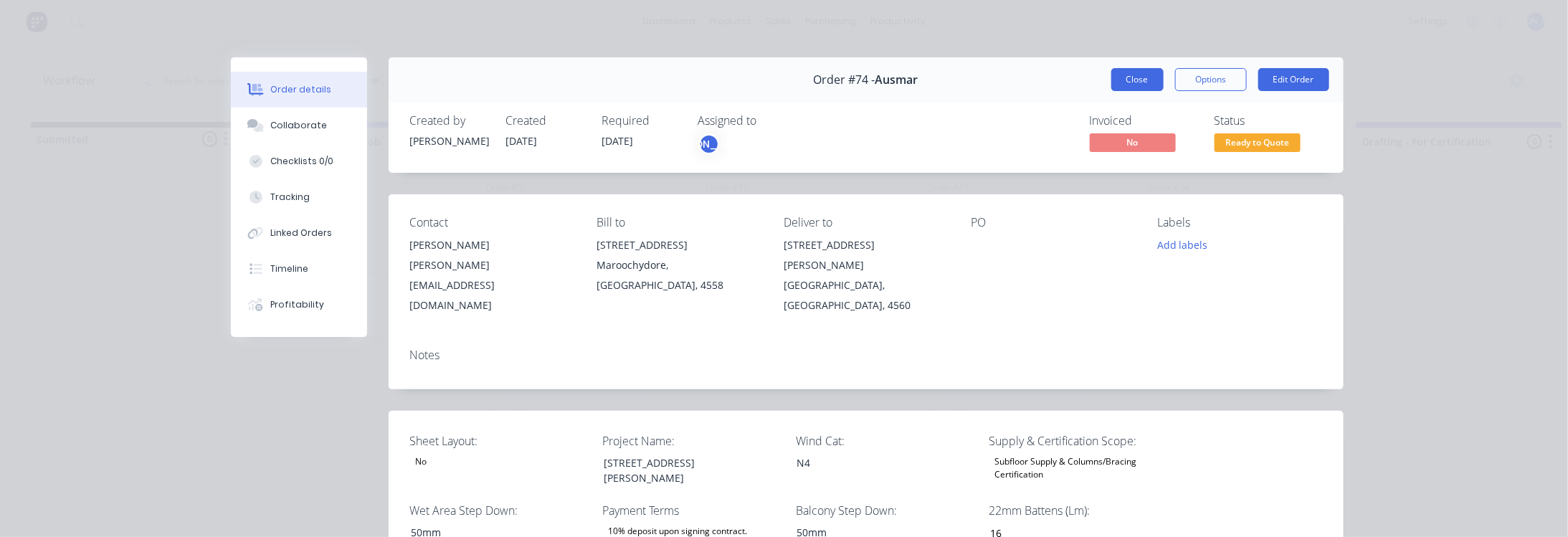
click at [1141, 79] on button "Close" at bounding box center [1137, 79] width 52 height 23
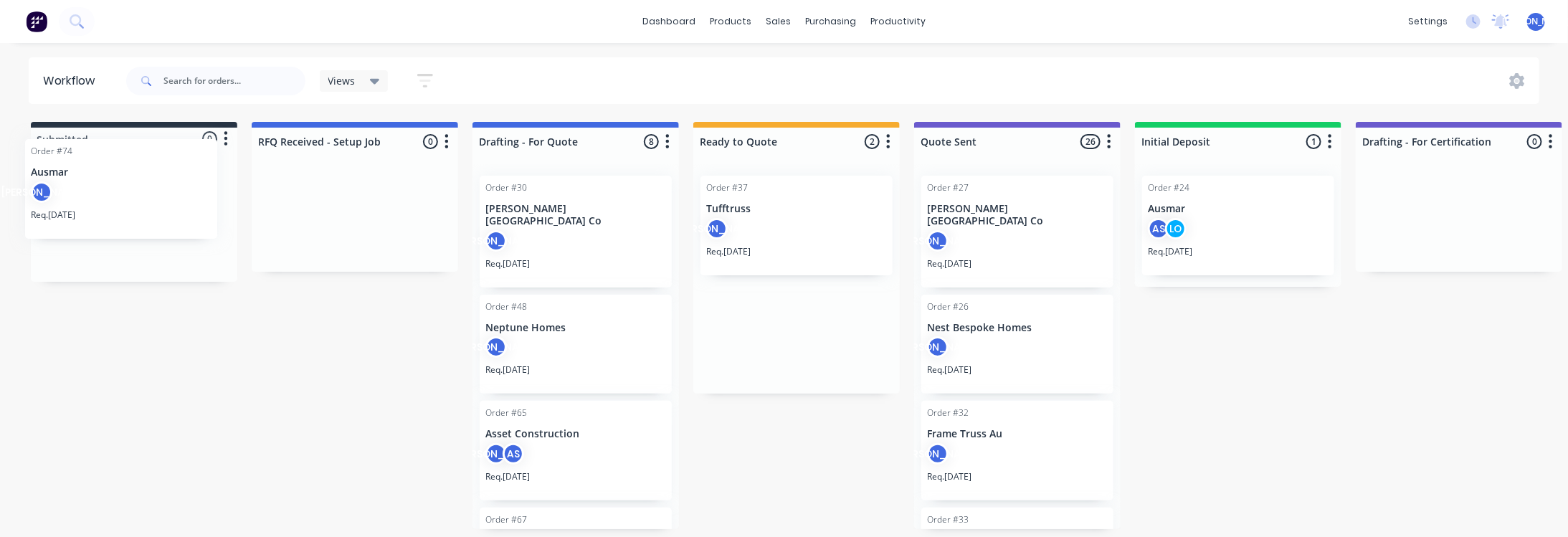
drag, startPoint x: 778, startPoint y: 335, endPoint x: 114, endPoint y: 213, distance: 675.1
click at [118, 215] on div "[PERSON_NAME]" at bounding box center [134, 227] width 181 height 28
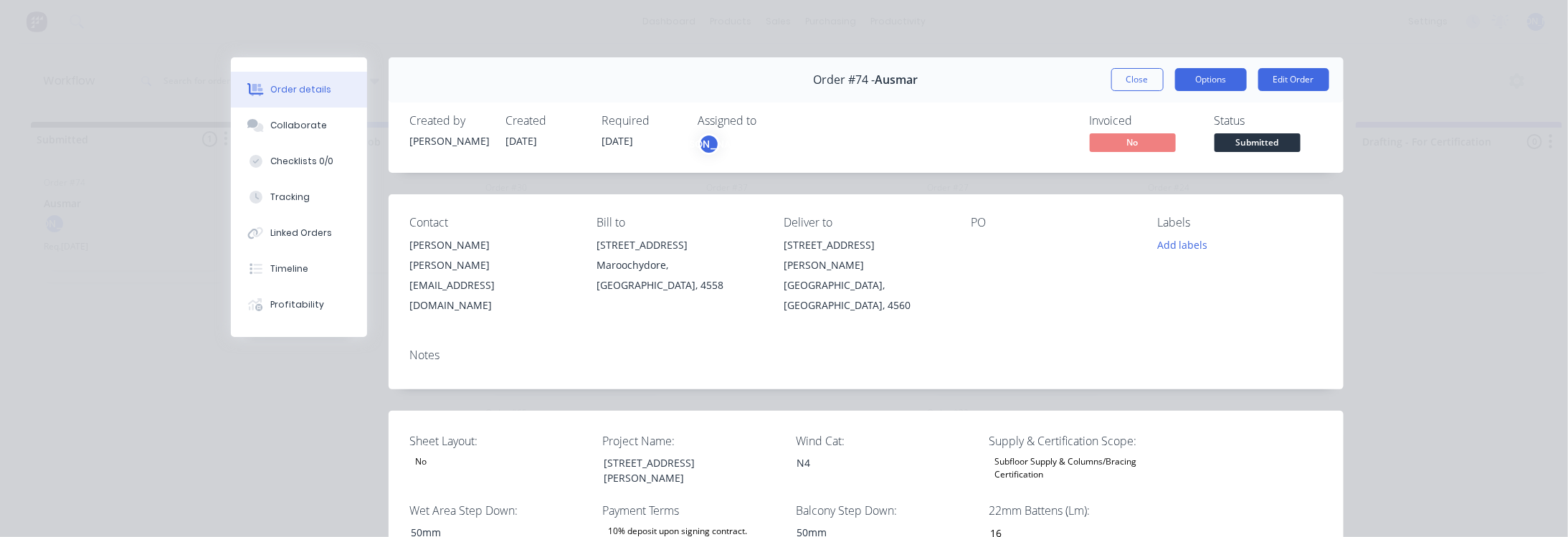
click at [1204, 84] on button "Options" at bounding box center [1210, 79] width 72 height 23
click at [1278, 76] on button "Edit Order" at bounding box center [1293, 79] width 71 height 23
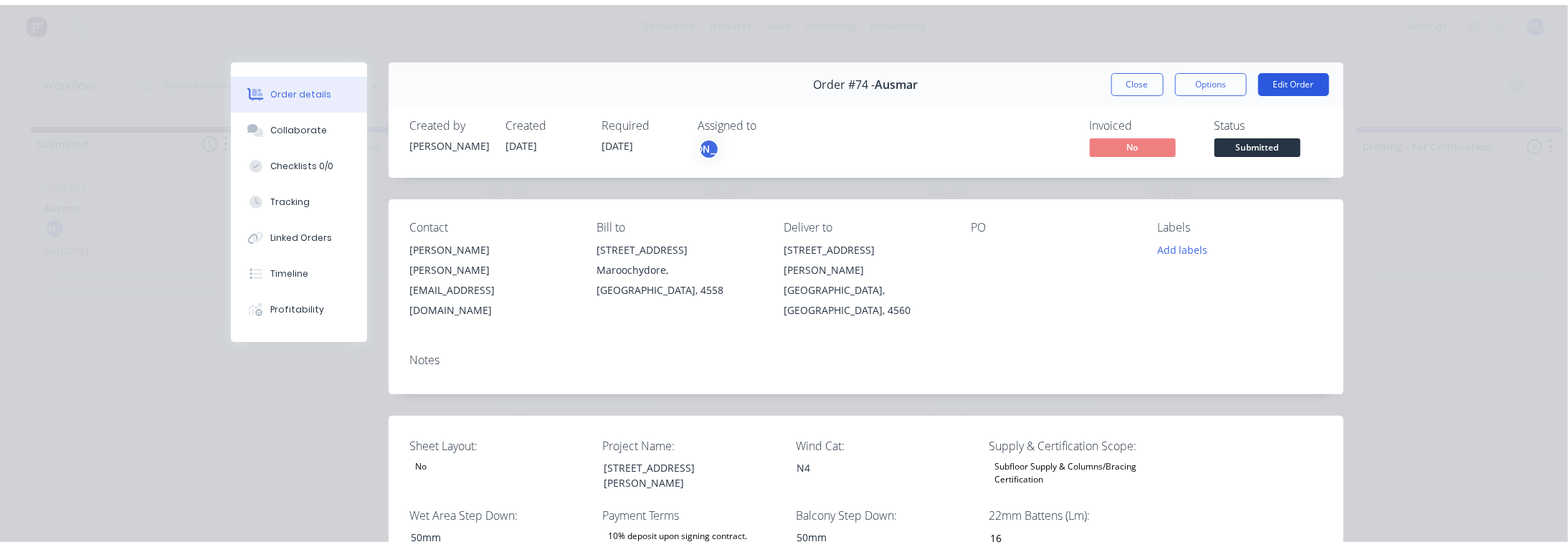
scroll to position [0, 0]
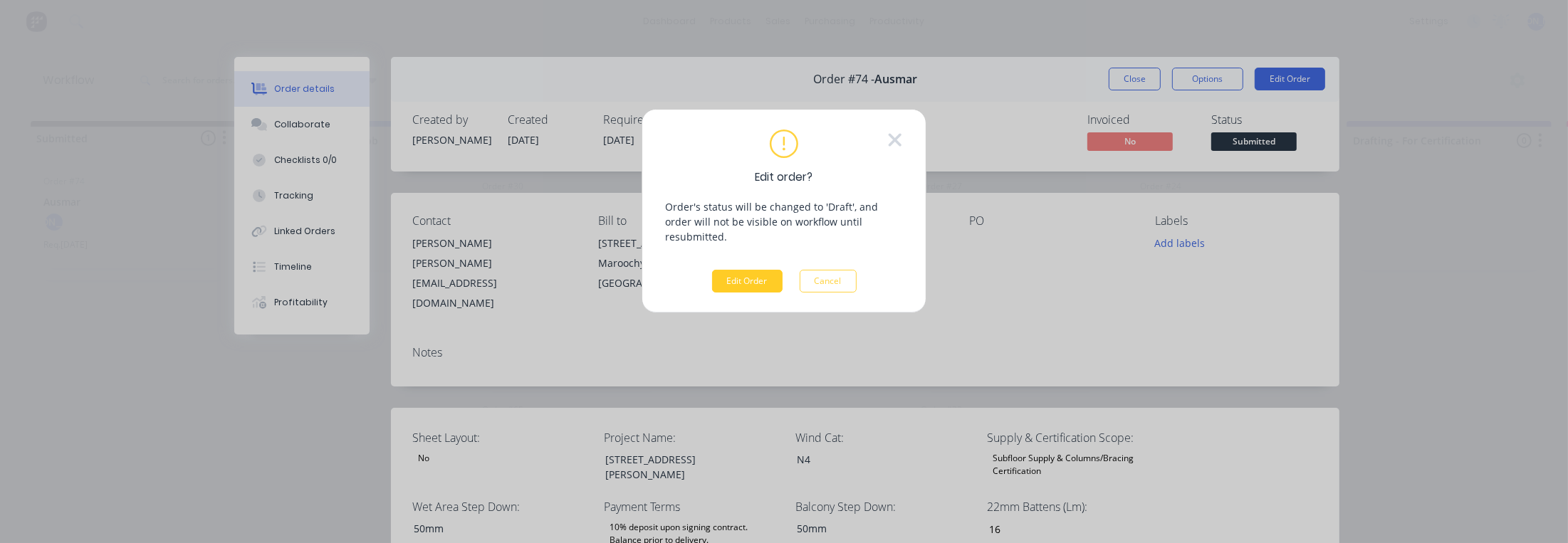
click at [759, 270] on button "Edit Order" at bounding box center [747, 281] width 70 height 23
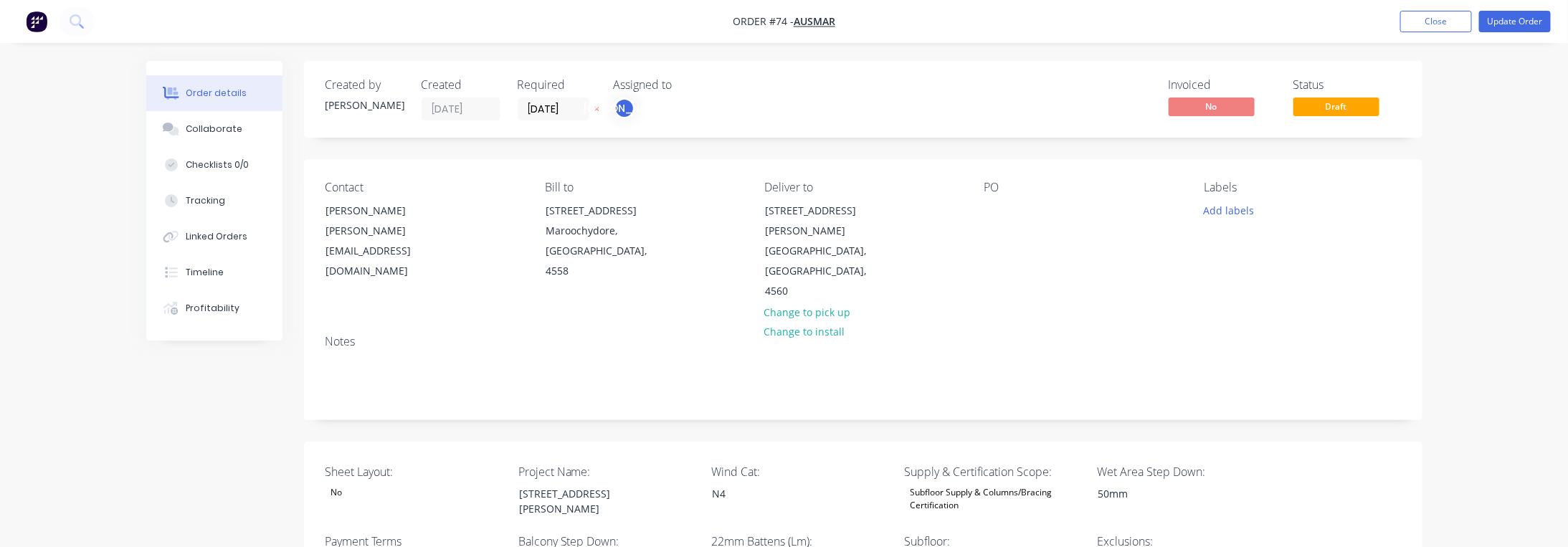
click at [624, 111] on div "[PERSON_NAME]" at bounding box center [624, 108] width 21 height 21
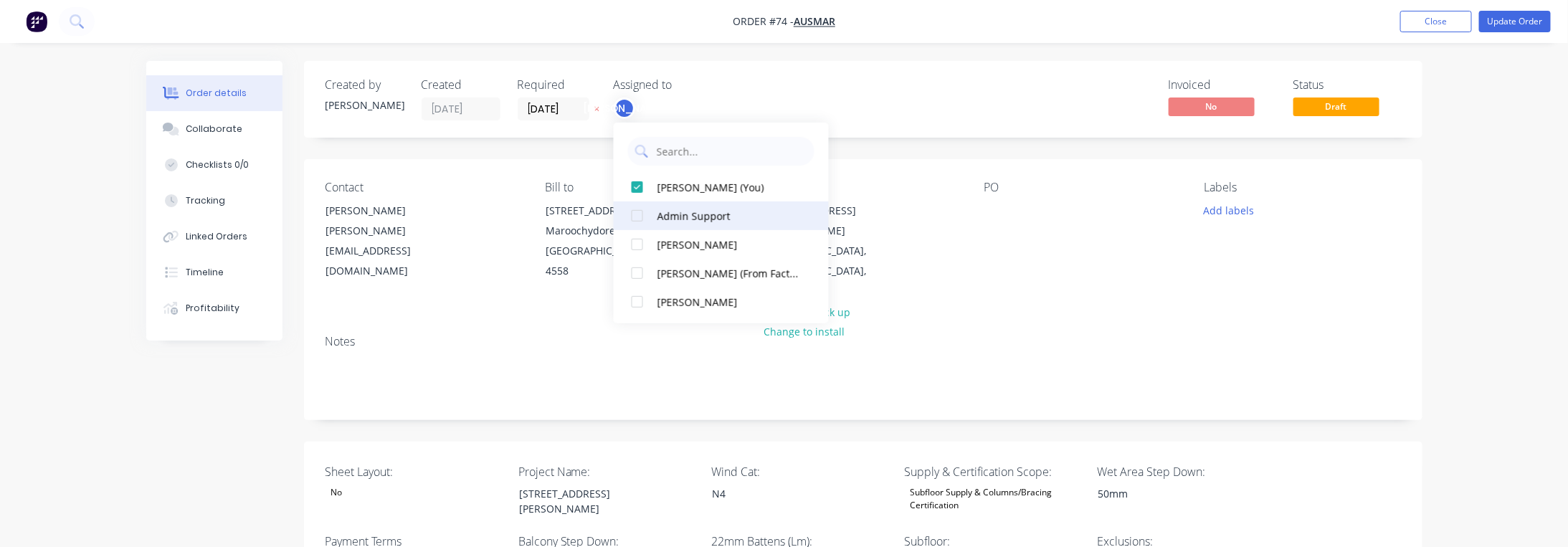
click at [724, 222] on div "Admin Support" at bounding box center [729, 215] width 143 height 15
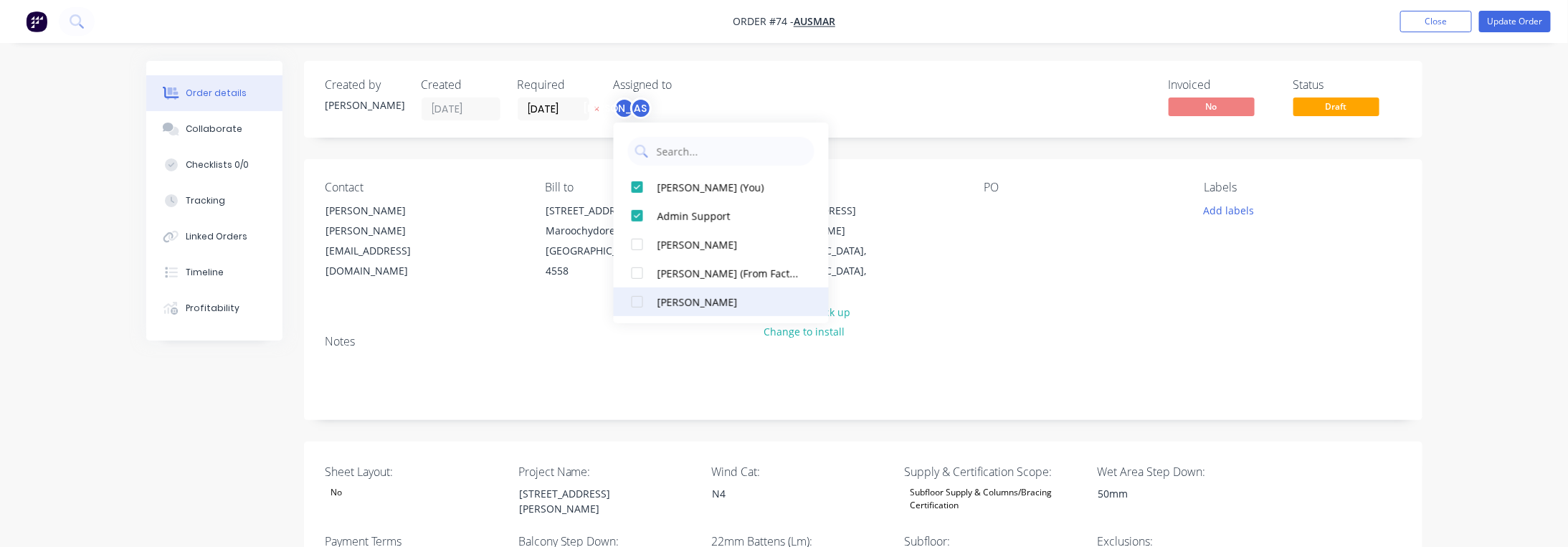
click at [743, 304] on div "[PERSON_NAME]" at bounding box center [729, 302] width 143 height 15
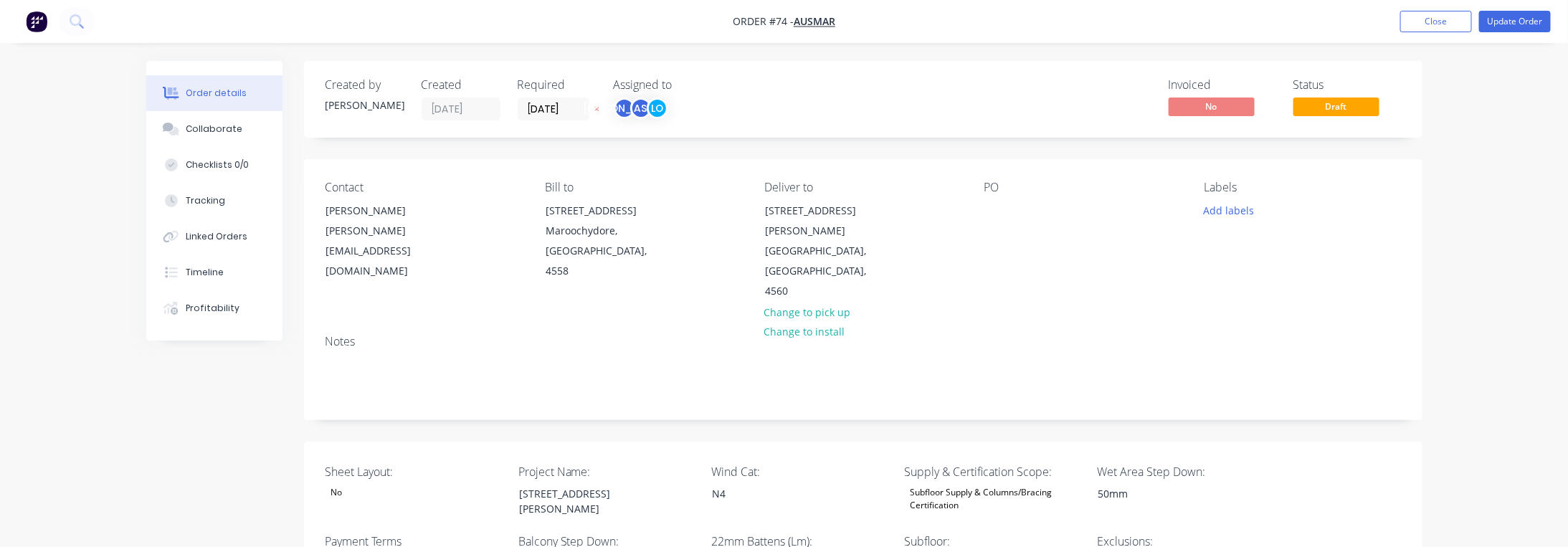
click at [1537, 22] on button "Update Order" at bounding box center [1515, 21] width 72 height 21
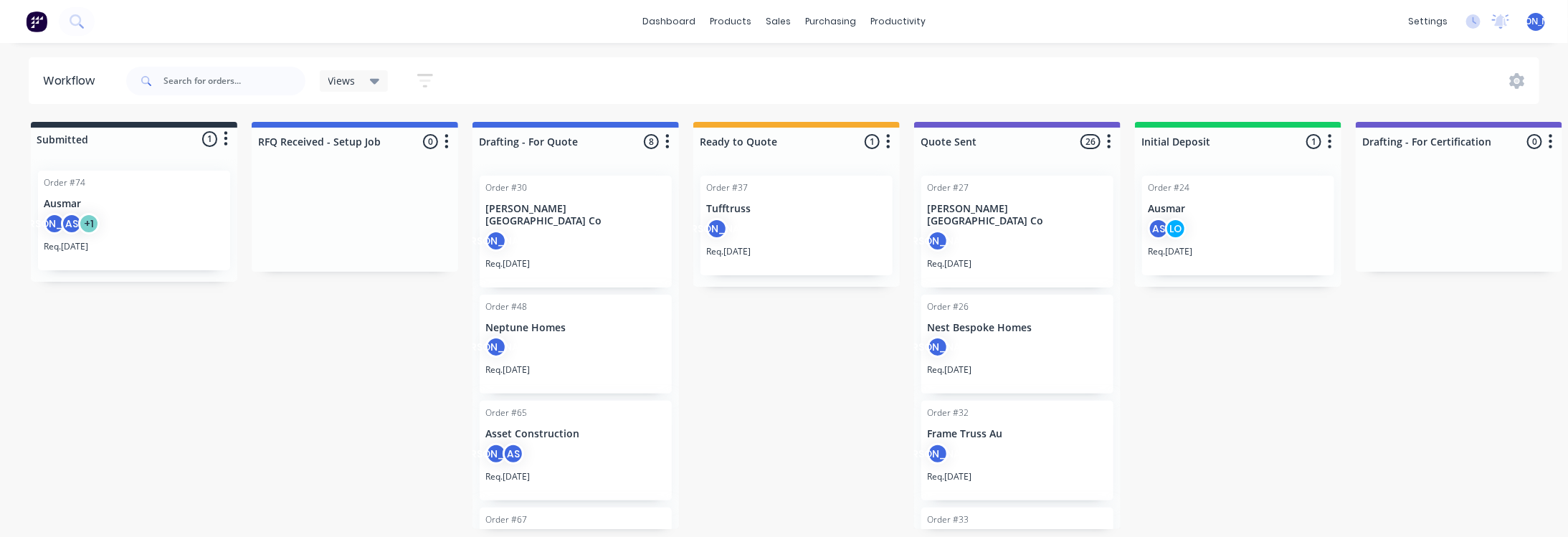
drag, startPoint x: 108, startPoint y: 209, endPoint x: 348, endPoint y: 206, distance: 240.0
click at [328, 231] on div "JO AS + 1" at bounding box center [355, 232] width 181 height 28
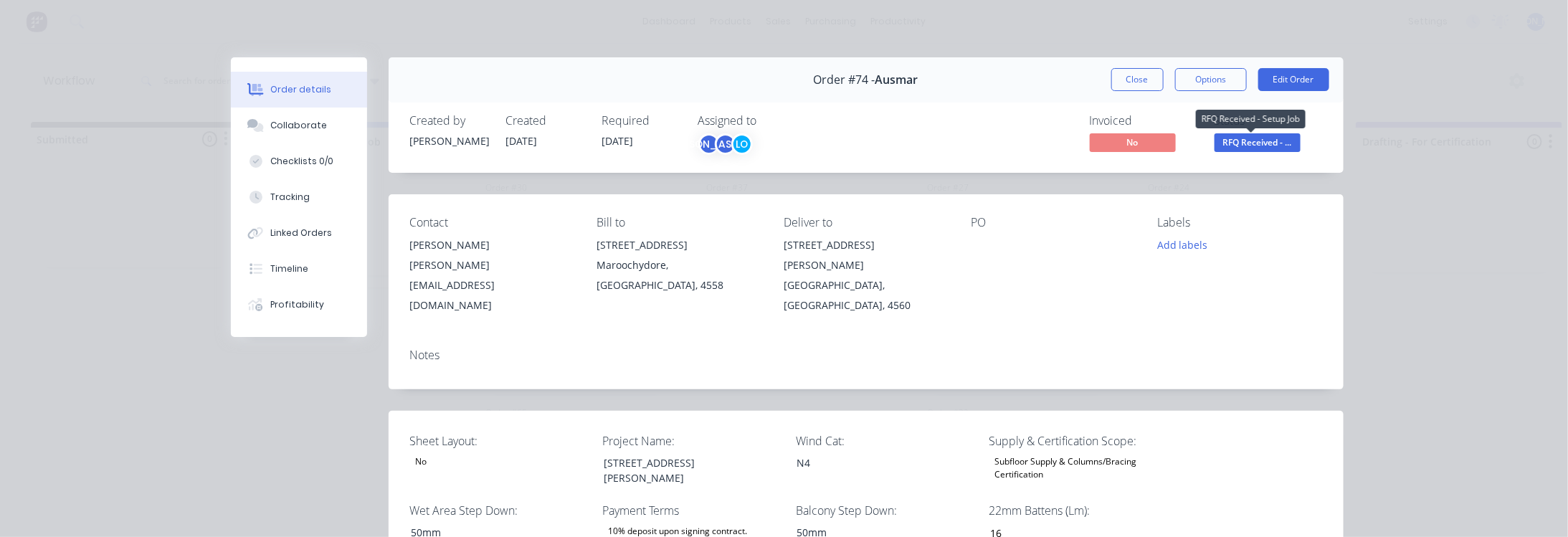
click at [1254, 146] on span "RFQ Received - ..." at bounding box center [1257, 142] width 86 height 17
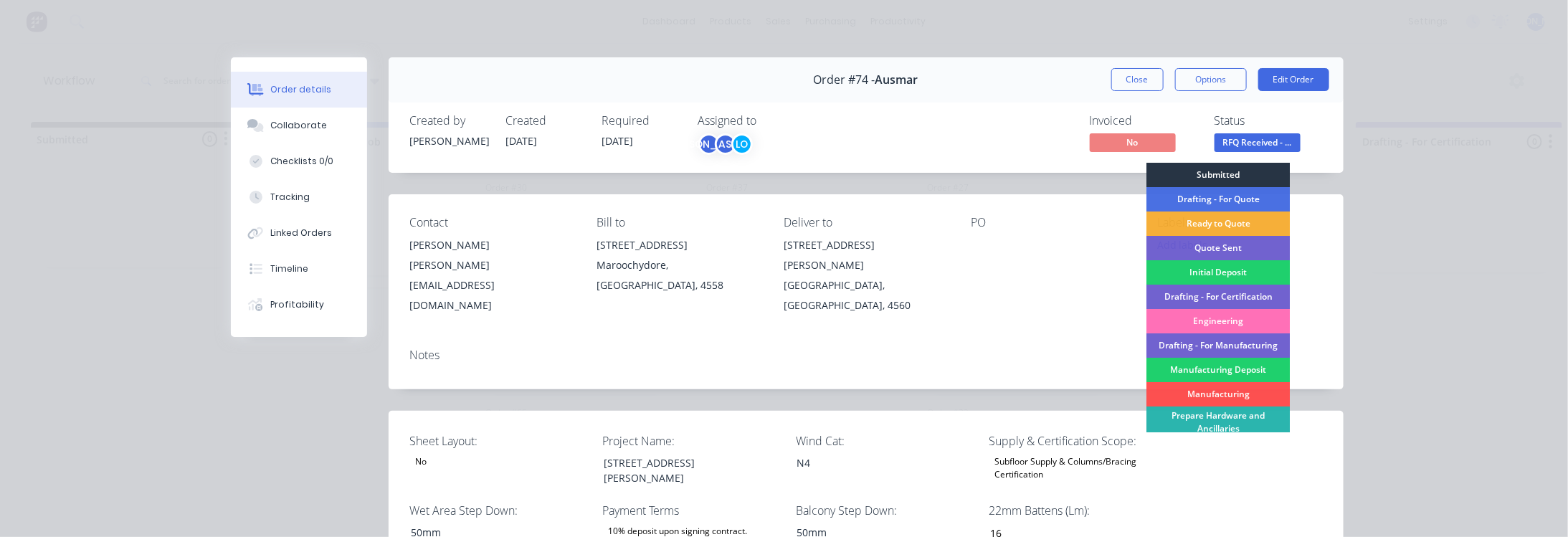
click at [1236, 177] on div "Submitted" at bounding box center [1217, 175] width 143 height 25
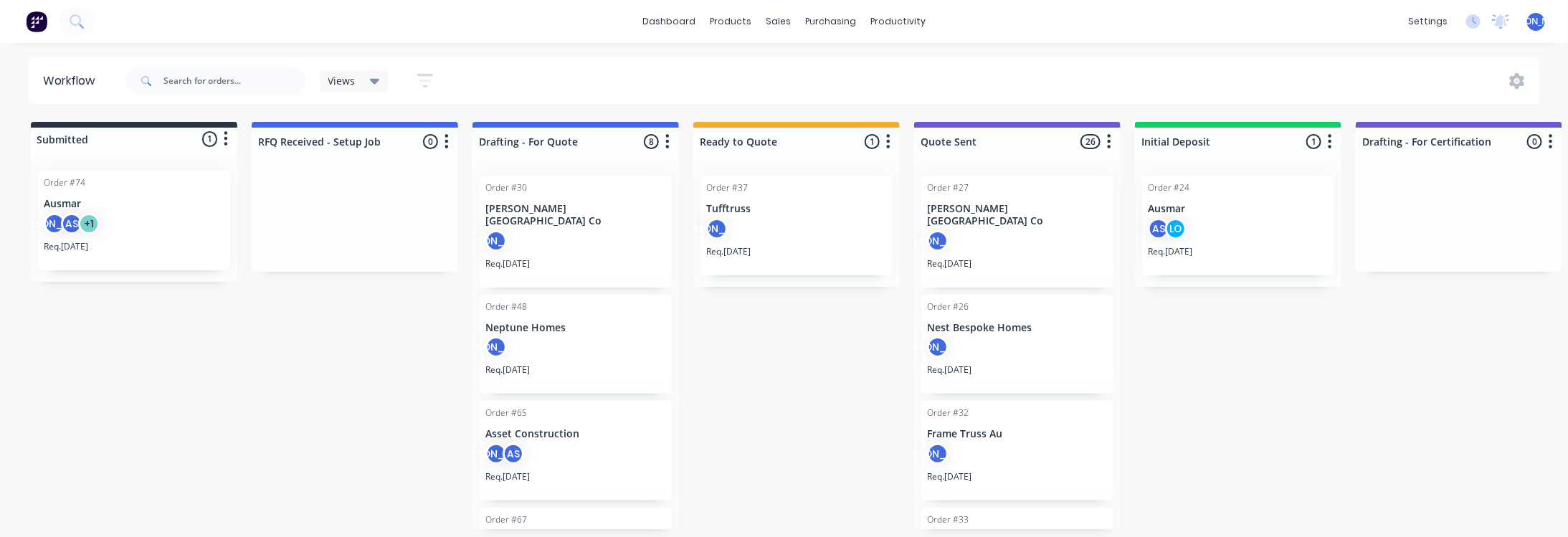
click at [150, 196] on div "Order #74 [PERSON_NAME] AS + 1 Req. [DATE]" at bounding box center [133, 221] width 192 height 99
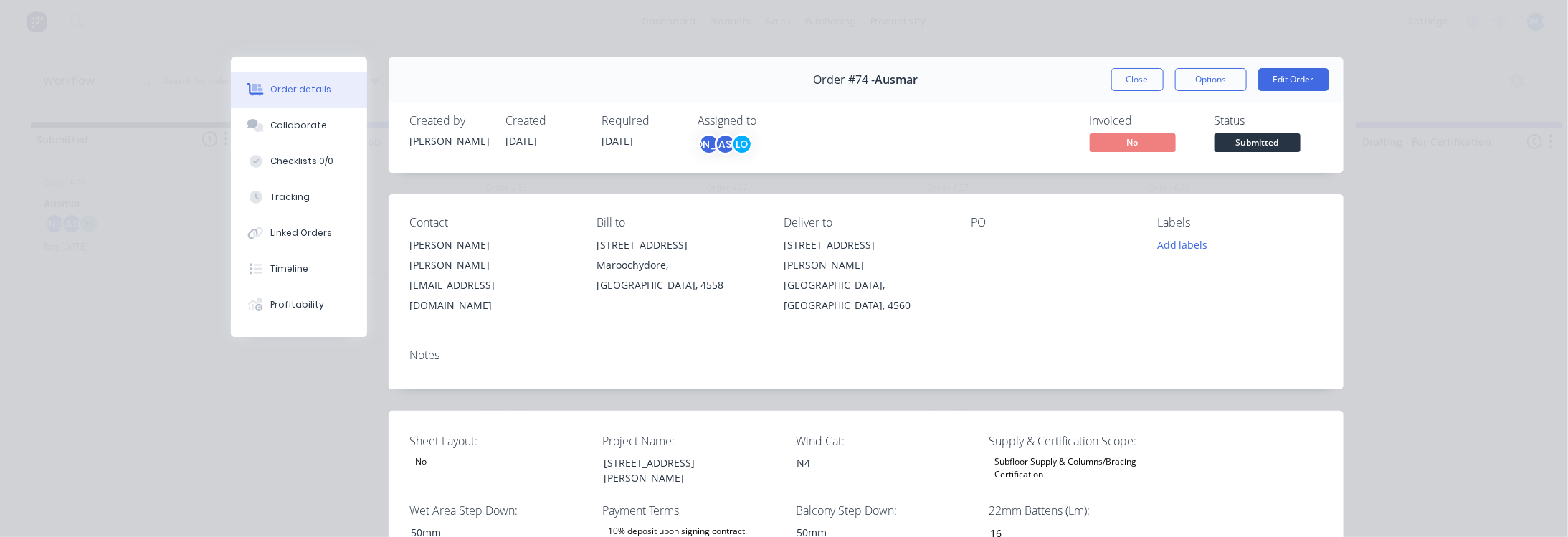
click at [1256, 143] on span "Submitted" at bounding box center [1257, 142] width 86 height 17
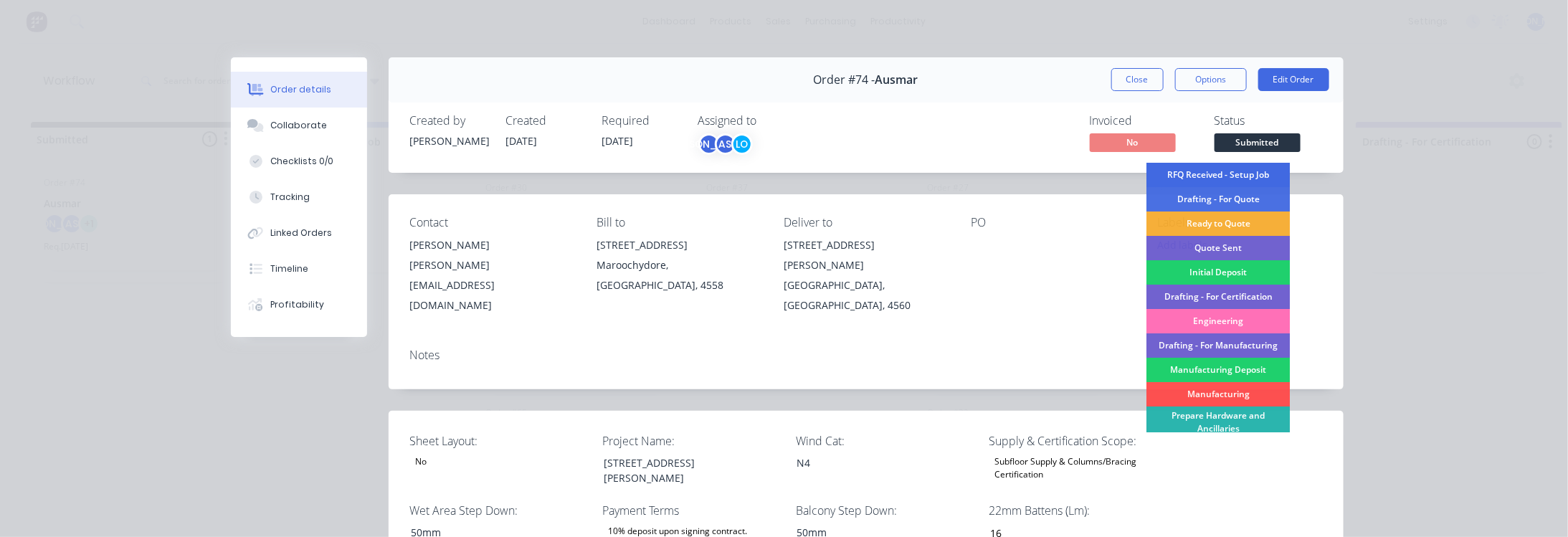
click at [1224, 167] on div "RFQ Received - Setup Job" at bounding box center [1217, 175] width 143 height 25
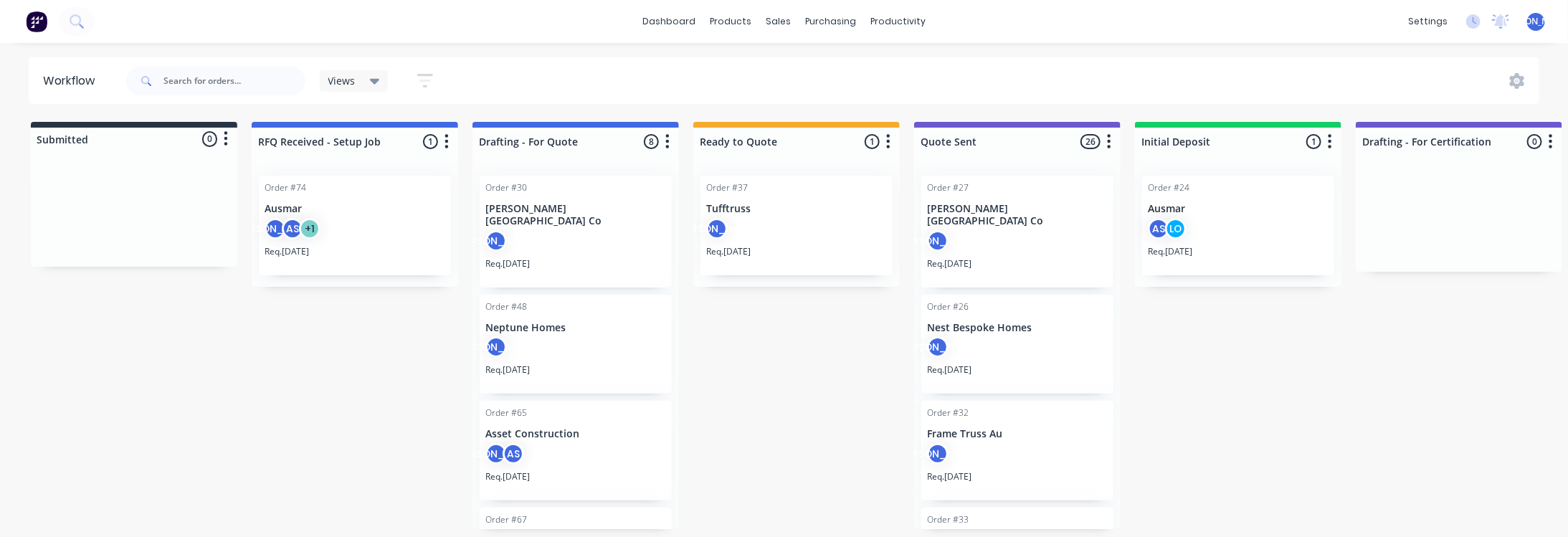
click at [359, 246] on div "Req. [DATE]" at bounding box center [355, 257] width 181 height 25
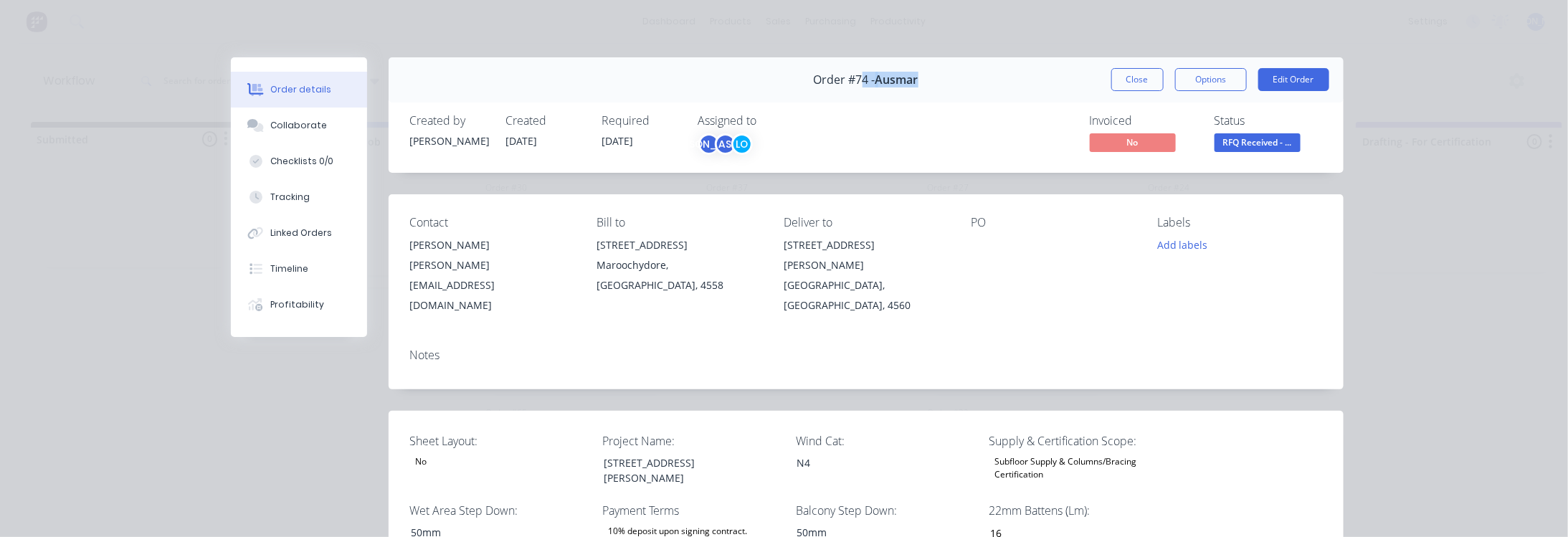
drag, startPoint x: 856, startPoint y: 86, endPoint x: 926, endPoint y: 86, distance: 70.0
click at [926, 86] on div "Order #74 - Ausmar Close Options Edit Order" at bounding box center [866, 79] width 955 height 45
click at [924, 86] on div "Order #74 - Ausmar Close Options Edit Order" at bounding box center [866, 79] width 955 height 45
drag, startPoint x: 917, startPoint y: 74, endPoint x: 842, endPoint y: 82, distance: 75.4
click at [842, 82] on div "Order #74 - Ausmar Close Options Edit Order" at bounding box center [866, 79] width 955 height 45
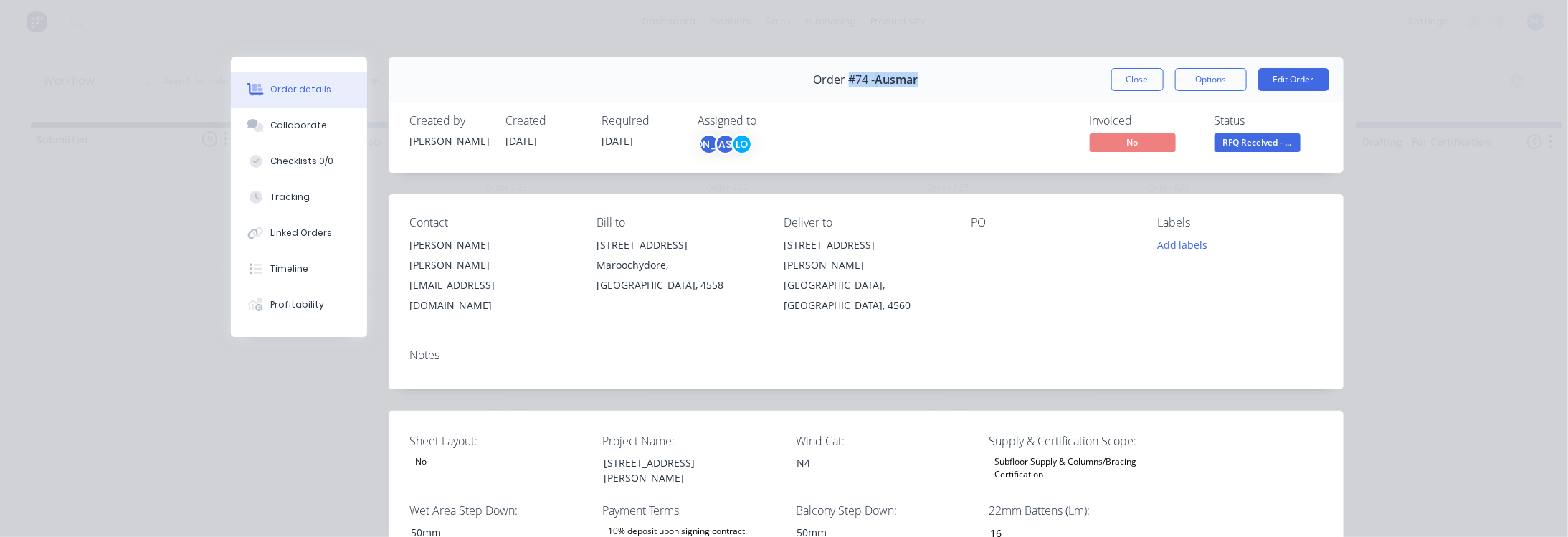
copy div "#74 - Ausmar"
click at [1135, 77] on button "Close" at bounding box center [1137, 79] width 52 height 23
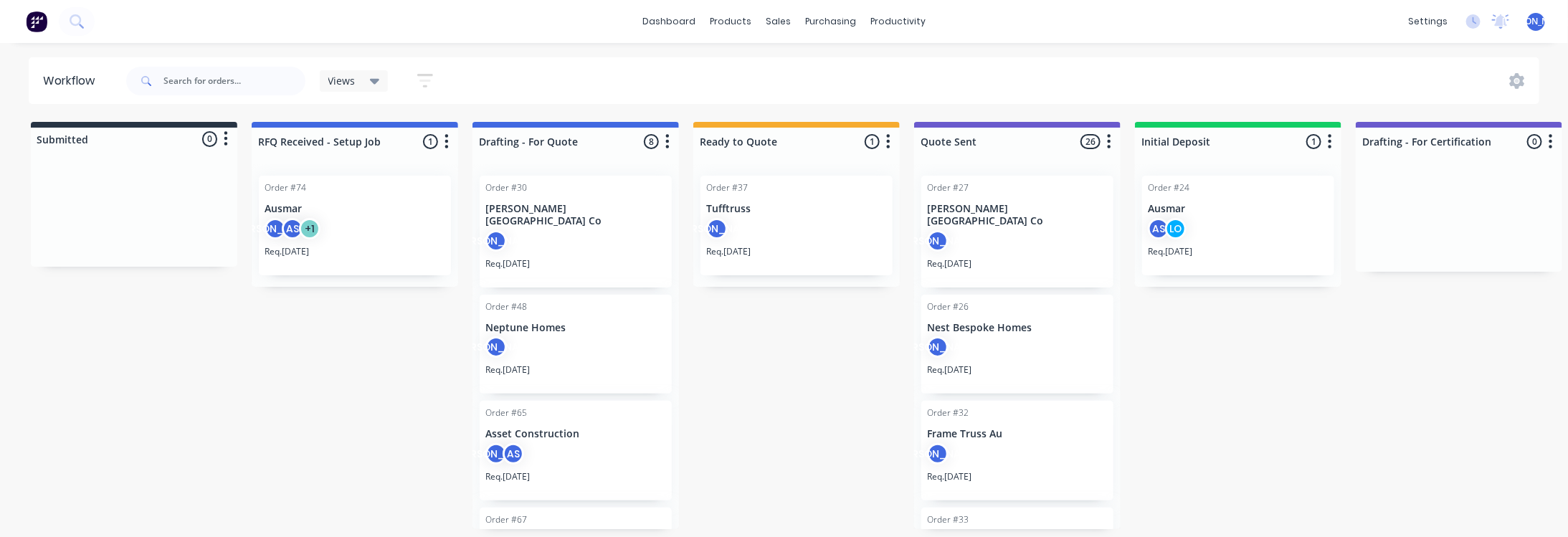
click at [357, 233] on div "JO AS + 1" at bounding box center [355, 232] width 181 height 28
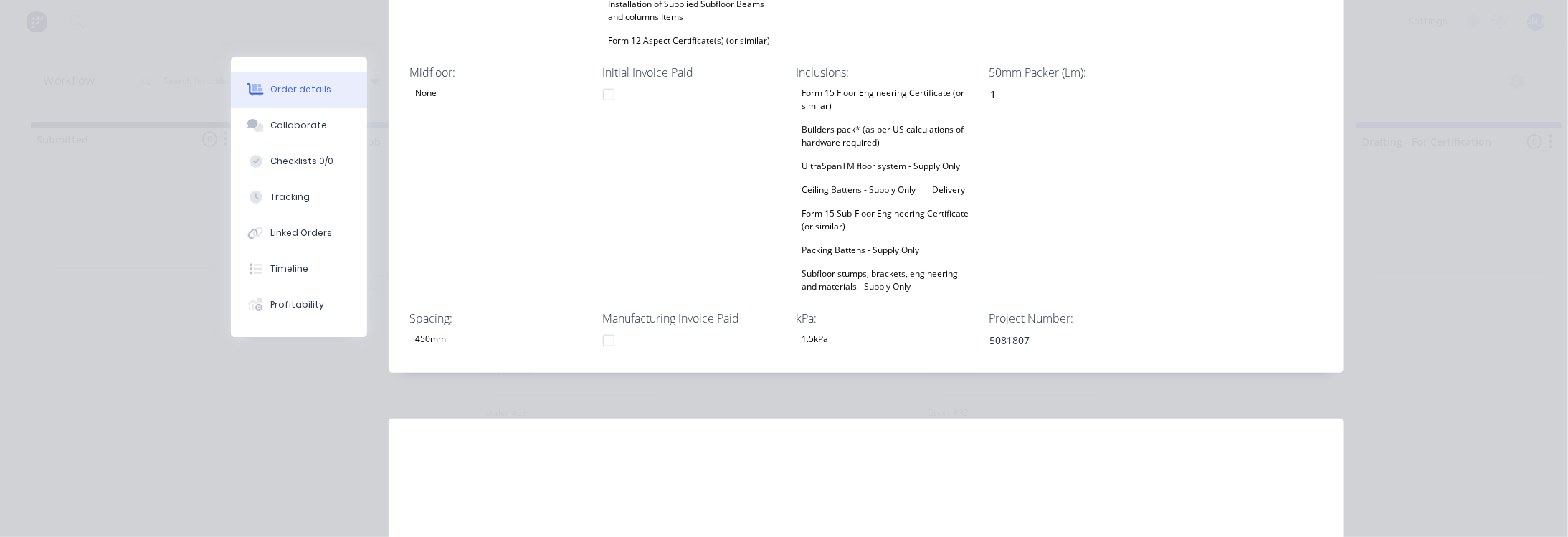
scroll to position [645, 0]
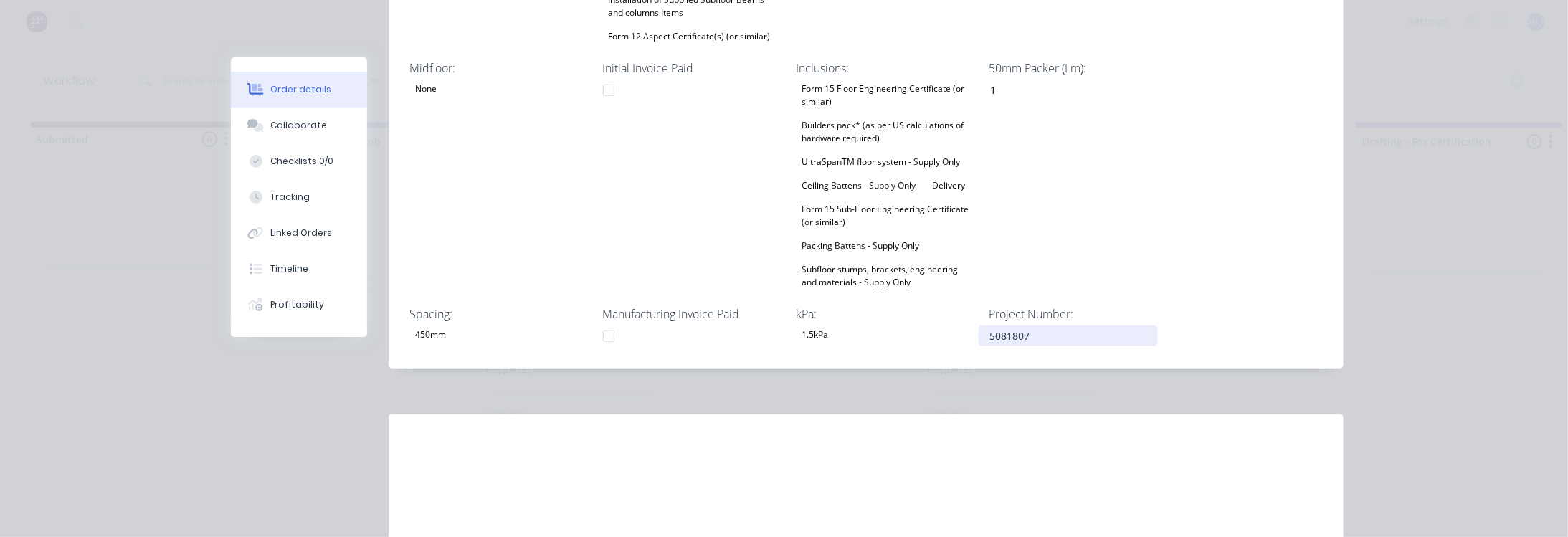
click at [1036, 326] on div "5081807" at bounding box center [1068, 336] width 179 height 21
drag, startPoint x: 1053, startPoint y: 302, endPoint x: 926, endPoint y: 305, distance: 127.0
click at [926, 305] on div "Sheet Layout: No Project Name: [STREET_ADDRESS][PERSON_NAME] Wind Cat: N4 Suppl…" at bounding box center [866, 67] width 955 height 602
copy div "5081807"
click at [1432, 236] on div "Order details Collaborate Checklists 0/0 Tracking Linked Orders Timeline Profit…" at bounding box center [784, 268] width 1568 height 537
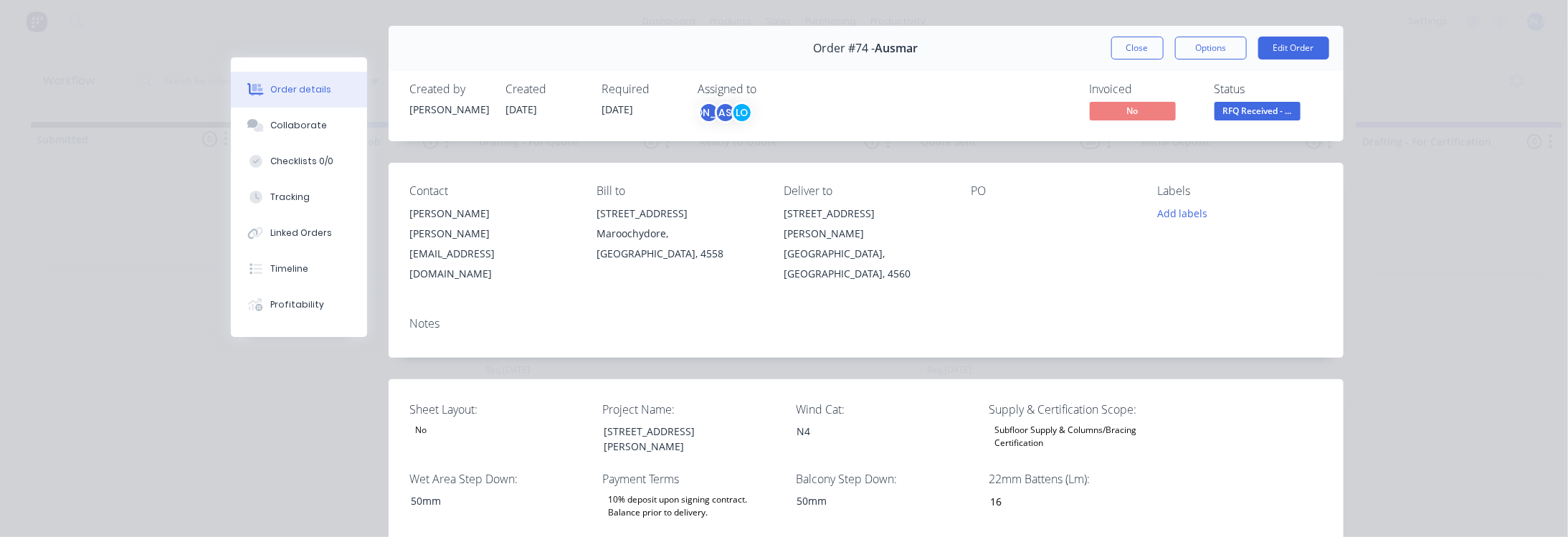
scroll to position [0, 0]
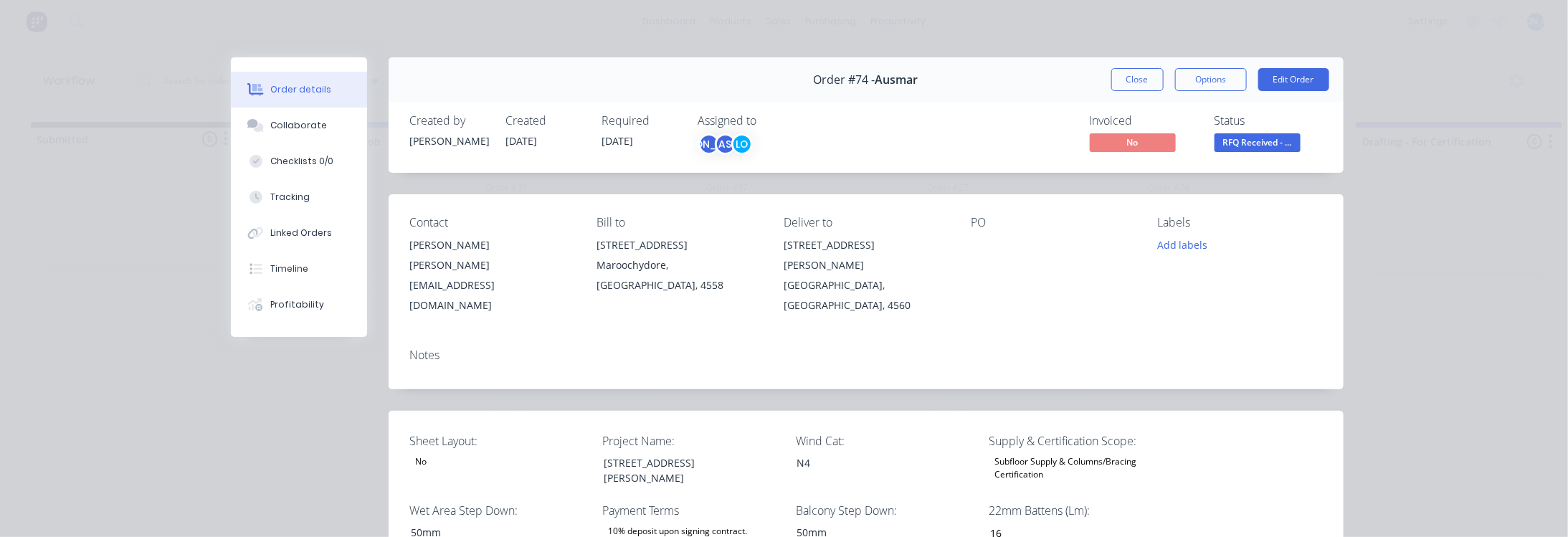
click at [1139, 74] on button "Close" at bounding box center [1137, 79] width 52 height 23
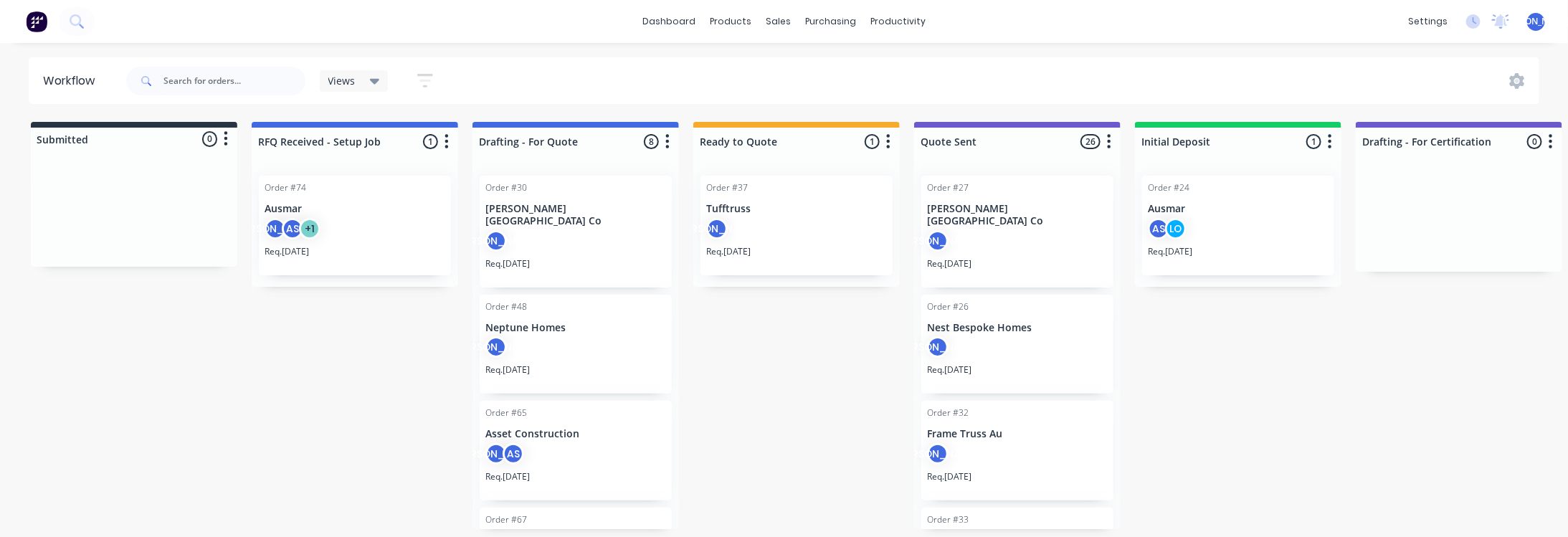
click at [343, 211] on div "Order #74 [PERSON_NAME] AS + 1 Req. [DATE]" at bounding box center [355, 225] width 207 height 122
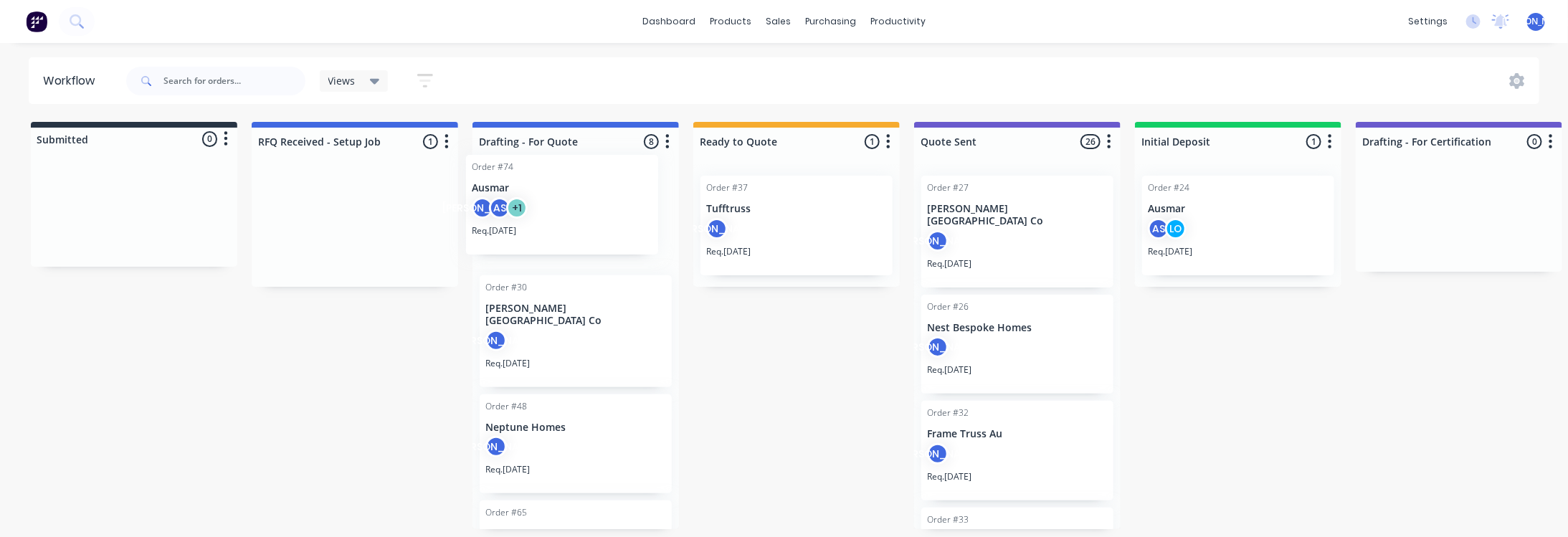
drag, startPoint x: 354, startPoint y: 209, endPoint x: 564, endPoint y: 192, distance: 210.7
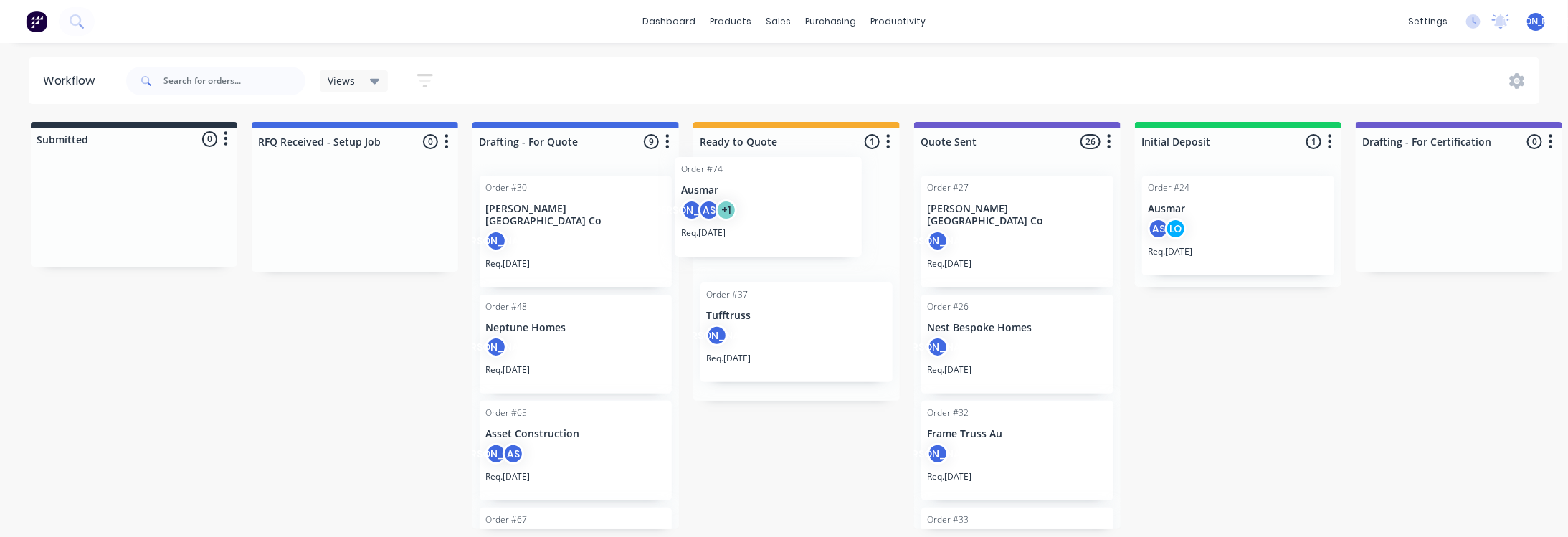
drag, startPoint x: 559, startPoint y: 217, endPoint x: 758, endPoint y: 199, distance: 199.8
drag, startPoint x: 772, startPoint y: 199, endPoint x: 767, endPoint y: 190, distance: 10.3
click at [767, 190] on div "Order #74 [PERSON_NAME] AS + 1 Req. [DATE] Order #37 Tufftruss JO Req. [DATE]" at bounding box center [796, 282] width 207 height 236
click at [894, 135] on button "button" at bounding box center [888, 142] width 17 height 17
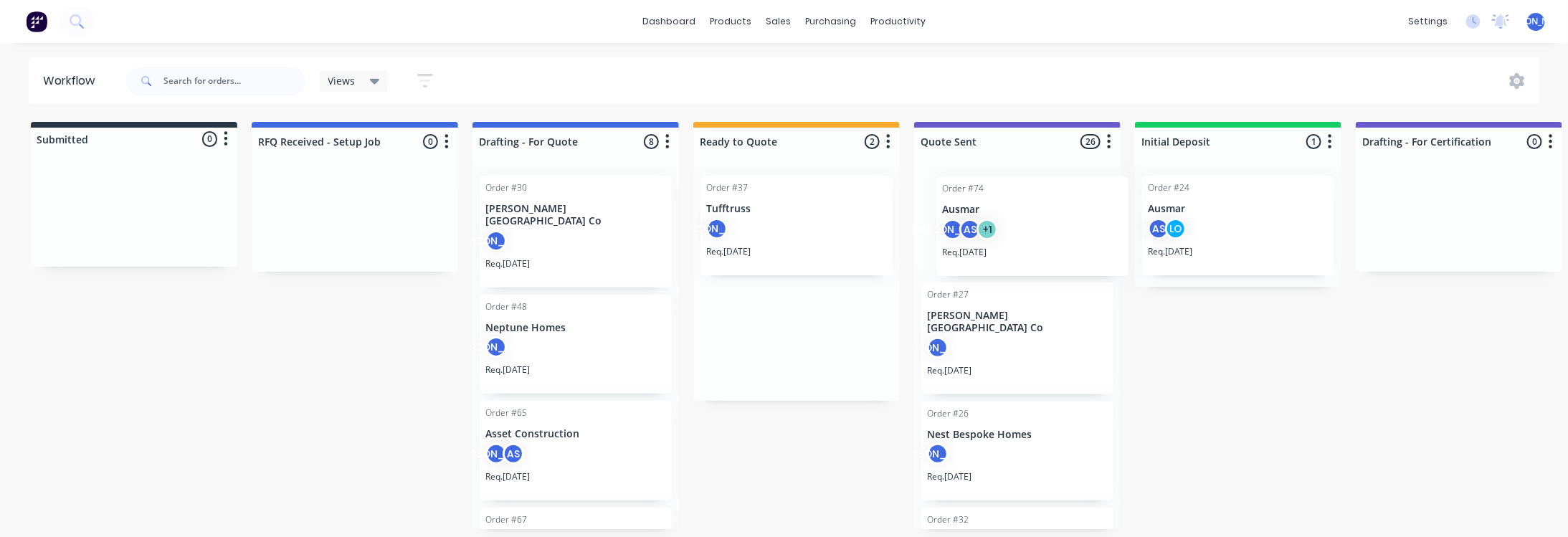
drag, startPoint x: 780, startPoint y: 213, endPoint x: 1026, endPoint y: 215, distance: 246.0
click at [1017, 211] on p "Ausmar" at bounding box center [1017, 209] width 181 height 12
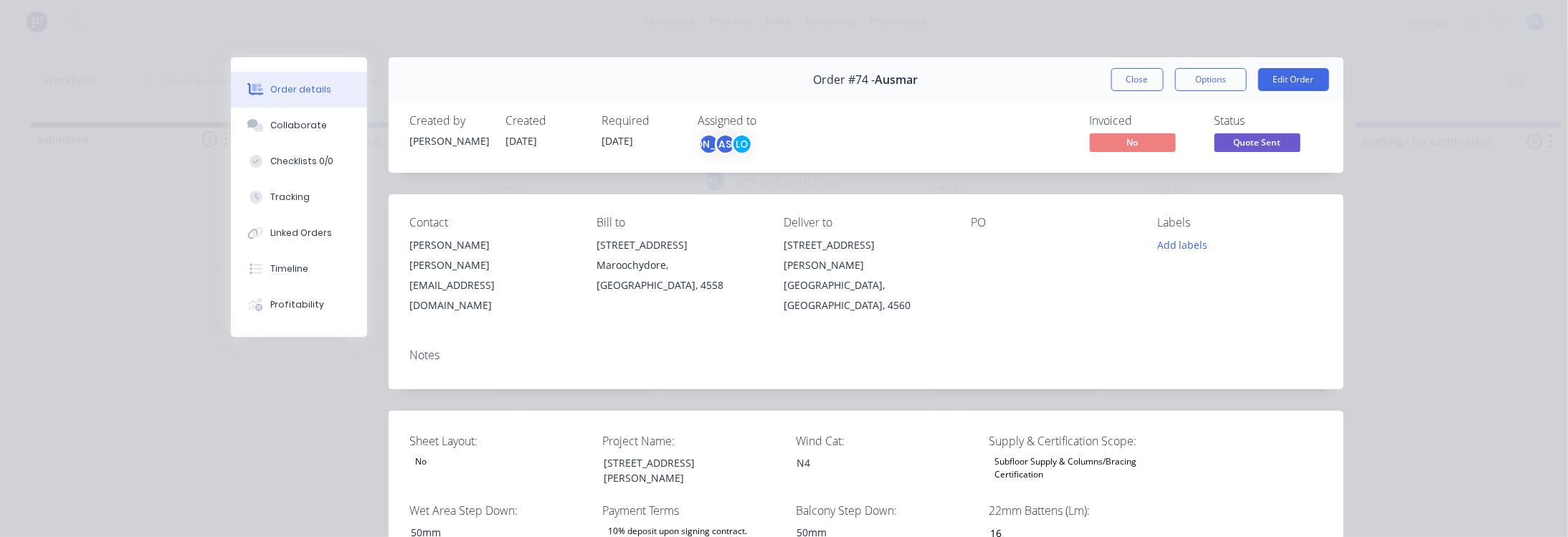
click at [739, 153] on div "LO" at bounding box center [741, 143] width 21 height 21
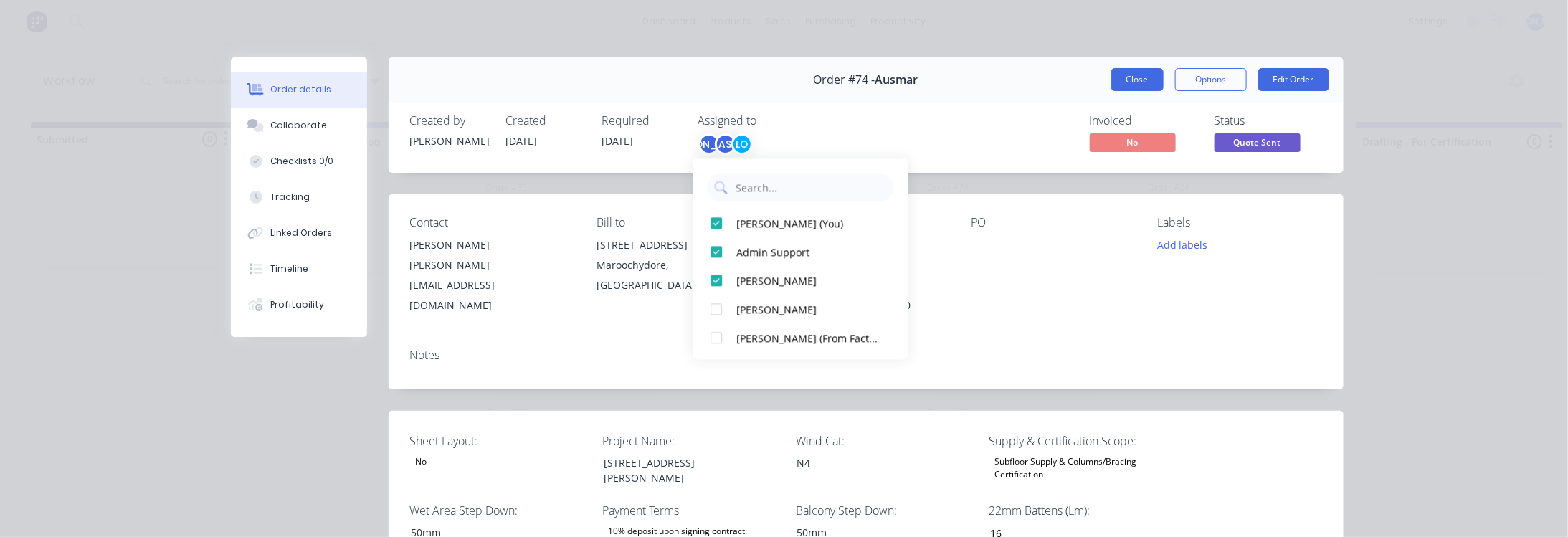
click at [1141, 85] on button "Close" at bounding box center [1137, 79] width 52 height 23
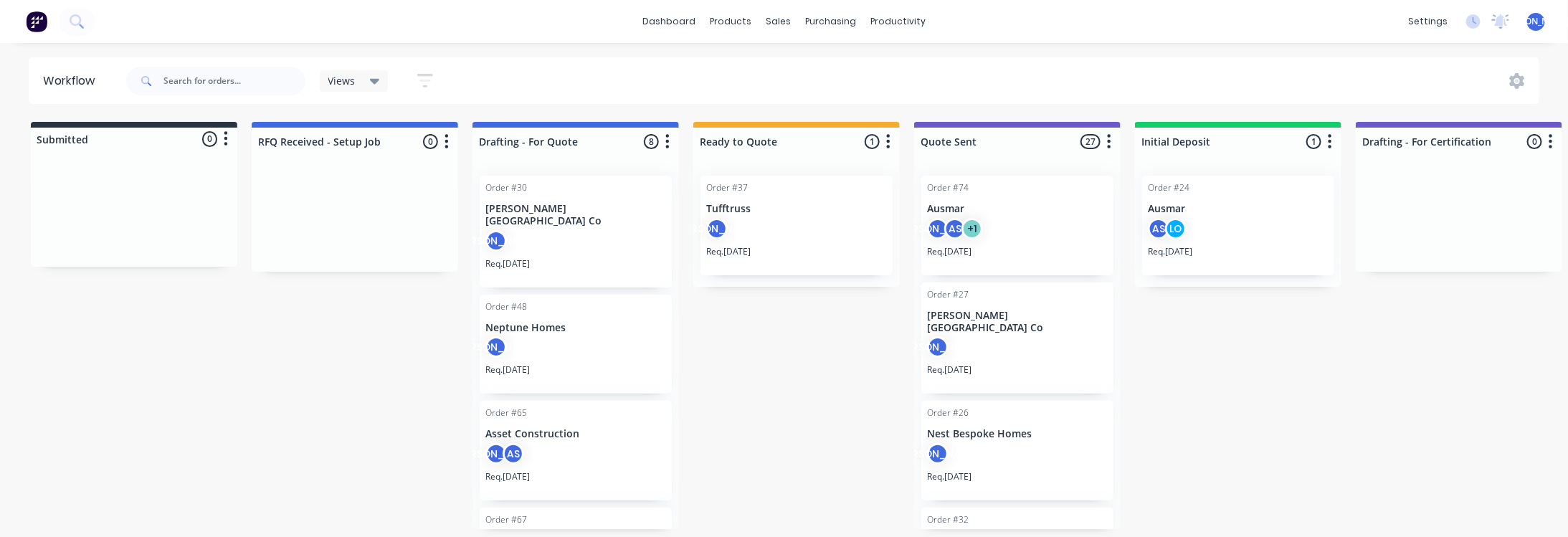
drag, startPoint x: 1233, startPoint y: 393, endPoint x: 1063, endPoint y: 355, distance: 174.2
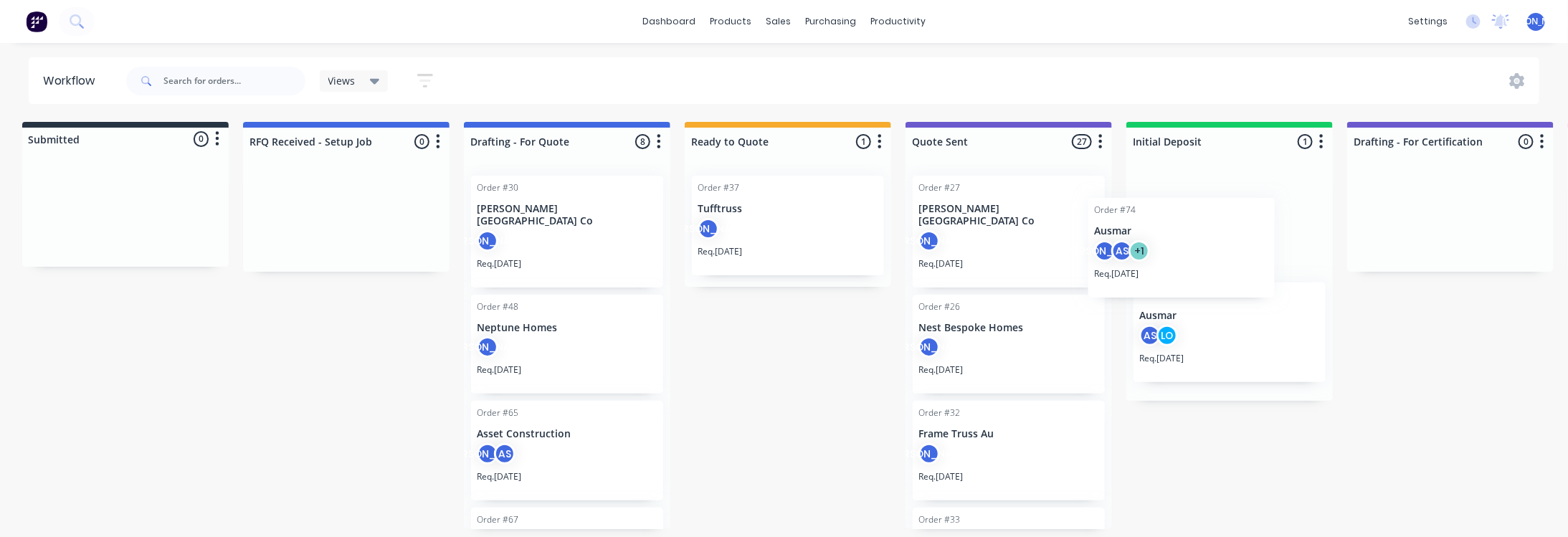
drag, startPoint x: 996, startPoint y: 226, endPoint x: 1236, endPoint y: 212, distance: 240.4
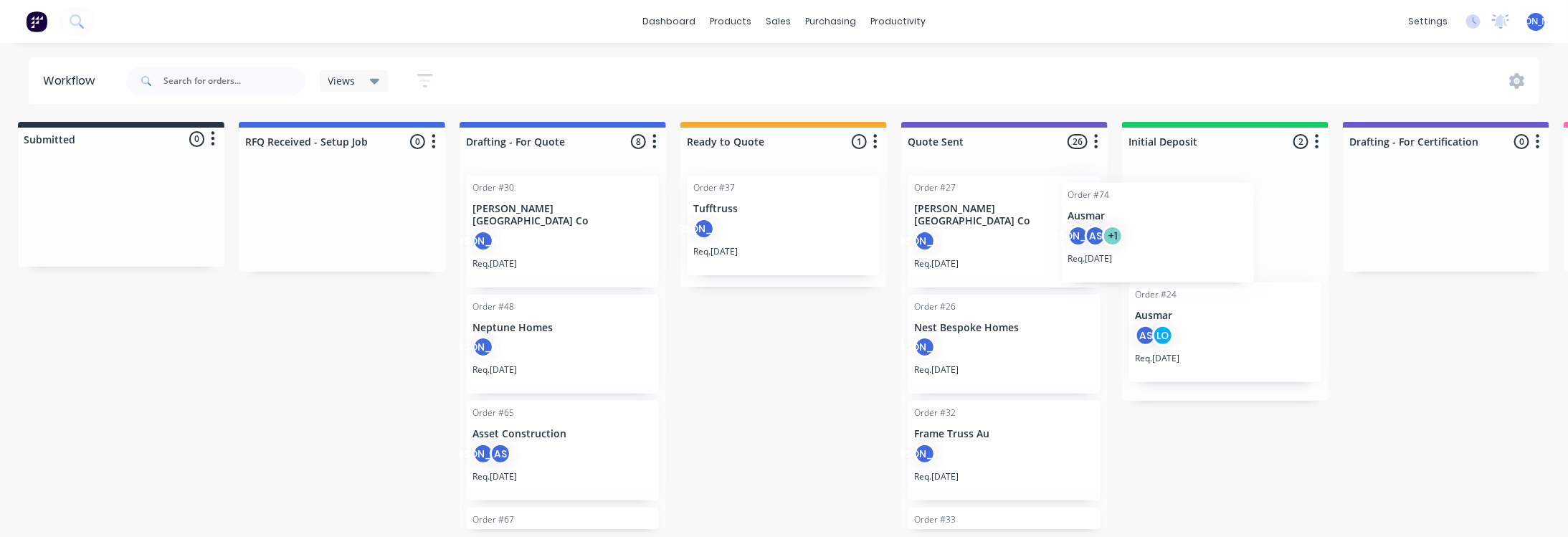
scroll to position [0, 16]
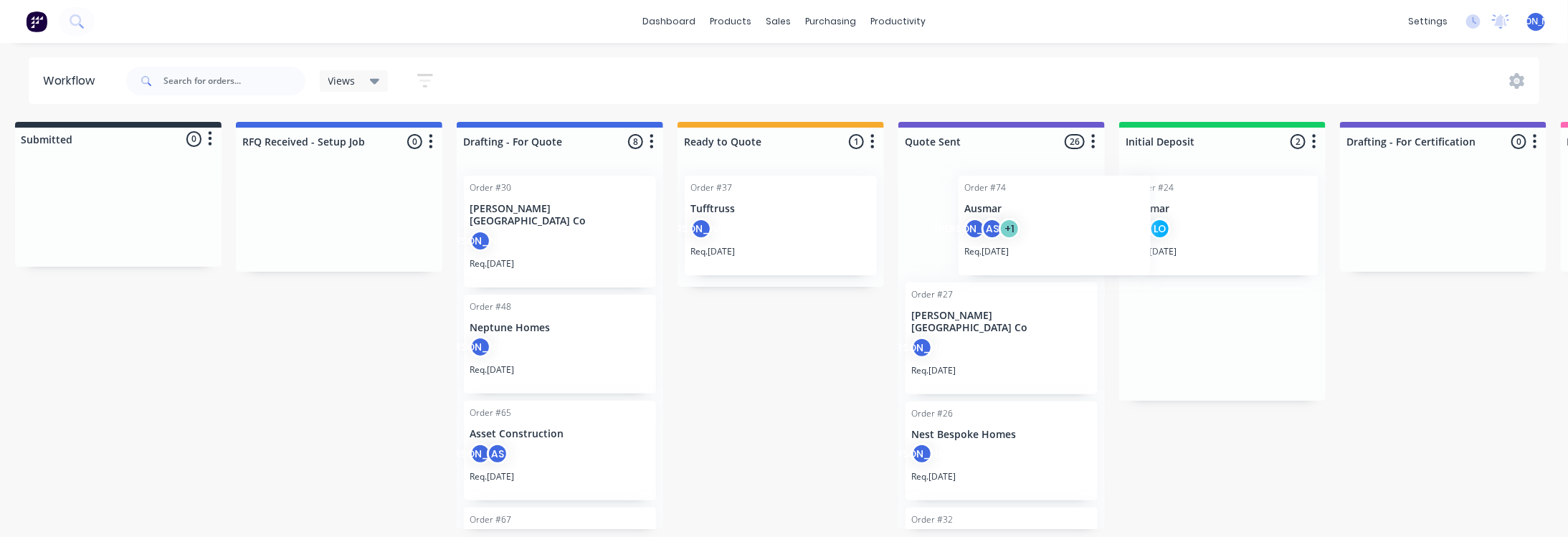
drag, startPoint x: 1241, startPoint y: 219, endPoint x: 1040, endPoint y: 215, distance: 201.0
click at [431, 78] on icon "button" at bounding box center [425, 80] width 16 height 17
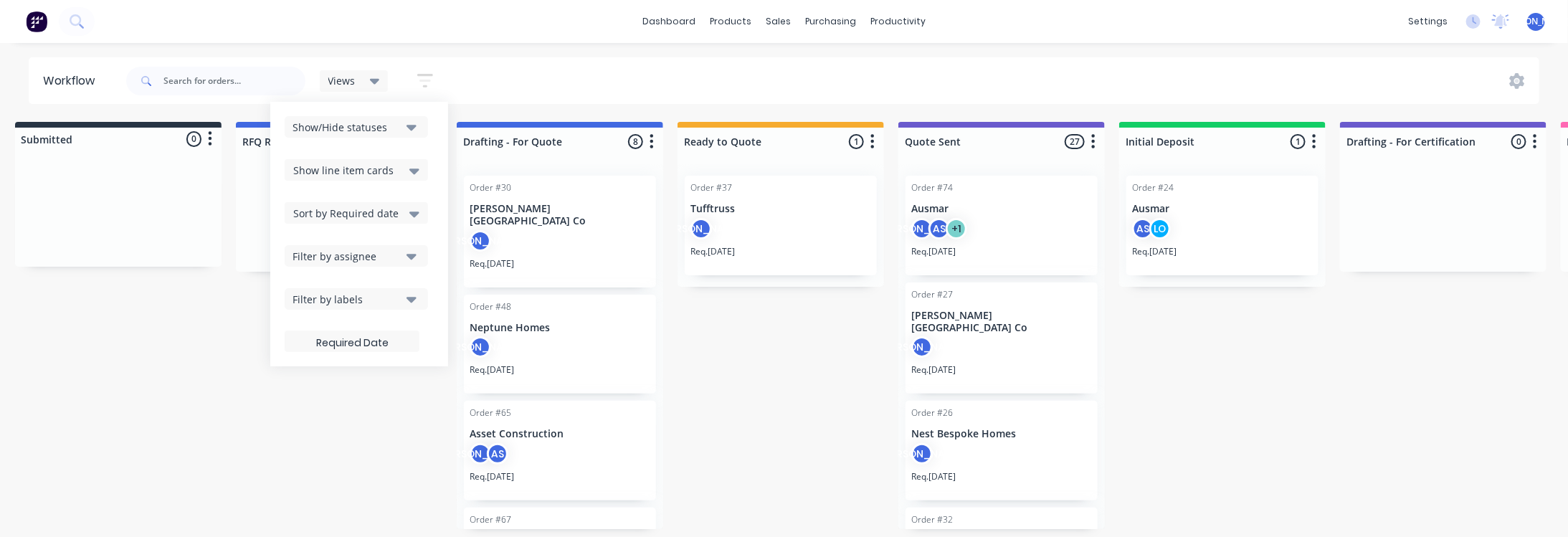
click at [382, 249] on div "Filter by assignee" at bounding box center [347, 257] width 108 height 15
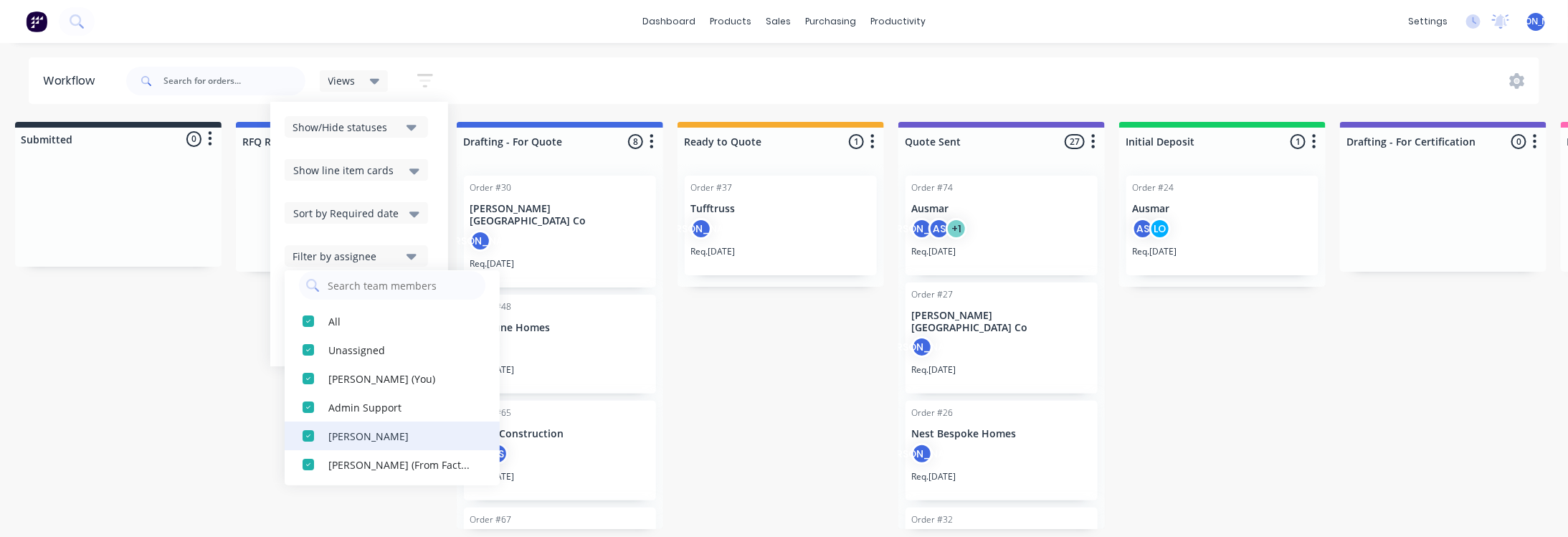
scroll to position [0, 0]
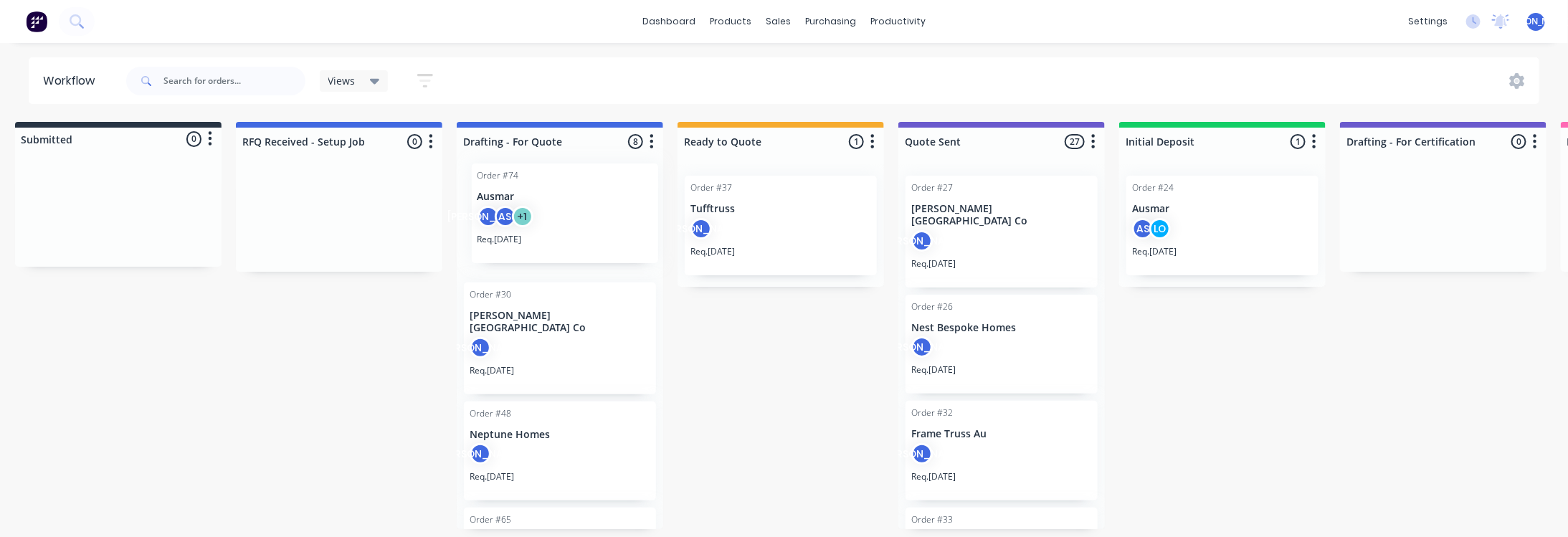
drag, startPoint x: 1009, startPoint y: 209, endPoint x: 564, endPoint y: 203, distance: 445.0
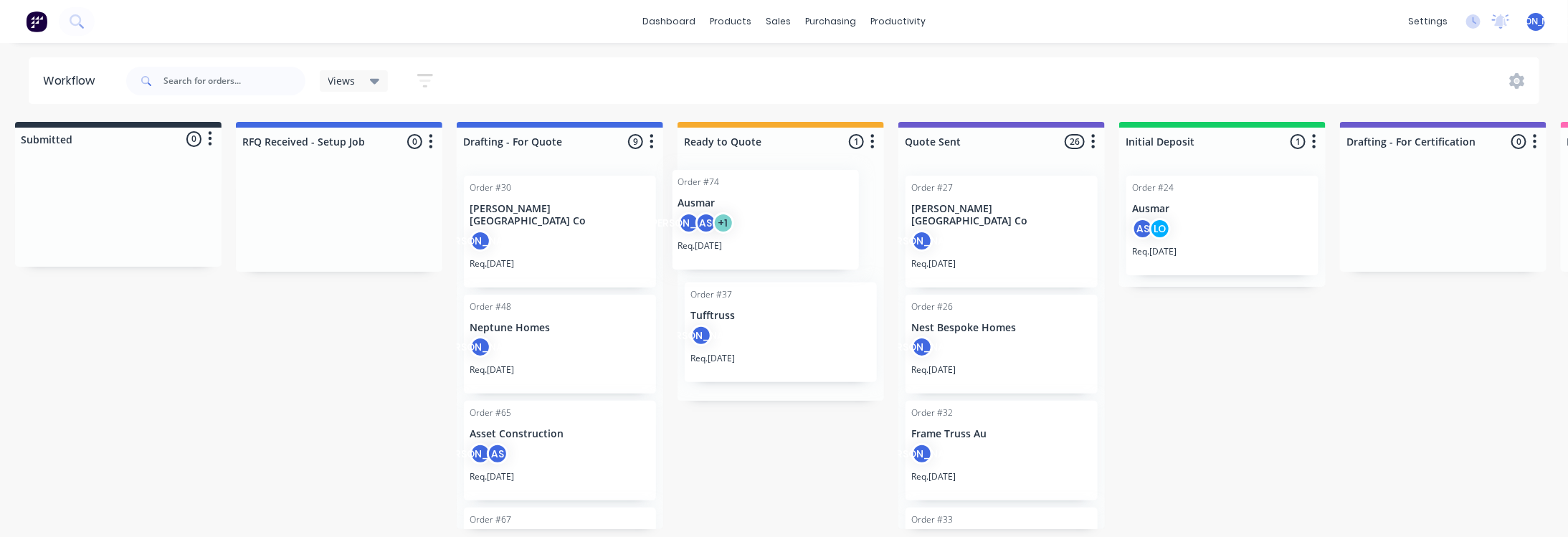
drag, startPoint x: 545, startPoint y: 215, endPoint x: 757, endPoint y: 211, distance: 212.0
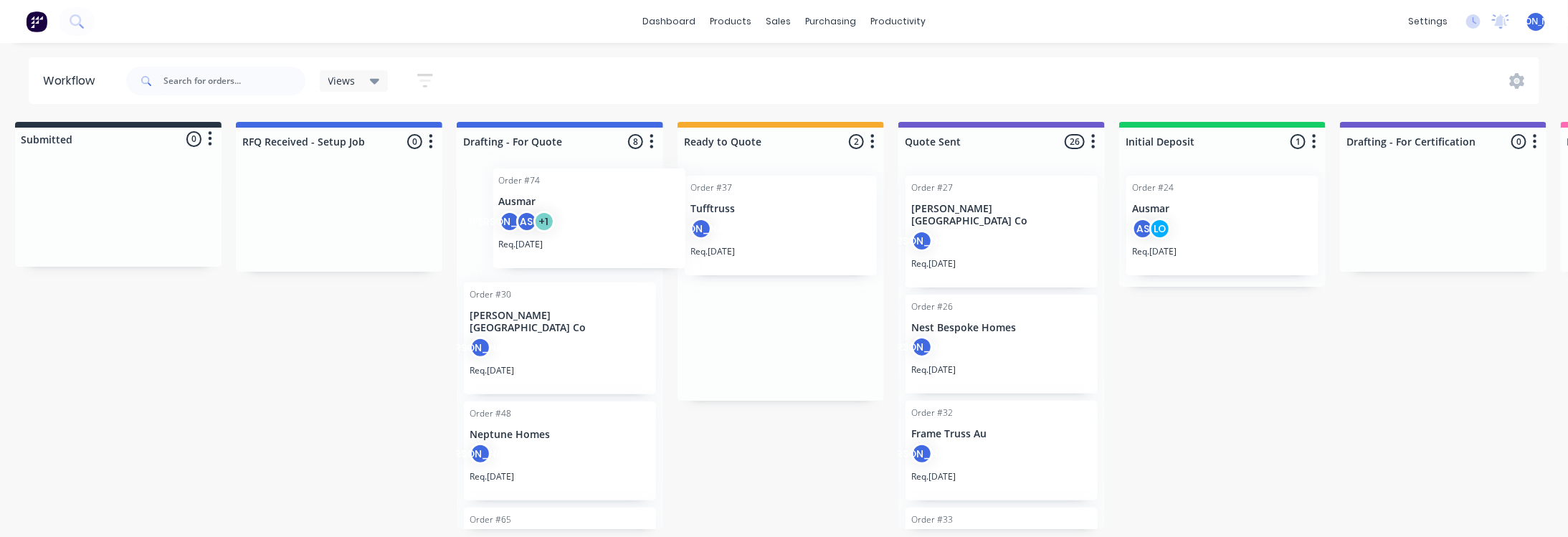
drag, startPoint x: 769, startPoint y: 222, endPoint x: 569, endPoint y: 217, distance: 200.1
drag, startPoint x: 520, startPoint y: 200, endPoint x: 525, endPoint y: 190, distance: 11.2
click at [525, 190] on div "Order #74 [PERSON_NAME] AS + 1 Req. [DATE] Order #30 [PERSON_NAME] Building Co …" at bounding box center [560, 347] width 207 height 365
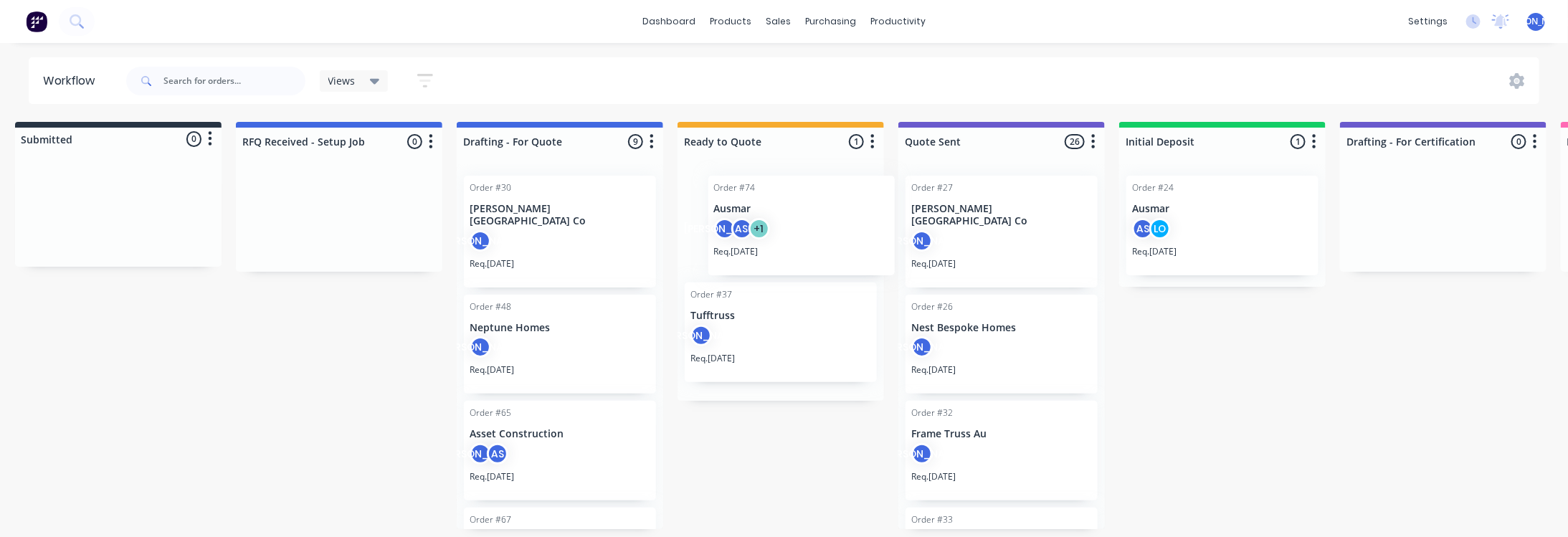
drag, startPoint x: 528, startPoint y: 193, endPoint x: 776, endPoint y: 193, distance: 248.0
click at [790, 208] on p "Ausmar" at bounding box center [780, 209] width 181 height 12
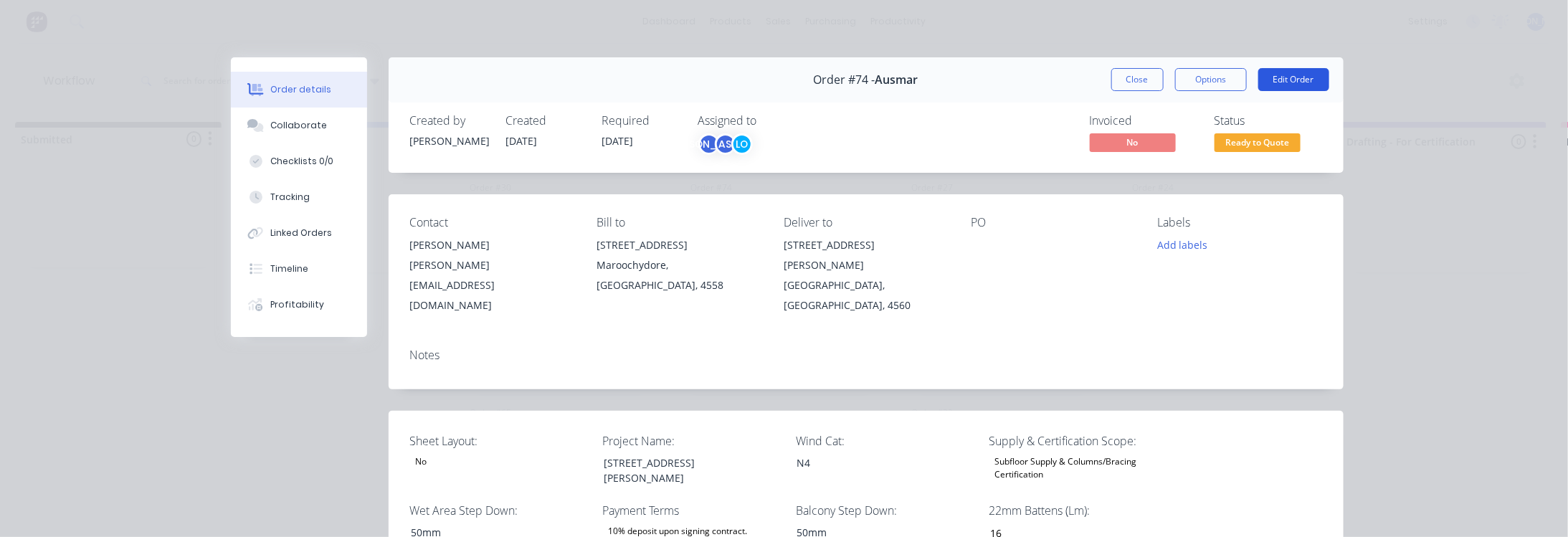
click at [1288, 84] on button "Edit Order" at bounding box center [1293, 79] width 71 height 23
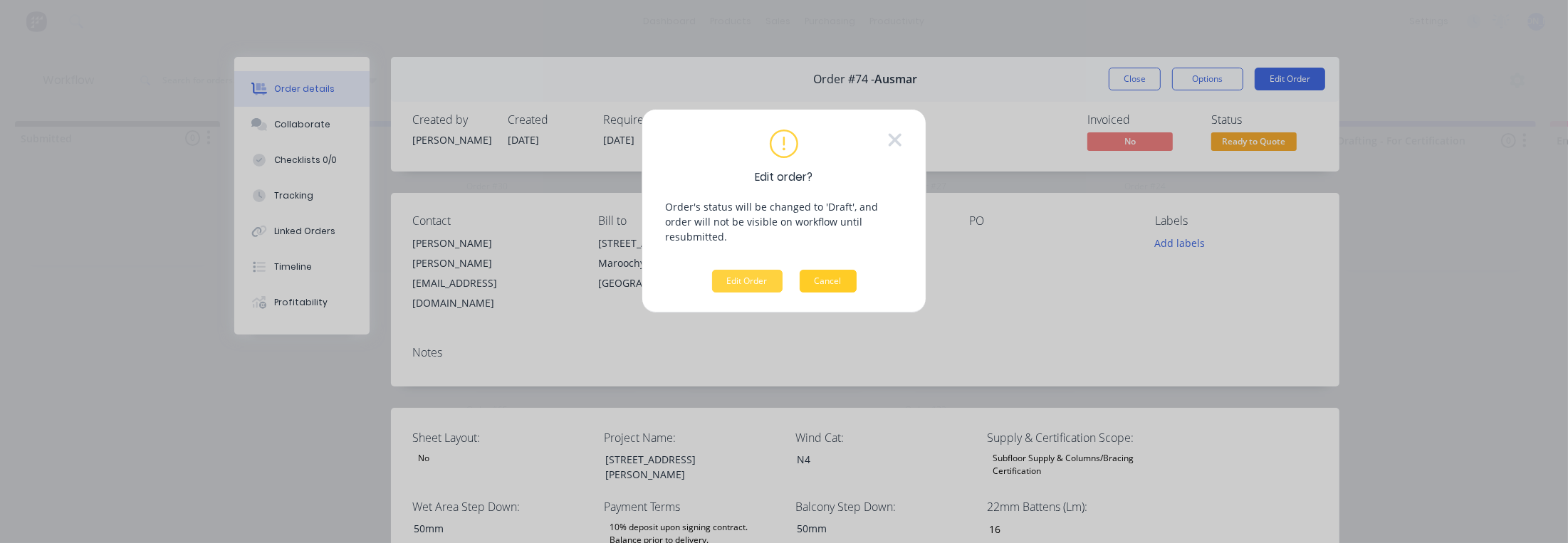
click at [824, 270] on button "Cancel" at bounding box center [828, 281] width 57 height 23
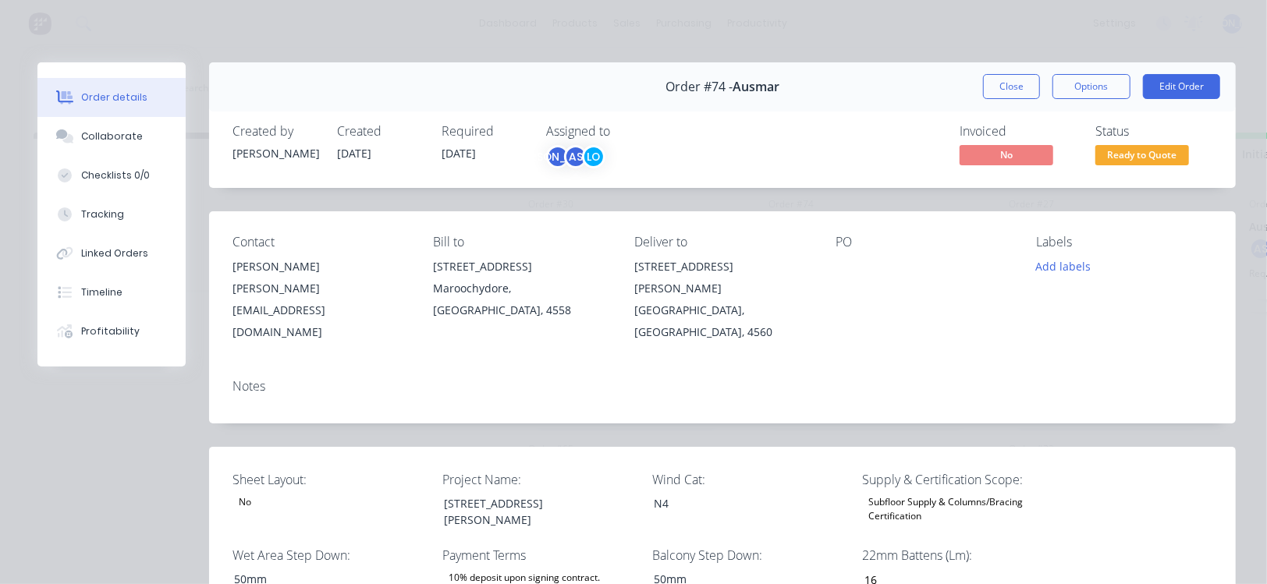
click at [984, 87] on button "Close" at bounding box center [1011, 86] width 57 height 25
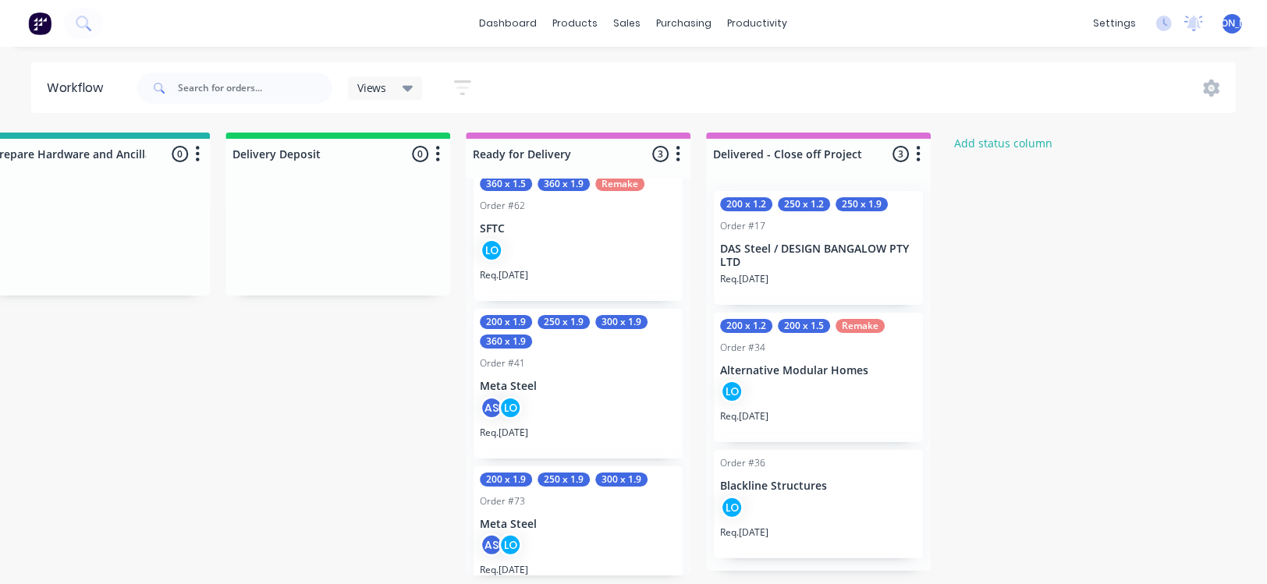
scroll to position [61, 0]
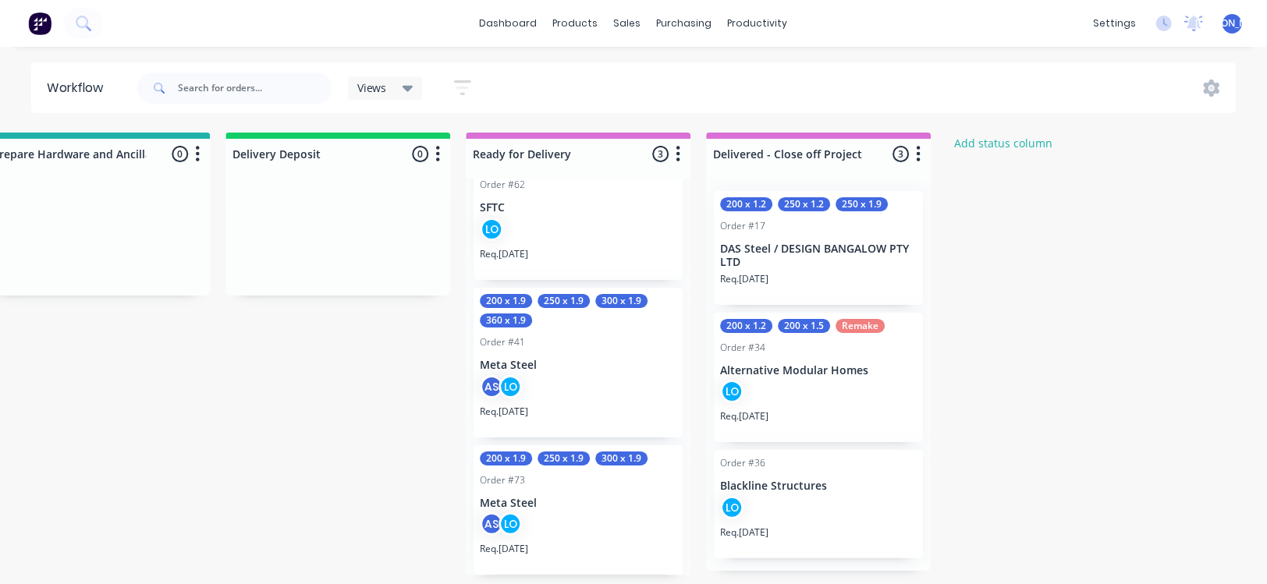
click at [586, 379] on div "AS LO" at bounding box center [578, 390] width 197 height 30
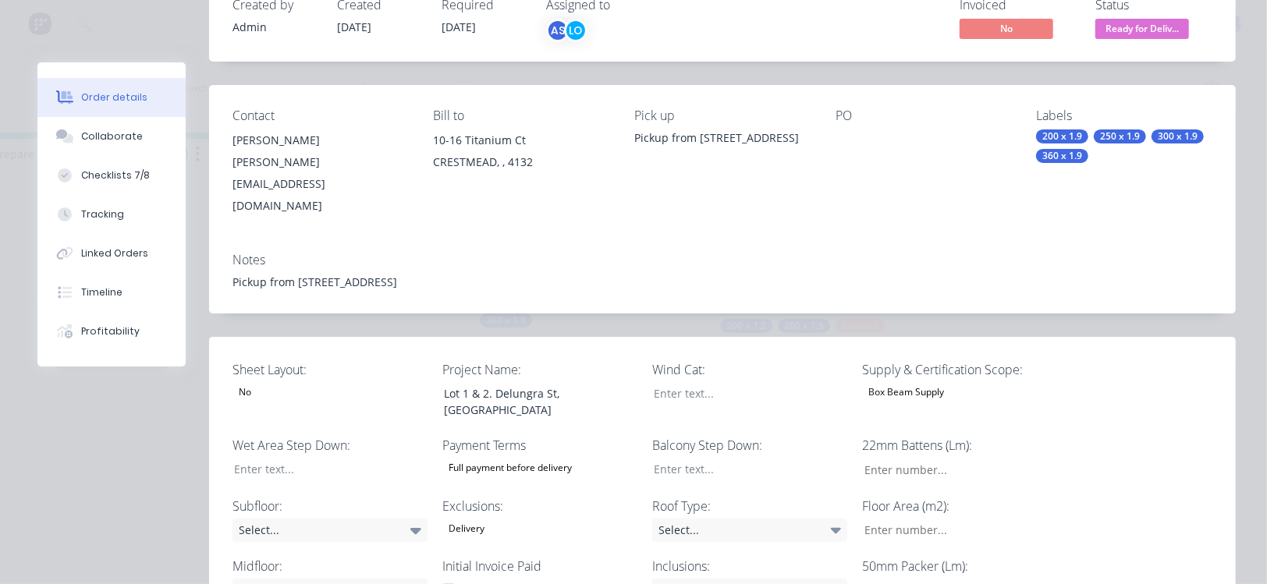
scroll to position [0, 0]
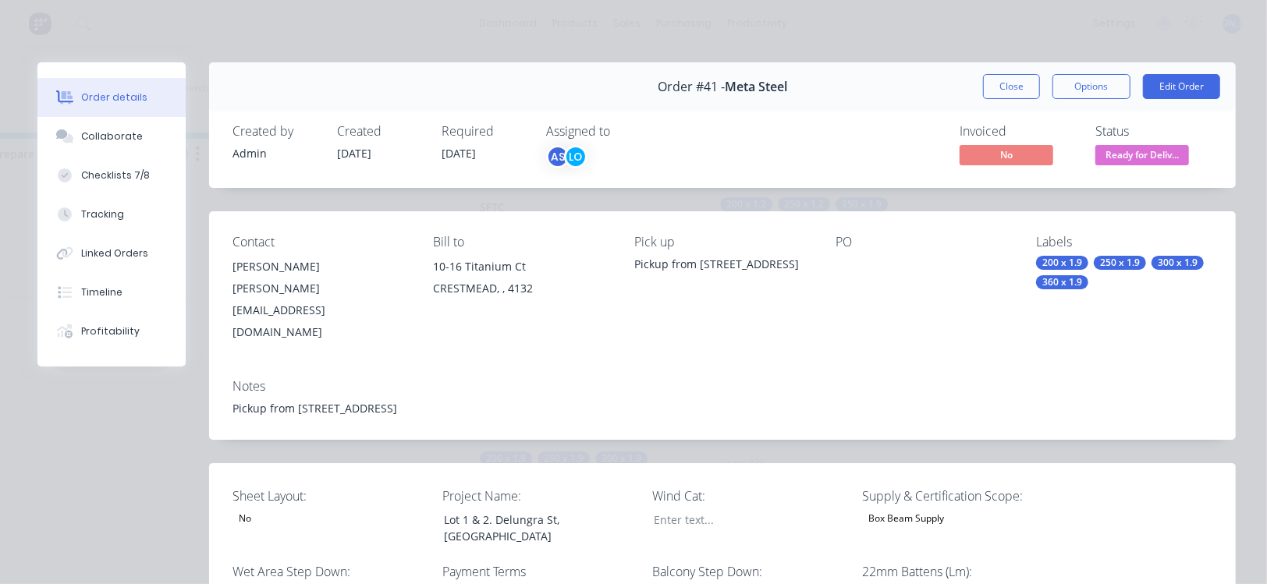
click at [749, 84] on span "Meta Steel" at bounding box center [756, 87] width 62 height 15
click at [749, 90] on span "Meta Steel" at bounding box center [756, 87] width 62 height 15
click at [1143, 80] on button "Edit Order" at bounding box center [1181, 86] width 77 height 25
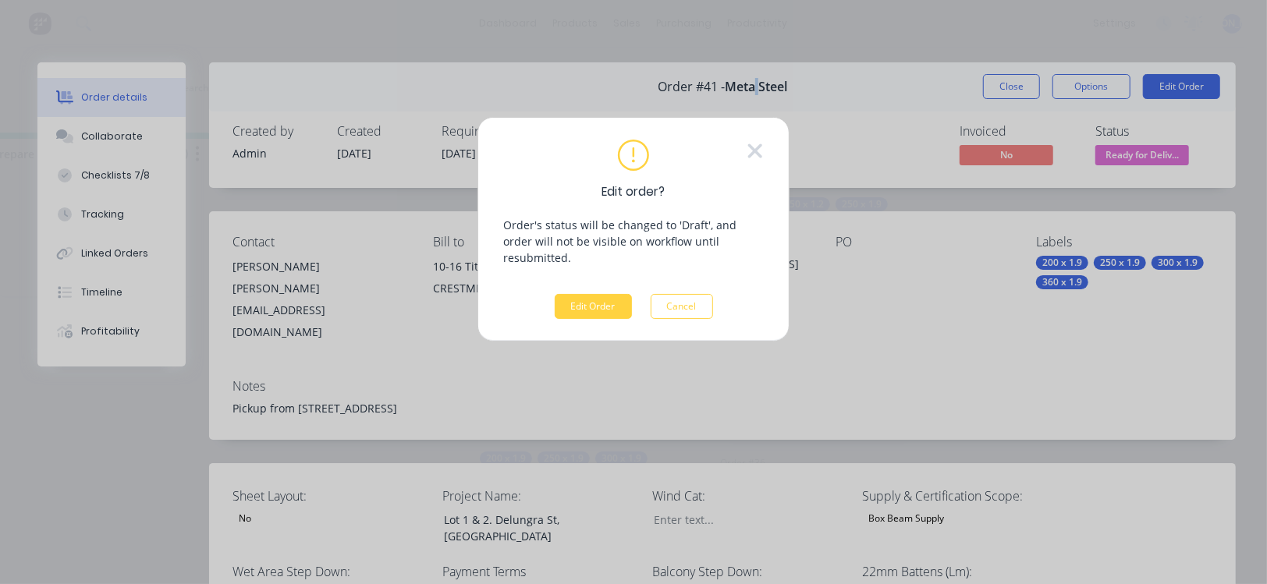
scroll to position [0, 2680]
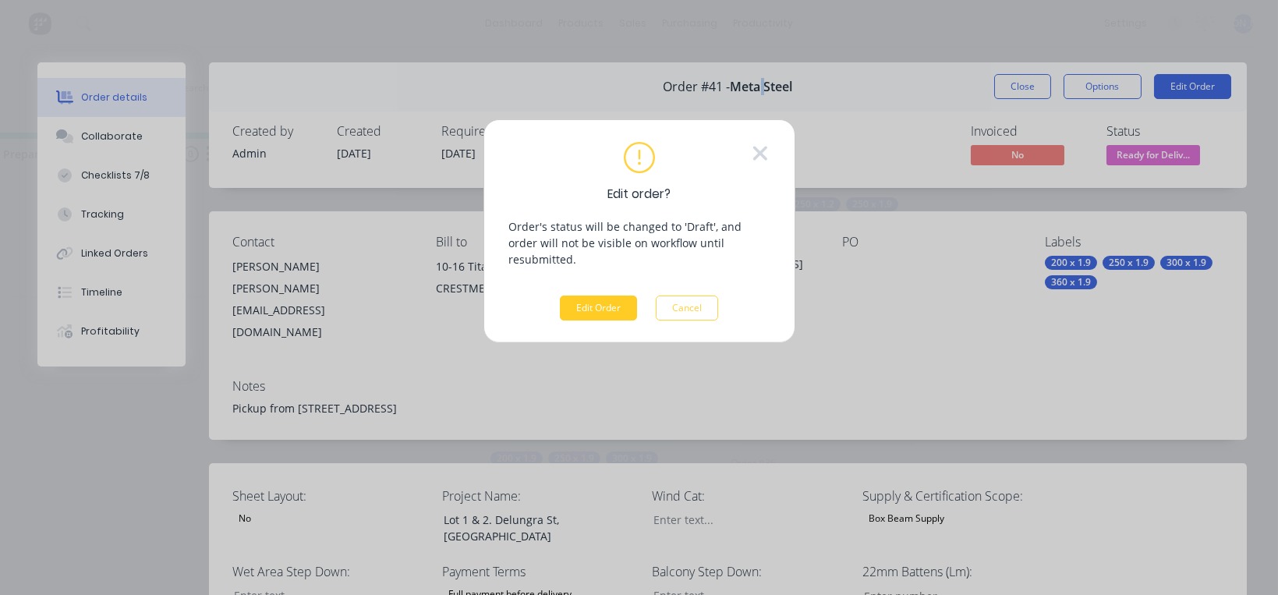
click at [613, 302] on button "Edit Order" at bounding box center [598, 308] width 77 height 25
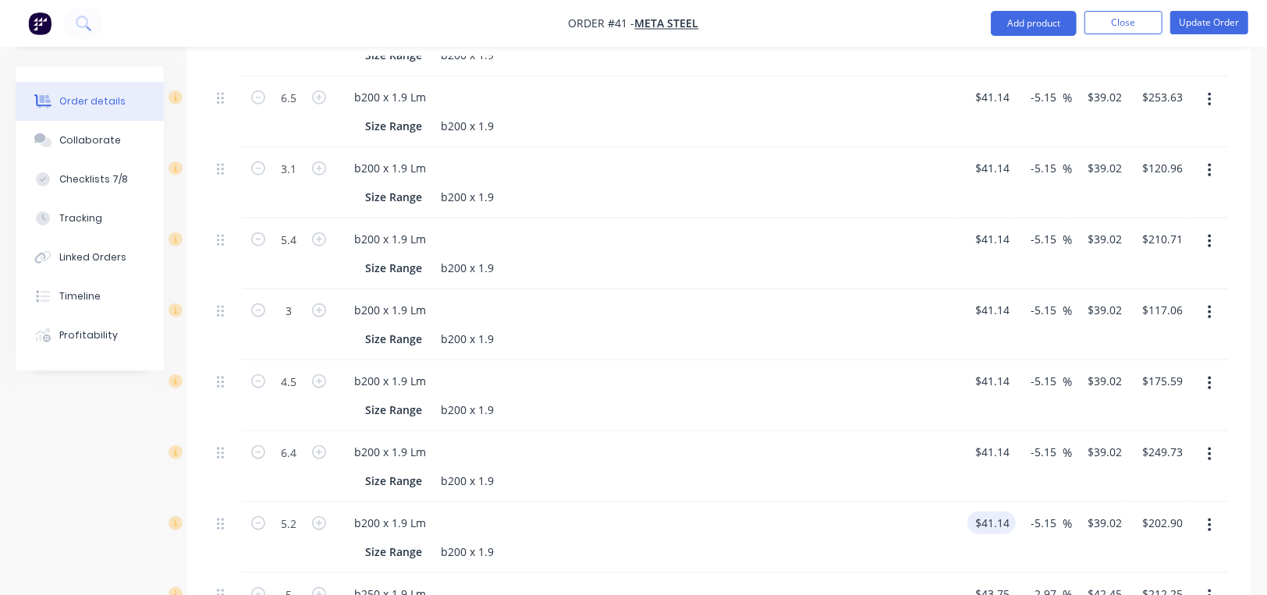
scroll to position [936, 0]
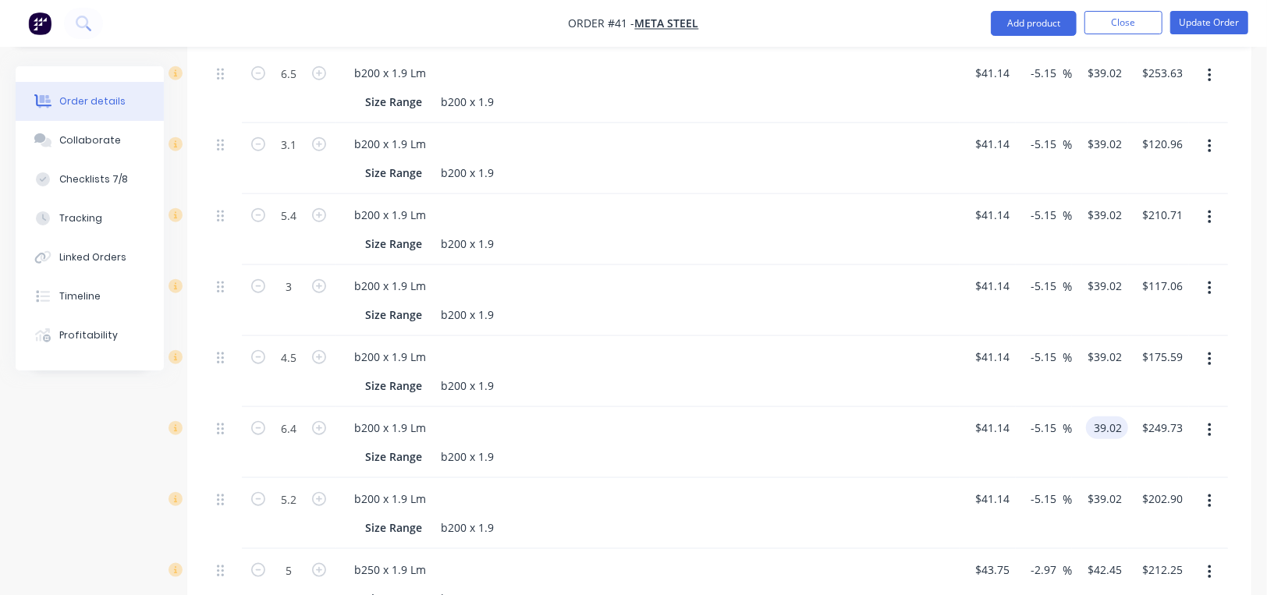
click at [1117, 416] on input "39.02" at bounding box center [1110, 427] width 36 height 23
click at [1121, 416] on input "39.02" at bounding box center [1110, 427] width 36 height 23
type input "$39.02"
click at [1238, 354] on div "Qty Cost Markup Price Total 4.5 b200 x 1.9 Lm Size Range b200 x 1.9 $41.14 $41.…" at bounding box center [719, 523] width 1064 height 1146
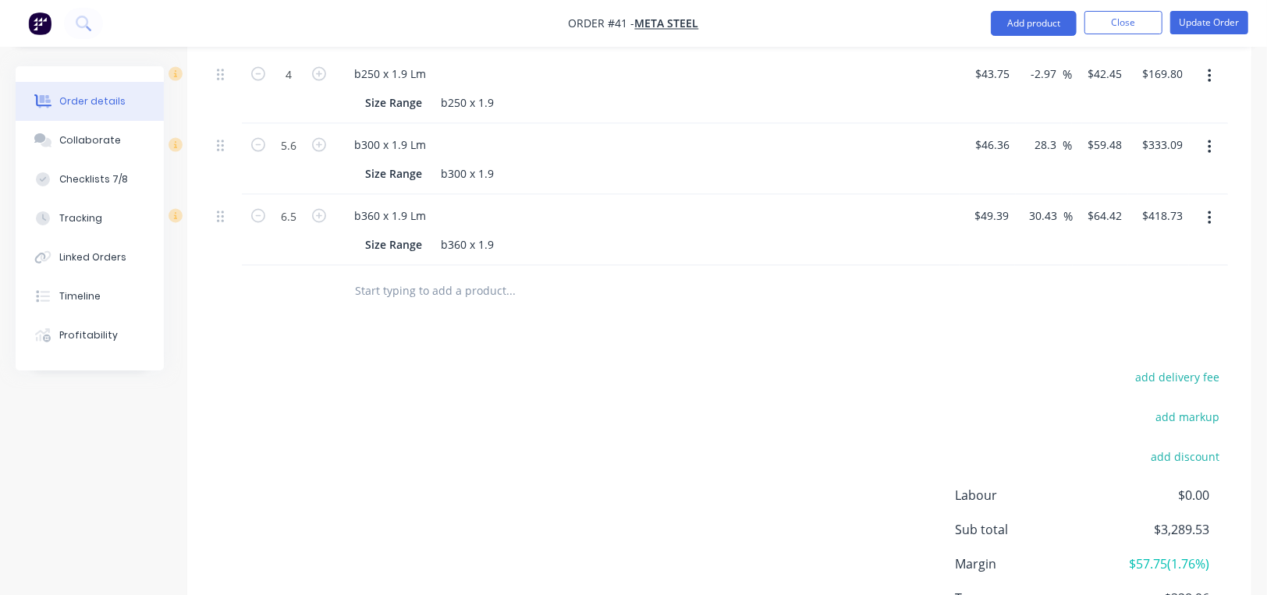
scroll to position [1791, 0]
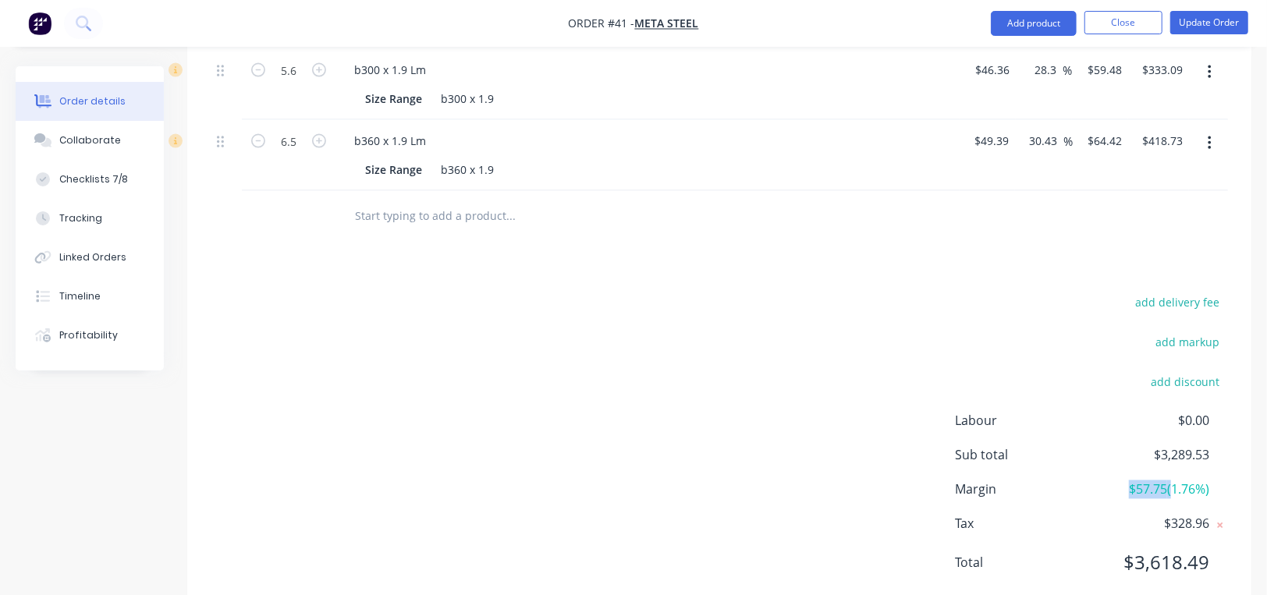
drag, startPoint x: 1168, startPoint y: 446, endPoint x: 1123, endPoint y: 438, distance: 45.3
click at [1123, 480] on span "$57.75 ( 1.76 %)" at bounding box center [1150, 489] width 115 height 19
click at [1216, 412] on div "Labour $0.00 Sub total $3,289.53 Margin $57.75 ( 1.76 %) Tax $328.96 Total $3,6…" at bounding box center [1091, 502] width 273 height 181
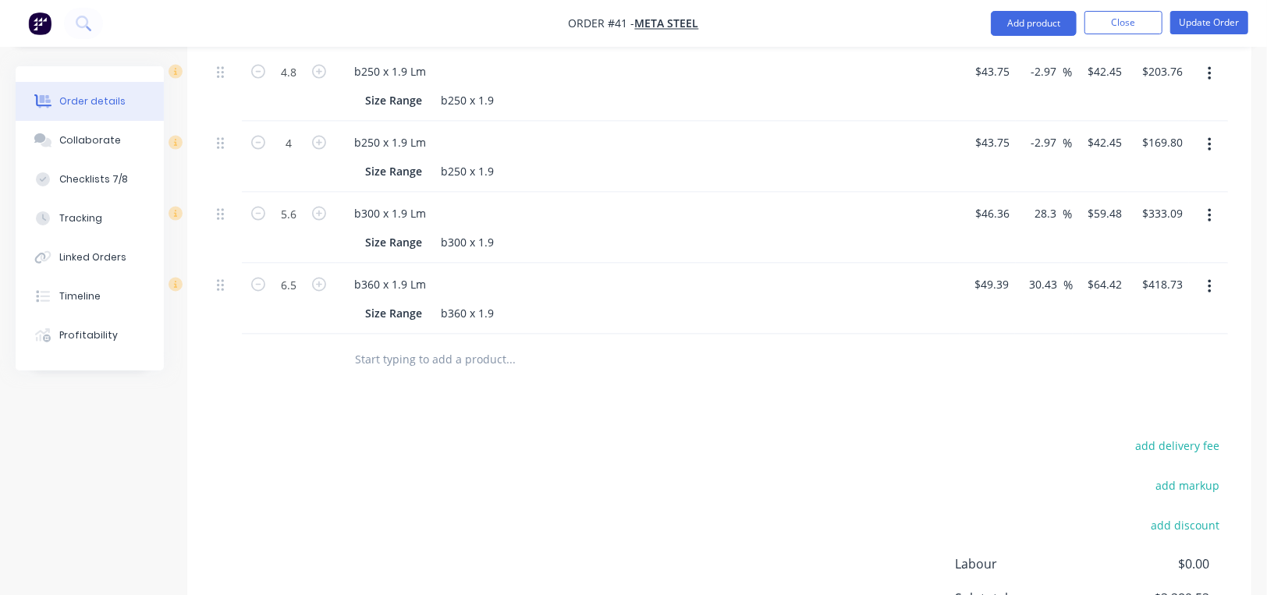
scroll to position [1635, 0]
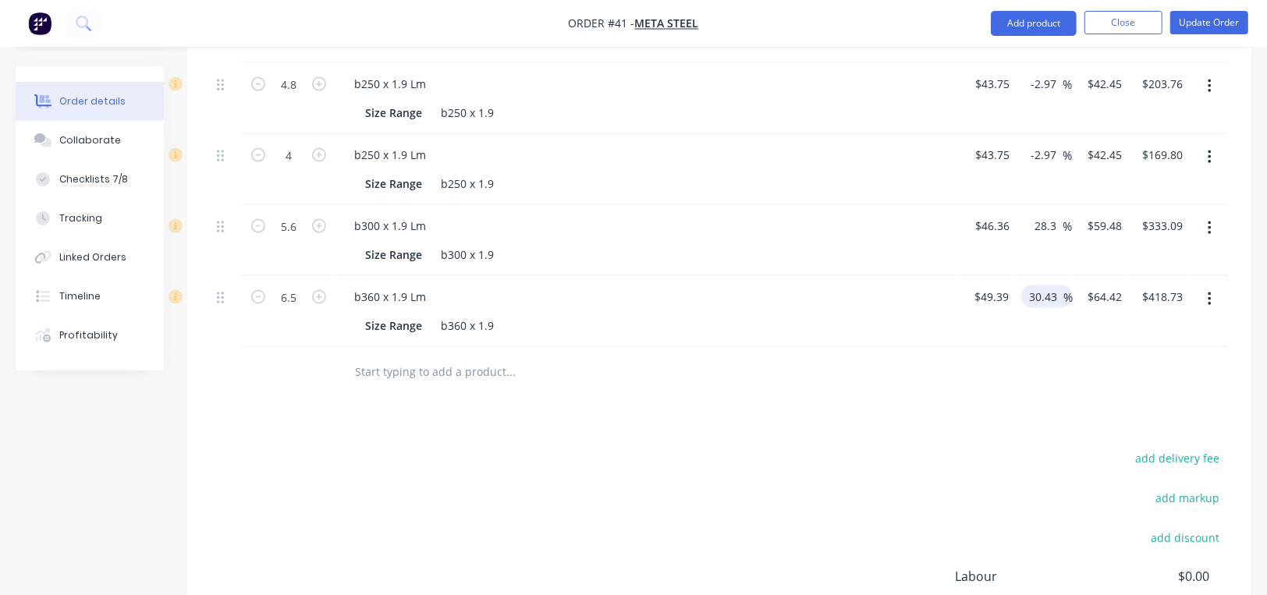
click at [1044, 285] on input "30.43" at bounding box center [1045, 296] width 36 height 23
type input "$64.4194"
drag, startPoint x: 1001, startPoint y: 350, endPoint x: 1002, endPoint y: 338, distance: 12.5
click at [1002, 350] on div at bounding box center [719, 372] width 1017 height 51
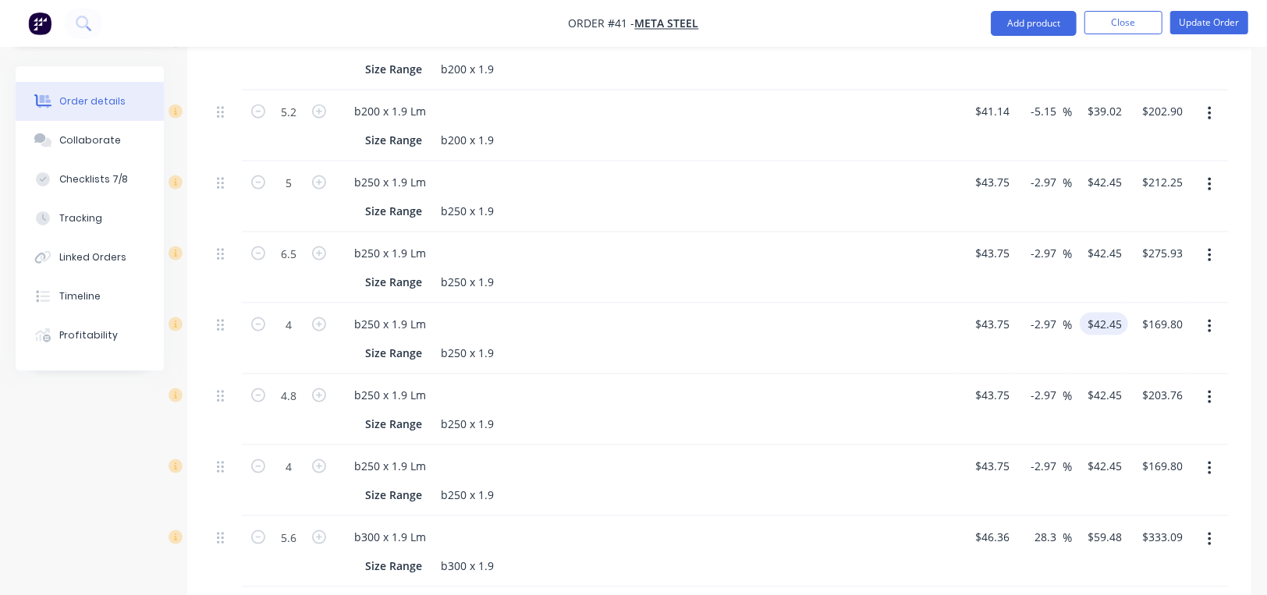
scroll to position [1323, 0]
click at [1037, 243] on input "-2.97" at bounding box center [1045, 254] width 33 height 23
click at [1042, 243] on input "-2.97" at bounding box center [1045, 254] width 33 height 23
click at [1051, 243] on input "-2.97" at bounding box center [1045, 254] width 33 height 23
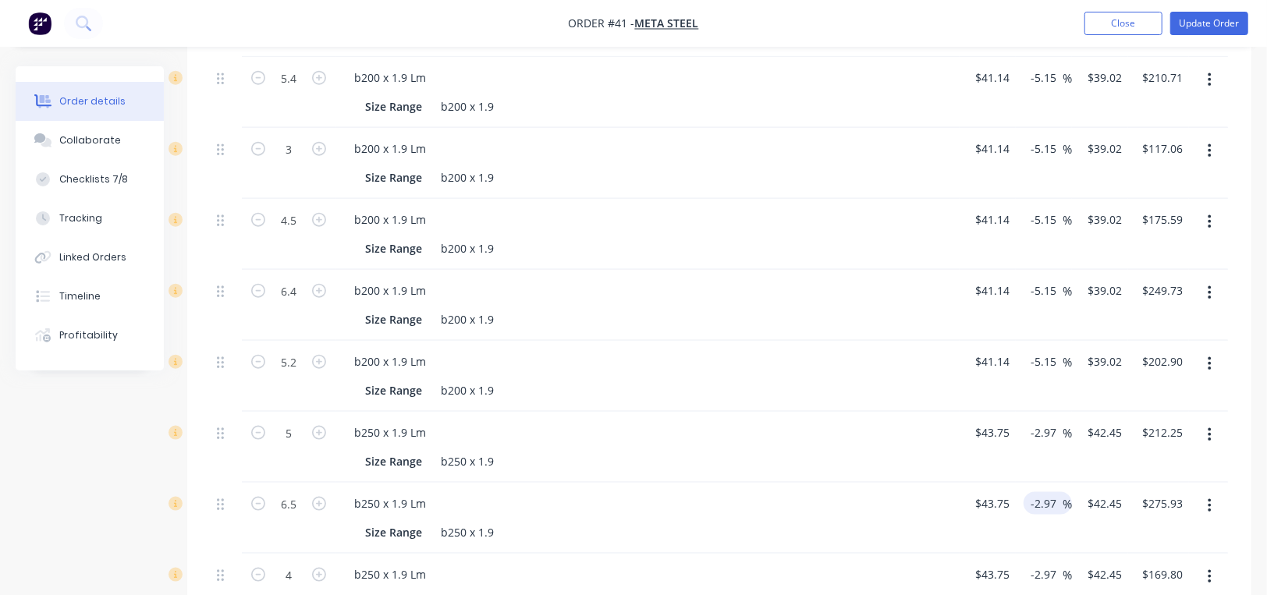
scroll to position [699, 0]
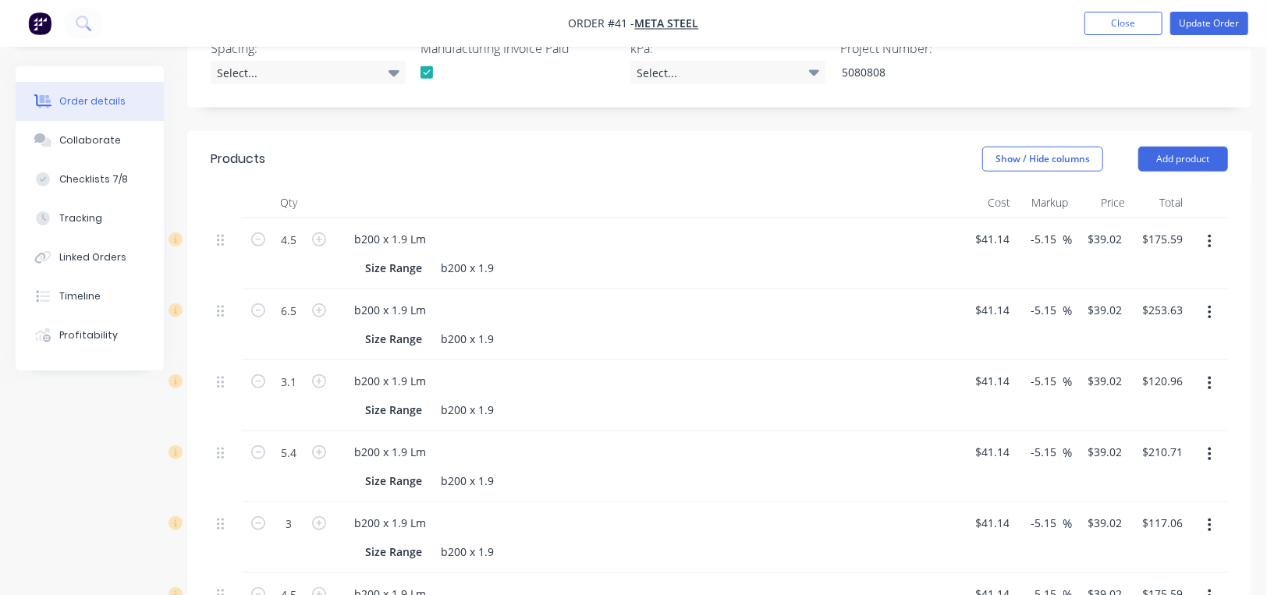
type input "$42.4506"
type input "39.02"
click at [1100, 228] on input "39.02" at bounding box center [1107, 239] width 42 height 23
type input "41.14"
type input "$39.02"
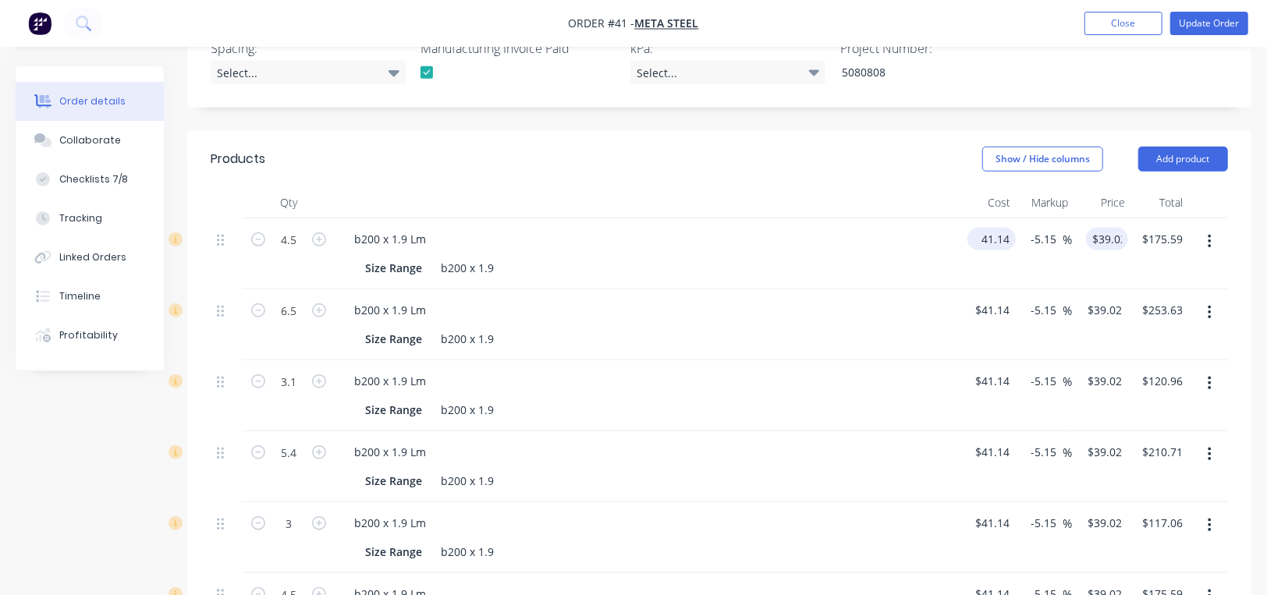
click at [1008, 228] on input "41.14" at bounding box center [994, 239] width 42 height 23
click at [999, 228] on input "41.14" at bounding box center [994, 239] width 42 height 23
type input "$30.92"
type input "$29.3267"
type input "$131.97"
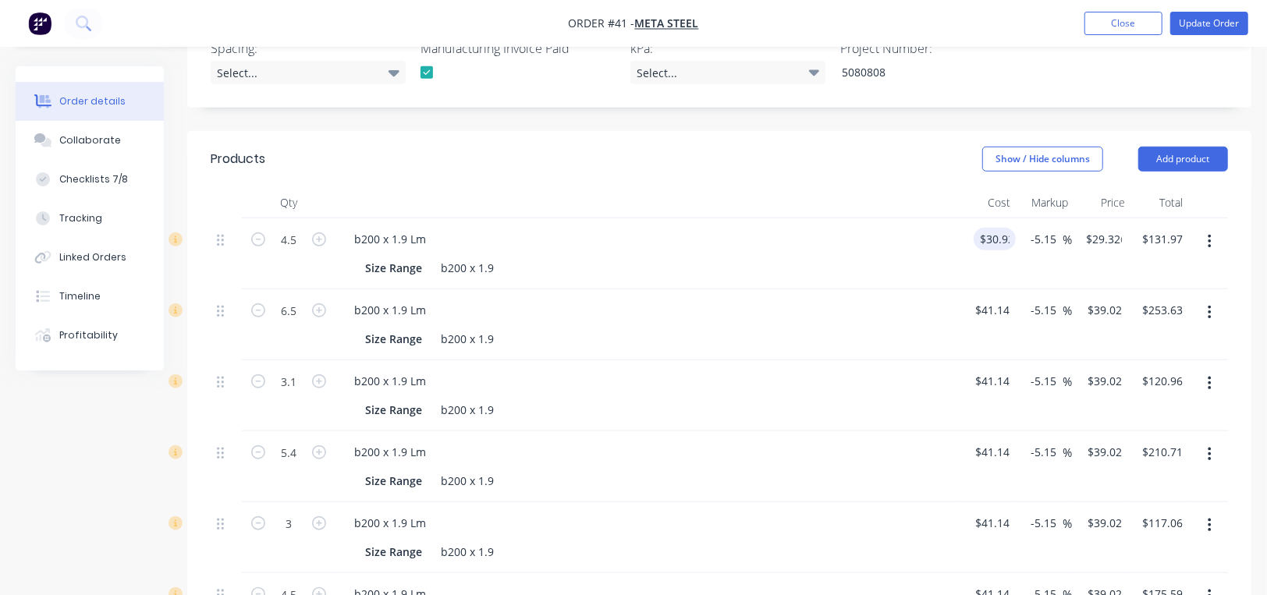
click at [885, 147] on div "Show / Hide columns Add product" at bounding box center [827, 159] width 801 height 25
click at [1114, 228] on input "29.3267" at bounding box center [1108, 239] width 55 height 23
type input "39.02"
type input "26.2"
type input "$39.02"
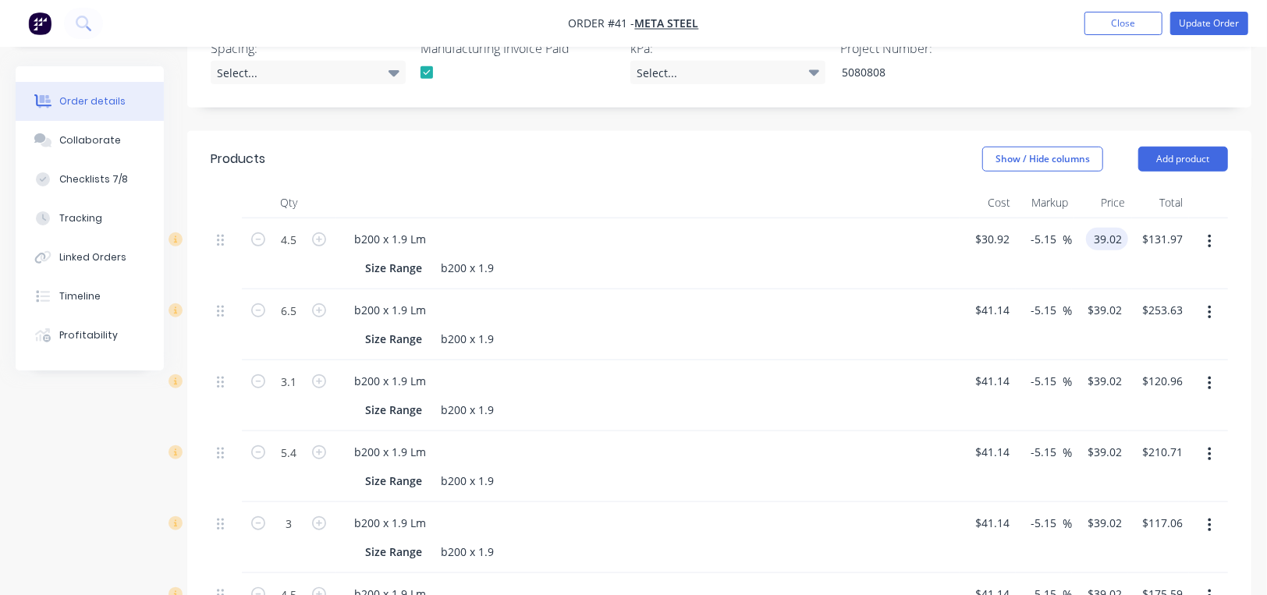
type input "$175.59"
click at [874, 145] on header "Products Show / Hide columns Add product" at bounding box center [719, 159] width 1064 height 56
drag, startPoint x: 1058, startPoint y: 198, endPoint x: 1036, endPoint y: 195, distance: 22.1
click at [1036, 228] on input "26.2" at bounding box center [1048, 239] width 30 height 23
type input "$39.021"
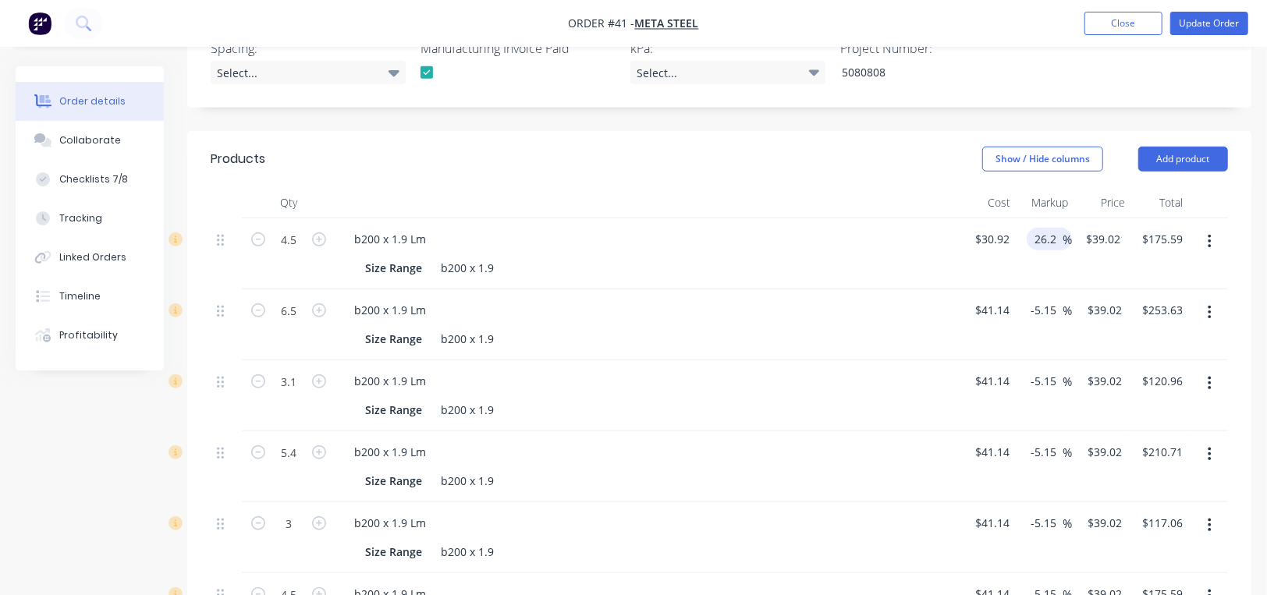
click at [790, 187] on div at bounding box center [647, 202] width 624 height 31
click at [833, 147] on div "Show / Hide columns Add product" at bounding box center [827, 159] width 801 height 25
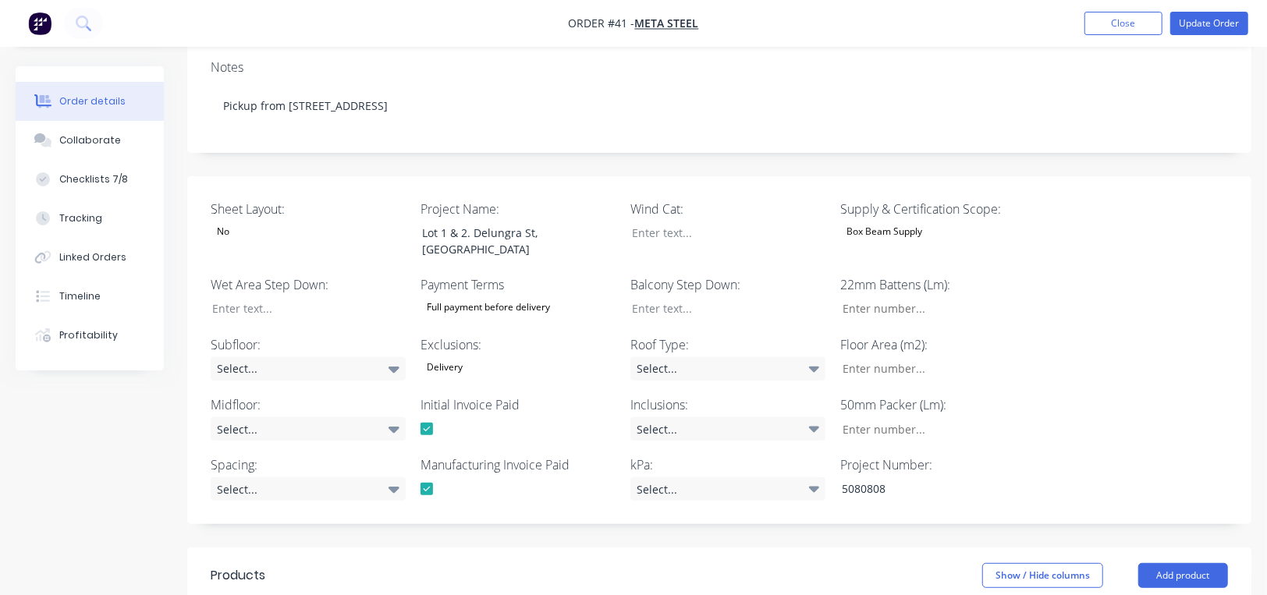
scroll to position [543, 0]
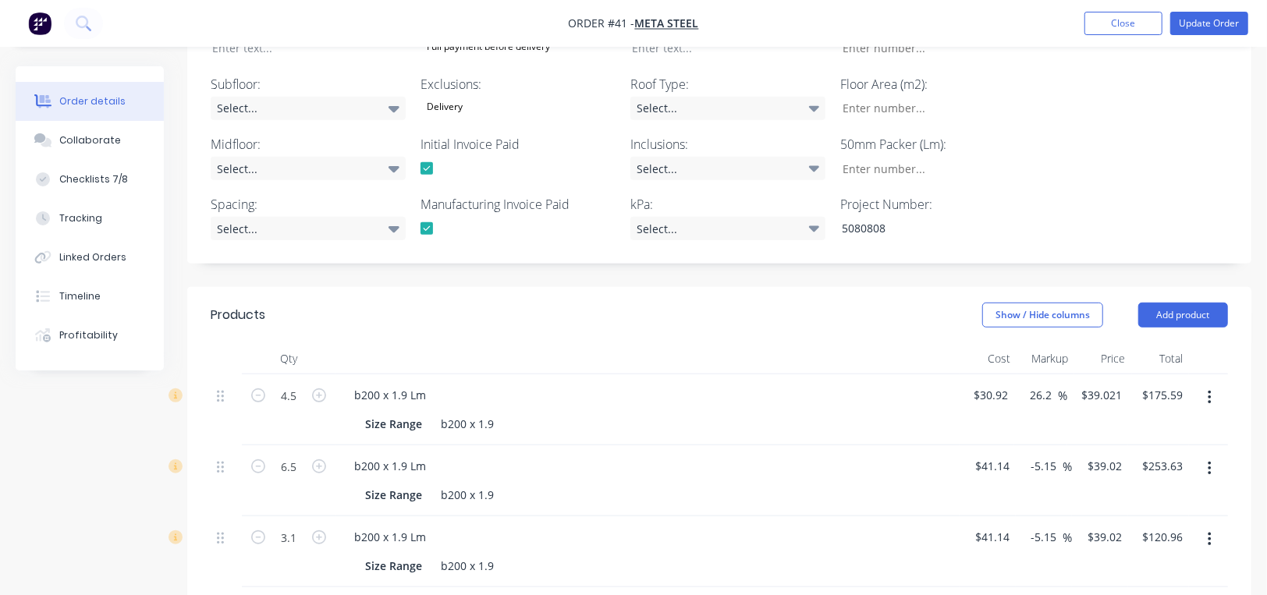
click at [827, 287] on header "Products Show / Hide columns Add product" at bounding box center [719, 315] width 1064 height 56
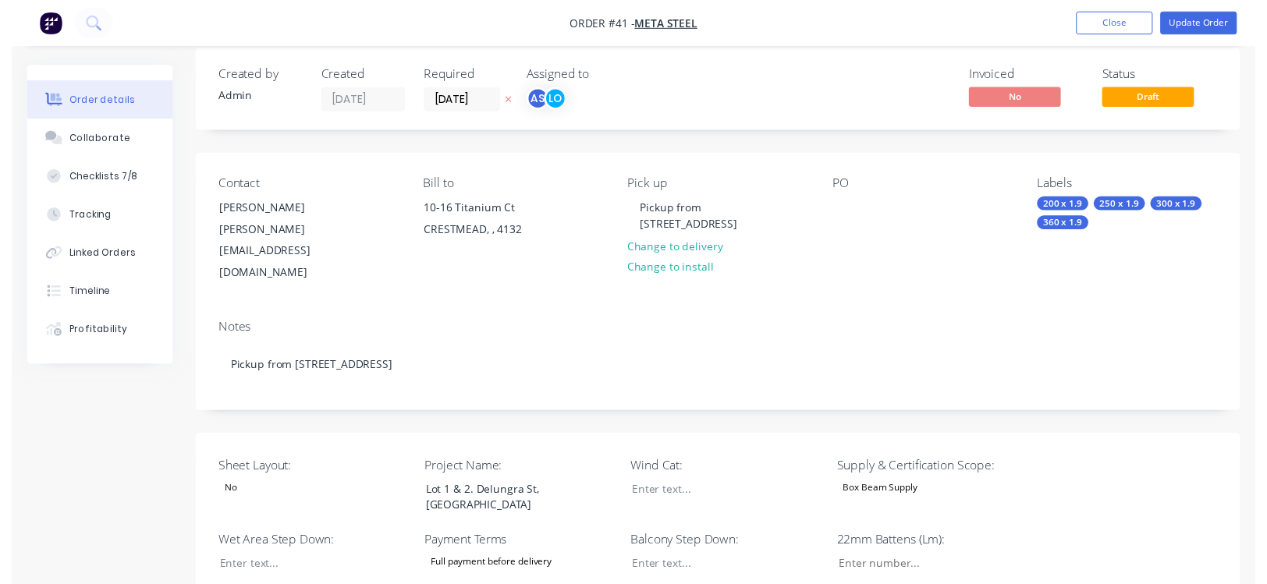
scroll to position [0, 0]
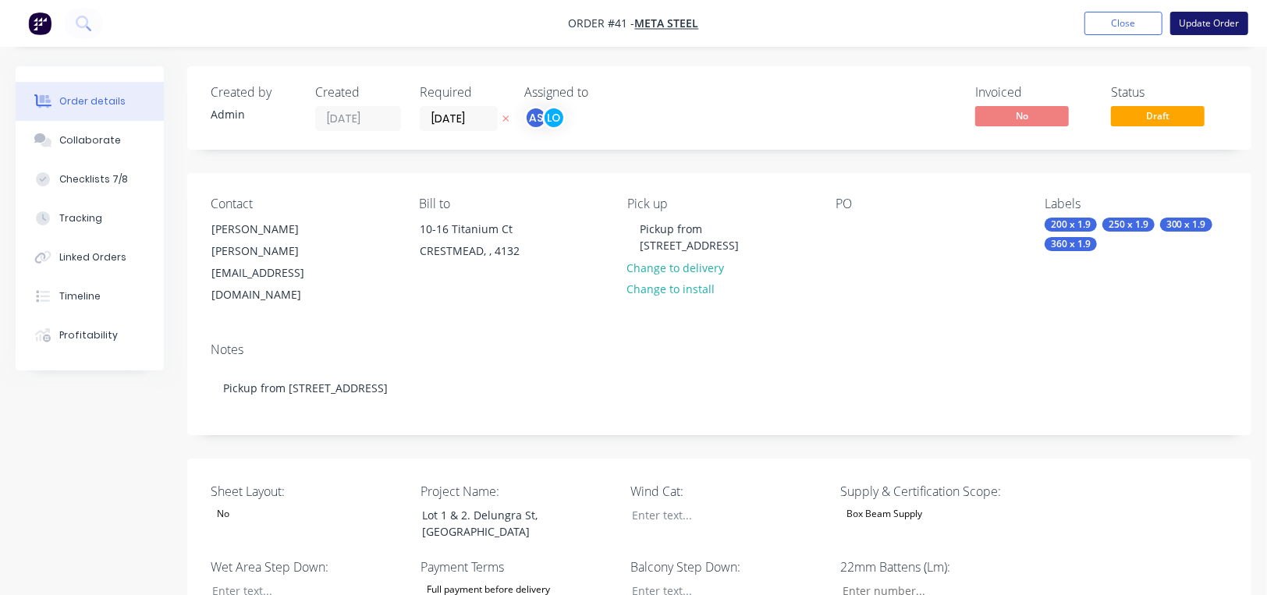
click at [1207, 18] on button "Update Order" at bounding box center [1209, 23] width 78 height 23
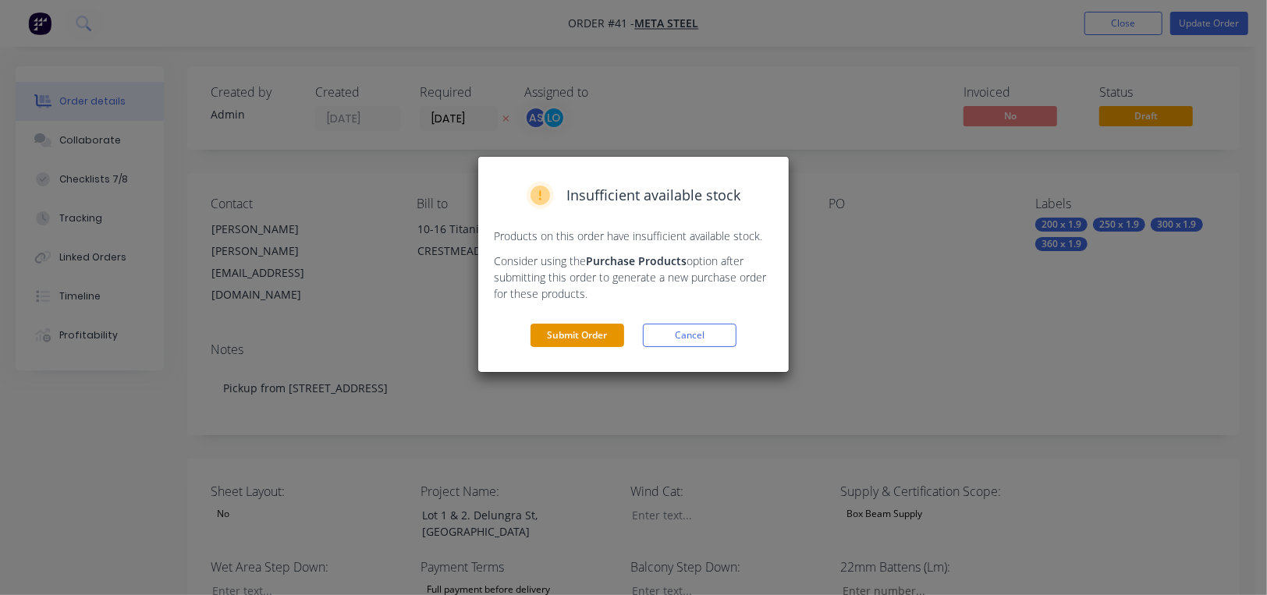
click at [585, 336] on button "Submit Order" at bounding box center [577, 335] width 94 height 23
